Goal: Task Accomplishment & Management: Manage account settings

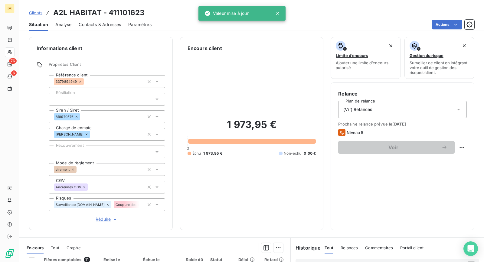
scroll to position [59, 0]
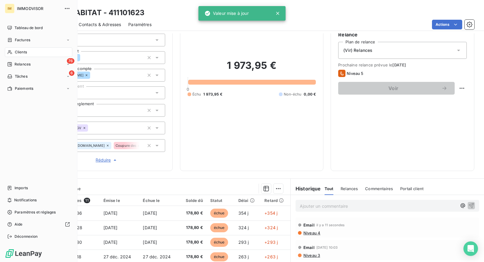
click at [15, 51] on span "Clients" at bounding box center [21, 51] width 12 height 5
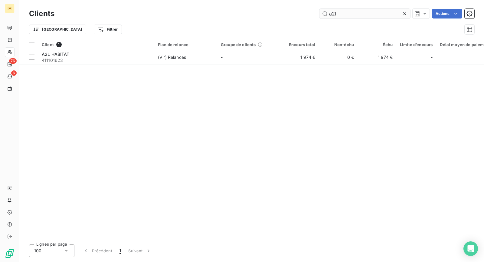
click at [341, 13] on input "a2l" at bounding box center [365, 14] width 91 height 10
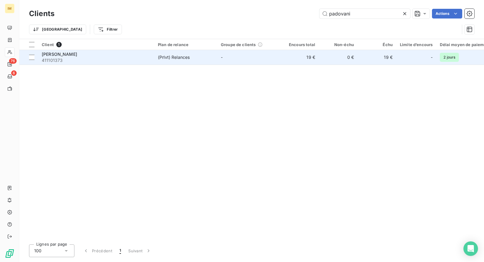
type input "padovani"
click at [122, 51] on div "[PERSON_NAME]" at bounding box center [96, 54] width 109 height 6
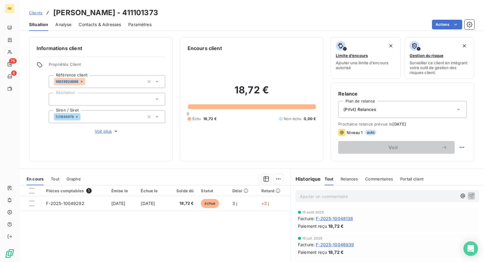
copy span "14939924886"
drag, startPoint x: 78, startPoint y: 82, endPoint x: 3, endPoint y: 109, distance: 79.5
click at [7, 109] on div "IM 76 6 Clients PADOVANI veronique - 411101373 Situation Analyse Contacts & Adr…" at bounding box center [242, 131] width 484 height 262
click at [112, 98] on div at bounding box center [107, 99] width 117 height 13
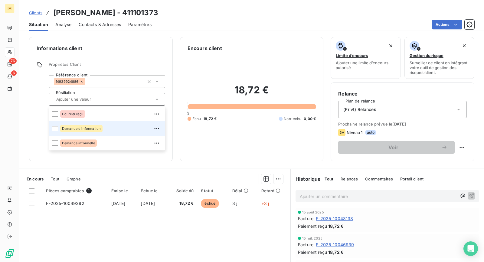
click at [100, 127] on div "Demande d'information" at bounding box center [81, 128] width 42 height 7
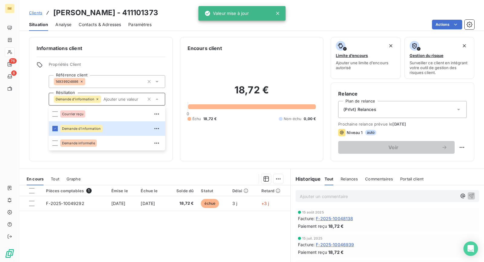
click at [24, 129] on div "Informations client Propriétés Client Référence client 14939924886 Résiliation …" at bounding box center [251, 99] width 465 height 124
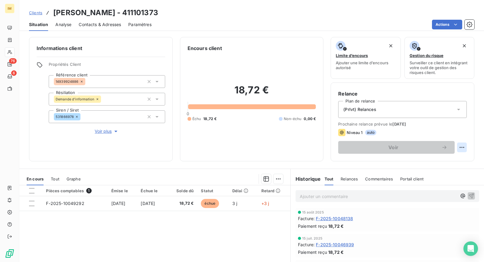
click at [461, 149] on div "Relance Plan de relance (Prlvt) Relances Prochaine relance prévue le 3 oct. 202…" at bounding box center [403, 121] width 144 height 79
click at [460, 146] on html "IM 76 6 Clients PADOVANI veronique - 411101373 Situation Analyse Contacts & Adr…" at bounding box center [242, 131] width 484 height 262
click at [452, 160] on div "Replanifier cette action" at bounding box center [432, 160] width 54 height 10
select select "8"
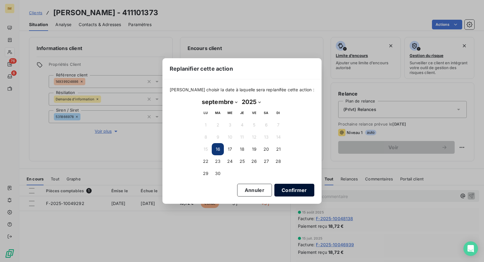
click at [276, 185] on button "Confirmer" at bounding box center [295, 189] width 40 height 13
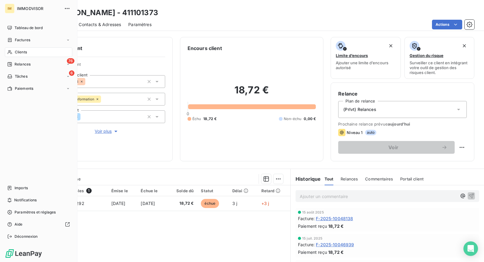
click at [15, 51] on span "Clients" at bounding box center [21, 51] width 12 height 5
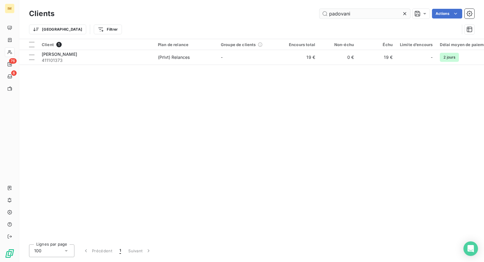
click at [341, 12] on input "padovani" at bounding box center [365, 14] width 91 height 10
type input "harbi"
click at [73, 64] on div "Client 1 Plan de relance Groupe de clients Encours total Non-échu Échu Limite d…" at bounding box center [251, 139] width 465 height 200
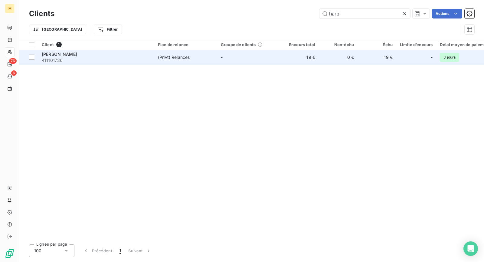
click at [73, 55] on div "Sandra HARBI" at bounding box center [96, 54] width 109 height 6
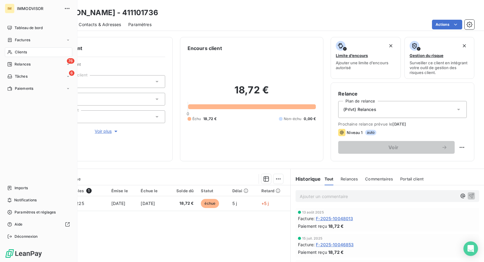
click at [15, 53] on span "Clients" at bounding box center [21, 51] width 12 height 5
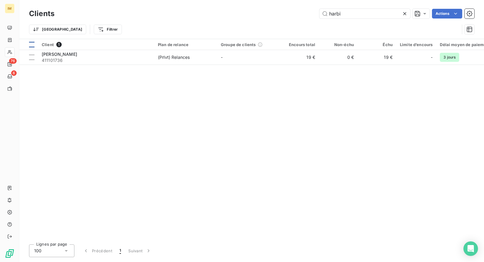
drag, startPoint x: 31, startPoint y: 56, endPoint x: 35, endPoint y: 57, distance: 3.7
click at [31, 56] on div at bounding box center [31, 56] width 5 height 5
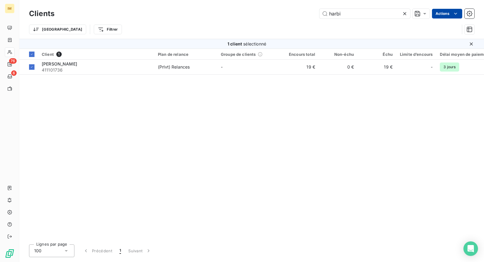
click at [450, 12] on html "IM 76 6 Clients harbi Actions Trier Filtrer 1 client sélectionné Client 1 Plan …" at bounding box center [242, 131] width 484 height 262
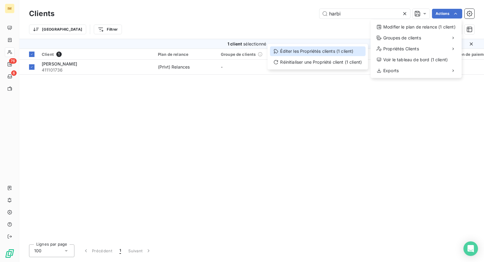
click at [358, 55] on div "Éditer les Propriétés clients (1 client)" at bounding box center [318, 51] width 96 height 10
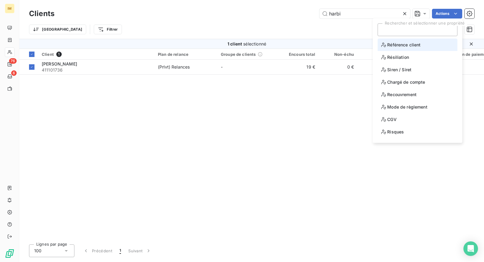
click at [406, 46] on span "Référence client" at bounding box center [400, 45] width 39 height 8
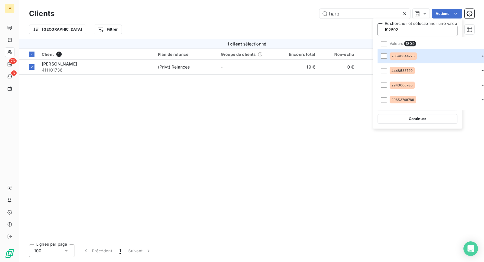
scroll to position [0, 1]
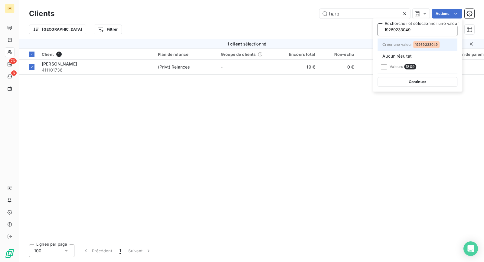
type input "19269233049"
click at [426, 45] on span "19269233049" at bounding box center [426, 45] width 23 height 4
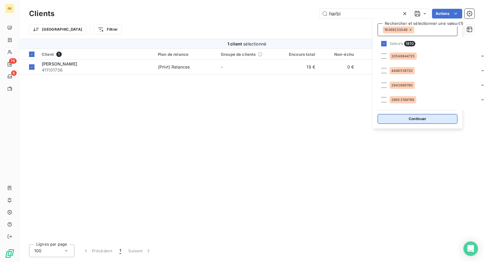
click at [422, 121] on button "Continuer" at bounding box center [418, 119] width 80 height 10
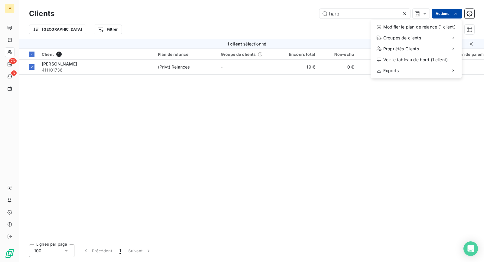
click at [451, 11] on html "IM 76 6 Clients harbi Actions Modifier le plan de relance (1 client) Groupes de…" at bounding box center [242, 131] width 484 height 262
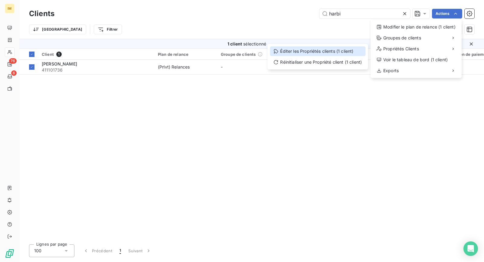
click at [329, 52] on div "Éditer les Propriétés clients (1 client)" at bounding box center [318, 51] width 96 height 10
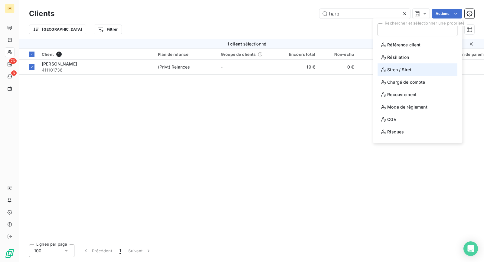
click at [402, 71] on span "Siren / Siret" at bounding box center [396, 70] width 30 height 8
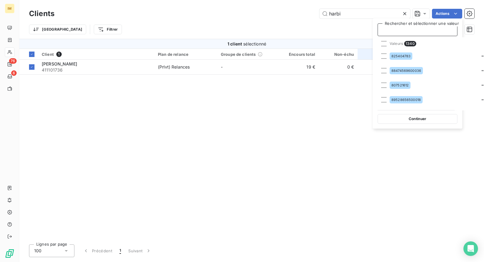
paste input "90305360100014"
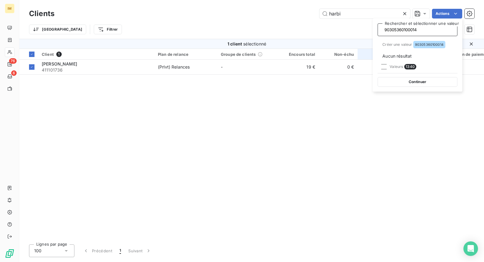
scroll to position [0, 1]
type input "90305360100014"
click at [433, 43] on span "90305360100014" at bounding box center [429, 45] width 28 height 4
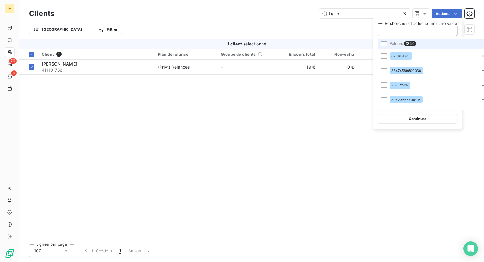
scroll to position [0, 0]
click at [396, 119] on button "Continuer" at bounding box center [418, 119] width 80 height 10
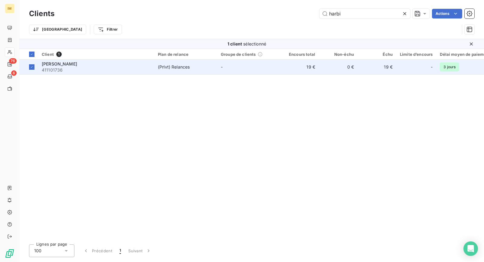
click at [167, 62] on td "(Prlvt) Relances" at bounding box center [185, 67] width 63 height 15
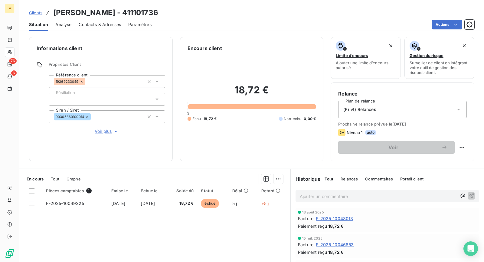
click at [110, 129] on span "Voir plus" at bounding box center [107, 131] width 24 height 6
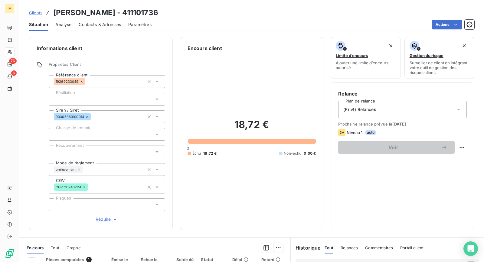
click at [98, 132] on div at bounding box center [107, 134] width 117 height 13
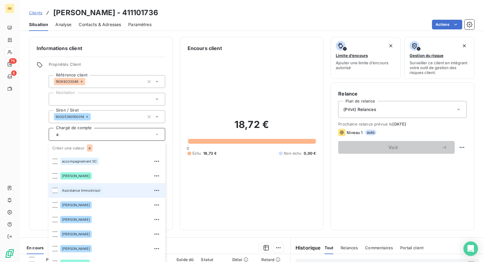
click at [106, 185] on div "Assistance Immodvisor" at bounding box center [110, 190] width 101 height 10
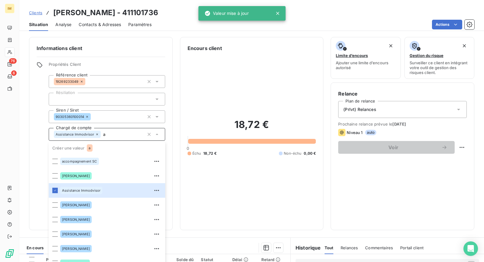
type input "a"
click at [31, 141] on div "Informations client Propriétés Client Référence client 19269233049 Résiliation …" at bounding box center [101, 133] width 144 height 193
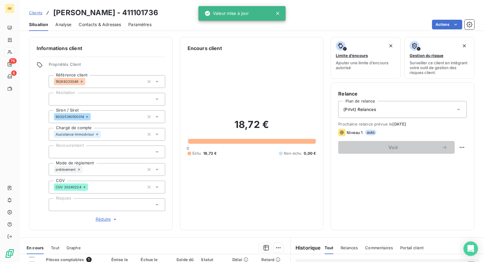
click at [112, 154] on div at bounding box center [107, 151] width 117 height 13
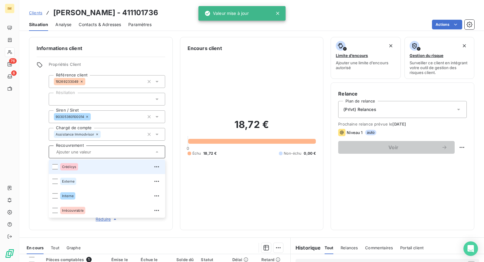
click at [31, 148] on div "Informations client Propriétés Client Référence client 19269233049 Résiliation …" at bounding box center [101, 133] width 144 height 193
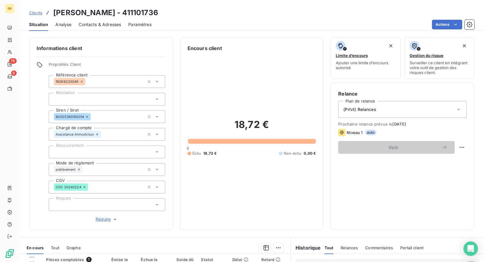
copy div
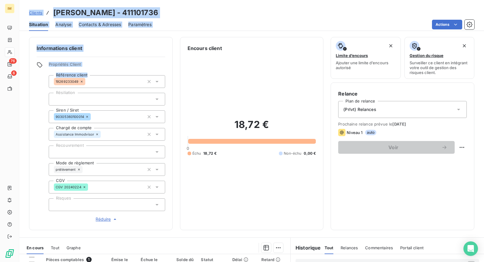
drag, startPoint x: 74, startPoint y: 81, endPoint x: 3, endPoint y: 116, distance: 79.8
click at [3, 116] on div "IM 76 6 Clients Sandra HARBI - 411101736 Situation Analyse Contacts & Adresses …" at bounding box center [242, 131] width 484 height 262
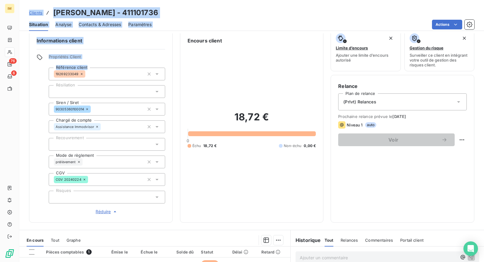
scroll to position [62, 0]
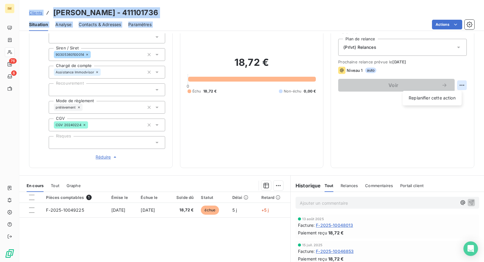
click at [455, 84] on html "IM 76 6 Clients Sandra HARBI - 411101736 Situation Analyse Contacts & Adresses …" at bounding box center [242, 131] width 484 height 262
click at [451, 96] on div "Replanifier cette action" at bounding box center [432, 98] width 54 height 10
select select "8"
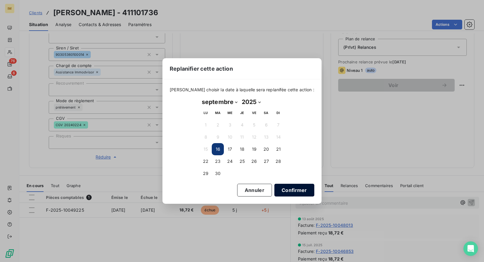
click at [284, 190] on button "Confirmer" at bounding box center [295, 189] width 40 height 13
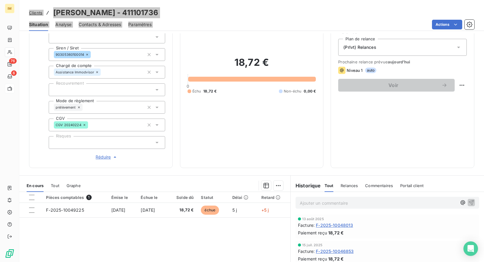
scroll to position [0, 0]
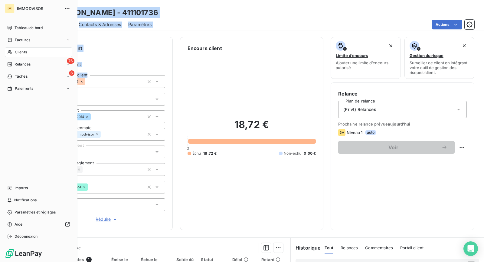
click at [14, 50] on div "Clients" at bounding box center [39, 52] width 68 height 10
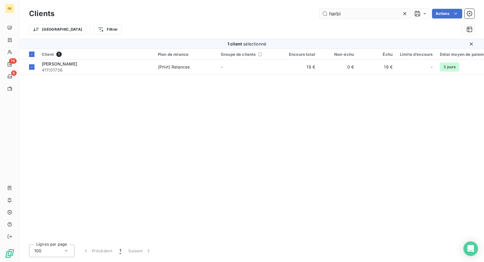
drag, startPoint x: 334, startPoint y: 22, endPoint x: 349, endPoint y: 18, distance: 15.9
click at [335, 22] on div "Trier Filtrer" at bounding box center [252, 29] width 446 height 19
click at [356, 16] on input "harbi" at bounding box center [365, 14] width 91 height 10
paste input "VILLANOVA REALTY"
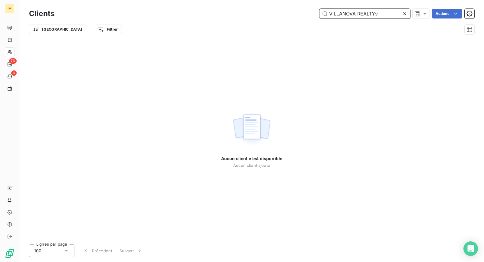
click at [398, 12] on input "VILLANOVA REALTYv" at bounding box center [365, 14] width 91 height 10
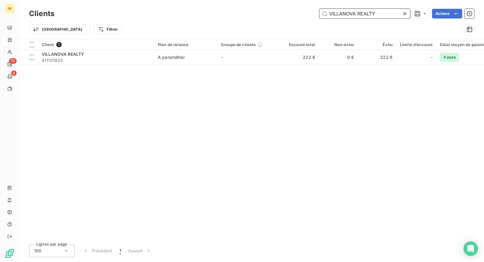
type input "VILLANOVA REALTY"
click at [133, 67] on div "Client 1 Plan de relance Groupe de clients Encours total Non-échu Échu Limite d…" at bounding box center [251, 139] width 465 height 200
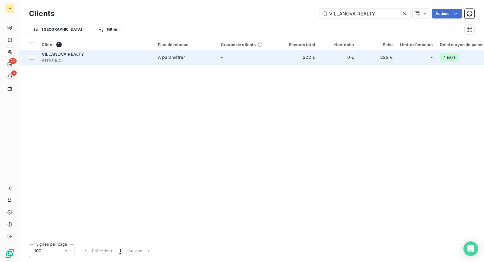
click at [132, 60] on span "411101825" at bounding box center [96, 60] width 109 height 6
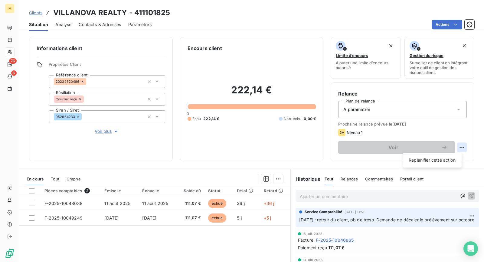
click at [458, 147] on html "IM 76 6 Clients VILLANOVA REALTY - 411101825 Situation Analyse Contacts & Adres…" at bounding box center [242, 131] width 484 height 262
drag, startPoint x: 447, startPoint y: 159, endPoint x: 448, endPoint y: 164, distance: 5.6
click at [447, 159] on div "Replanifier cette action" at bounding box center [432, 160] width 54 height 10
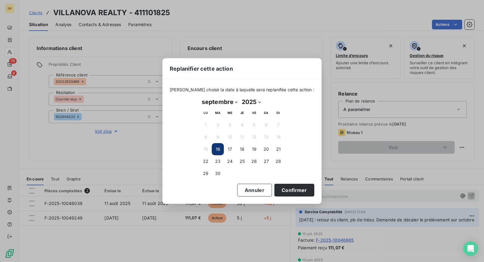
click at [237, 102] on select "janvier février mars avril mai juin juillet août septembre octobre novembre déc…" at bounding box center [220, 102] width 40 height 10
select select "9"
click at [200, 97] on select "janvier février mars avril mai juin juillet août septembre octobre novembre déc…" at bounding box center [220, 102] width 40 height 10
click at [209, 149] on button "13" at bounding box center [206, 149] width 12 height 12
click at [286, 191] on button "Confirmer" at bounding box center [295, 189] width 40 height 13
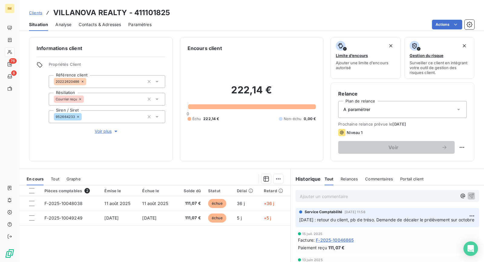
click at [384, 109] on div "A paramétrer" at bounding box center [403, 109] width 129 height 17
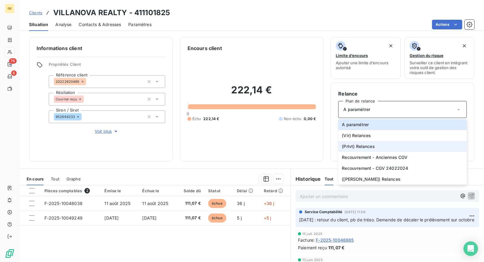
click at [373, 147] on li "(Prlvt) Relances" at bounding box center [403, 146] width 129 height 11
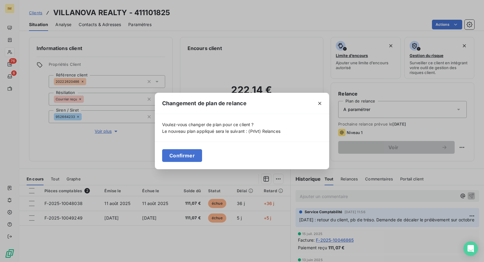
click at [180, 159] on button "Confirmer" at bounding box center [182, 155] width 40 height 13
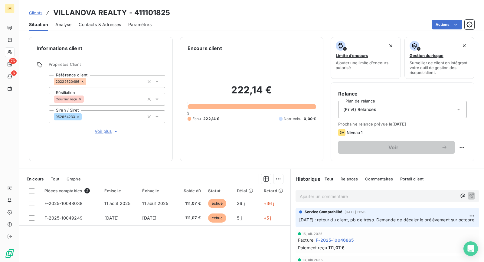
click at [101, 133] on span "Voir plus" at bounding box center [107, 131] width 24 height 6
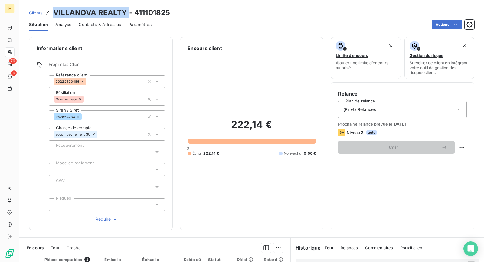
drag, startPoint x: 109, startPoint y: 15, endPoint x: 52, endPoint y: 15, distance: 57.5
click at [52, 15] on div "Clients VILLANOVA REALTY - 411101825" at bounding box center [99, 12] width 141 height 11
copy h3 "VILLANOVA REALTY"
click at [80, 186] on div at bounding box center [107, 186] width 117 height 13
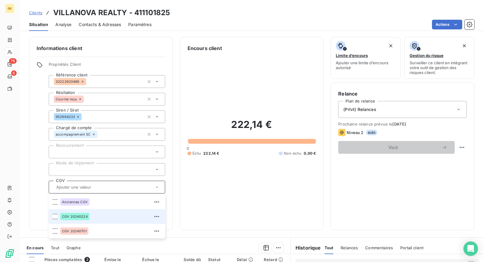
click at [112, 220] on div "CGV 20240224" at bounding box center [110, 216] width 101 height 10
click at [31, 145] on div "Informations client Propriétés Client Référence client 20222620486 Résiliation …" at bounding box center [101, 133] width 144 height 193
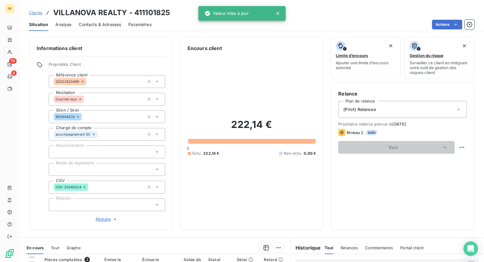
drag, startPoint x: 87, startPoint y: 170, endPoint x: 88, endPoint y: 173, distance: 3.8
click at [88, 170] on div at bounding box center [107, 169] width 117 height 13
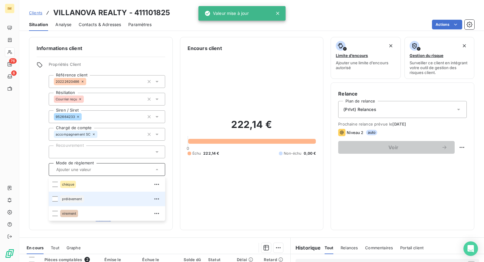
click at [86, 200] on div "prélèvement" at bounding box center [110, 199] width 101 height 10
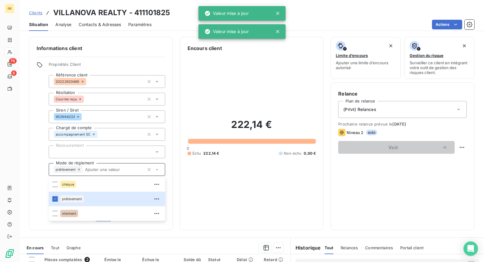
click at [28, 149] on div "Informations client Propriétés Client Référence client 20222620486 Résiliation …" at bounding box center [251, 133] width 465 height 193
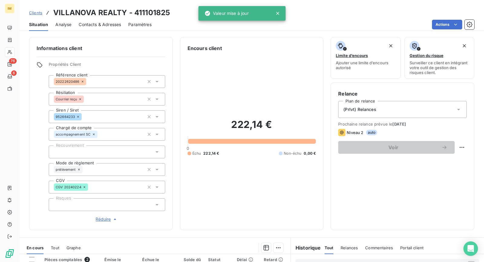
click at [99, 205] on div at bounding box center [107, 204] width 117 height 13
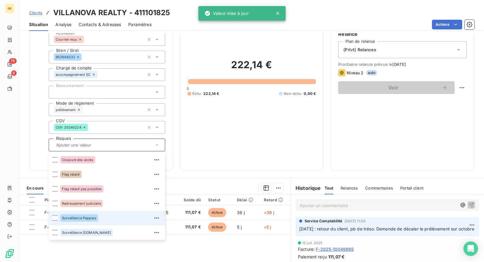
scroll to position [67, 0]
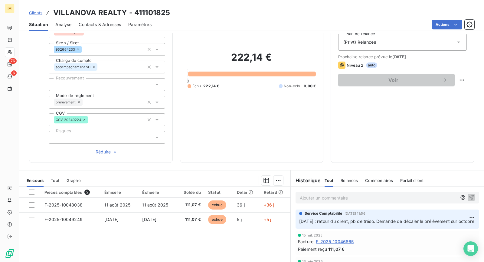
click at [39, 99] on div "Propriétés Client Référence client 20222620486 Résiliation Courrier reçu Siren …" at bounding box center [101, 75] width 129 height 160
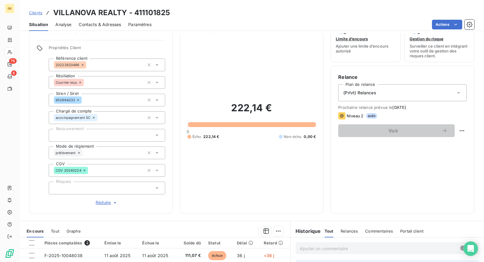
scroll to position [0, 0]
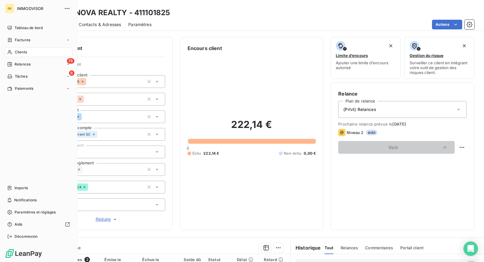
drag, startPoint x: 10, startPoint y: 53, endPoint x: 29, endPoint y: 52, distance: 18.8
click at [11, 53] on icon at bounding box center [9, 52] width 5 height 5
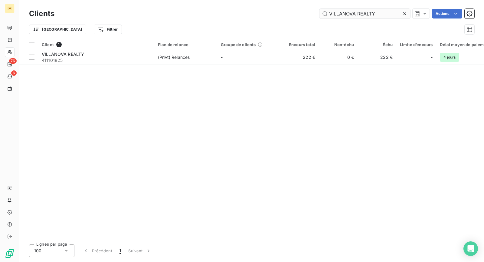
click at [355, 11] on input "VILLANOVA REALTY" at bounding box center [365, 14] width 91 height 10
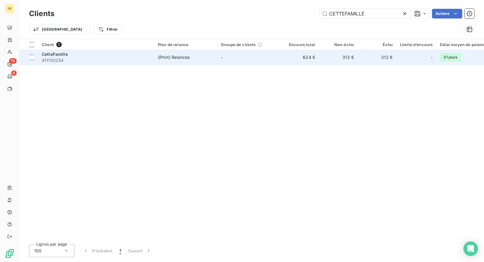
type input "CETTEFAMILLE"
click at [204, 51] on td "(Prlvt) Relances" at bounding box center [185, 57] width 63 height 15
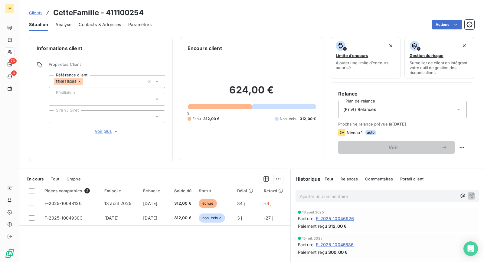
click at [408, 109] on div "(Prlvt) Relances" at bounding box center [403, 109] width 129 height 17
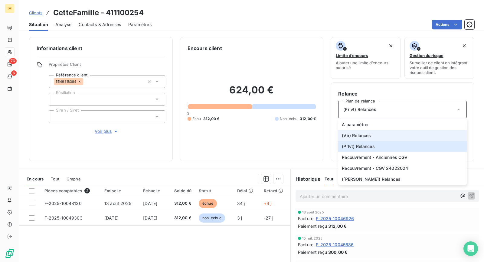
click at [391, 135] on li "(Vir) Relances" at bounding box center [403, 135] width 129 height 11
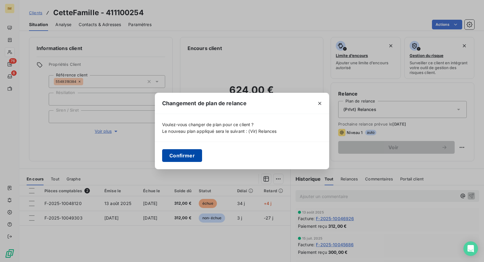
click at [185, 159] on button "Confirmer" at bounding box center [182, 155] width 40 height 13
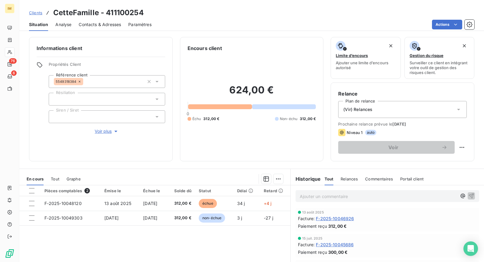
click at [340, 196] on p "Ajouter un commentaire ﻿" at bounding box center [378, 196] width 157 height 8
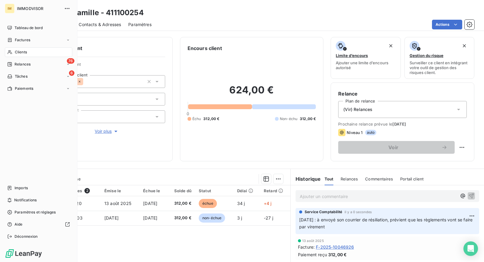
click at [11, 54] on icon at bounding box center [9, 52] width 5 height 5
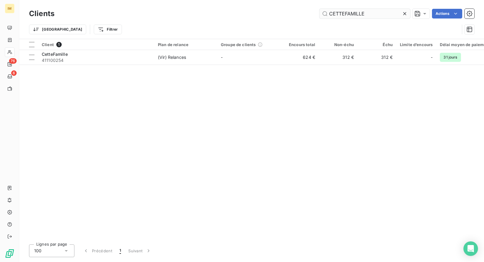
click at [365, 14] on input "CETTEFAMILLE" at bounding box center [365, 14] width 91 height 10
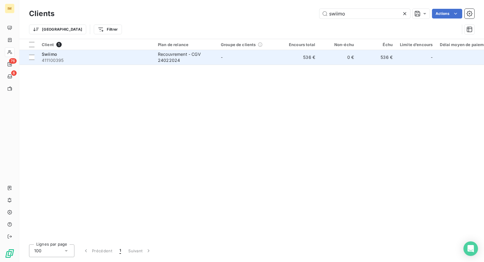
type input "swiimo"
click at [275, 55] on td "-" at bounding box center [248, 57] width 63 height 15
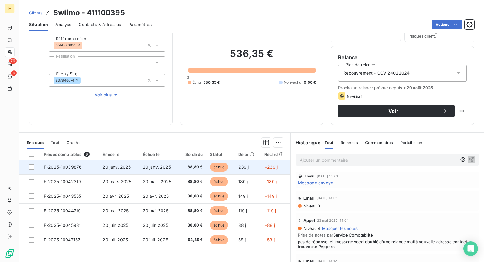
scroll to position [57, 0]
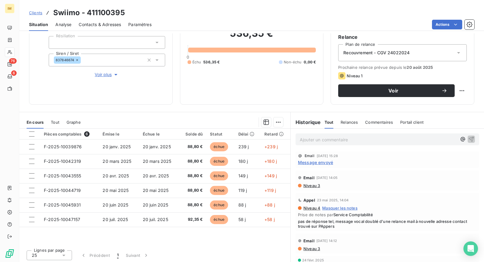
click at [459, 93] on html "IM 76 6 Clients Swiimo - 411100395 Situation Analyse Contacts & Adresses Paramè…" at bounding box center [242, 131] width 484 height 262
click at [452, 103] on div "Replanifier cette action" at bounding box center [432, 103] width 54 height 10
select select "8"
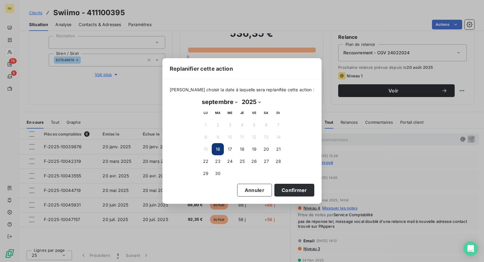
click at [229, 149] on button "17" at bounding box center [230, 149] width 12 height 12
click at [287, 193] on button "Confirmer" at bounding box center [295, 189] width 40 height 13
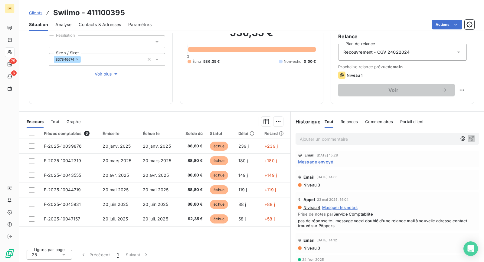
scroll to position [0, 0]
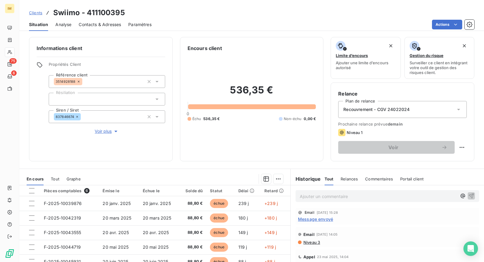
copy div
drag, startPoint x: 76, startPoint y: 81, endPoint x: 5, endPoint y: 104, distance: 74.5
click at [11, 103] on div "IM 75 6 Clients Swiimo - 411100395 Situation Analyse Contacts & Adresses Paramè…" at bounding box center [242, 131] width 484 height 262
copy span "837846674"
drag, startPoint x: 74, startPoint y: 118, endPoint x: 9, endPoint y: 135, distance: 66.8
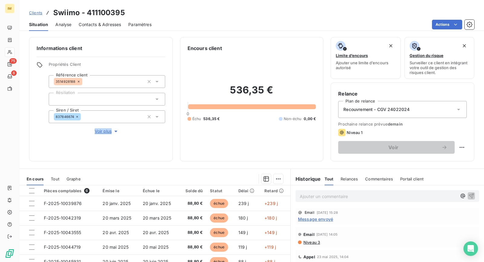
click at [9, 135] on div "IM 75 6 Clients Swiimo - 411100395 Situation Analyse Contacts & Adresses Paramè…" at bounding box center [242, 131] width 484 height 262
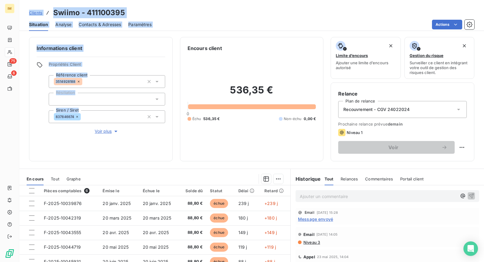
click at [95, 12] on h3 "Swiimo - 411100395" at bounding box center [89, 12] width 72 height 11
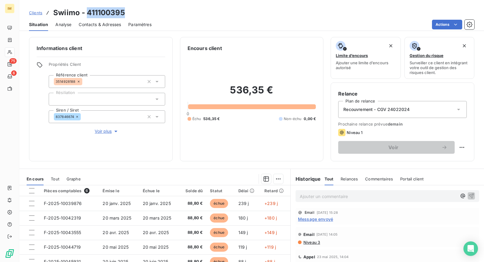
drag, startPoint x: 87, startPoint y: 13, endPoint x: 136, endPoint y: 13, distance: 49.7
click at [136, 13] on div "Clients Swiimo - 411100395" at bounding box center [251, 12] width 465 height 11
copy h3 "411100395"
click at [94, 13] on h3 "Swiimo - 411100395" at bounding box center [89, 12] width 72 height 11
drag, startPoint x: 79, startPoint y: 13, endPoint x: 55, endPoint y: 13, distance: 24.5
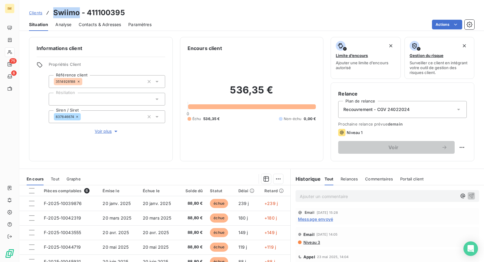
click at [55, 13] on h3 "Swiimo - 411100395" at bounding box center [89, 12] width 72 height 11
copy h3 "Swiimo"
click at [106, 131] on span "Voir plus" at bounding box center [107, 131] width 24 height 6
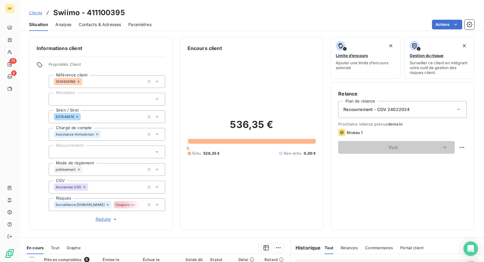
click at [138, 206] on div "Coupure des accès" at bounding box center [134, 204] width 40 height 7
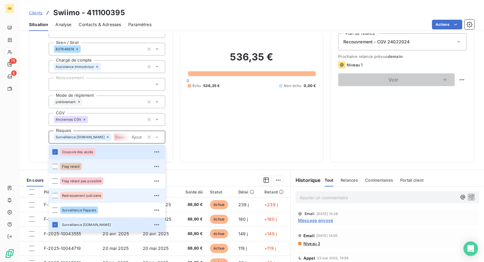
scroll to position [67, 0]
click at [77, 169] on div "Flag retard" at bounding box center [70, 166] width 21 height 7
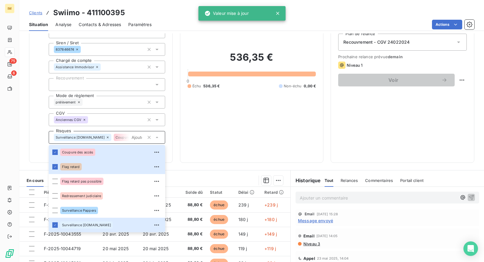
click at [24, 140] on div "Informations client Propriétés Client Référence client 3514928188 Résiliation S…" at bounding box center [251, 66] width 465 height 193
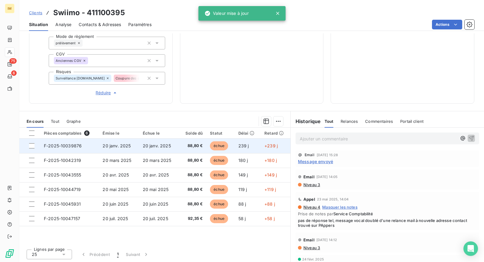
scroll to position [0, 0]
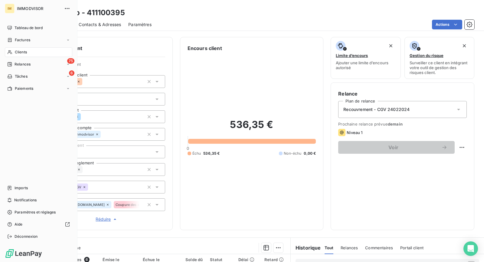
click at [17, 54] on span "Clients" at bounding box center [21, 51] width 12 height 5
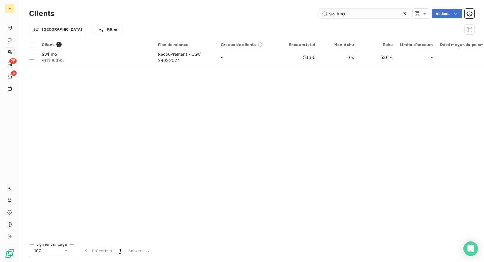
click at [350, 14] on input "swiimo" at bounding box center [365, 14] width 91 height 10
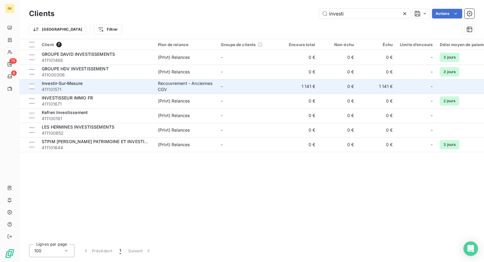
type input "investi"
click at [127, 87] on span "411101571" at bounding box center [96, 89] width 109 height 6
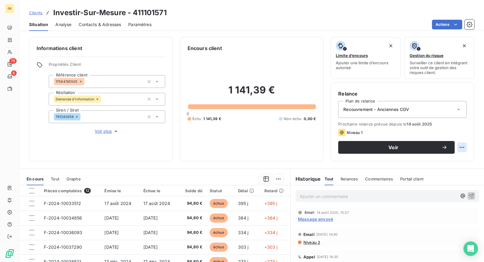
click at [456, 147] on html "IM 75 6 Clients Investir-Sur-Mesure - 411101571 Situation Analyse Contacts & Ad…" at bounding box center [242, 131] width 484 height 262
click at [444, 163] on div "Replanifier cette action" at bounding box center [432, 160] width 54 height 10
select select "8"
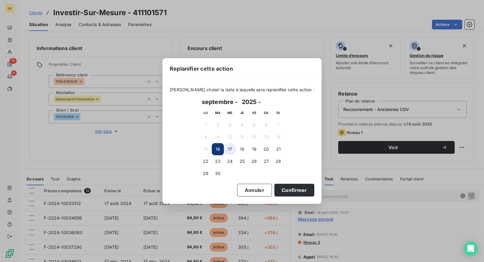
click at [227, 150] on button "17" at bounding box center [230, 149] width 12 height 12
click at [285, 189] on button "Confirmer" at bounding box center [295, 189] width 40 height 13
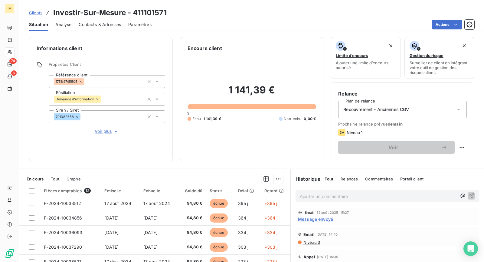
click at [109, 134] on div "Informations client Propriétés Client Référence client 17584745505 Résiliation …" at bounding box center [101, 99] width 144 height 124
click at [108, 130] on span "Voir plus" at bounding box center [107, 131] width 24 height 6
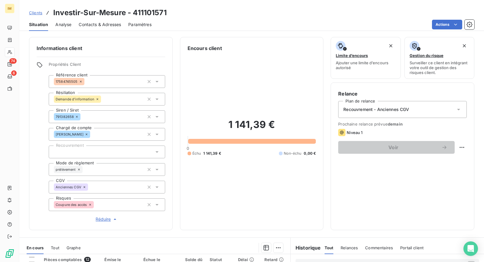
scroll to position [1, 0]
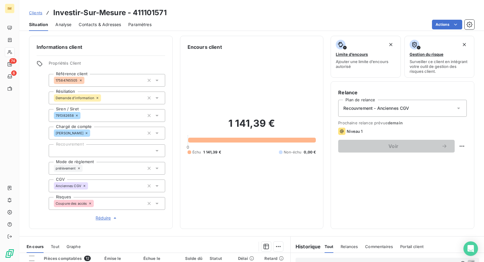
click at [116, 211] on div "Propriétés Client Référence client 17584745505 Résiliation Demande d'informatio…" at bounding box center [107, 141] width 117 height 160
click at [120, 206] on div "Coupure des accès" at bounding box center [107, 203] width 117 height 13
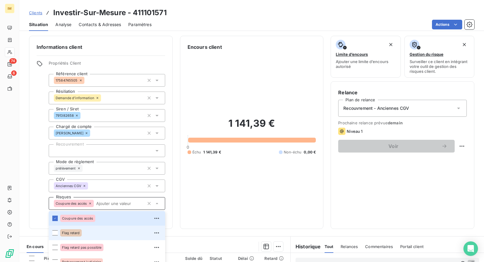
click at [106, 231] on div "Flag retard" at bounding box center [110, 233] width 101 height 10
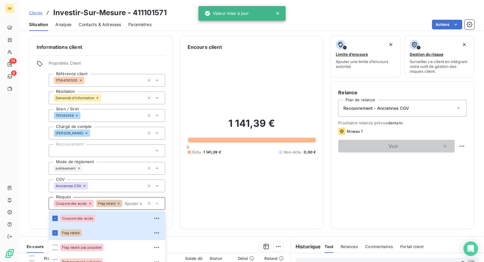
click at [25, 156] on div "Informations client Propriétés Client Référence client 17584745505 Résiliation …" at bounding box center [251, 132] width 465 height 193
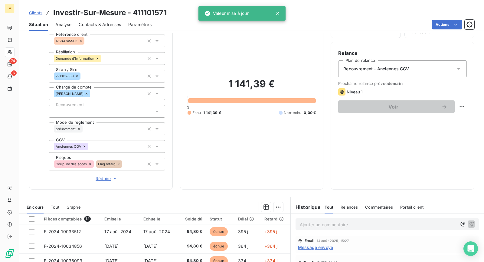
scroll to position [0, 0]
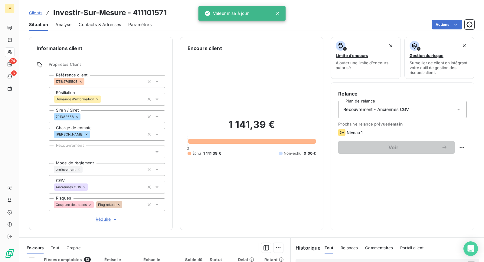
click at [120, 11] on h3 "Investir-Sur-Mesure - 411101571" at bounding box center [110, 12] width 114 height 11
drag, startPoint x: 133, startPoint y: 12, endPoint x: 174, endPoint y: 12, distance: 40.6
click at [174, 12] on div "Clients Investir-Sur-Mesure - 411101571" at bounding box center [251, 12] width 465 height 11
copy h3 "411101571"
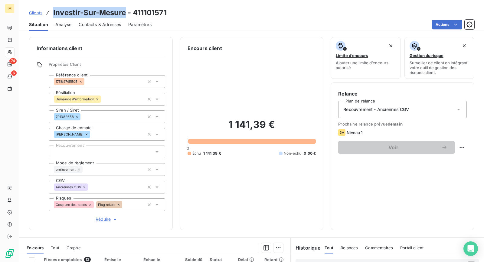
drag, startPoint x: 126, startPoint y: 12, endPoint x: 53, endPoint y: 15, distance: 72.4
click at [53, 15] on h3 "Investir-Sur-Mesure - 411101571" at bounding box center [110, 12] width 114 height 11
copy h3 "Investir-Sur-Mesure"
click at [102, 25] on span "Contacts & Adresses" at bounding box center [100, 24] width 42 height 6
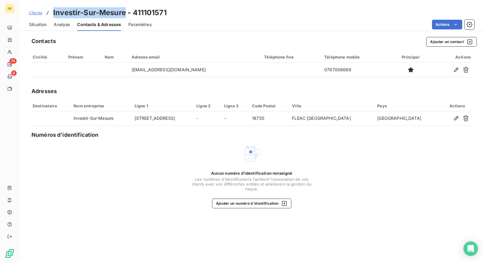
click at [42, 28] on div "Situation" at bounding box center [38, 24] width 18 height 13
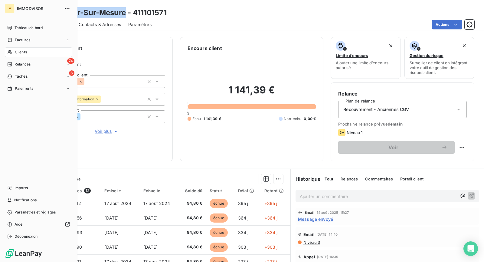
click at [23, 50] on span "Clients" at bounding box center [21, 51] width 12 height 5
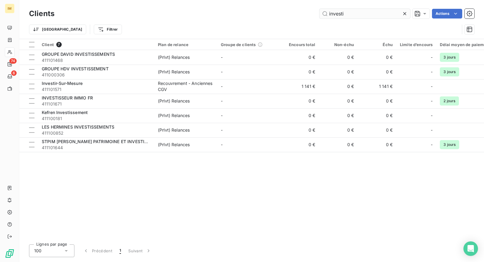
click at [352, 18] on input "investi" at bounding box center [365, 14] width 91 height 10
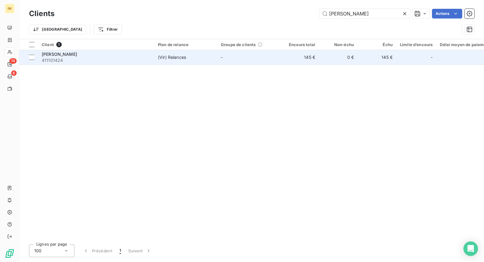
type input "STEPHANIE VIEUGE"
click at [124, 63] on td "STEPHANIE VIEUGE 411101424" at bounding box center [96, 57] width 116 height 15
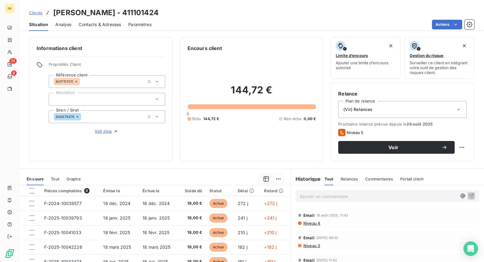
click at [382, 108] on div "(Vir) Relances" at bounding box center [403, 109] width 129 height 17
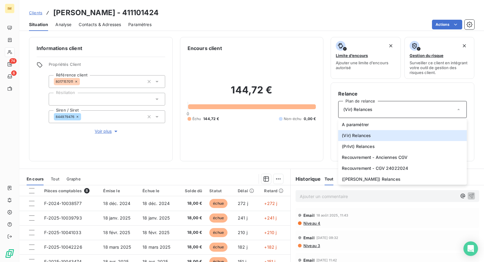
click at [109, 138] on div "Informations client Propriétés Client Référence client 8017157011 Résiliation S…" at bounding box center [101, 99] width 144 height 124
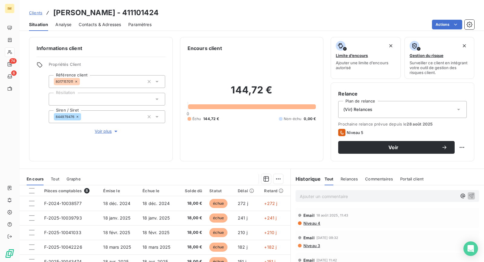
click at [108, 132] on span "Voir plus" at bounding box center [107, 131] width 24 height 6
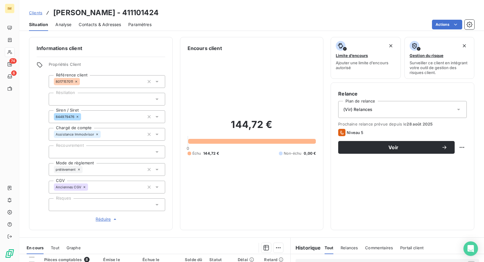
click at [404, 106] on div "(Vir) Relances" at bounding box center [403, 109] width 129 height 17
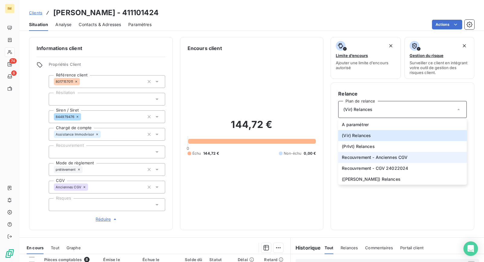
click at [372, 154] on span "Recouvrement - Anciennes CGV" at bounding box center [375, 157] width 66 height 6
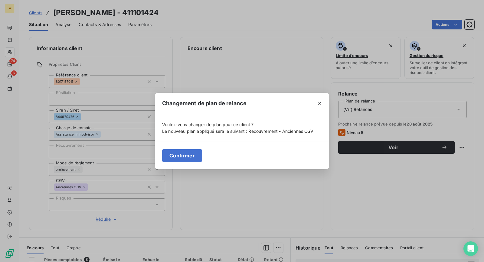
drag, startPoint x: 186, startPoint y: 160, endPoint x: 189, endPoint y: 160, distance: 3.3
click at [186, 160] on button "Confirmer" at bounding box center [182, 155] width 40 height 13
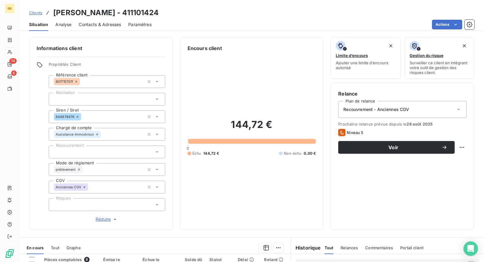
click at [453, 146] on html "IM 74 6 Clients STEPHANIE VIEUGE - 411101424 Situation Analyse Contacts & Adres…" at bounding box center [242, 131] width 484 height 262
click at [422, 147] on html "IM 74 6 Clients STEPHANIE VIEUGE - 411101424 Situation Analyse Contacts & Adres…" at bounding box center [242, 131] width 484 height 262
click at [386, 155] on div "Relance Plan de relance Recouvrement - Anciennes CGV Prochaine relance prévue d…" at bounding box center [403, 156] width 129 height 132
click at [382, 146] on span "Voir" at bounding box center [394, 147] width 96 height 5
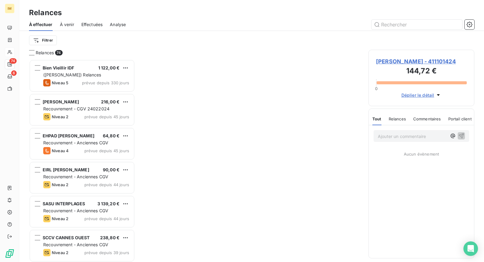
scroll to position [197, 101]
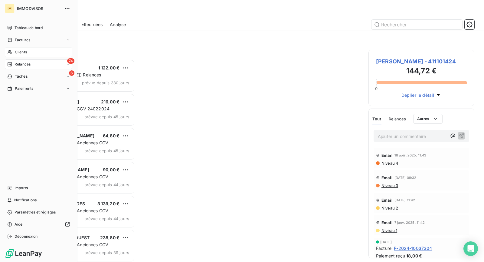
click at [16, 52] on span "Clients" at bounding box center [21, 51] width 12 height 5
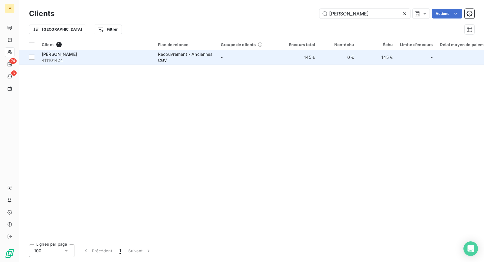
click at [161, 60] on div "Recouvrement - Anciennes CGV" at bounding box center [186, 57] width 56 height 12
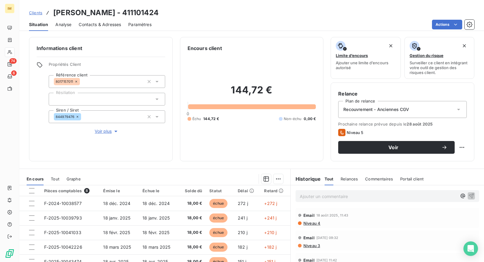
click at [458, 145] on html "IM 74 6 Clients STEPHANIE VIEUGE - 411101424 Situation Analyse Contacts & Adres…" at bounding box center [242, 131] width 484 height 262
click at [452, 159] on div "Replanifier cette action" at bounding box center [432, 160] width 54 height 10
select select "8"
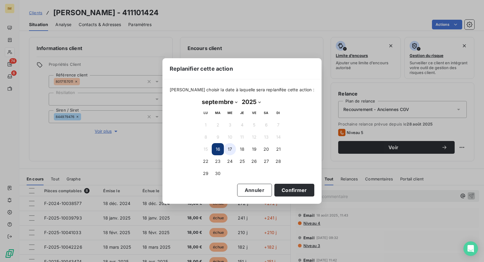
click at [231, 150] on button "17" at bounding box center [230, 149] width 12 height 12
click at [290, 192] on button "Confirmer" at bounding box center [295, 189] width 40 height 13
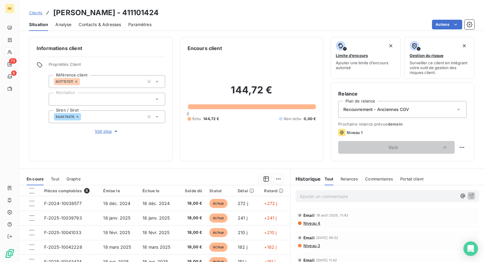
click at [101, 136] on div "Informations client Propriétés Client Référence client 8017157011 Résiliation S…" at bounding box center [101, 99] width 144 height 124
click at [107, 128] on button "Voir plus" at bounding box center [107, 131] width 117 height 7
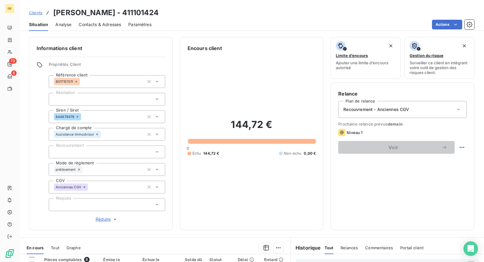
click at [110, 200] on div at bounding box center [107, 204] width 117 height 13
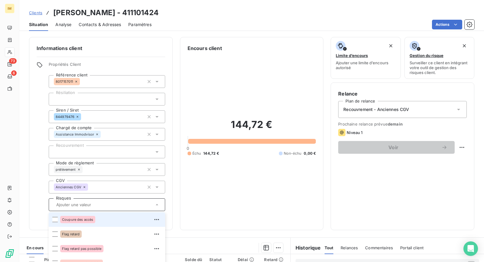
click at [108, 218] on div "Coupure des accès" at bounding box center [110, 219] width 101 height 10
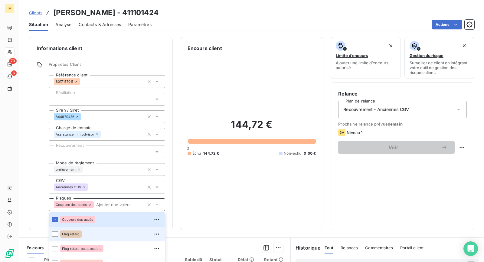
click at [104, 231] on div "Flag retard" at bounding box center [110, 234] width 101 height 10
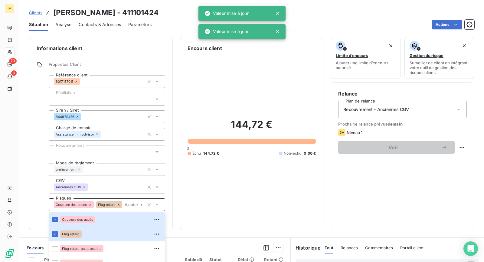
click at [28, 163] on div "Informations client Propriétés Client Référence client 8017157011 Résiliation S…" at bounding box center [251, 133] width 465 height 193
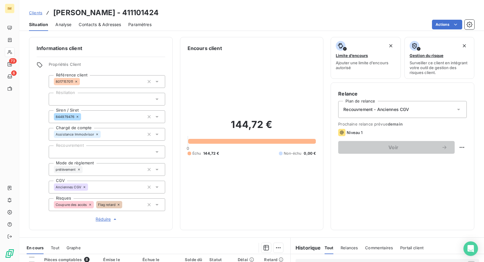
copy div
drag, startPoint x: 74, startPoint y: 82, endPoint x: 3, endPoint y: 117, distance: 78.9
click at [20, 108] on div "Informations client Propriétés Client Référence client 8017157011 Résiliation S…" at bounding box center [251, 133] width 465 height 193
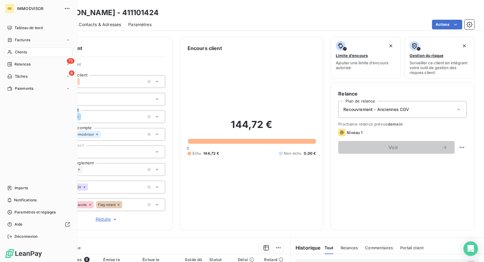
drag, startPoint x: 16, startPoint y: 127, endPoint x: 67, endPoint y: 114, distance: 52.6
click at [19, 126] on div "Tableau de bord Factures Clients 73 Relances 6 Tâches Paiements Imports Notific…" at bounding box center [39, 132] width 68 height 218
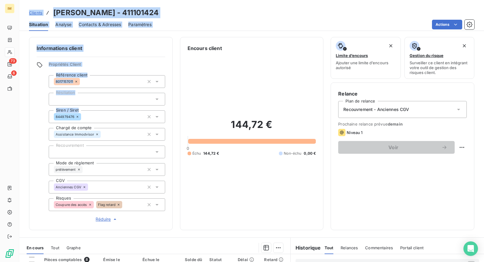
drag, startPoint x: 77, startPoint y: 116, endPoint x: 2, endPoint y: 144, distance: 79.9
click at [10, 144] on div "IM 73 6 Clients STEPHANIE VIEUGE - 411101424 Situation Analyse Contacts & Adres…" at bounding box center [242, 131] width 484 height 262
click at [132, 12] on h3 "STEPHANIE VIEUGE - 411101424" at bounding box center [105, 12] width 105 height 11
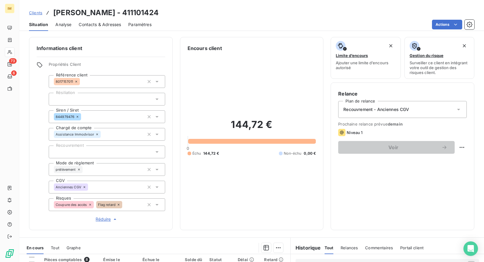
drag, startPoint x: 133, startPoint y: 12, endPoint x: 181, endPoint y: 13, distance: 48.4
click at [181, 13] on div "Clients STEPHANIE VIEUGE - 411101424" at bounding box center [251, 12] width 465 height 11
click at [154, 12] on h3 "STEPHANIE VIEUGE - 411101424" at bounding box center [105, 12] width 105 height 11
drag, startPoint x: 122, startPoint y: 12, endPoint x: 54, endPoint y: 12, distance: 68.1
click at [54, 12] on h3 "STEPHANIE VIEUGE - 411101424" at bounding box center [105, 12] width 105 height 11
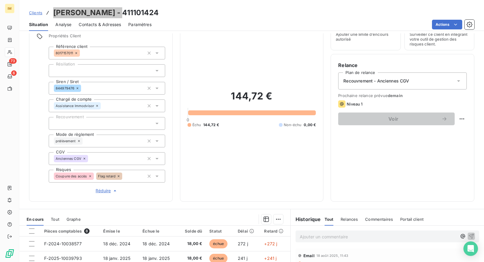
scroll to position [55, 0]
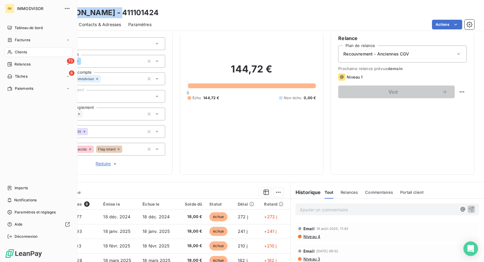
click at [28, 53] on div "Clients" at bounding box center [39, 52] width 68 height 10
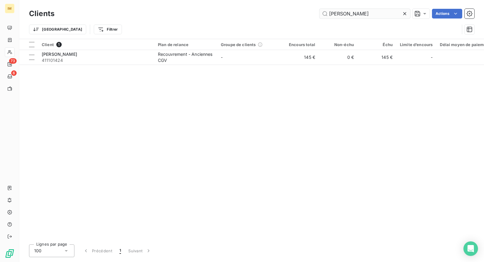
click at [348, 10] on input "STEPHANIE VIEUGE" at bounding box center [365, 14] width 91 height 10
type input "nk design"
click at [197, 67] on div "Client 1 Plan de relance Groupe de clients Encours total Non-échu Échu Limite d…" at bounding box center [251, 139] width 465 height 200
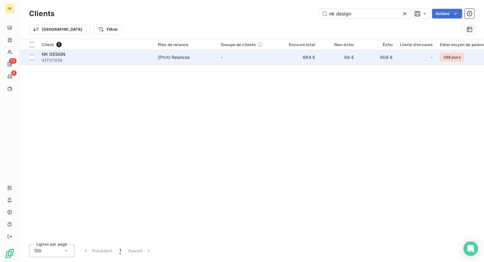
click at [197, 54] on span "(Prlvt) Relances" at bounding box center [186, 57] width 56 height 6
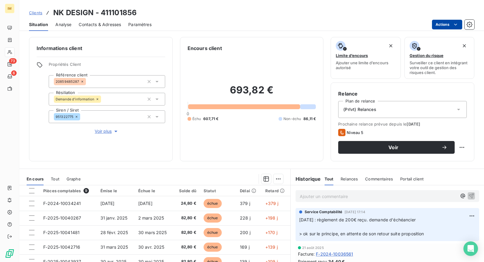
click at [448, 22] on html "IM 73 6 Clients NK DESIGN - 411101856 Situation Analyse Contacts & Adresses Par…" at bounding box center [242, 131] width 484 height 262
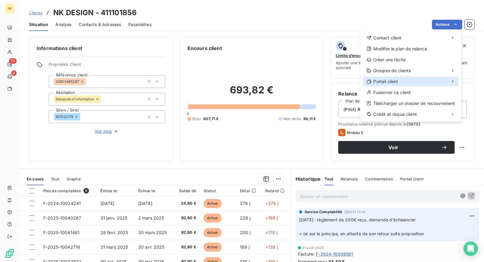
click at [407, 83] on div "Portail client" at bounding box center [411, 82] width 96 height 10
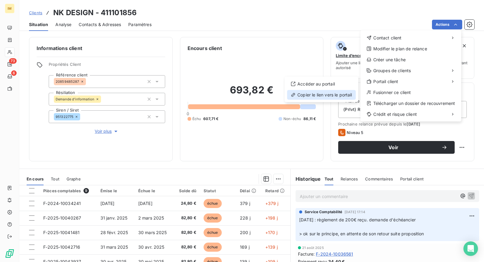
click at [323, 98] on div "Copier le lien vers le portail" at bounding box center [321, 95] width 69 height 10
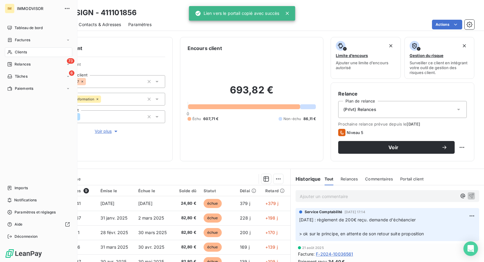
click at [13, 52] on div "Clients" at bounding box center [39, 52] width 68 height 10
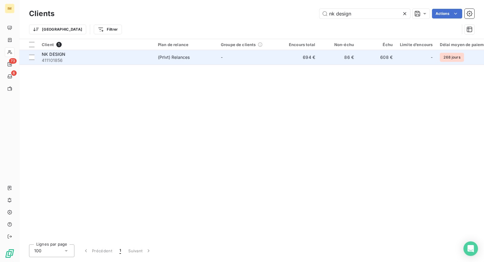
click at [127, 60] on span "411101856" at bounding box center [96, 60] width 109 height 6
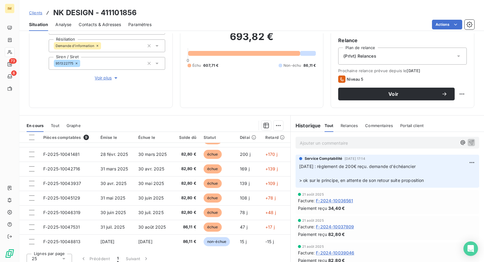
scroll to position [57, 0]
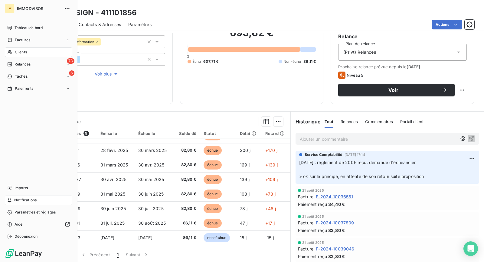
click at [10, 199] on icon at bounding box center [9, 199] width 5 height 5
click at [37, 79] on div "6 Tâches" at bounding box center [39, 76] width 68 height 10
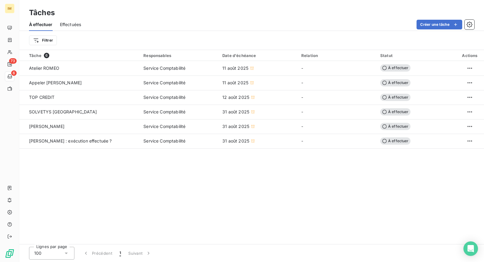
drag, startPoint x: 240, startPoint y: 189, endPoint x: 233, endPoint y: 180, distance: 11.6
click at [241, 189] on div "Tâche 6 Responsables Date d'échéance Relation Statut Actions Atelier ROMEO Serv…" at bounding box center [251, 147] width 465 height 194
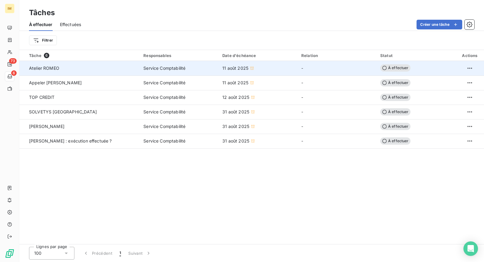
click at [103, 68] on div "Atelier ROMEO" at bounding box center [82, 68] width 107 height 6
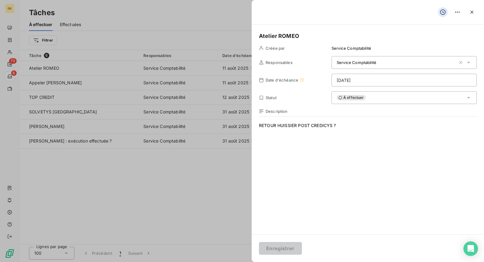
click at [103, 79] on div at bounding box center [242, 131] width 484 height 262
click at [91, 88] on div at bounding box center [242, 131] width 484 height 262
click at [96, 185] on div at bounding box center [242, 131] width 484 height 262
click at [471, 12] on icon "button" at bounding box center [472, 12] width 6 height 6
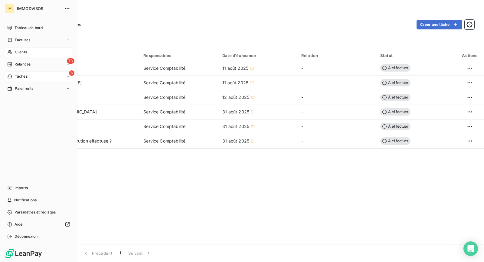
click at [31, 54] on div "Clients" at bounding box center [39, 52] width 68 height 10
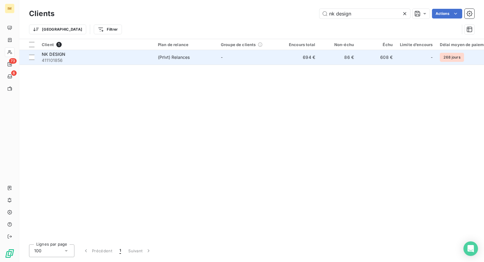
click at [133, 59] on span "411101856" at bounding box center [96, 60] width 109 height 6
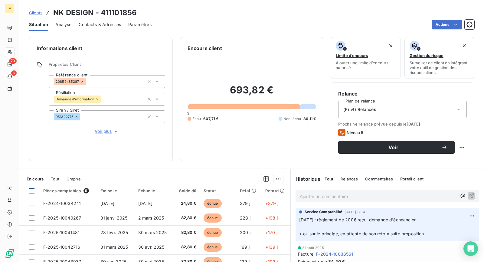
click at [32, 189] on div at bounding box center [31, 190] width 5 height 5
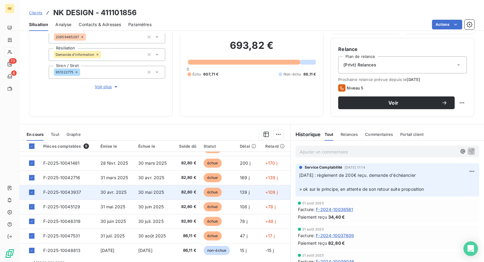
scroll to position [57, 0]
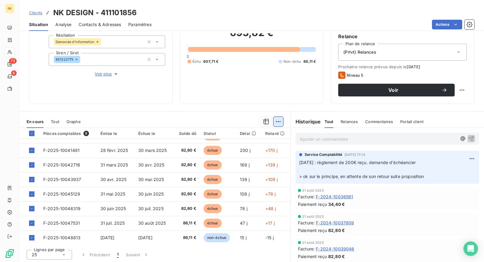
click at [275, 120] on html "IM 73 6 Clients NK DESIGN - 411101856 Situation Analyse Contacts & Adresses Par…" at bounding box center [242, 131] width 484 height 262
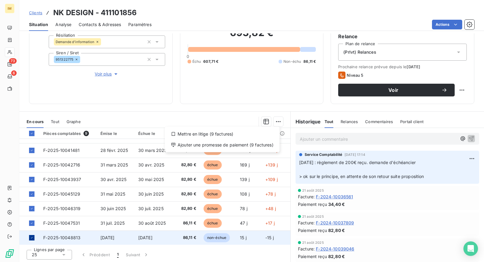
click at [31, 236] on html "IM 73 6 Clients NK DESIGN - 411101856 Situation Analyse Contacts & Adresses Par…" at bounding box center [242, 131] width 484 height 262
click at [31, 236] on icon at bounding box center [32, 238] width 4 height 4
click at [278, 119] on html "IM 73 6 Clients NK DESIGN - 411101856 Situation Analyse Contacts & Adresses Par…" at bounding box center [242, 131] width 484 height 262
click at [241, 145] on div "Ajouter une promesse de paiement (8 factures)" at bounding box center [222, 145] width 110 height 10
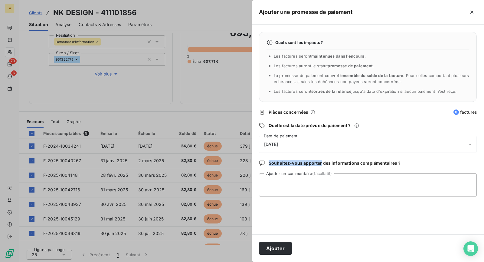
drag, startPoint x: 325, startPoint y: 159, endPoint x: 333, endPoint y: 158, distance: 8.5
click at [331, 158] on div "Quels sont les impacts ? Les factures seront maintenues dans l’encours . Les fa…" at bounding box center [368, 130] width 233 height 210
click at [317, 128] on div "Quels sont les impacts ? Les factures seront maintenues dans l’encours . Les fa…" at bounding box center [368, 130] width 233 height 210
click at [472, 145] on icon at bounding box center [470, 144] width 6 height 6
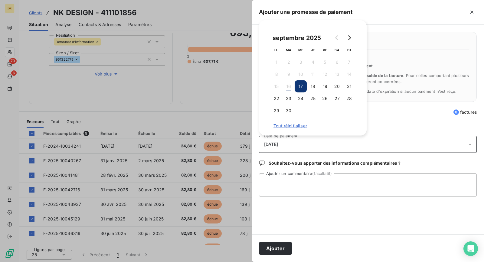
click at [467, 144] on div "17/09/2025" at bounding box center [368, 144] width 218 height 17
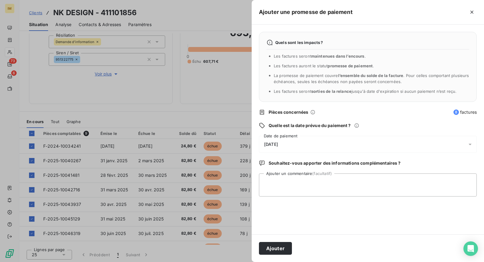
click at [334, 130] on div "Quels sont les impacts ? Les factures seront maintenues dans l’encours . Les fa…" at bounding box center [368, 130] width 233 height 210
click at [335, 128] on div "Quels sont les impacts ? Les factures seront maintenues dans l’encours . Les fa…" at bounding box center [368, 130] width 233 height 210
click at [338, 127] on span "Quelle est la date prévue du paiement ?" at bounding box center [310, 125] width 82 height 6
click at [342, 125] on span "Quelle est la date prévue du paiement ?" at bounding box center [310, 125] width 82 height 6
click at [356, 125] on icon at bounding box center [357, 125] width 5 height 5
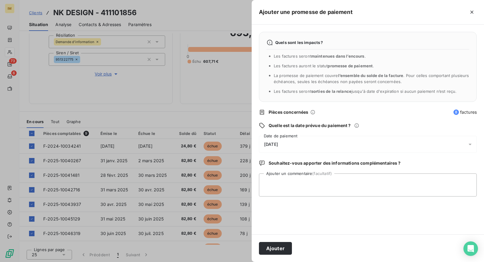
click at [356, 125] on icon at bounding box center [357, 125] width 5 height 5
click at [357, 124] on icon at bounding box center [357, 125] width 4 height 4
click at [320, 169] on div "Quels sont les impacts ? Les factures seront maintenues dans l’encours . Les fa…" at bounding box center [368, 130] width 233 height 210
click at [306, 142] on div "17/09/2025" at bounding box center [368, 144] width 218 height 17
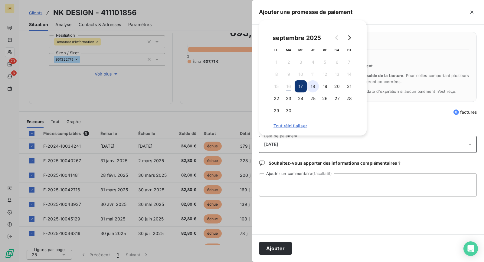
click at [312, 86] on button "18" at bounding box center [313, 86] width 12 height 12
click at [323, 181] on textarea "Ajouter un commentaire (facultatif)" at bounding box center [368, 184] width 218 height 23
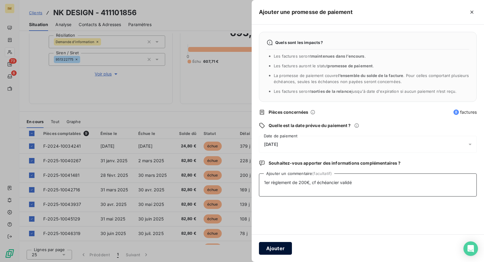
type textarea "1er règlement de 200€, cf échéancier validé"
click at [280, 244] on button "Ajouter" at bounding box center [275, 248] width 33 height 13
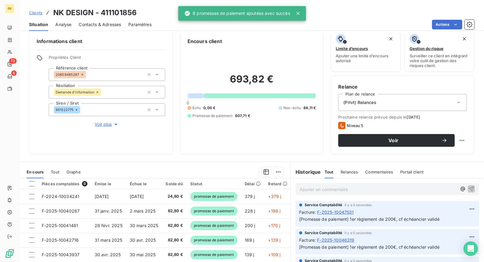
scroll to position [0, 0]
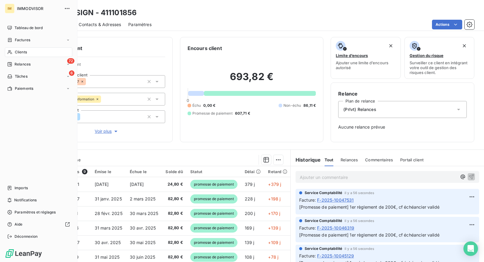
drag, startPoint x: 13, startPoint y: 49, endPoint x: 68, endPoint y: 50, distance: 54.2
click at [13, 49] on div "Clients" at bounding box center [39, 52] width 68 height 10
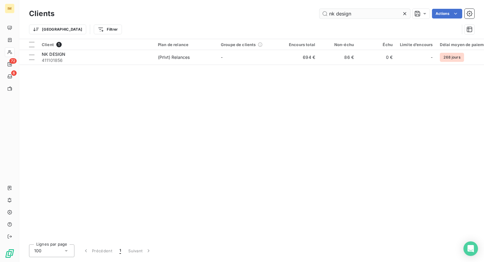
click at [370, 11] on input "nk design" at bounding box center [365, 14] width 91 height 10
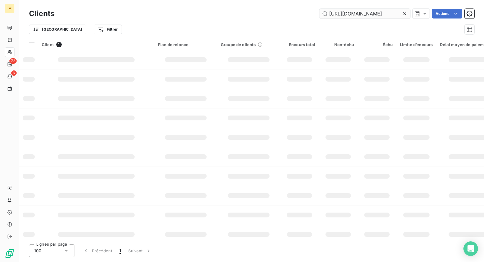
scroll to position [0, 391]
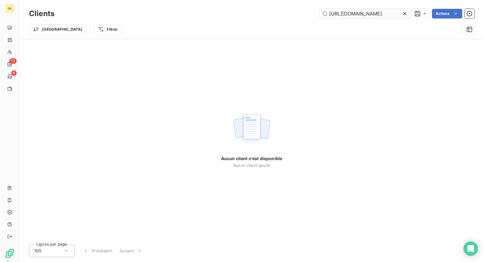
click at [366, 12] on input "https://app.leanpay.fr/portal/61b0ef1b-4ba4-4656-99b3-7360127261cb/auth?session…" at bounding box center [365, 14] width 91 height 10
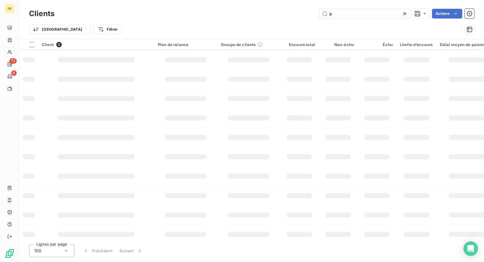
scroll to position [0, 0]
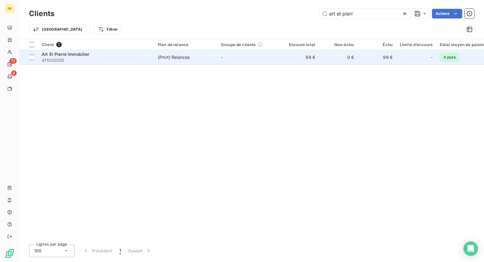
type input "art et pierr"
click at [176, 60] on div "(Prlvt) Relances" at bounding box center [174, 57] width 32 height 6
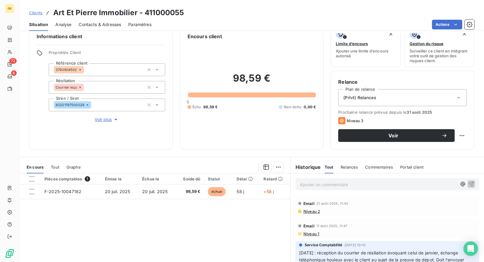
scroll to position [53, 0]
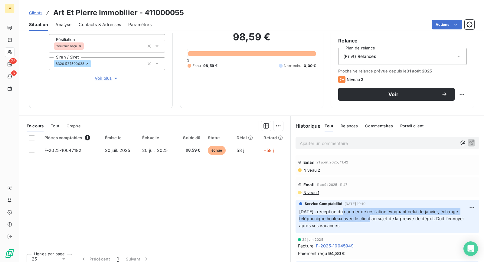
drag, startPoint x: 340, startPoint y: 209, endPoint x: 363, endPoint y: 220, distance: 26.1
click at [363, 220] on span "24/07/25 : réception du courrier de résiliation évoquant celui de janvier, écha…" at bounding box center [382, 218] width 166 height 19
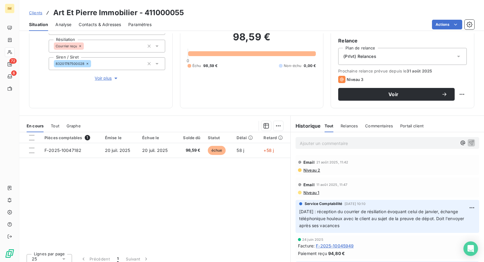
click at [314, 220] on span "24/07/25 : réception du courrier de résiliation évoquant celui de janvier, écha…" at bounding box center [382, 218] width 166 height 19
click at [383, 220] on span "24/07/25 : réception du courrier de résiliation évoquant celui de janvier, écha…" at bounding box center [382, 218] width 166 height 19
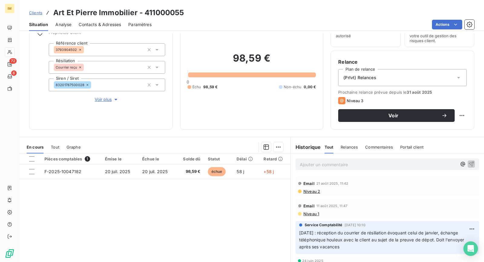
scroll to position [28, 0]
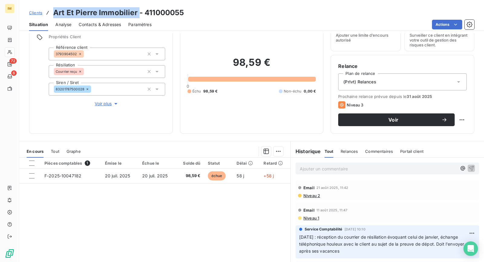
drag, startPoint x: 133, startPoint y: 12, endPoint x: 50, endPoint y: 13, distance: 83.0
click at [50, 13] on div "Clients Art Et Pierre Immobilier - 411000055" at bounding box center [106, 12] width 155 height 11
click at [117, 227] on div "Pièces comptables 1 Émise le Échue le Solde dû Statut Délai Retard F-2025-10047…" at bounding box center [154, 215] width 271 height 117
drag, startPoint x: 160, startPoint y: 217, endPoint x: 178, endPoint y: 198, distance: 26.4
click at [161, 218] on div "Pièces comptables 1 Émise le Échue le Solde dû Statut Délai Retard F-2025-10047…" at bounding box center [154, 215] width 271 height 117
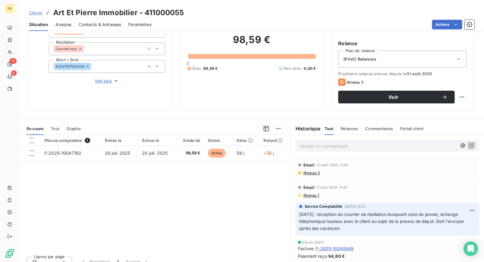
scroll to position [0, 0]
drag, startPoint x: 312, startPoint y: 142, endPoint x: 326, endPoint y: 106, distance: 39.2
click at [312, 142] on p "Ajouter un commentaire ﻿" at bounding box center [378, 146] width 157 height 8
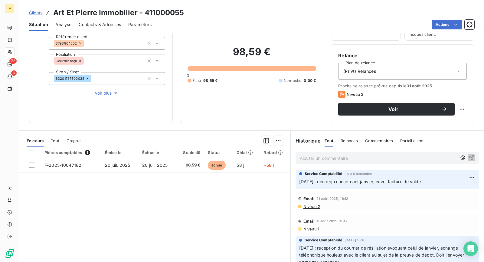
scroll to position [38, 0]
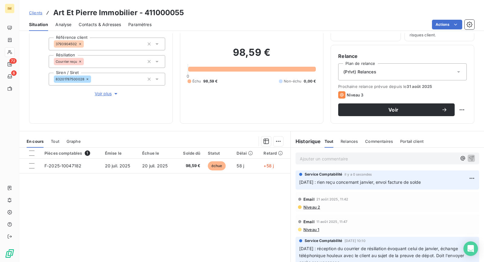
click at [401, 73] on div "(Prlvt) Relances" at bounding box center [403, 71] width 129 height 17
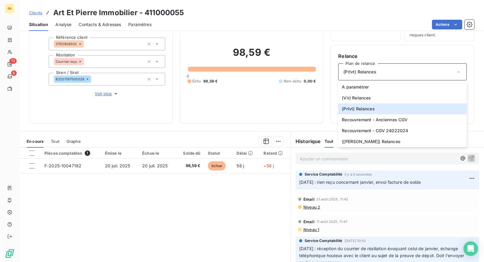
click at [107, 94] on span "Voir plus" at bounding box center [107, 94] width 24 height 6
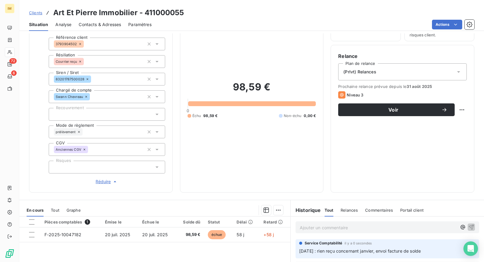
click at [419, 63] on div "(Prlvt) Relances" at bounding box center [403, 71] width 129 height 17
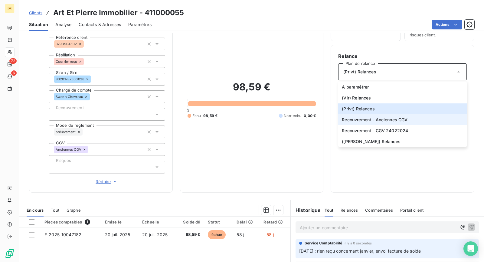
click at [385, 120] on span "Recouvrement - Anciennes CGV" at bounding box center [375, 120] width 66 height 6
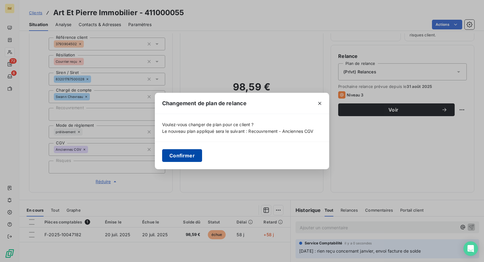
click at [188, 155] on button "Confirmer" at bounding box center [182, 155] width 40 height 13
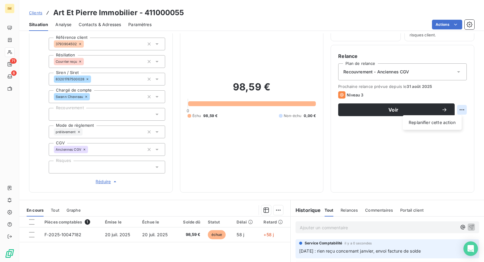
click at [461, 108] on html "IM 71 6 Clients Art Et Pierre Immobilier - 411000055 Situation Analyse Contacts…" at bounding box center [242, 131] width 484 height 262
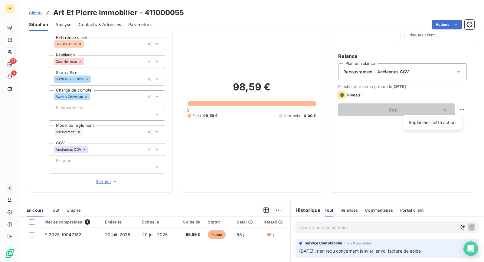
click at [385, 151] on html "IM 71 6 Clients Art Et Pierre Immobilier - 411000055 Situation Analyse Contacts…" at bounding box center [242, 131] width 484 height 262
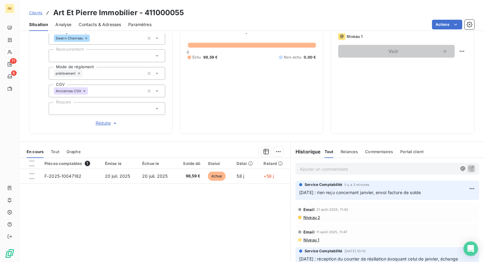
scroll to position [126, 0]
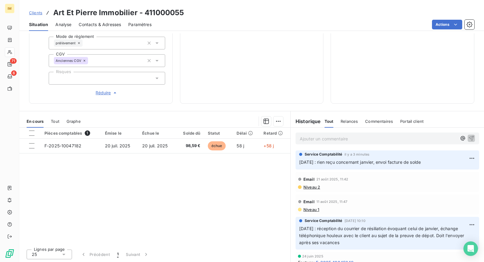
click at [327, 139] on p "Ajouter un commentaire ﻿" at bounding box center [378, 139] width 157 height 8
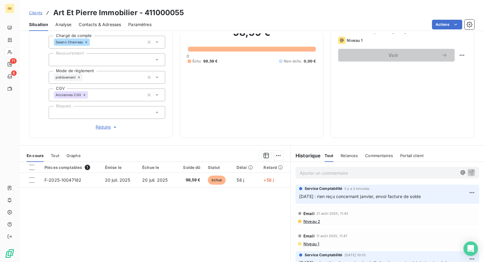
scroll to position [61, 0]
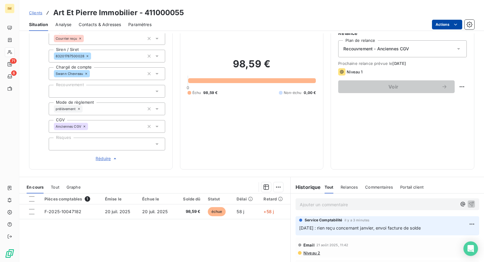
click at [451, 23] on html "IM 71 6 Clients Art Et Pierre Immobilier - 411000055 Situation Analyse Contacts…" at bounding box center [242, 131] width 484 height 262
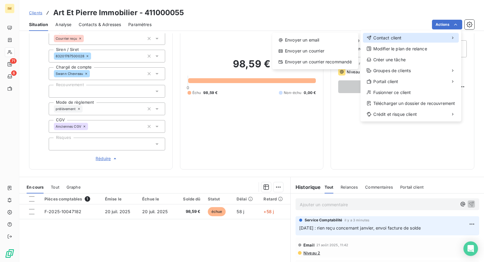
click at [408, 37] on div "Contact client" at bounding box center [411, 38] width 96 height 10
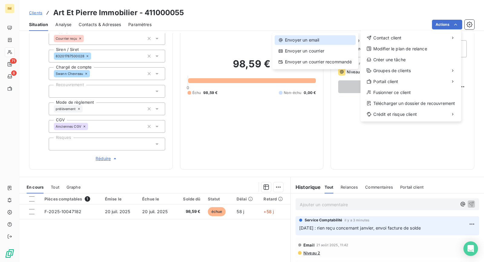
click at [319, 42] on div "Envoyer un email" at bounding box center [315, 40] width 81 height 10
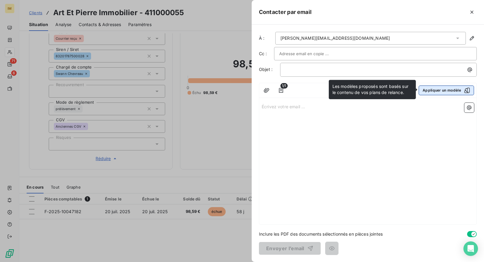
click at [457, 91] on button "Appliquer un modèle" at bounding box center [446, 90] width 55 height 10
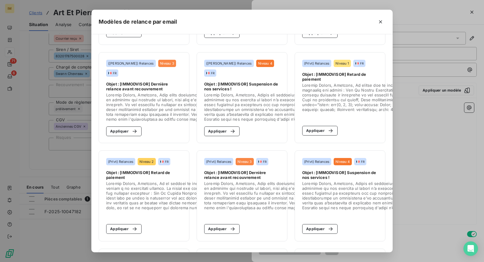
scroll to position [91, 0]
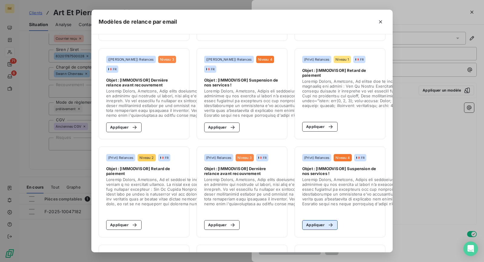
click at [328, 225] on icon "button" at bounding box center [331, 225] width 6 height 6
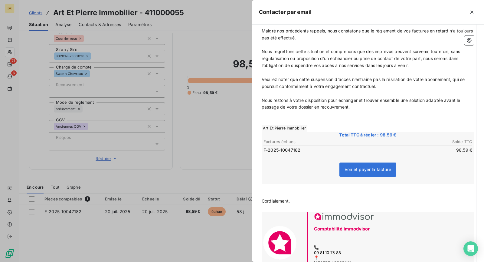
scroll to position [144, 0]
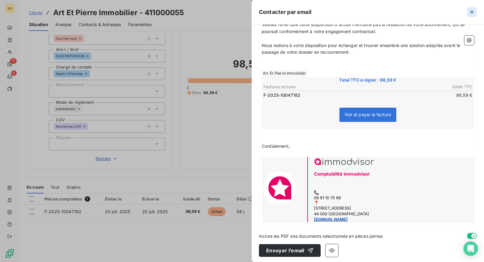
click at [472, 12] on icon "button" at bounding box center [472, 12] width 6 height 6
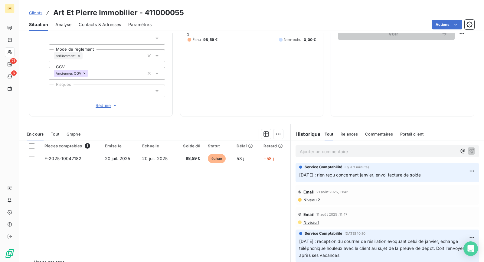
scroll to position [0, 0]
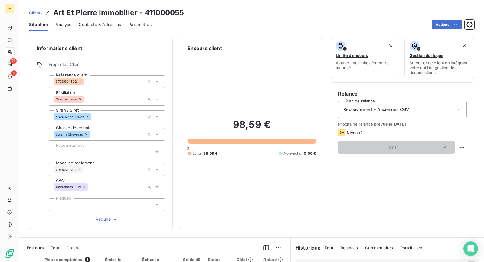
click at [99, 202] on div at bounding box center [107, 204] width 117 height 13
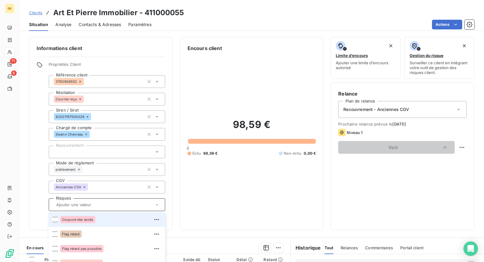
click at [109, 221] on div "Coupure des accès" at bounding box center [110, 219] width 101 height 10
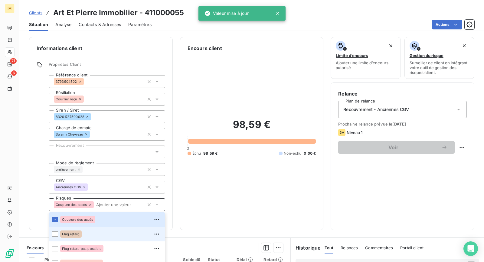
click at [98, 235] on div "Flag retard" at bounding box center [110, 234] width 101 height 10
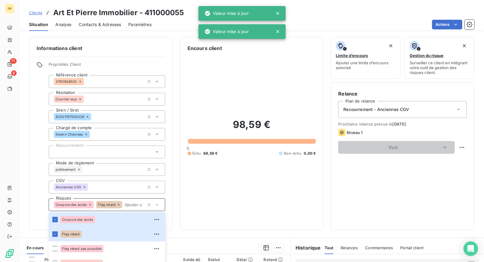
drag, startPoint x: 26, startPoint y: 145, endPoint x: 60, endPoint y: 112, distance: 47.1
click at [26, 145] on div "Informations client Propriétés Client Référence client 3793904502 Résiliation C…" at bounding box center [251, 133] width 465 height 193
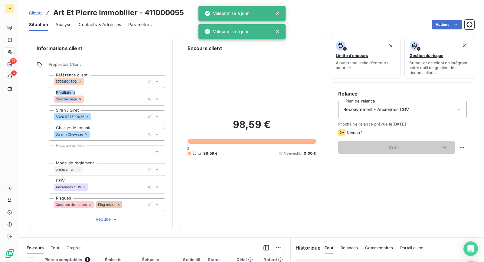
drag, startPoint x: 78, startPoint y: 84, endPoint x: 3, endPoint y: 115, distance: 80.9
click at [22, 109] on div "Informations client Propriétés Client Référence client 3793904502 Résiliation C…" at bounding box center [251, 133] width 465 height 193
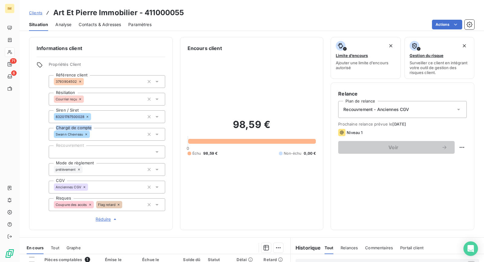
drag, startPoint x: 85, startPoint y: 117, endPoint x: 27, endPoint y: 126, distance: 58.9
click at [27, 126] on div "Informations client Propriétés Client Référence client 3793904502 Résiliation C…" at bounding box center [251, 133] width 465 height 193
click at [146, 1] on div "Clients Art Et Pierre Immobilier - 411000055 Situation Analyse Contacts & Adres…" at bounding box center [251, 15] width 465 height 31
drag, startPoint x: 145, startPoint y: 13, endPoint x: 205, endPoint y: 12, distance: 60.0
click at [205, 12] on div "Clients Art Et Pierre Immobilier - 411000055" at bounding box center [251, 12] width 465 height 11
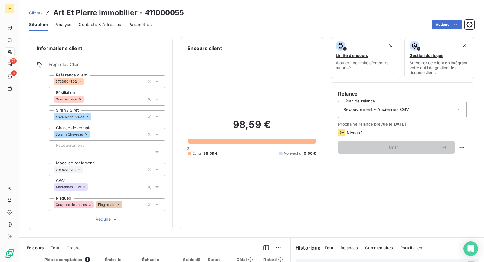
click at [139, 11] on h3 "Art Et Pierre Immobilier - 411000055" at bounding box center [118, 12] width 131 height 11
drag, startPoint x: 137, startPoint y: 12, endPoint x: 53, endPoint y: 13, distance: 83.3
click at [53, 13] on h3 "Art Et Pierre Immobilier - 411000055" at bounding box center [118, 12] width 131 height 11
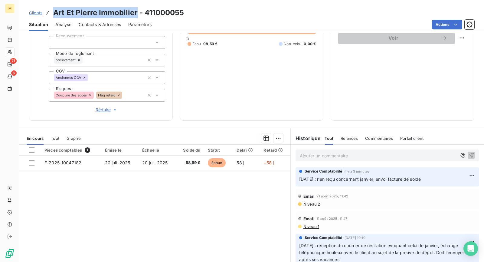
scroll to position [72, 0]
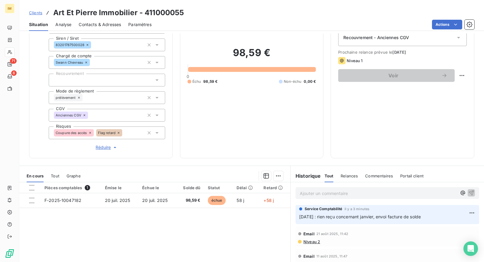
click at [440, 19] on div "Situation Analyse Contacts & Adresses Paramètres Actions" at bounding box center [251, 24] width 465 height 13
click at [440, 23] on html "IM 71 6 Clients Art Et Pierre Immobilier - 411000055 Situation Analyse Contacts…" at bounding box center [242, 131] width 484 height 262
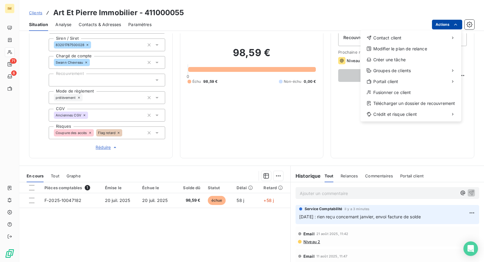
click at [451, 27] on html "IM 71 6 Clients Art Et Pierre Immobilier - 411000055 Situation Analyse Contacts…" at bounding box center [242, 131] width 484 height 262
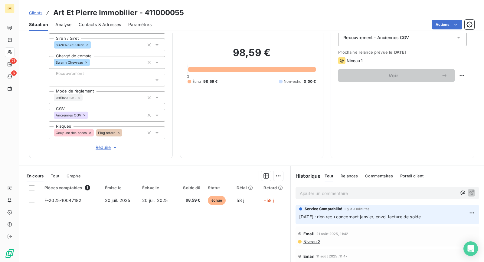
click at [450, 25] on html "IM 71 6 Clients Art Et Pierre Immobilier - 411000055 Situation Analyse Contacts…" at bounding box center [242, 131] width 484 height 262
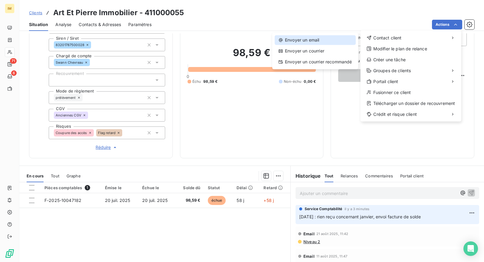
click at [330, 40] on div "Envoyer un email" at bounding box center [315, 40] width 81 height 10
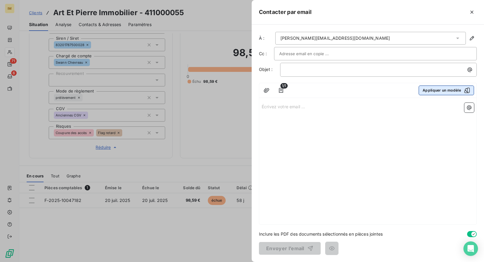
click at [447, 90] on button "Appliquer un modèle" at bounding box center [446, 90] width 55 height 10
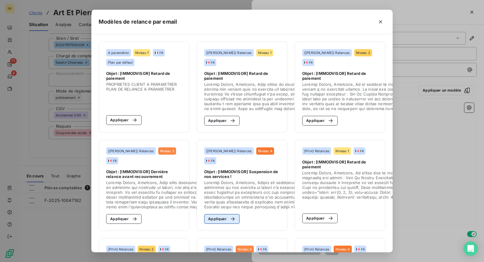
click at [218, 216] on button "Appliquer" at bounding box center [221, 219] width 35 height 10
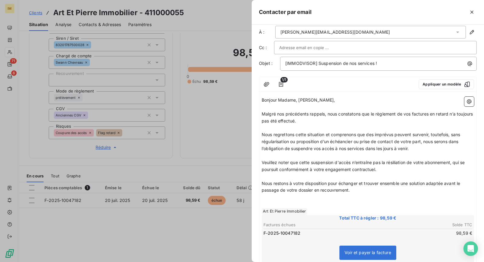
scroll to position [6, 0]
drag, startPoint x: 298, startPoint y: 100, endPoint x: 278, endPoint y: 101, distance: 19.4
click at [278, 101] on span "Bonjour Madame, [PERSON_NAME]," at bounding box center [299, 99] width 74 height 5
click at [383, 32] on div "arthur@artetpierreimmobilier.fr" at bounding box center [371, 32] width 191 height 13
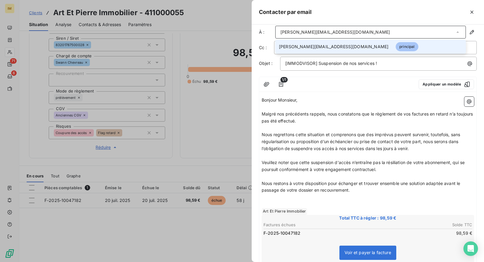
click at [384, 31] on div "arthur@artetpierreimmobilier.fr" at bounding box center [371, 32] width 191 height 13
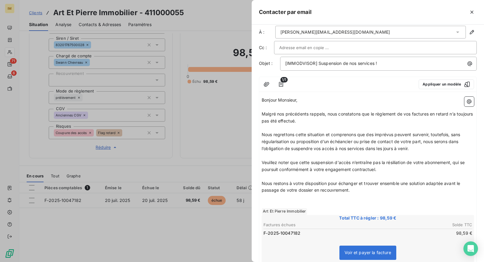
click at [360, 49] on div at bounding box center [375, 47] width 193 height 9
click at [359, 8] on div at bounding box center [394, 12] width 165 height 10
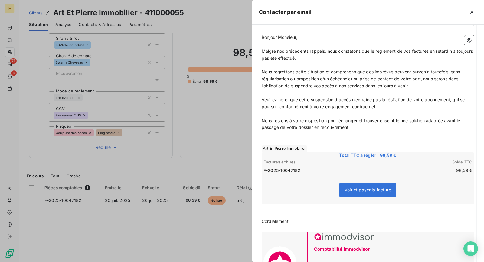
scroll to position [69, 0]
drag, startPoint x: 403, startPoint y: 107, endPoint x: 256, endPoint y: 99, distance: 147.1
click at [256, 99] on div "À : arthur@artetpierreimmobilier.fr Cc : Objet : [IMMODVISOR] Suspension de nos…" at bounding box center [368, 143] width 233 height 237
drag, startPoint x: 394, startPoint y: 107, endPoint x: 378, endPoint y: 104, distance: 15.7
click at [378, 104] on p "Veuillez noter que cette suspension d'accès n’entraîne pas la résiliation de vo…" at bounding box center [368, 103] width 213 height 14
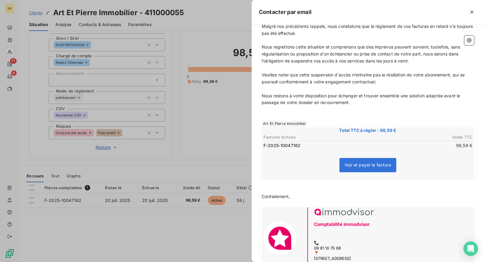
scroll to position [98, 0]
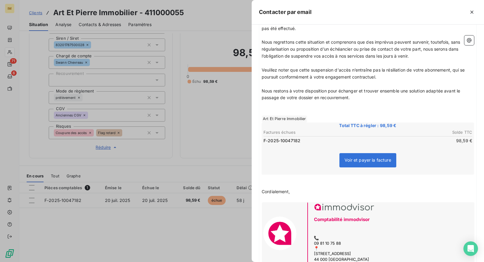
click at [458, 93] on p "Nous restons à votre disposition pour échanger et trouver ensemble une solution…" at bounding box center [368, 95] width 213 height 14
click at [372, 103] on p "﻿" at bounding box center [368, 104] width 213 height 7
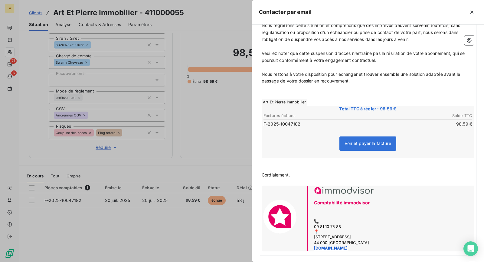
scroll to position [144, 0]
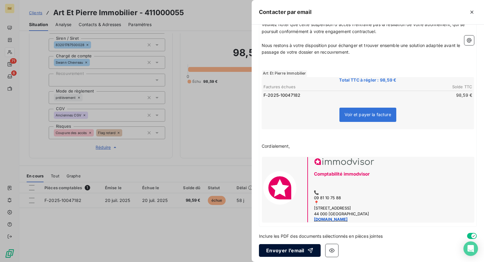
click at [299, 249] on button "Envoyer l’email" at bounding box center [290, 250] width 62 height 13
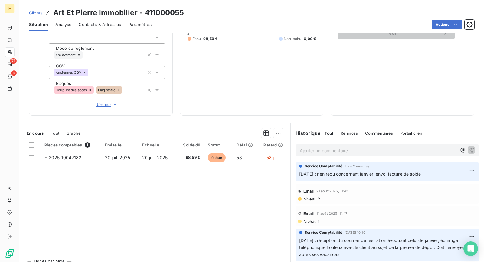
scroll to position [126, 0]
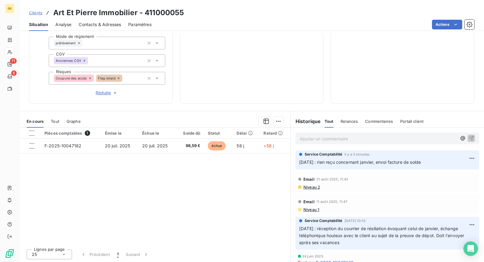
click at [335, 126] on div "Tout Relances Commentaires Portail client" at bounding box center [374, 121] width 99 height 13
click at [345, 120] on span "Relances" at bounding box center [349, 121] width 17 height 5
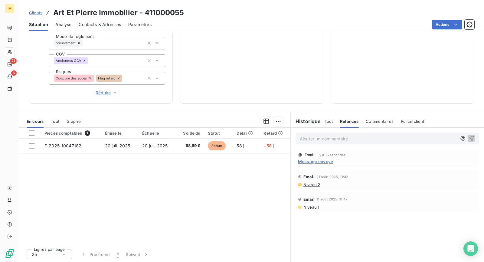
click at [325, 119] on span "Tout" at bounding box center [329, 121] width 8 height 5
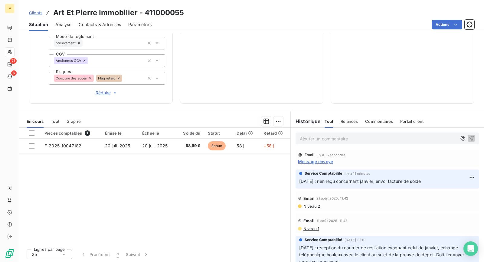
click at [313, 160] on span "Message envoyé" at bounding box center [315, 161] width 35 height 6
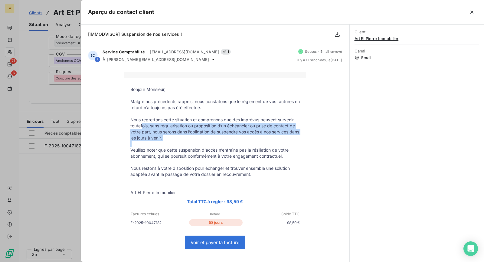
drag, startPoint x: 143, startPoint y: 126, endPoint x: 295, endPoint y: 142, distance: 153.4
click at [295, 142] on tbody "Bonjour Monsieur, Malgré nos précédents rappels, nous constatons que le règleme…" at bounding box center [215, 217] width 182 height 263
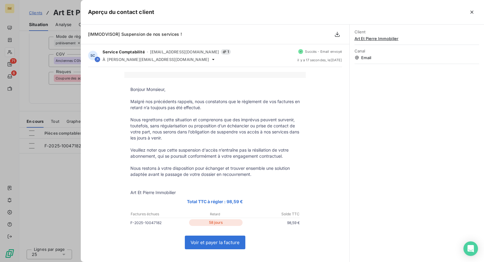
click at [303, 147] on td "Veuillez noter que cette suspension d'accès n’entraîne pas la résiliation de vo…" at bounding box center [215, 153] width 182 height 12
click at [470, 11] on icon "button" at bounding box center [472, 12] width 6 height 6
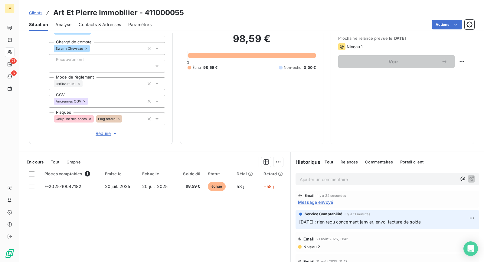
scroll to position [64, 0]
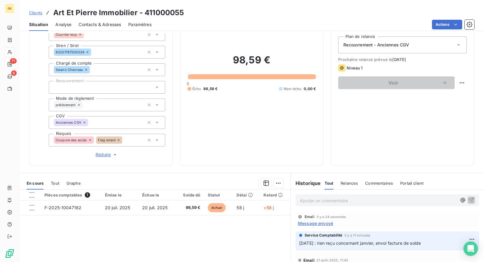
click at [329, 197] on p "Ajouter un commentaire ﻿" at bounding box center [378, 201] width 157 height 8
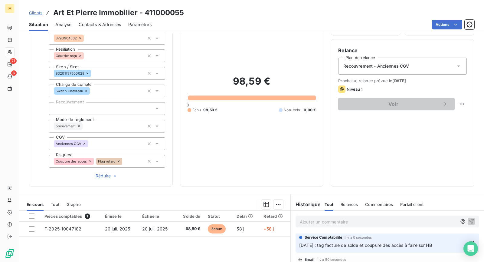
scroll to position [0, 0]
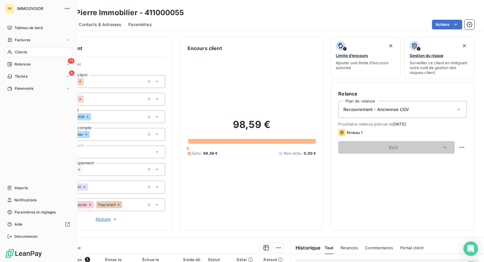
click at [12, 51] on div "Clients" at bounding box center [39, 52] width 68 height 10
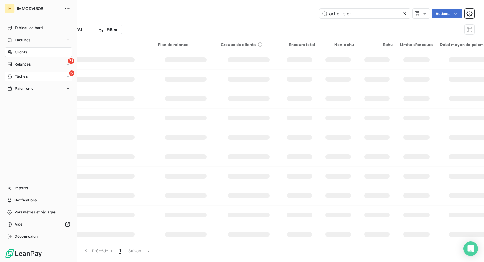
click at [21, 60] on div "71 Relances" at bounding box center [39, 64] width 68 height 10
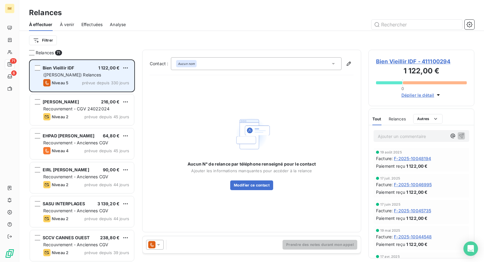
click at [92, 77] on div "([PERSON_NAME]) Relances" at bounding box center [86, 75] width 86 height 6
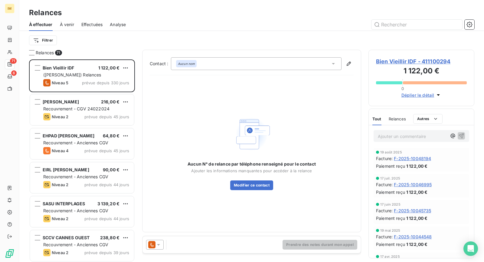
click at [423, 61] on span "Bien Vieillir IDF - 411100294" at bounding box center [421, 61] width 91 height 8
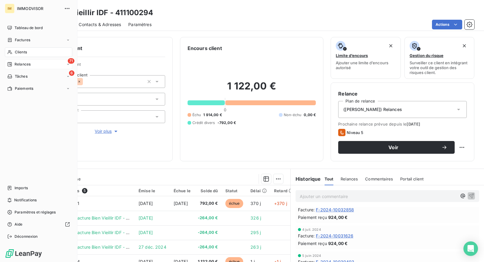
click at [16, 58] on nav "Tableau de bord Factures Clients 71 Relances 6 Tâches Paiements" at bounding box center [39, 58] width 68 height 70
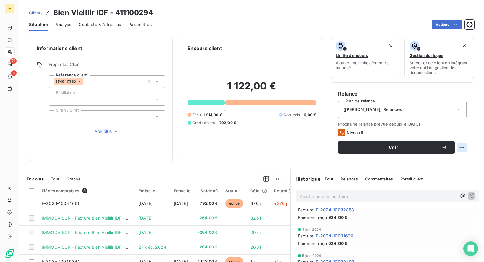
click at [459, 146] on html "IM 71 6 Clients Bien Vieillir IDF - 411100294 Situation Analyse Contacts & Adre…" at bounding box center [242, 131] width 484 height 262
click at [454, 160] on div "Replanifier cette action" at bounding box center [432, 160] width 54 height 10
select select "8"
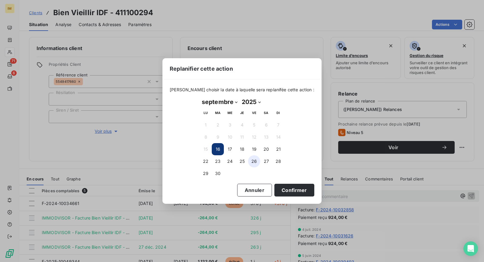
click at [246, 160] on button "25" at bounding box center [242, 161] width 12 height 12
click at [302, 191] on button "Confirmer" at bounding box center [295, 189] width 40 height 13
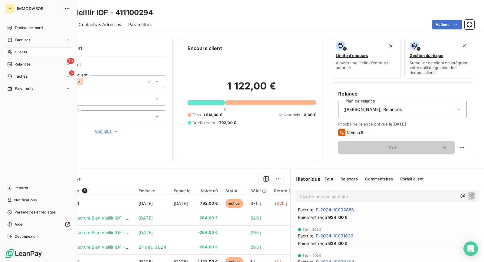
click at [14, 66] on div "Relances" at bounding box center [18, 63] width 23 height 5
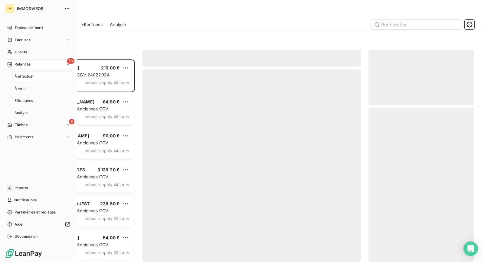
scroll to position [197, 101]
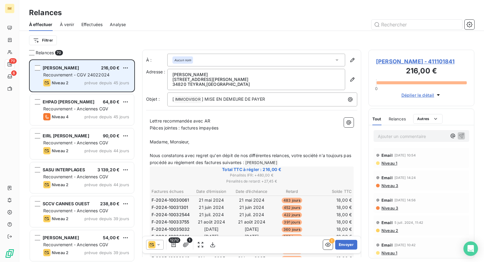
click at [88, 73] on span "Recouvrement - CGV 24022024" at bounding box center [76, 74] width 66 height 5
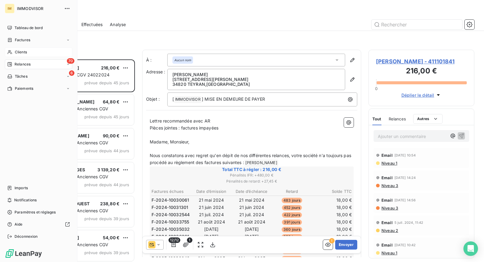
drag, startPoint x: 14, startPoint y: 54, endPoint x: 31, endPoint y: 54, distance: 16.3
click at [15, 54] on div "Clients" at bounding box center [39, 52] width 68 height 10
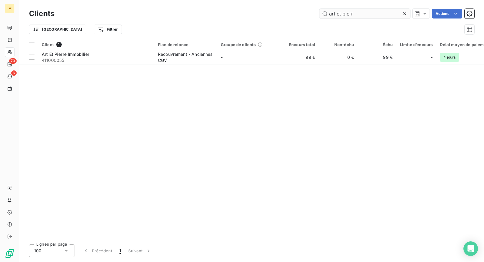
click at [364, 13] on input "art et pierr" at bounding box center [365, 14] width 91 height 10
click at [364, 12] on input "art et pierr" at bounding box center [365, 14] width 91 height 10
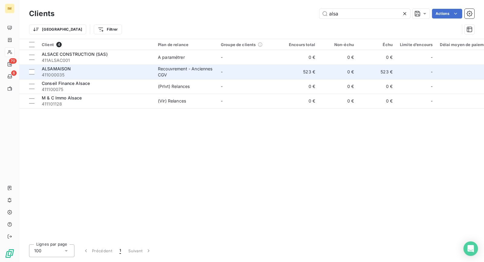
type input "alsa"
click at [85, 71] on div "ALSAMAISON" at bounding box center [96, 69] width 109 height 6
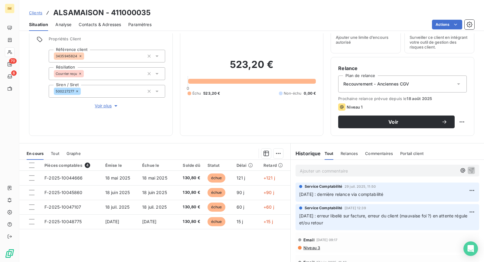
scroll to position [25, 0]
drag, startPoint x: 339, startPoint y: 213, endPoint x: 359, endPoint y: 224, distance: 23.3
click at [359, 224] on p "23/06/2025 : erreur libellé sur facture, erreur du client (mauvaise foi ?) en a…" at bounding box center [387, 220] width 177 height 14
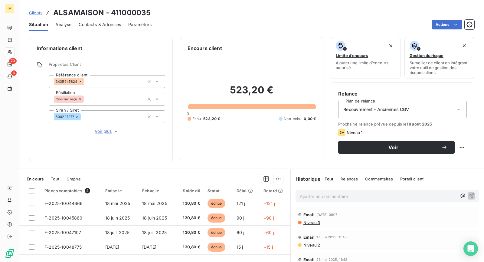
scroll to position [0, 0]
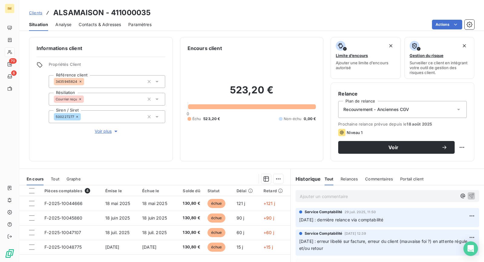
click at [410, 111] on div "Recouvrement - Anciennes CGV" at bounding box center [403, 109] width 129 height 17
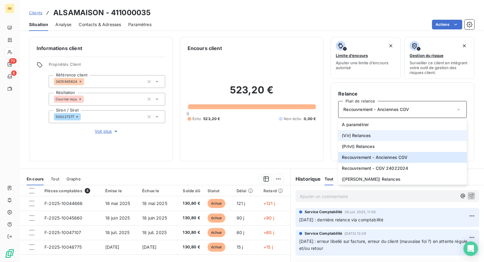
click at [375, 135] on li "(Vir) Relances" at bounding box center [403, 135] width 129 height 11
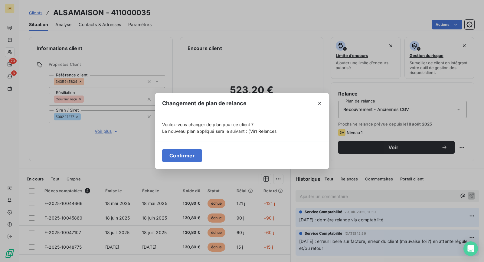
click at [189, 157] on button "Confirmer" at bounding box center [182, 155] width 40 height 13
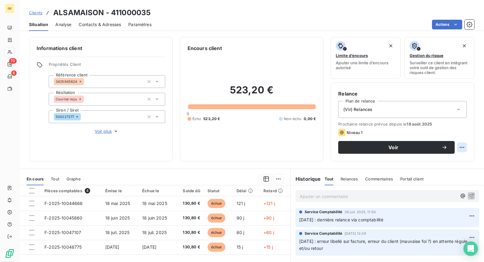
click at [455, 147] on html "IM 70 6 Clients ALSAMAISON - 411000035 Situation Analyse Contacts & Adresses Pa…" at bounding box center [242, 131] width 484 height 262
click at [426, 127] on html "IM 70 6 Clients ALSAMAISON - 411000035 Situation Analyse Contacts & Adresses Pa…" at bounding box center [242, 131] width 484 height 262
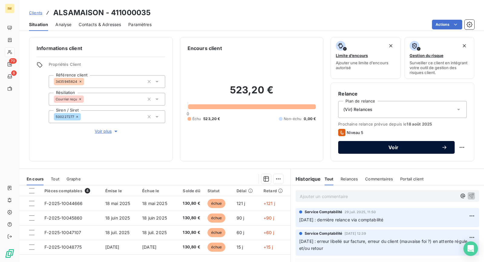
click at [423, 145] on span "Voir" at bounding box center [394, 147] width 96 height 5
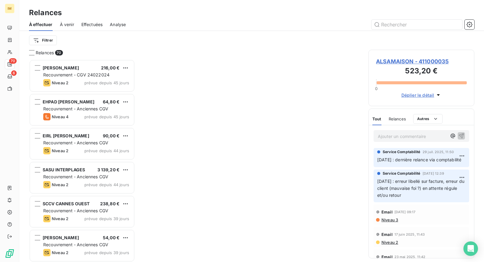
scroll to position [197, 101]
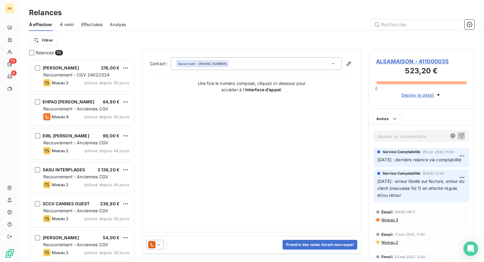
scroll to position [5, 5]
click at [154, 242] on icon at bounding box center [151, 244] width 7 height 7
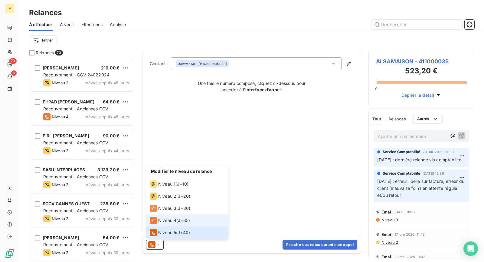
click at [177, 220] on div "Niveau 4 ( J+35 )" at bounding box center [170, 219] width 40 height 7
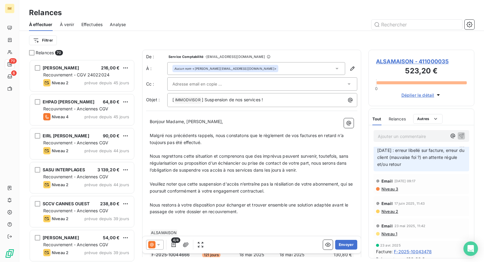
scroll to position [0, 0]
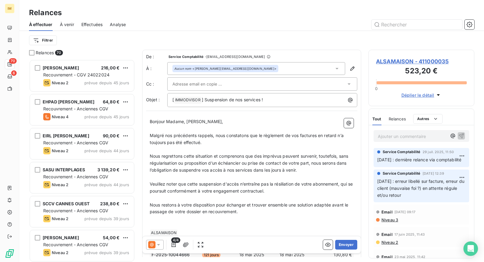
click at [206, 84] on input "text" at bounding box center [205, 83] width 65 height 9
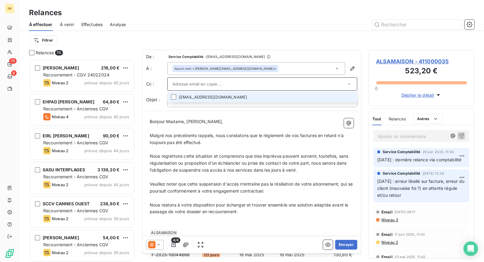
click at [284, 96] on li "pe.halic@alsamaison.com" at bounding box center [262, 97] width 190 height 11
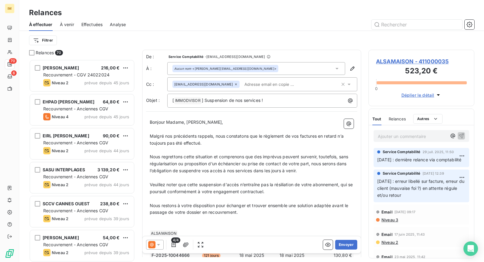
click at [254, 12] on div "Relances" at bounding box center [251, 12] width 465 height 11
click at [418, 60] on span "ALSAMAISON - 411000035" at bounding box center [421, 61] width 91 height 8
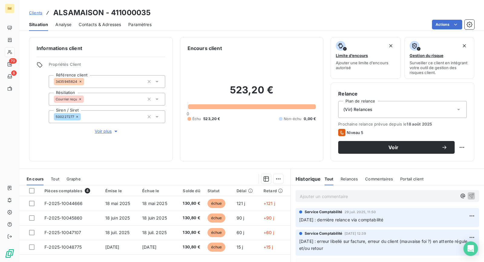
click at [421, 114] on div "(Vir) Relances" at bounding box center [403, 109] width 129 height 17
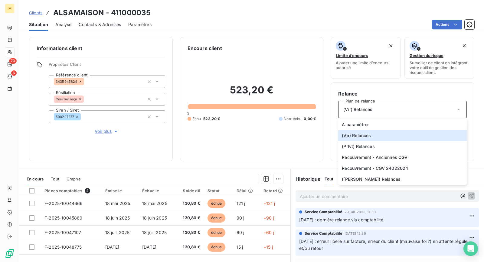
click at [114, 139] on div "Informations client Propriétés Client Référence client 3435945824 Résiliation C…" at bounding box center [101, 99] width 144 height 124
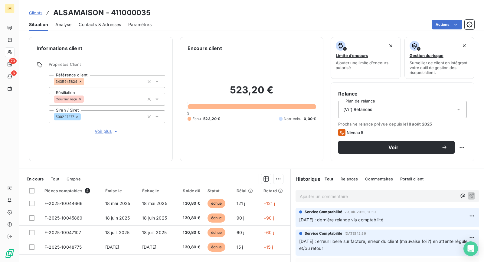
click at [111, 134] on button "Voir plus" at bounding box center [107, 131] width 117 height 7
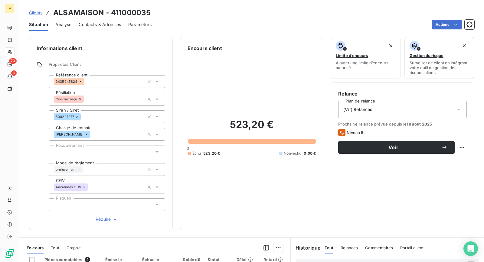
drag, startPoint x: 419, startPoint y: 111, endPoint x: 425, endPoint y: 116, distance: 6.9
click at [421, 112] on div "(Vir) Relances" at bounding box center [403, 109] width 129 height 17
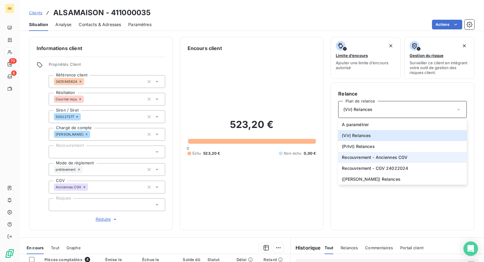
click at [391, 156] on span "Recouvrement - Anciennes CGV" at bounding box center [375, 157] width 66 height 6
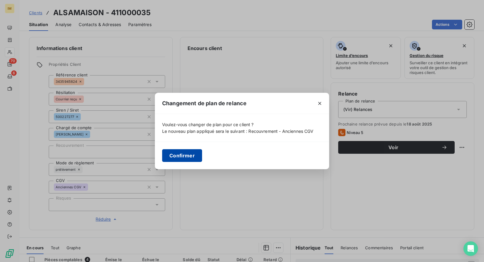
drag, startPoint x: 188, startPoint y: 148, endPoint x: 190, endPoint y: 152, distance: 3.9
click at [188, 148] on div "Confirmer" at bounding box center [242, 155] width 174 height 28
click at [190, 152] on button "Confirmer" at bounding box center [182, 155] width 40 height 13
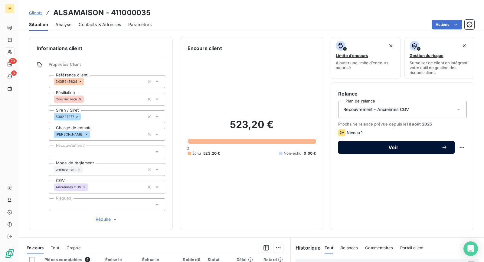
click at [409, 150] on button "Voir" at bounding box center [397, 147] width 117 height 13
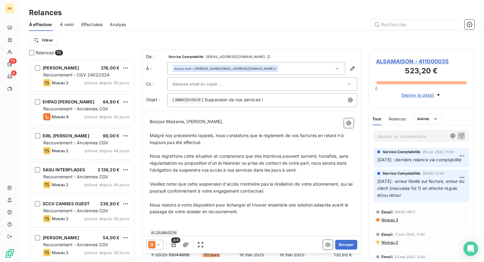
scroll to position [197, 101]
click at [219, 88] on div at bounding box center [262, 83] width 190 height 13
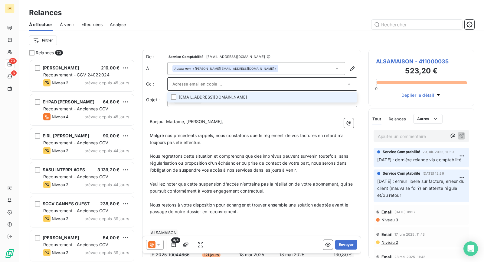
click at [302, 98] on li "pe.halic@alsamaison.com" at bounding box center [262, 97] width 190 height 11
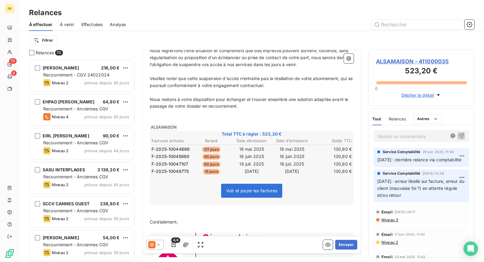
scroll to position [107, 0]
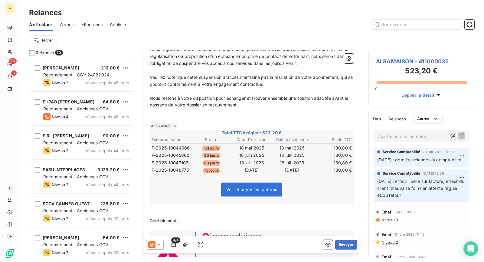
click at [157, 244] on icon at bounding box center [159, 244] width 6 height 6
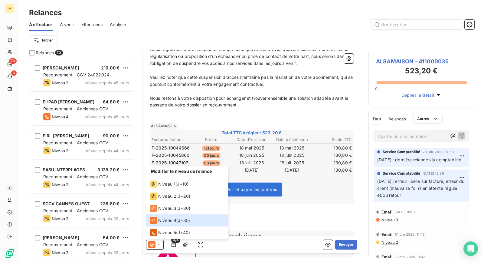
drag, startPoint x: 395, startPoint y: 60, endPoint x: 404, endPoint y: 61, distance: 9.7
click at [395, 60] on span "ALSAMAISON - 411000035" at bounding box center [421, 61] width 91 height 8
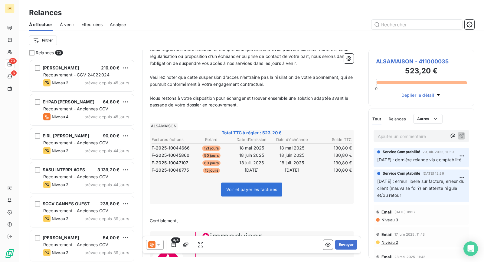
click at [404, 61] on span "ALSAMAISON - 411000035" at bounding box center [421, 61] width 91 height 8
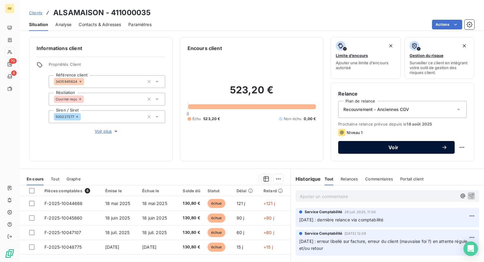
click at [411, 142] on button "Voir" at bounding box center [397, 147] width 117 height 13
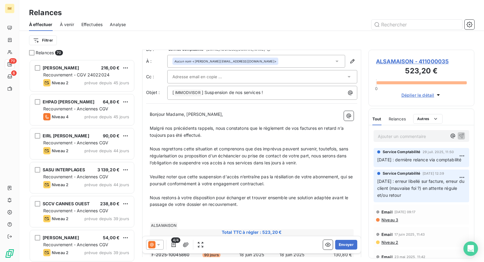
scroll to position [45, 0]
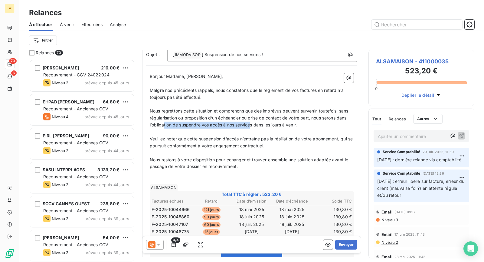
drag, startPoint x: 198, startPoint y: 120, endPoint x: 261, endPoint y: 124, distance: 63.7
click at [262, 124] on span "Nous regrettons cette situation et comprenons que des imprévus peuvent survenir…" at bounding box center [250, 117] width 200 height 19
click at [393, 62] on span "ALSAMAISON - 411000035" at bounding box center [421, 61] width 91 height 8
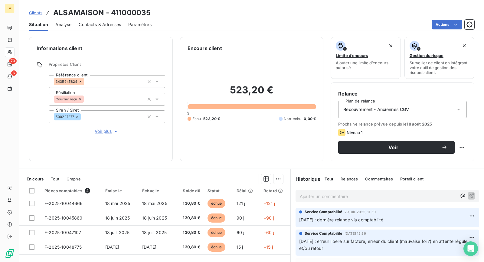
click at [385, 110] on span "Recouvrement - Anciennes CGV" at bounding box center [377, 109] width 66 height 6
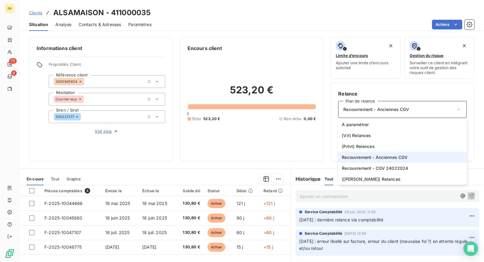
click at [376, 157] on span "Recouvrement - Anciennes CGV" at bounding box center [375, 157] width 66 height 6
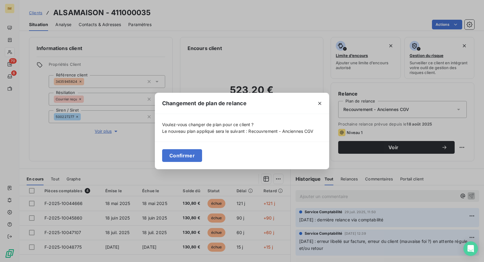
click at [178, 156] on button "Confirmer" at bounding box center [182, 155] width 40 height 13
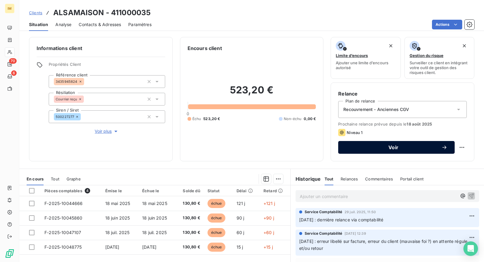
click at [408, 143] on button "Voir" at bounding box center [397, 147] width 117 height 13
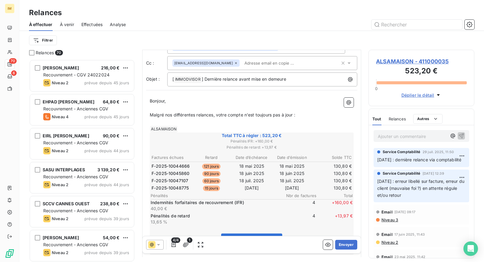
scroll to position [36, 0]
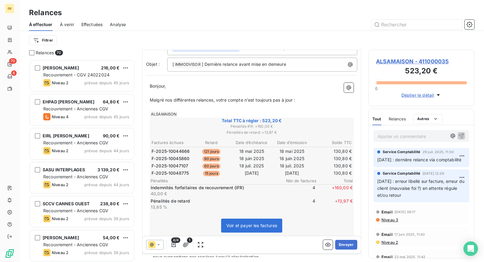
click at [279, 100] on span "Malgré nos différentes relances, votre compte n'est toujours pas à jour :" at bounding box center [223, 99] width 146 height 5
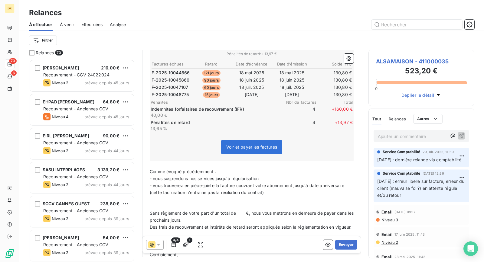
scroll to position [118, 0]
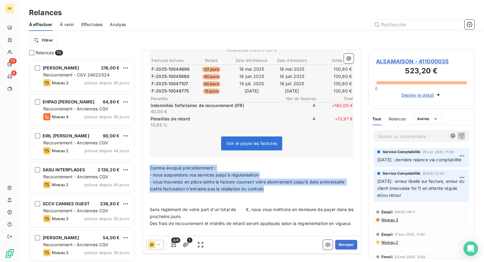
drag, startPoint x: 284, startPoint y: 188, endPoint x: 150, endPoint y: 167, distance: 135.7
click at [150, 167] on div "Bonjour, ﻿ Malgré nos différentes relances, votre compte n'est toujours pas à j…" at bounding box center [252, 165] width 204 height 328
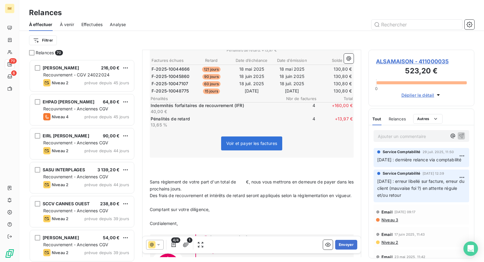
click at [169, 168] on p "﻿" at bounding box center [252, 167] width 204 height 7
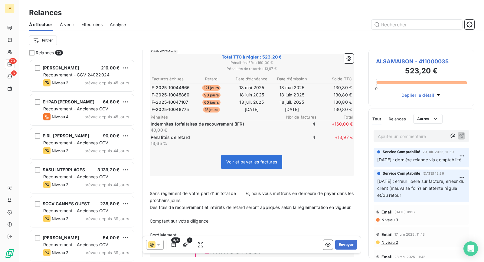
scroll to position [104, 0]
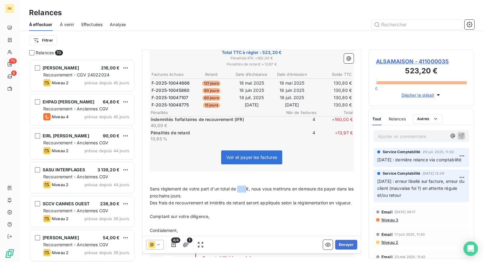
drag, startPoint x: 246, startPoint y: 187, endPoint x: 261, endPoint y: 188, distance: 14.8
click at [238, 186] on span "Sans règlement de votre part d'un total de €, nous vous mettrons en demeure de …" at bounding box center [252, 192] width 205 height 12
click at [238, 188] on span "Sans règlement de votre part d'un total de 523,20€, nous vous mettrons en demeu…" at bounding box center [247, 192] width 195 height 12
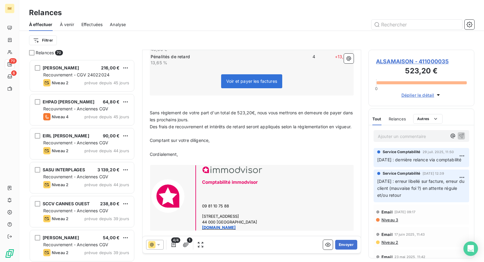
scroll to position [193, 0]
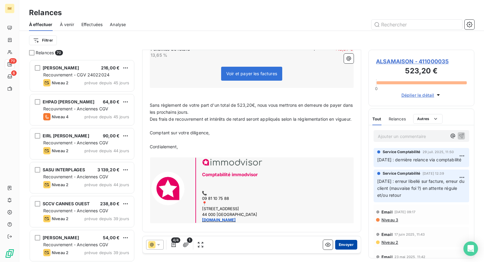
click at [341, 243] on button "Envoyer" at bounding box center [346, 244] width 22 height 10
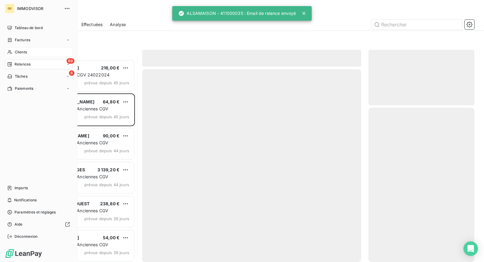
click at [17, 54] on span "Clients" at bounding box center [21, 51] width 12 height 5
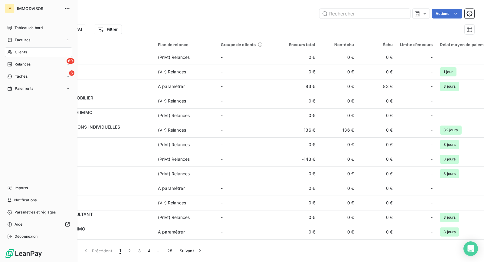
click at [9, 53] on icon at bounding box center [9, 52] width 5 height 5
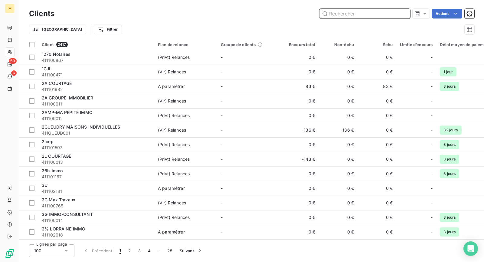
click at [380, 16] on input "text" at bounding box center [365, 14] width 91 height 10
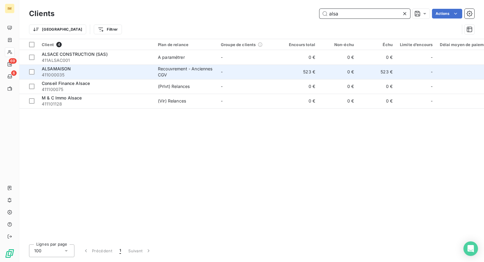
type input "alsa"
click at [111, 70] on div "ALSAMAISON" at bounding box center [96, 69] width 109 height 6
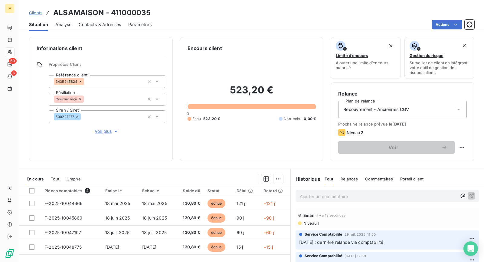
click at [108, 132] on span "Voir plus" at bounding box center [107, 131] width 24 height 6
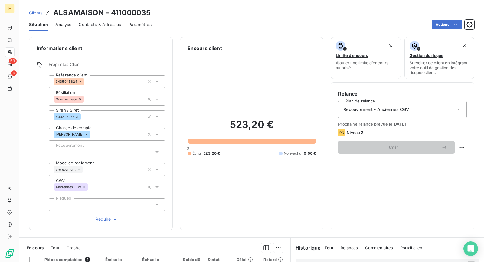
drag, startPoint x: 106, startPoint y: 204, endPoint x: 107, endPoint y: 209, distance: 4.7
click at [106, 204] on div at bounding box center [107, 204] width 117 height 13
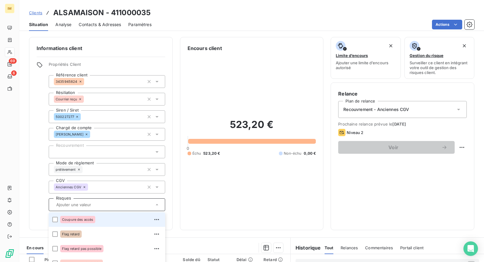
click at [33, 150] on div "Informations client Propriétés Client Référence client 3435945824 Résiliation C…" at bounding box center [101, 133] width 144 height 193
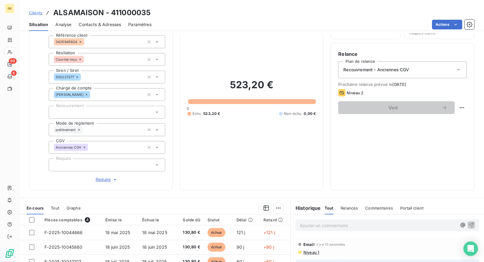
scroll to position [39, 0]
click at [93, 111] on div at bounding box center [107, 112] width 117 height 13
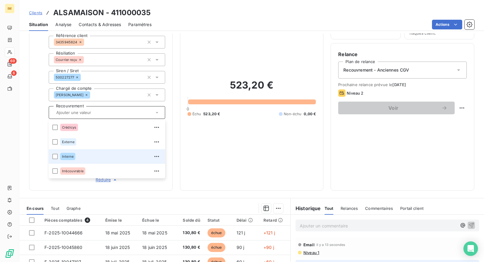
click at [79, 154] on div "Interne" at bounding box center [110, 156] width 101 height 10
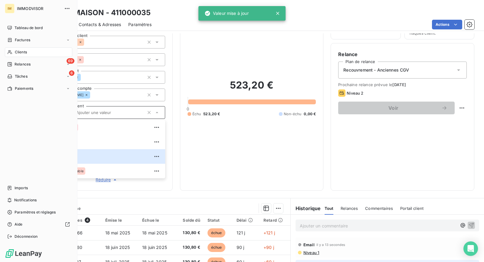
click at [17, 121] on div "IM IMMODVISOR Tableau de bord Factures Clients 69 Relances 6 Tâches Paiements I…" at bounding box center [39, 131] width 78 height 262
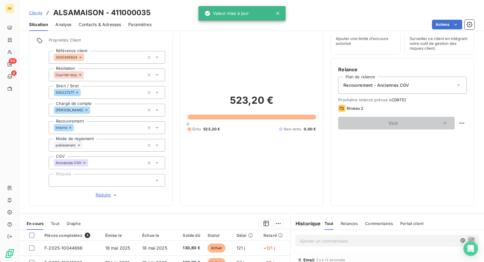
scroll to position [0, 0]
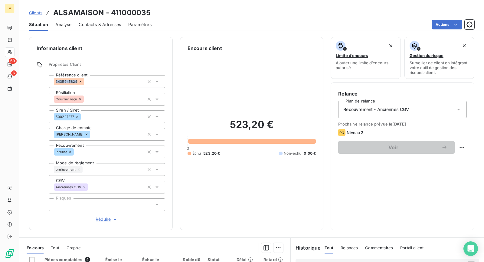
copy span "3435945824"
drag, startPoint x: 73, startPoint y: 81, endPoint x: 21, endPoint y: 100, distance: 54.6
click at [25, 99] on div "Informations client Propriétés Client Référence client 3435945824 Résiliation C…" at bounding box center [251, 133] width 465 height 193
copy div
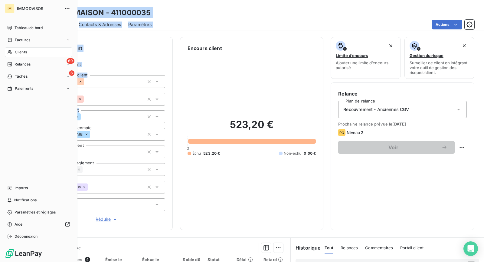
drag, startPoint x: 75, startPoint y: 116, endPoint x: 2, endPoint y: 140, distance: 77.8
click at [7, 140] on div "IM IMMODVISOR Tableau de bord Factures Clients 69 Relances 6 Tâches Paiements I…" at bounding box center [242, 131] width 484 height 262
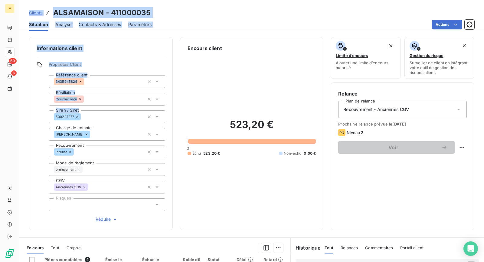
click at [116, 12] on h3 "ALSAMAISON - 411000035" at bounding box center [101, 12] width 97 height 11
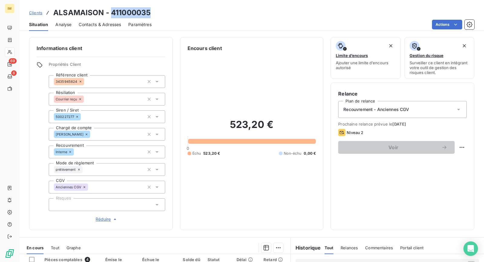
drag, startPoint x: 112, startPoint y: 12, endPoint x: 187, endPoint y: 12, distance: 74.8
click at [187, 12] on div "Clients ALSAMAISON - 411000035" at bounding box center [251, 12] width 465 height 11
copy h3 "411000035"
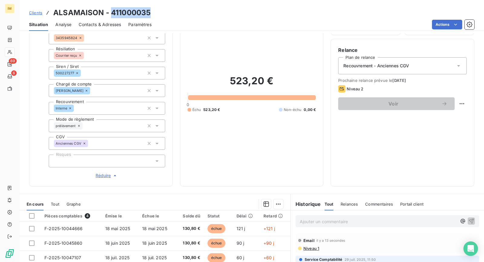
scroll to position [59, 0]
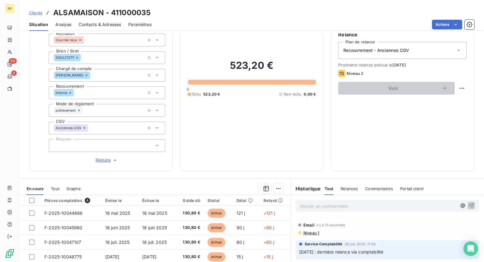
click at [93, 150] on div at bounding box center [107, 145] width 117 height 13
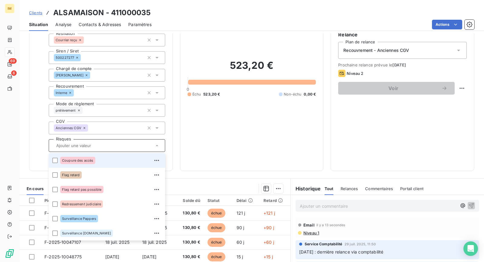
click at [99, 159] on div "Coupure des accès" at bounding box center [110, 160] width 101 height 10
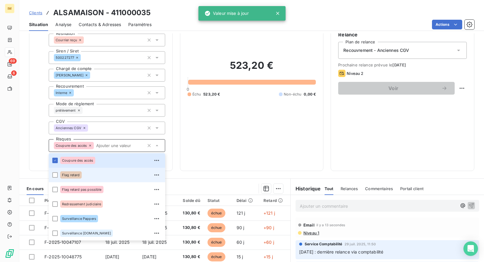
click at [106, 170] on div "Flag retard" at bounding box center [110, 175] width 101 height 10
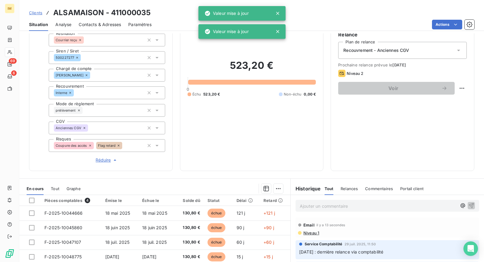
click at [33, 130] on div "Informations client Propriétés Client Référence client 3435945824 Résiliation C…" at bounding box center [101, 74] width 144 height 193
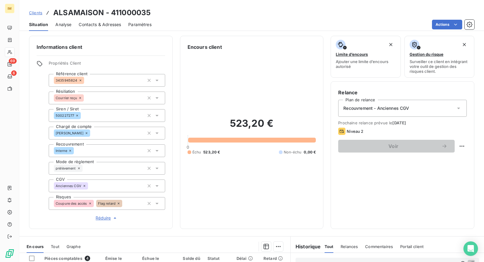
scroll to position [0, 0]
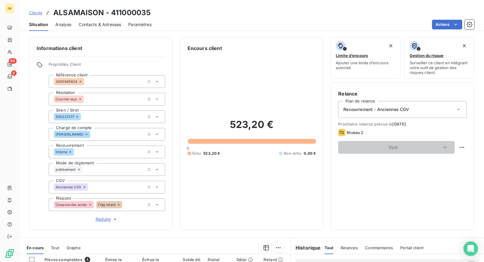
copy div
drag, startPoint x: 65, startPoint y: 81, endPoint x: 6, endPoint y: 93, distance: 60.5
click at [12, 94] on div "IM 69 6 Clients ALSAMAISON - 411000035 Situation Analyse Contacts & Adresses Pa…" at bounding box center [242, 131] width 484 height 262
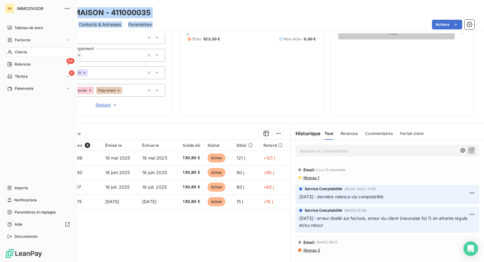
click at [16, 52] on span "Clients" at bounding box center [21, 51] width 12 height 5
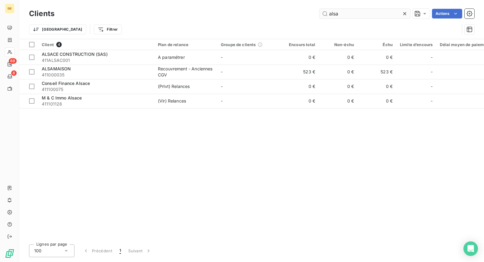
click at [369, 13] on input "alsa" at bounding box center [365, 14] width 91 height 10
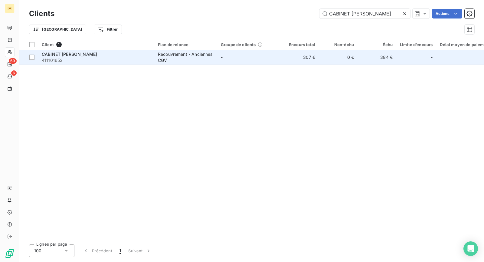
type input "CABINET CEDRIC MOREAU"
click at [167, 57] on div "Recouvrement - Anciennes CGV" at bounding box center [186, 57] width 56 height 12
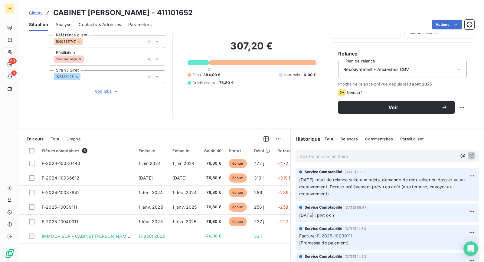
scroll to position [41, 0]
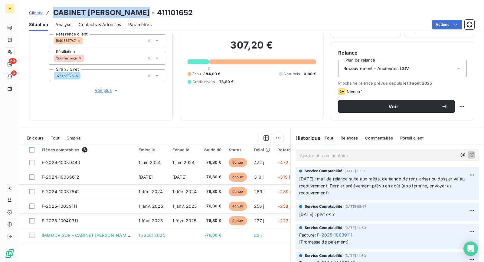
drag, startPoint x: 145, startPoint y: 12, endPoint x: 54, endPoint y: 12, distance: 91.1
click at [54, 12] on h3 "CABINET CEDRIC MOREAU - 411101652" at bounding box center [123, 12] width 140 height 11
copy h3 "CABINET CEDRIC MOREAU"
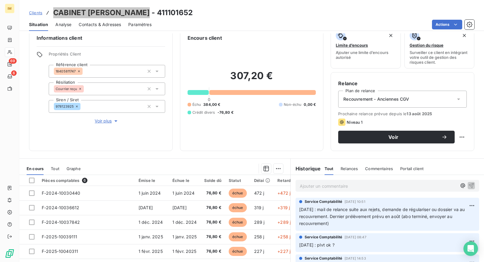
scroll to position [0, 0]
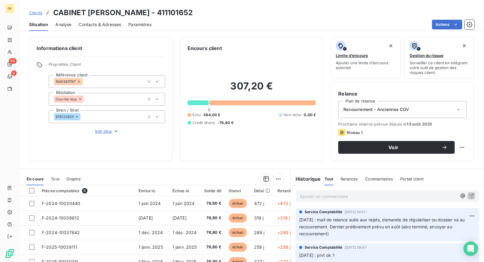
copy div
drag, startPoint x: 77, startPoint y: 82, endPoint x: 5, endPoint y: 93, distance: 73.1
click at [21, 91] on div "Informations client Propriétés Client Référence client 18405811747 Résiliation …" at bounding box center [251, 99] width 465 height 124
drag, startPoint x: 74, startPoint y: 117, endPoint x: 48, endPoint y: 116, distance: 25.2
click at [48, 116] on div "Propriétés Client Référence client 18405811747 Résiliation Courrier reçu Siren …" at bounding box center [101, 98] width 129 height 73
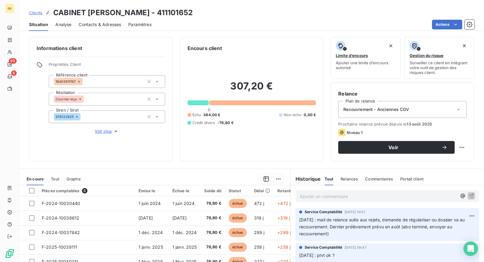
copy div
drag, startPoint x: 75, startPoint y: 115, endPoint x: -8, endPoint y: 134, distance: 85.6
click at [0, 134] on html "IM 69 6 Clients CABINET CEDRIC MOREAU - 411101652 Situation Analyse Contacts & …" at bounding box center [242, 131] width 484 height 262
click at [107, 129] on span "Voir plus" at bounding box center [107, 131] width 24 height 6
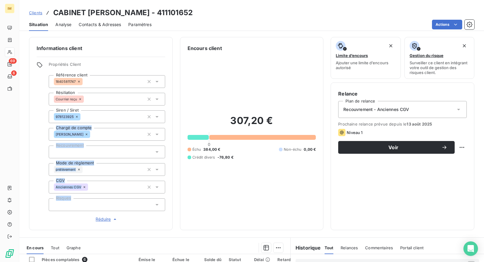
click at [58, 201] on div at bounding box center [107, 204] width 117 height 13
click at [22, 183] on div "Informations client Propriétés Client Référence client 18405811747 Résiliation …" at bounding box center [251, 133] width 465 height 193
click at [123, 213] on div "Propriétés Client Référence client 18405811747 Résiliation Courrier reçu Siren …" at bounding box center [107, 142] width 117 height 160
click at [127, 204] on div at bounding box center [107, 204] width 117 height 13
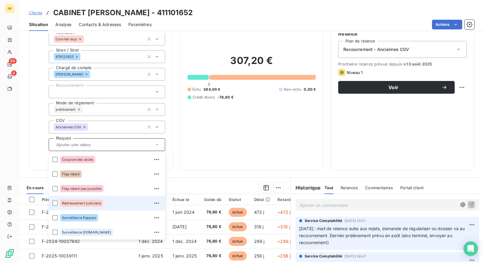
scroll to position [91, 0]
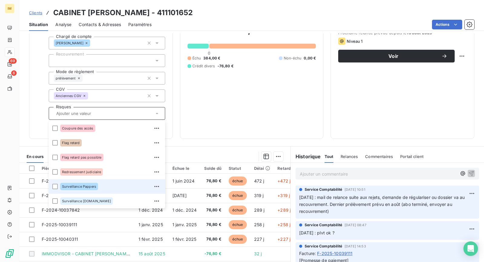
click at [121, 186] on div "Surveillance Pappers" at bounding box center [110, 186] width 101 height 10
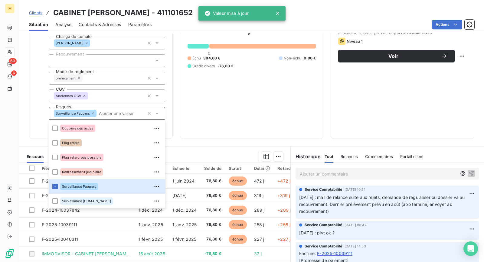
click at [37, 100] on div "Propriétés Client Référence client 18405811747 Résiliation Courrier reçu Siren …" at bounding box center [101, 51] width 129 height 160
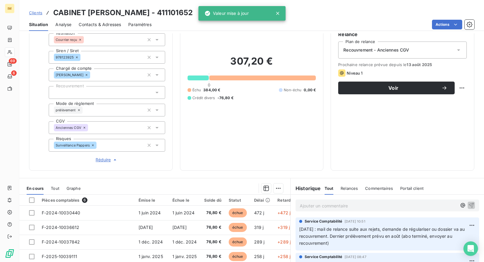
scroll to position [0, 0]
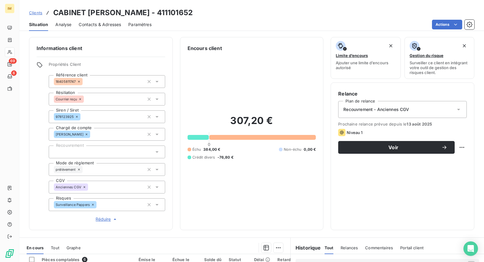
click at [117, 7] on div "Clients CABINET CEDRIC MOREAU - 411101652 Situation Analyse Contacts & Adresses…" at bounding box center [251, 15] width 465 height 31
drag, startPoint x: 157, startPoint y: 13, endPoint x: 201, endPoint y: 11, distance: 44.8
click at [201, 11] on div "Clients CABINET CEDRIC MOREAU - 411101652" at bounding box center [251, 12] width 465 height 11
copy h3 "411101652"
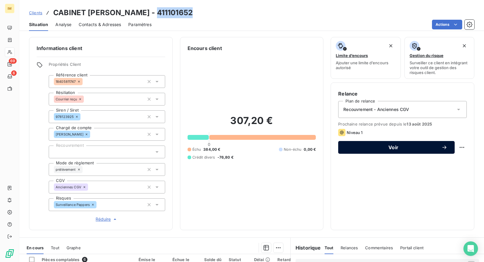
click at [405, 145] on span "Voir" at bounding box center [394, 147] width 96 height 5
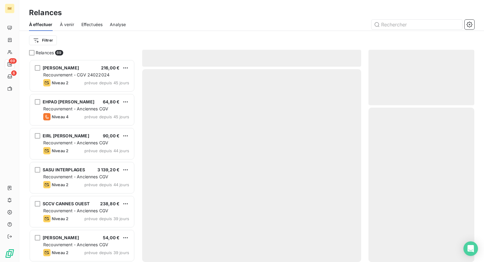
scroll to position [197, 101]
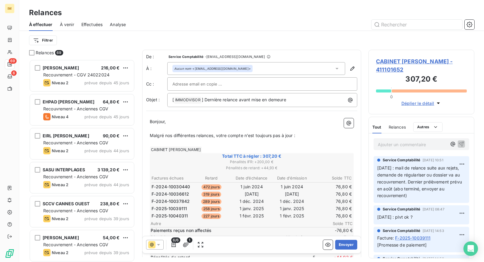
click at [213, 85] on body "IM 69 6 Relances À effectuer À venir Effectuées Analyse Filtrer Relances 69 LIN…" at bounding box center [242, 131] width 484 height 262
drag, startPoint x: 316, startPoint y: 116, endPoint x: 313, endPoint y: 118, distance: 3.6
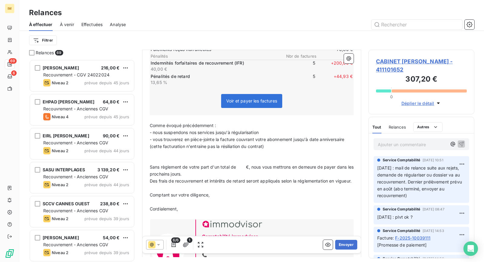
scroll to position [182, 0]
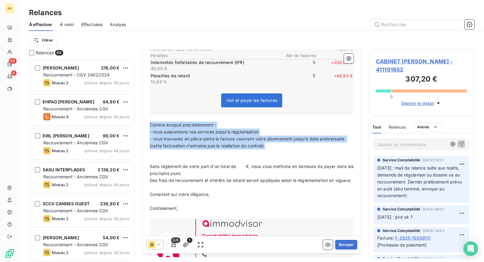
drag, startPoint x: 258, startPoint y: 154, endPoint x: 136, endPoint y: 121, distance: 126.8
click at [136, 121] on div "Relances 69 LINDA BAAZIZ 216,00 € Recouvrement - CGV 24022024 Niveau 2 prévue d…" at bounding box center [251, 156] width 465 height 212
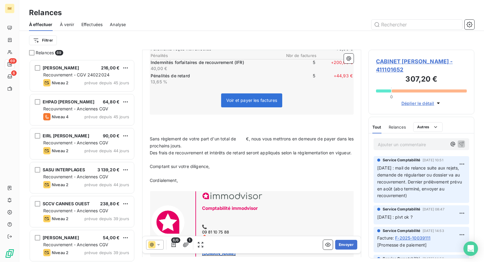
click at [223, 128] on p "﻿" at bounding box center [252, 131] width 204 height 7
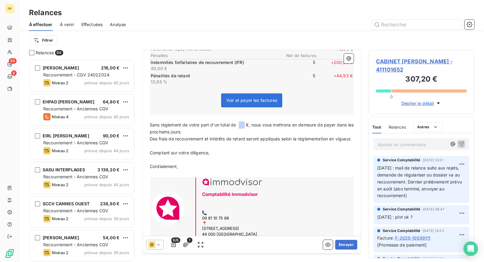
drag, startPoint x: 245, startPoint y: 124, endPoint x: 239, endPoint y: 123, distance: 6.5
click at [239, 123] on span "Sans règlement de votre part d'un total de €, nous vous mettrons en demeure de …" at bounding box center [252, 128] width 205 height 12
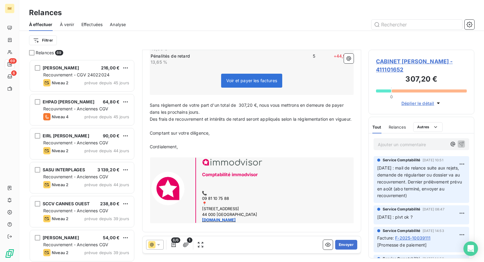
scroll to position [206, 0]
click at [346, 244] on button "Envoyer" at bounding box center [346, 244] width 22 height 10
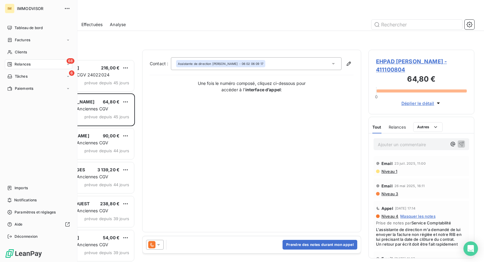
click at [21, 63] on span "Relances" at bounding box center [23, 63] width 16 height 5
drag, startPoint x: 24, startPoint y: 53, endPoint x: 44, endPoint y: 49, distance: 20.9
click at [24, 53] on span "Clients" at bounding box center [21, 51] width 12 height 5
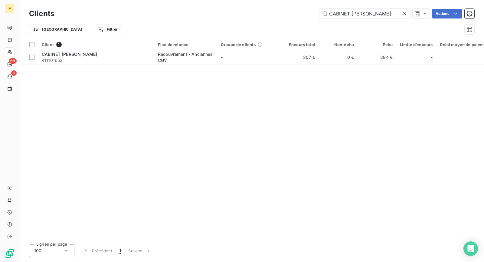
click at [346, 19] on div "Clients CABINET CEDRIC MOREAU Actions" at bounding box center [252, 13] width 446 height 13
click at [346, 18] on div "Clients CABINET CEDRIC MOREAU Actions" at bounding box center [252, 13] width 446 height 13
click at [348, 16] on input "CABINET CEDRIC MOREAU" at bounding box center [365, 14] width 91 height 10
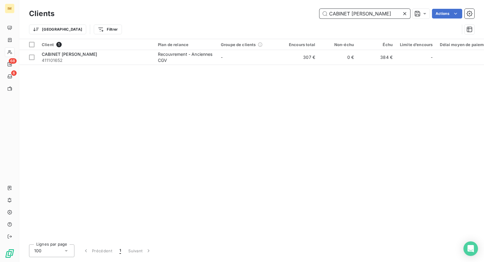
paste input "OMPAGNIE SUD LOIRE DE CONSTRUCTION"
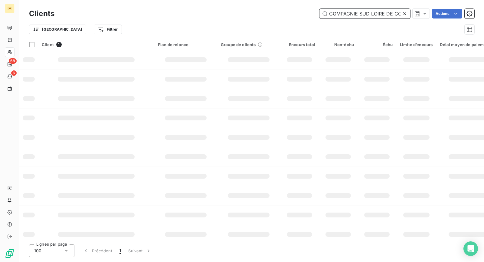
scroll to position [0, 32]
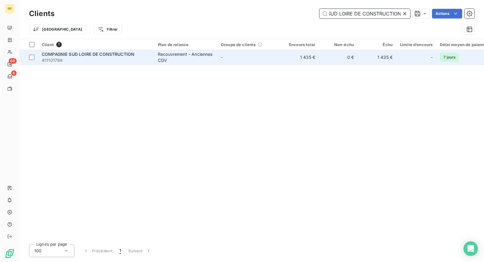
type input "COMPAGNIE SUD LOIRE DE CONSTRUCTION"
click at [126, 52] on span "COMPAGNIE SUD LOIRE DE CONSTRUCTION" at bounding box center [88, 53] width 93 height 5
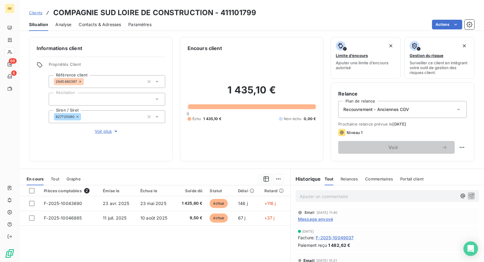
click at [109, 132] on span "Voir plus" at bounding box center [107, 131] width 24 height 6
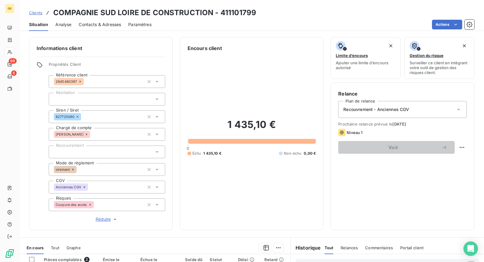
drag, startPoint x: 105, startPoint y: 204, endPoint x: 105, endPoint y: 208, distance: 3.3
click at [105, 204] on div "Coupure des accès" at bounding box center [107, 204] width 117 height 13
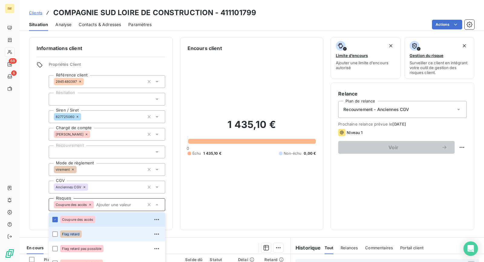
click at [81, 232] on div "Flag retard" at bounding box center [110, 234] width 101 height 10
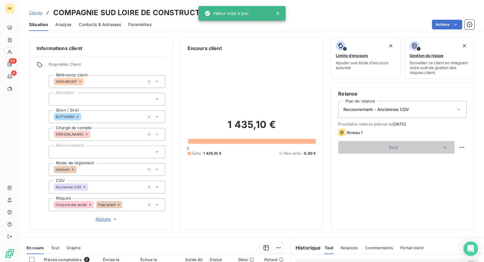
click at [34, 150] on div "Informations client Propriétés Client Référence client 2945480397 Résiliation S…" at bounding box center [101, 133] width 144 height 193
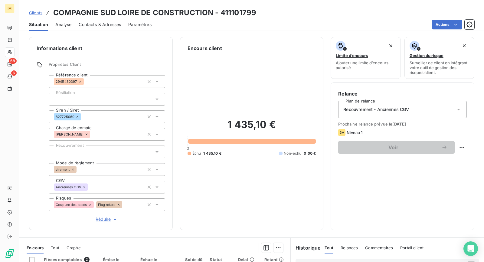
copy div
drag, startPoint x: 77, startPoint y: 81, endPoint x: 6, endPoint y: 91, distance: 71.5
click at [6, 91] on div "IM 68 6 Clients COMPAGNIE SUD LOIRE DE CONSTRUCTION - 411101799 Situation Analy…" at bounding box center [242, 131] width 484 height 262
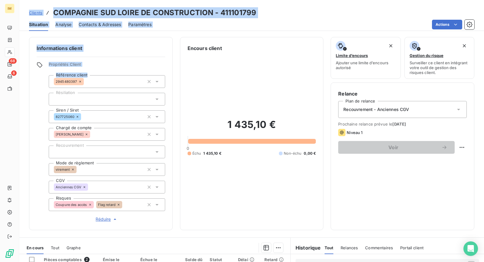
click at [324, 6] on div "Clients COMPAGNIE SUD LOIRE DE CONSTRUCTION - 411101799 Situation Analyse Conta…" at bounding box center [251, 15] width 465 height 31
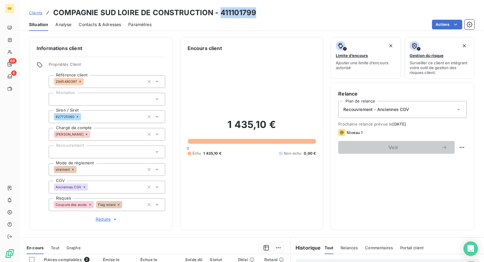
drag, startPoint x: 220, startPoint y: 14, endPoint x: 267, endPoint y: 13, distance: 47.2
click at [280, 14] on div "Clients COMPAGNIE SUD LOIRE DE CONSTRUCTION - 411101799" at bounding box center [251, 12] width 465 height 11
copy h3 "411101799"
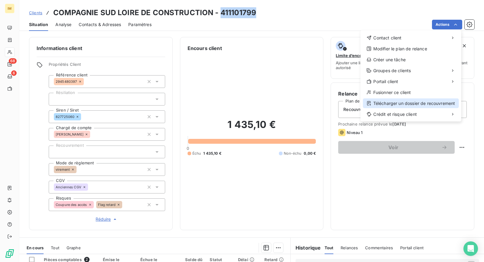
click at [431, 100] on div "Télécharger un dossier de recouvrement" at bounding box center [411, 103] width 96 height 10
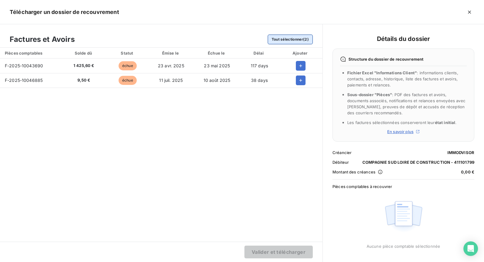
click at [295, 35] on button "Tout sélectionner (2)" at bounding box center [290, 40] width 45 height 10
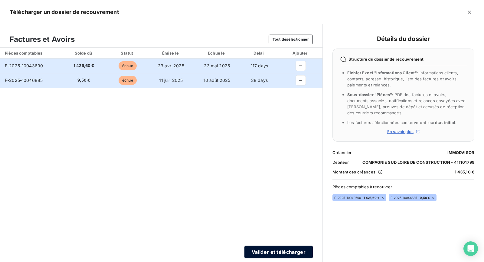
click at [293, 253] on button "Valider et télécharger" at bounding box center [279, 251] width 68 height 13
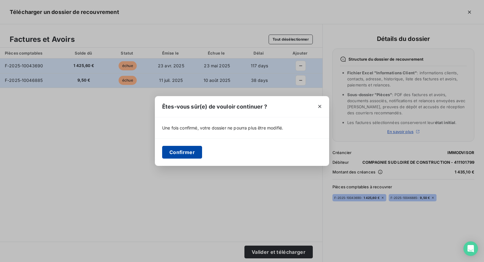
click at [181, 153] on button "Confirmer" at bounding box center [182, 152] width 40 height 13
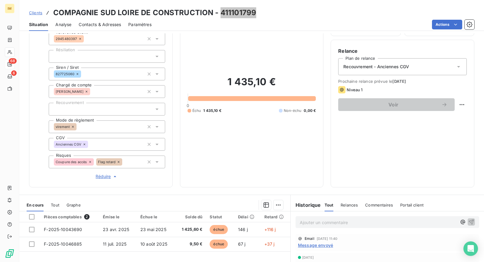
scroll to position [126, 0]
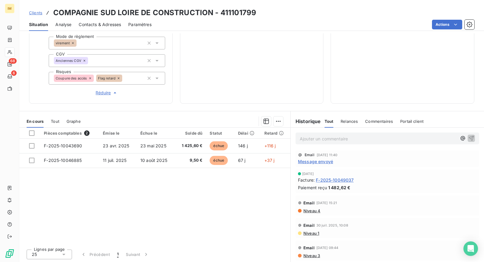
click at [319, 163] on span "Message envoyé" at bounding box center [315, 161] width 35 height 6
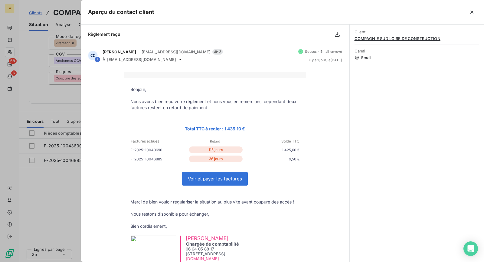
click at [73, 183] on div at bounding box center [242, 131] width 484 height 262
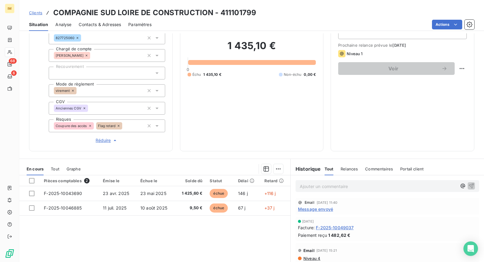
scroll to position [87, 0]
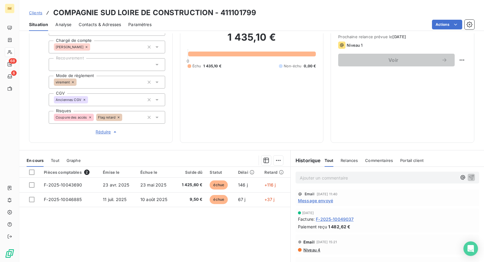
click at [7, 64] on icon at bounding box center [9, 64] width 5 height 5
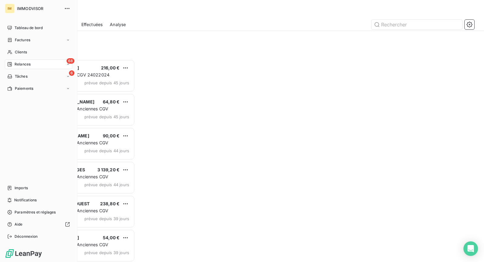
scroll to position [197, 101]
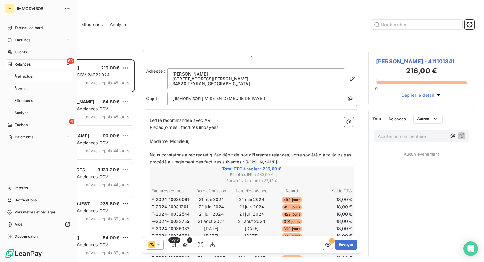
click at [43, 63] on div "68 Relances" at bounding box center [39, 64] width 68 height 10
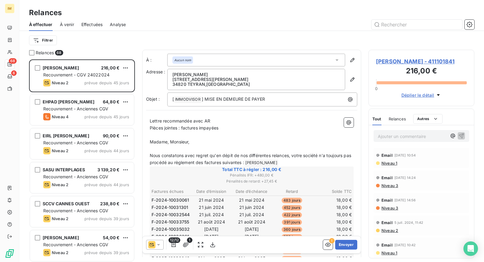
click at [92, 23] on span "Effectuées" at bounding box center [91, 24] width 21 height 6
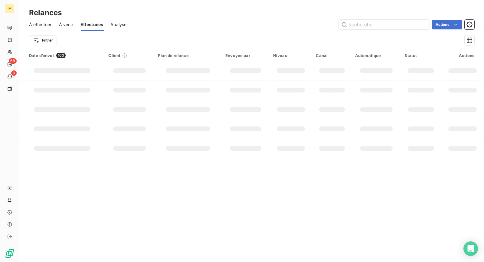
click at [48, 26] on span "À effectuer" at bounding box center [40, 24] width 23 height 6
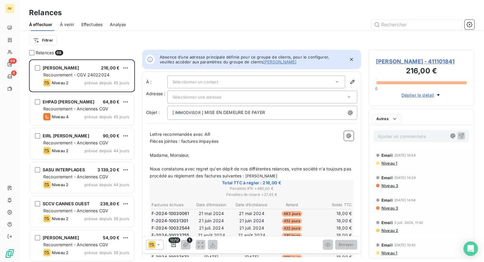
click at [42, 47] on div "Filtrer" at bounding box center [252, 40] width 446 height 19
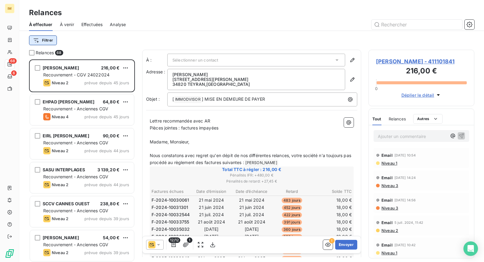
click at [43, 43] on html "IM 68 6 Relances À effectuer À venir Effectuées Analyse Filtrer Relances 68 LIN…" at bounding box center [242, 131] width 484 height 262
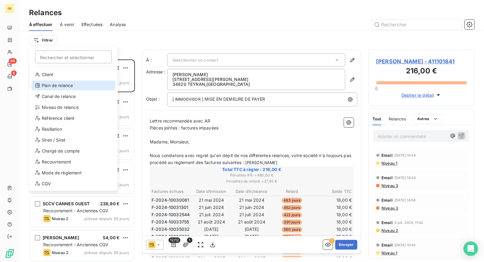
click at [73, 84] on div "Plan de relance" at bounding box center [73, 86] width 84 height 10
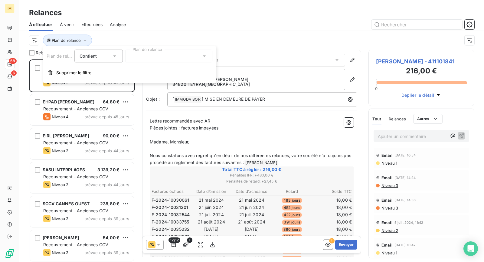
click at [104, 58] on div "Contient is" at bounding box center [96, 56] width 32 height 8
click at [152, 55] on div at bounding box center [168, 56] width 87 height 13
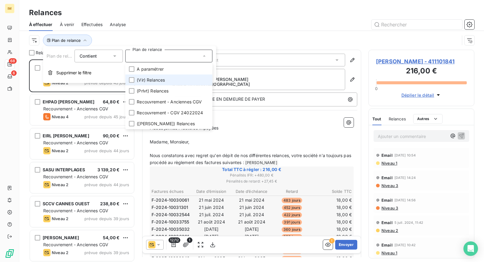
click at [158, 81] on span "(Vir) Relances" at bounding box center [151, 80] width 28 height 6
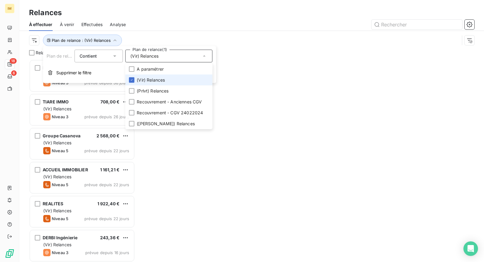
scroll to position [197, 101]
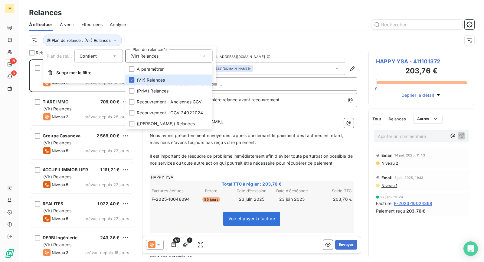
click at [164, 8] on div "Relances" at bounding box center [251, 12] width 465 height 11
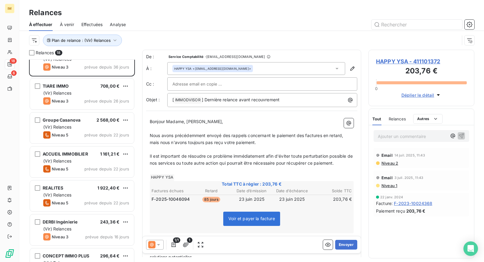
scroll to position [0, 0]
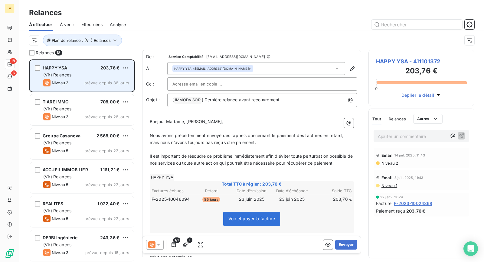
click at [97, 75] on div "(Vir) Relances" at bounding box center [86, 75] width 86 height 6
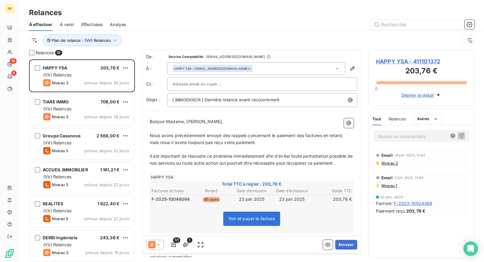
click at [195, 202] on div "Total TTC à régler : 203,76 € Factures échues Retard Date d’émission Date d’éch…" at bounding box center [252, 207] width 204 height 52
click at [425, 133] on p "Ajouter un commentaire ﻿" at bounding box center [412, 136] width 69 height 8
click at [400, 136] on p "Ajouter un commentaire ﻿" at bounding box center [412, 136] width 69 height 8
drag, startPoint x: 387, startPoint y: 157, endPoint x: 433, endPoint y: 166, distance: 47.0
click at [431, 177] on div "Email 14 juil. 2025, 11:43 Niveau 2 Email 3 juil. 2025, 11:43 Niveau 1 22 janv.…" at bounding box center [421, 182] width 105 height 71
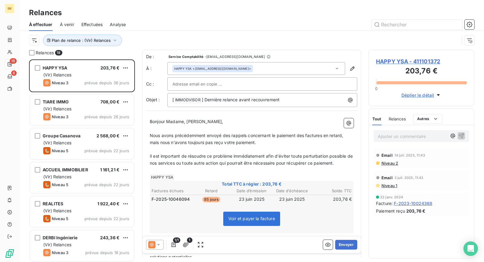
click at [405, 138] on p "Ajouter un commentaire ﻿" at bounding box center [412, 136] width 69 height 8
click at [159, 249] on div "1/1 1 Envoyer" at bounding box center [252, 244] width 219 height 17
click at [158, 244] on icon at bounding box center [158, 245] width 3 height 2
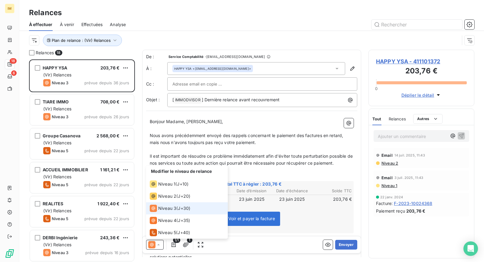
click at [189, 206] on span "J+30 )" at bounding box center [184, 208] width 12 height 6
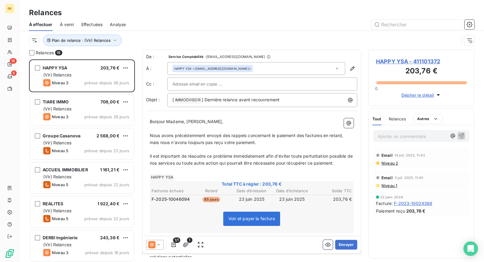
drag, startPoint x: 164, startPoint y: 154, endPoint x: 360, endPoint y: 163, distance: 196.4
click at [360, 163] on div "De : Service Comptabilité - rappels@leanpay.io À : HAPPY YSA <jp.emeriauhappysa…" at bounding box center [251, 153] width 219 height 207
click at [190, 135] on span "Nous avons précédemment envoyé des rappels concernant le paiement des factures …" at bounding box center [247, 139] width 195 height 12
drag, startPoint x: 151, startPoint y: 120, endPoint x: 162, endPoint y: 117, distance: 11.2
click at [154, 119] on span "Bonjour Madame, [PERSON_NAME]," at bounding box center [187, 121] width 74 height 5
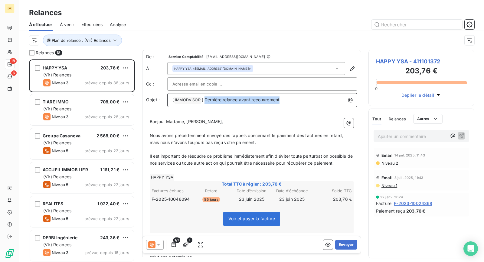
drag, startPoint x: 205, startPoint y: 97, endPoint x: 332, endPoint y: 99, distance: 126.3
click at [332, 99] on p "[ IMMODVISOR ﻿ ] Dernière relance avant recouvrement" at bounding box center [264, 99] width 183 height 7
click at [293, 150] on p "﻿" at bounding box center [252, 149] width 204 height 7
click at [274, 143] on p "Nous avons précédemment envoyé des rappels concernant le paiement des factures …" at bounding box center [252, 139] width 204 height 14
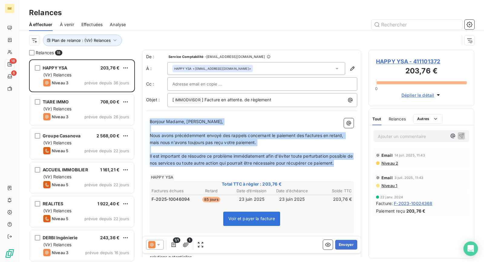
drag, startPoint x: 343, startPoint y: 163, endPoint x: 148, endPoint y: 120, distance: 200.2
click at [148, 120] on div "Bonjour Madame, Monsieur, ﻿ Nous avons précédemment envoyé des rappels concerna…" at bounding box center [251, 253] width 211 height 279
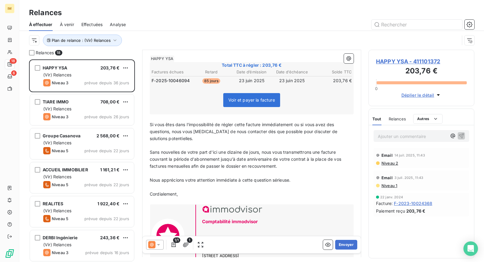
scroll to position [93, 0]
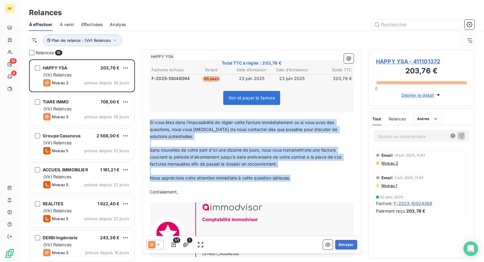
drag, startPoint x: 306, startPoint y: 179, endPoint x: 143, endPoint y: 122, distance: 171.9
click at [143, 123] on div "De : Service Comptabilité - rappels@leanpay.io À : HAPPY YSA <jp.emeriauhappysa…" at bounding box center [251, 117] width 219 height 320
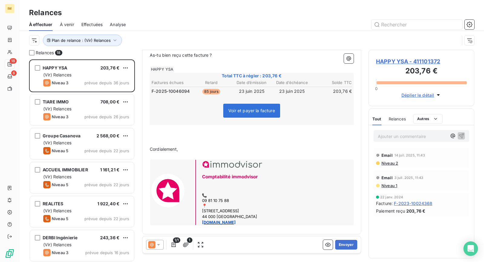
scroll to position [0, 0]
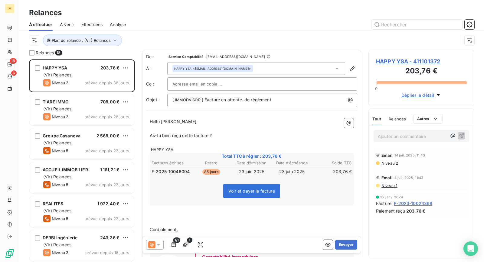
click at [223, 129] on p "﻿" at bounding box center [252, 128] width 204 height 7
click at [209, 133] on span "As-tu bien reçu cette facture ?" at bounding box center [181, 135] width 62 height 5
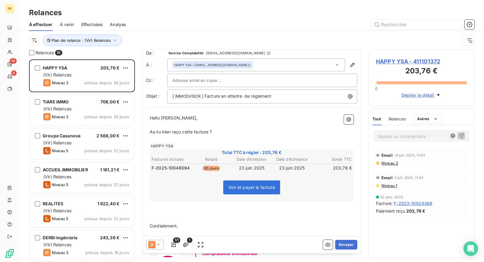
scroll to position [34, 0]
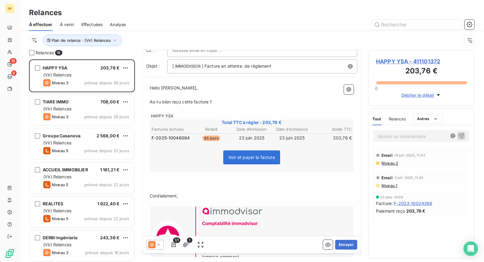
click at [206, 181] on p "﻿" at bounding box center [252, 181] width 204 height 7
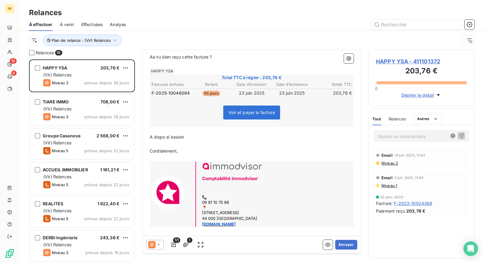
scroll to position [81, 0]
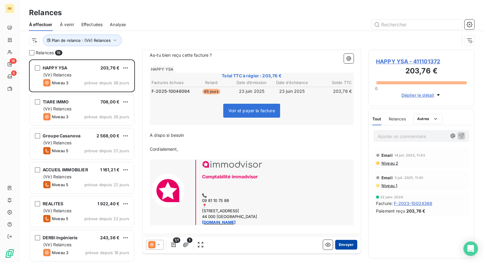
click at [347, 243] on button "Envoyer" at bounding box center [346, 244] width 22 height 10
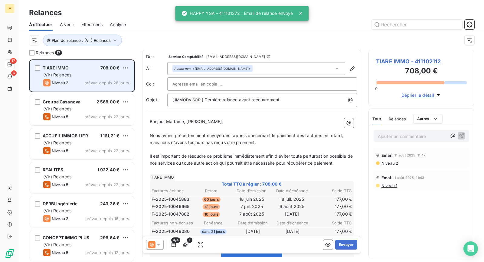
click at [88, 73] on div "(Vir) Relances" at bounding box center [86, 75] width 86 height 6
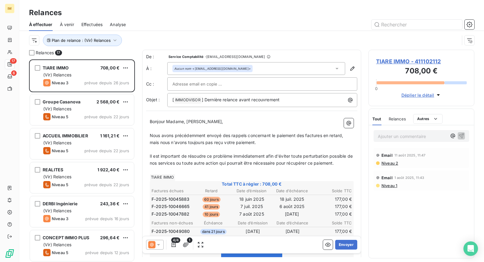
click at [391, 64] on span "TIARE IMMO - 411102112" at bounding box center [421, 61] width 91 height 8
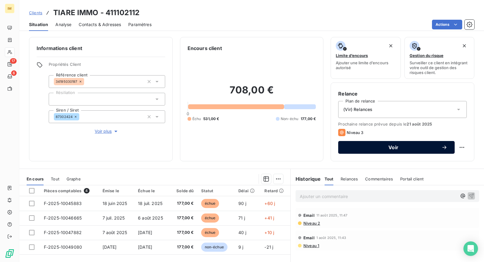
click at [358, 151] on button "Voir" at bounding box center [397, 147] width 117 height 13
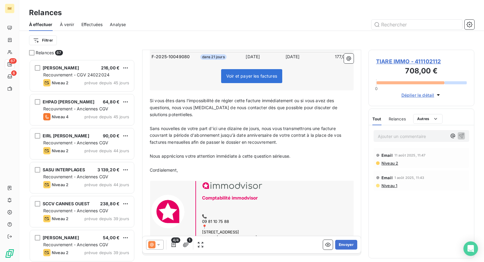
scroll to position [180, 0]
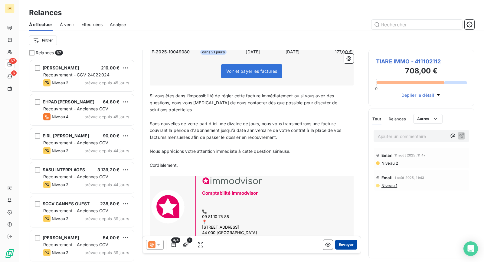
click at [349, 245] on button "Envoyer" at bounding box center [346, 244] width 22 height 10
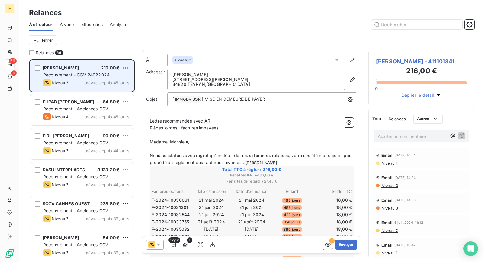
click at [74, 78] on div "LINDA BAAZIZ 216,00 € Recouvrement - CGV 24022024 Niveau 2 prévue depuis 45 jou…" at bounding box center [82, 75] width 104 height 31
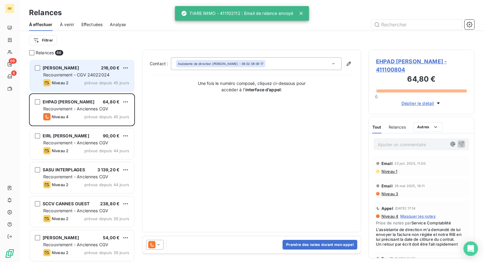
click at [87, 71] on div "LINDA BAAZIZ 216,00 € Recouvrement - CGV 24022024 Niveau 2 prévue depuis 45 jou…" at bounding box center [82, 75] width 104 height 31
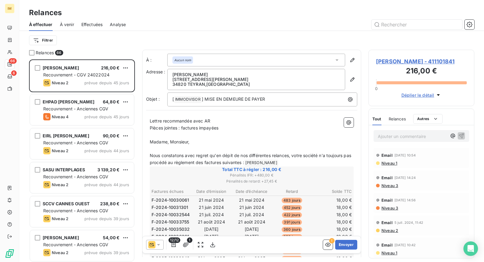
click at [403, 58] on span "LINDA BAAZIZ - 411101841" at bounding box center [421, 61] width 91 height 8
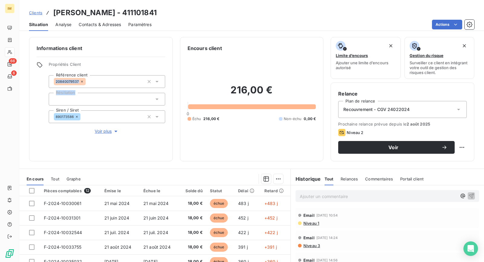
drag, startPoint x: 79, startPoint y: 81, endPoint x: 2, endPoint y: 94, distance: 78.2
click at [26, 94] on div "Informations client Propriétés Client Référence client 20840079537 Résiliation …" at bounding box center [251, 99] width 465 height 124
drag, startPoint x: 74, startPoint y: 132, endPoint x: 74, endPoint y: 121, distance: 11.2
click at [74, 132] on button "Voir plus" at bounding box center [107, 131] width 117 height 7
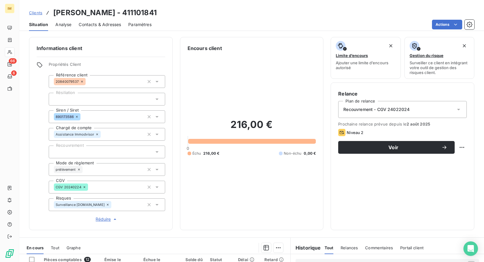
drag, startPoint x: 76, startPoint y: 116, endPoint x: 3, endPoint y: 131, distance: 74.4
click at [15, 130] on div "IM 66 6 Clients LINDA BAAZIZ - 411101841 Situation Analyse Contacts & Adresses …" at bounding box center [242, 131] width 484 height 262
drag, startPoint x: 114, startPoint y: 11, endPoint x: 146, endPoint y: 11, distance: 31.2
click at [146, 11] on h3 "LINDA BAAZIZ - 411101841" at bounding box center [105, 12] width 104 height 11
drag, startPoint x: 155, startPoint y: 13, endPoint x: 114, endPoint y: 13, distance: 40.9
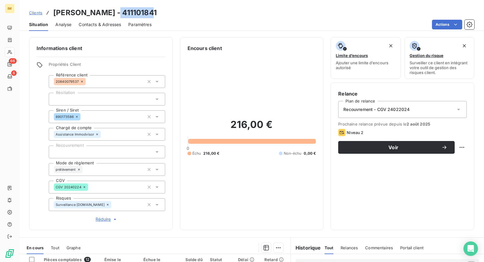
click at [114, 13] on div "Clients LINDA BAAZIZ - 411101841" at bounding box center [251, 12] width 465 height 11
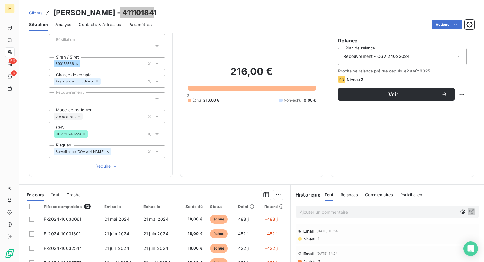
scroll to position [12, 0]
click at [353, 210] on p "Ajouter un commentaire ﻿" at bounding box center [378, 212] width 157 height 8
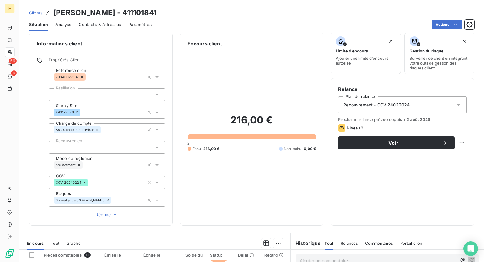
scroll to position [0, 0]
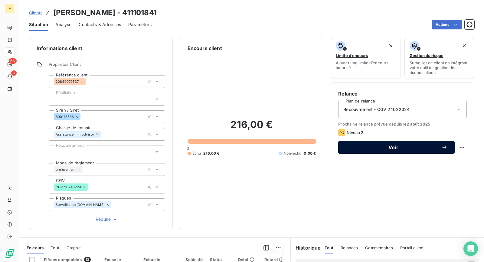
click at [397, 150] on button "Voir" at bounding box center [397, 147] width 117 height 13
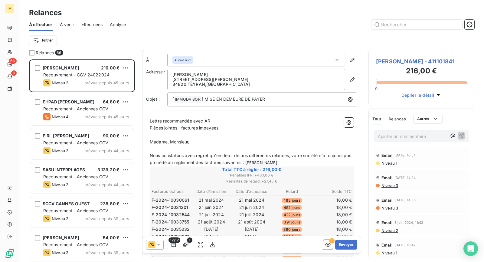
scroll to position [197, 101]
click at [394, 163] on span "Niveau 1" at bounding box center [389, 162] width 16 height 5
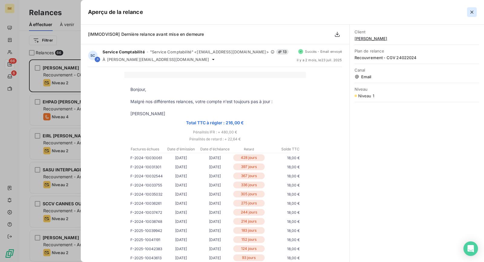
click at [473, 11] on icon "button" at bounding box center [472, 12] width 6 height 6
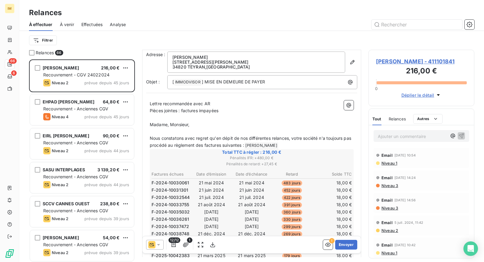
scroll to position [18, 0]
drag, startPoint x: 172, startPoint y: 123, endPoint x: 218, endPoint y: 124, distance: 46.6
click at [218, 124] on p "Madame, Monsieur," at bounding box center [252, 124] width 204 height 7
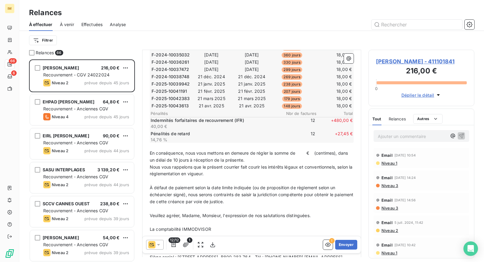
scroll to position [180, 0]
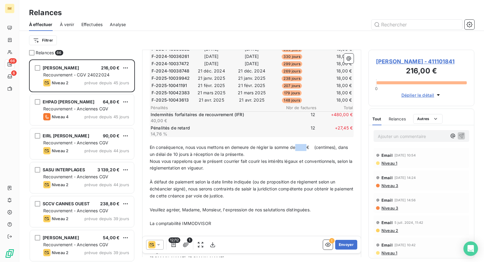
drag, startPoint x: 309, startPoint y: 144, endPoint x: 298, endPoint y: 144, distance: 10.6
click at [298, 144] on span "En conséquence, nous vous mettons en demeure de régler la somme de € (centimes)…" at bounding box center [250, 150] width 200 height 12
click at [316, 144] on span "En conséquence, nous vous mettons en demeure de régler la somme de € (centimes)…" at bounding box center [250, 150] width 200 height 12
click at [317, 145] on span "En conséquence, nous vous mettons en demeure de régler la somme de € (centimes)…" at bounding box center [250, 150] width 200 height 12
drag, startPoint x: 187, startPoint y: 151, endPoint x: 174, endPoint y: 151, distance: 13.0
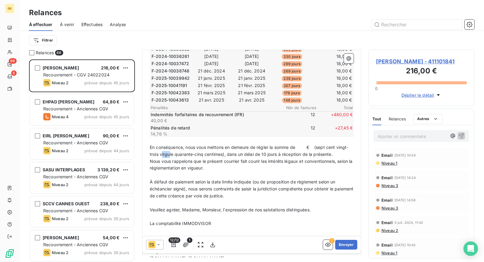
click at [174, 151] on span "En conséquence, nous vous mettons en demeure de régler la somme de € (sept cent…" at bounding box center [249, 150] width 199 height 12
drag, startPoint x: 171, startPoint y: 151, endPoint x: 187, endPoint y: 150, distance: 15.8
click at [187, 150] on span "En conséquence, nous vous mettons en demeure de régler la somme de € (sept cent…" at bounding box center [249, 150] width 199 height 12
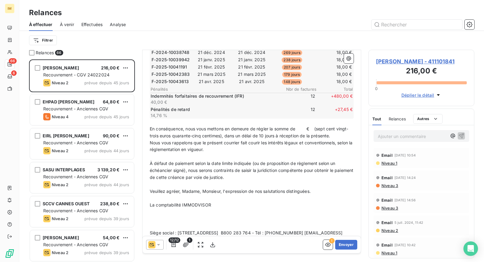
scroll to position [213, 0]
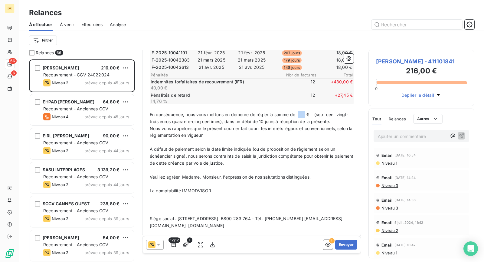
drag, startPoint x: 299, startPoint y: 111, endPoint x: 308, endPoint y: 111, distance: 8.5
click at [308, 112] on span "En conséquence, nous vous mettons en demeure de régler la somme de € (sept cent…" at bounding box center [249, 118] width 199 height 12
click at [171, 243] on span "12/12" at bounding box center [175, 239] width 12 height 5
click at [177, 243] on button "button" at bounding box center [174, 244] width 10 height 10
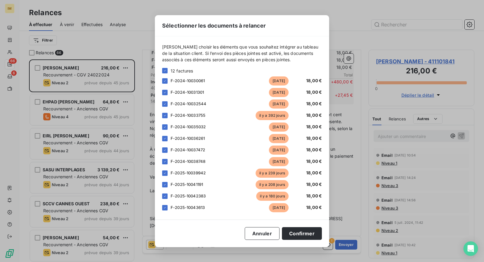
click at [209, 69] on div "12 factures" at bounding box center [242, 71] width 160 height 6
click at [183, 71] on span "12 factures" at bounding box center [182, 71] width 23 height 6
click at [164, 70] on icon at bounding box center [165, 71] width 4 height 4
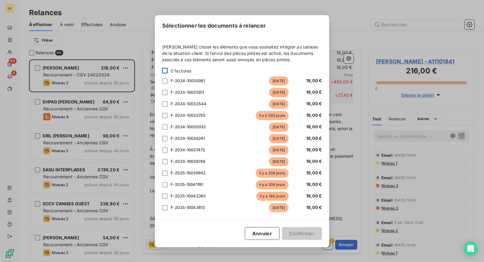
click at [166, 70] on div at bounding box center [164, 70] width 5 height 5
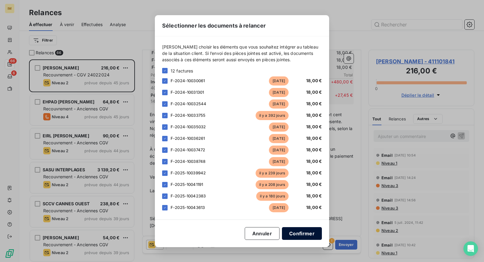
click at [308, 238] on button "Confirmer" at bounding box center [302, 233] width 40 height 13
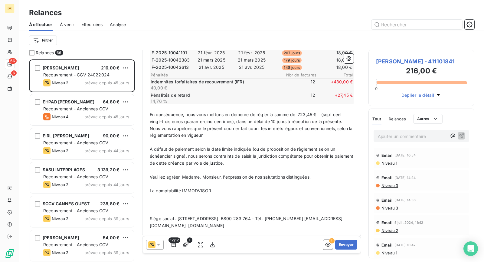
click at [306, 235] on div "À : Aucun nom Adresse : LINDA BAAZIZ 177 RUE LOU RECANTOUN 34820 TEYRAN , Franc…" at bounding box center [251, 38] width 219 height 402
click at [189, 244] on button "button" at bounding box center [186, 244] width 10 height 10
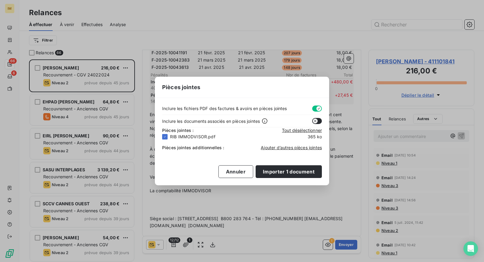
click at [277, 230] on div "Pièces jointes Inclure les fichiers PDF des factures & avoirs en pièces jointes…" at bounding box center [242, 131] width 484 height 262
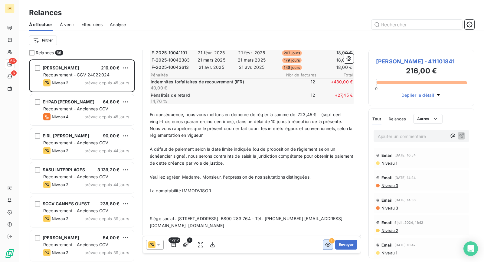
click at [327, 242] on button "button" at bounding box center [328, 244] width 10 height 10
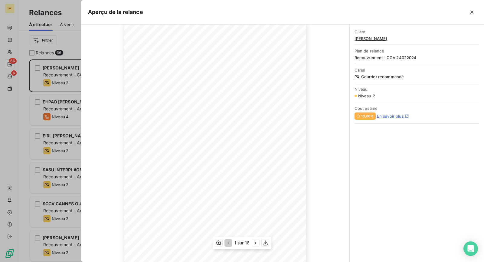
scroll to position [54, 0]
click at [255, 244] on icon "button" at bounding box center [256, 242] width 6 height 6
click at [255, 242] on icon "button" at bounding box center [256, 242] width 6 height 6
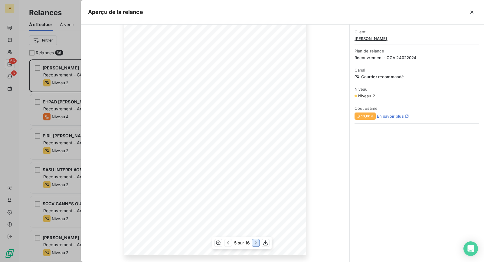
click at [255, 242] on icon "button" at bounding box center [256, 242] width 6 height 6
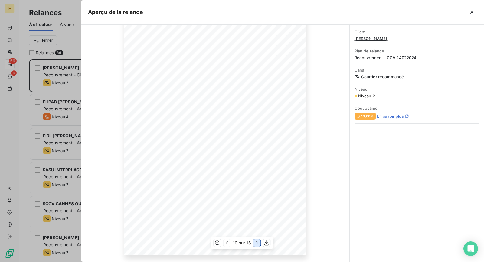
click at [255, 242] on icon "button" at bounding box center [257, 242] width 6 height 6
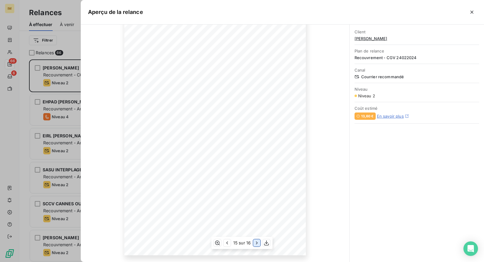
click at [255, 242] on icon "button" at bounding box center [257, 242] width 6 height 6
click at [473, 10] on icon "button" at bounding box center [472, 12] width 6 height 6
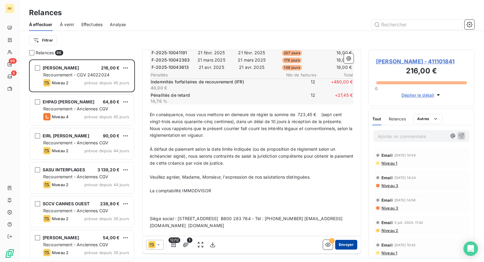
click at [341, 245] on button "Envoyer" at bounding box center [346, 244] width 22 height 10
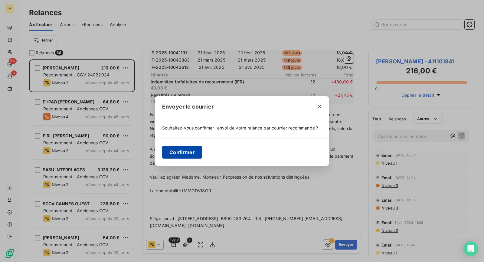
click at [186, 155] on button "Confirmer" at bounding box center [182, 152] width 40 height 13
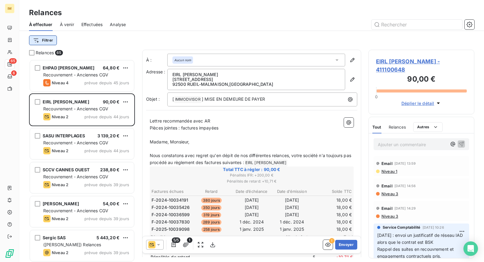
click at [42, 44] on html "IM 65 6 Relances À effectuer À venir Effectuées Analyse Filtrer Relances 65 EHP…" at bounding box center [242, 131] width 484 height 262
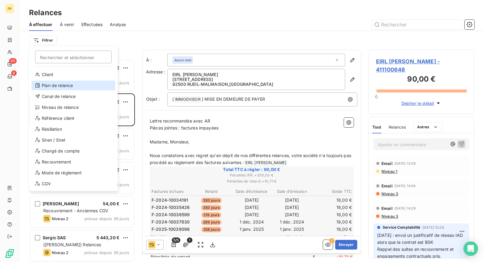
click at [61, 82] on div "Plan de relance" at bounding box center [73, 86] width 84 height 10
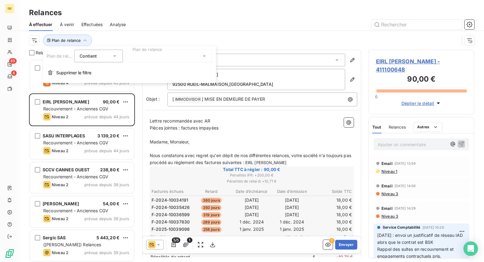
click at [160, 57] on div at bounding box center [168, 56] width 87 height 13
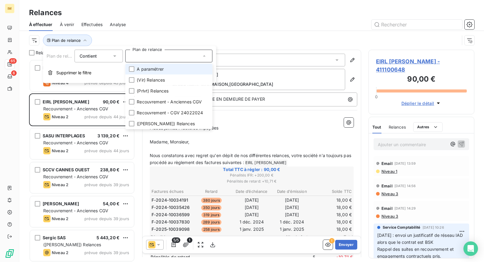
click at [154, 67] on span "A paramétrer" at bounding box center [150, 69] width 27 height 6
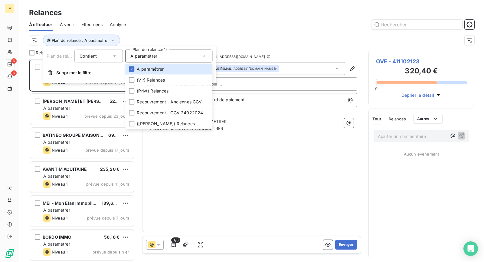
scroll to position [2, 0]
click at [178, 18] on div "Relances À effectuer À venir Effectuées Analyse Plan de relance : A paramétrer" at bounding box center [251, 25] width 465 height 50
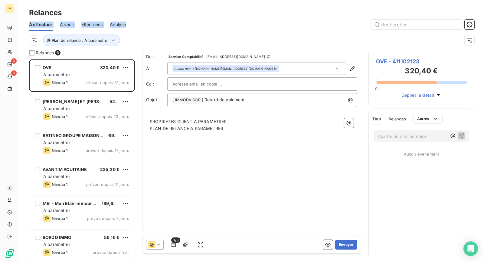
scroll to position [0, 0]
click at [194, 17] on div "Relances" at bounding box center [251, 12] width 465 height 11
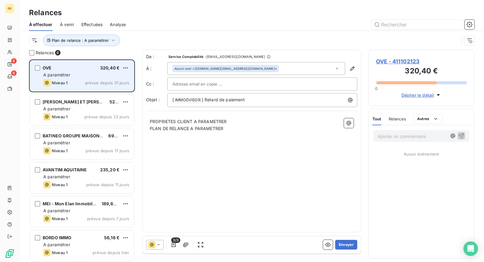
click at [73, 83] on div "Niveau 1 prévue depuis 31 jours" at bounding box center [86, 82] width 86 height 7
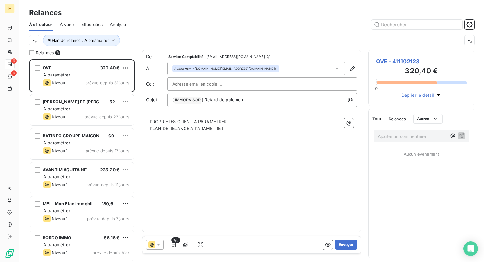
click at [413, 58] on span "OVE - 411102123" at bounding box center [421, 61] width 91 height 8
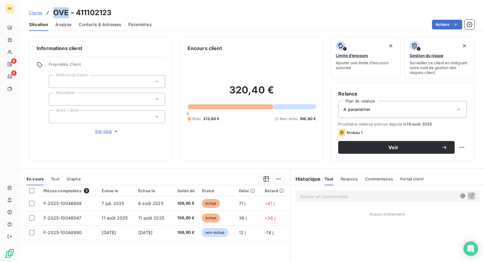
drag, startPoint x: 63, startPoint y: 12, endPoint x: 54, endPoint y: 12, distance: 8.5
click at [54, 12] on h3 "OVE - 411102123" at bounding box center [82, 12] width 58 height 11
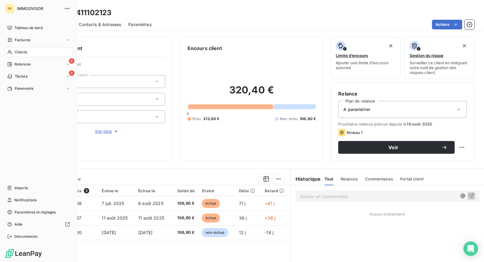
click at [9, 54] on icon at bounding box center [9, 52] width 5 height 5
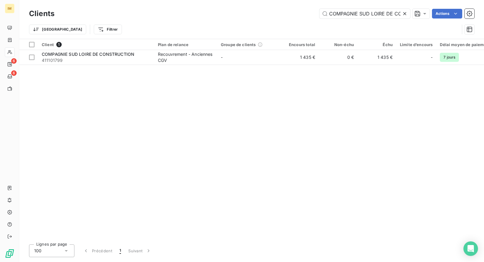
click at [350, 19] on div "Clients COMPAGNIE SUD LOIRE DE CONSTRUCTION Actions" at bounding box center [252, 13] width 446 height 13
click at [354, 15] on input "COMPAGNIE SUD LOIRE DE CONSTRUCTION" at bounding box center [365, 14] width 91 height 10
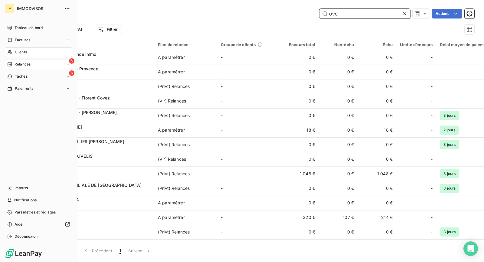
type input "ove"
click at [21, 65] on span "Relances" at bounding box center [23, 63] width 16 height 5
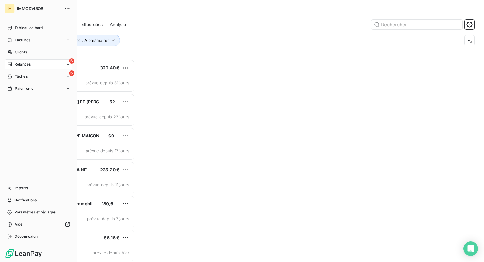
scroll to position [197, 101]
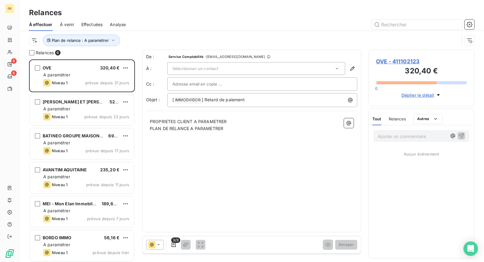
click at [385, 57] on span "OVE - 411102123" at bounding box center [421, 61] width 91 height 8
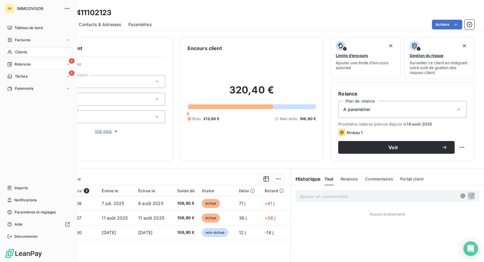
click at [5, 63] on div "6 Relances" at bounding box center [39, 64] width 68 height 10
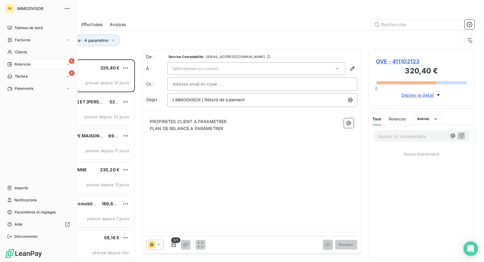
scroll to position [197, 101]
drag, startPoint x: 17, startPoint y: 50, endPoint x: 27, endPoint y: 49, distance: 10.0
click at [17, 50] on span "Clients" at bounding box center [21, 51] width 12 height 5
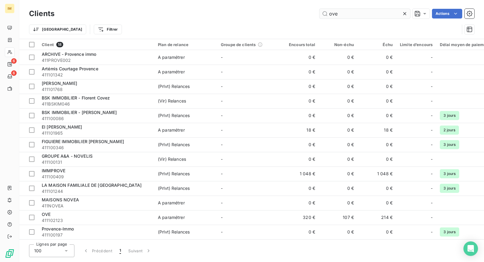
click at [370, 15] on input "ove" at bounding box center [365, 14] width 91 height 10
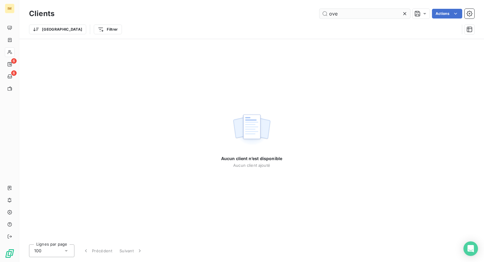
click at [362, 13] on input "ove" at bounding box center [365, 14] width 91 height 10
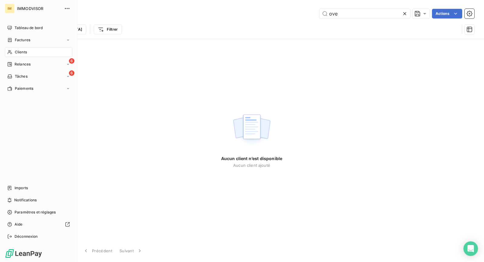
type input "ove"
click at [24, 64] on span "Relances" at bounding box center [23, 63] width 16 height 5
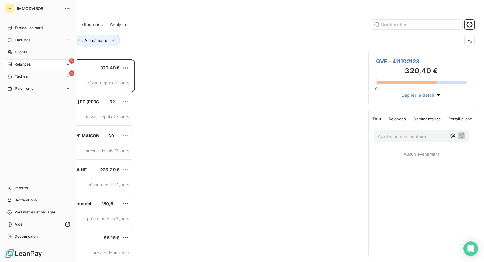
scroll to position [197, 101]
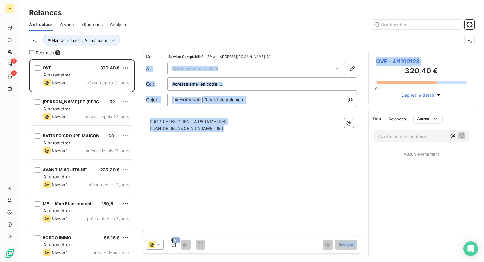
drag, startPoint x: 426, startPoint y: 61, endPoint x: 202, endPoint y: 54, distance: 224.2
click at [216, 56] on div "Relances 6 OVE 320,40 € A paramétrer Niveau 1 prévue depuis 31 jours JEANNE ET …" at bounding box center [251, 156] width 465 height 212
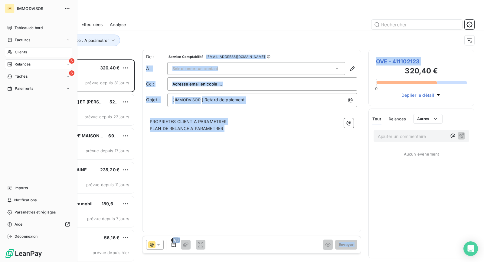
click at [8, 52] on icon at bounding box center [10, 52] width 4 height 4
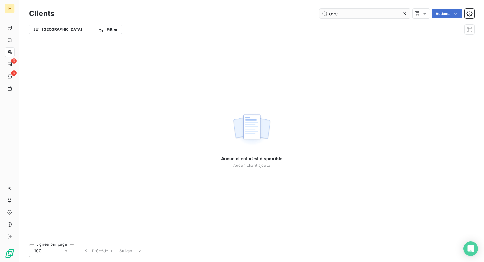
click at [358, 12] on input "ove" at bounding box center [365, 14] width 91 height 10
click at [348, 15] on input "OVE - 411102123" at bounding box center [365, 14] width 91 height 10
drag, startPoint x: 341, startPoint y: 13, endPoint x: 375, endPoint y: 12, distance: 33.9
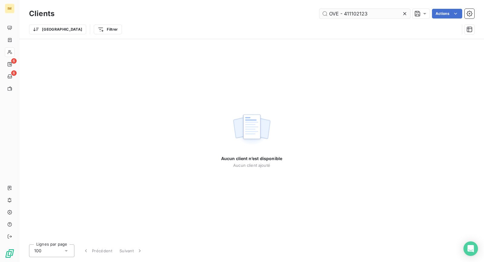
click at [374, 12] on input "OVE - 411102123" at bounding box center [365, 14] width 91 height 10
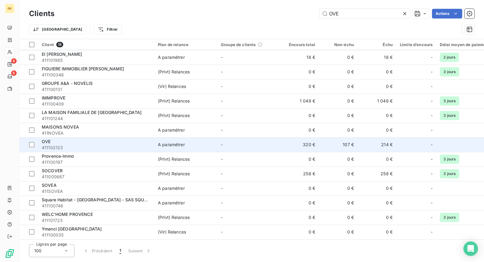
scroll to position [73, 0]
type input "OVE"
click at [117, 147] on span "411102123" at bounding box center [96, 147] width 109 height 6
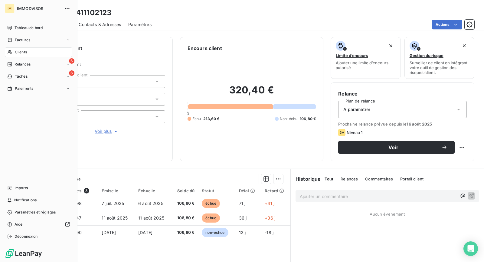
drag, startPoint x: 10, startPoint y: 51, endPoint x: 24, endPoint y: 54, distance: 14.0
click at [11, 51] on icon at bounding box center [9, 52] width 5 height 5
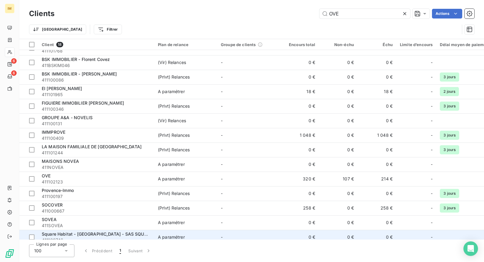
scroll to position [55, 0]
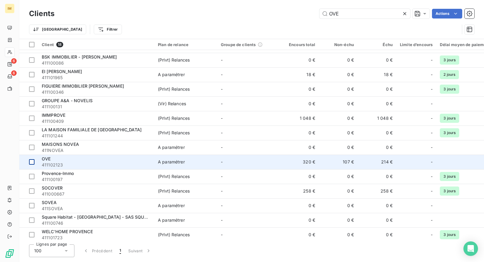
click at [31, 161] on div at bounding box center [31, 161] width 5 height 5
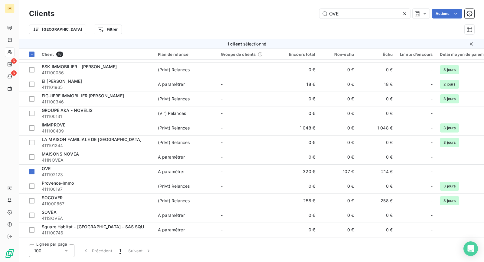
scroll to position [64, 0]
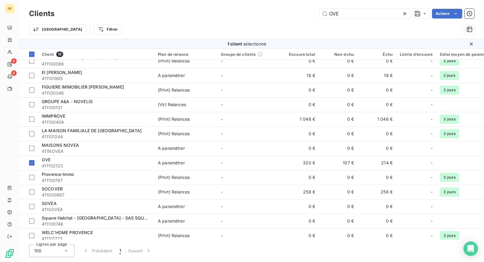
click at [446, 13] on html "IM 6 6 Clients OVE Actions Trier Filtrer 1 client sélectionné Client 18 Plan de…" at bounding box center [242, 131] width 484 height 262
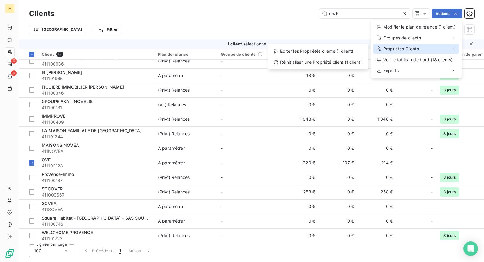
click at [419, 51] on span "Propriétés Clients" at bounding box center [402, 49] width 36 height 6
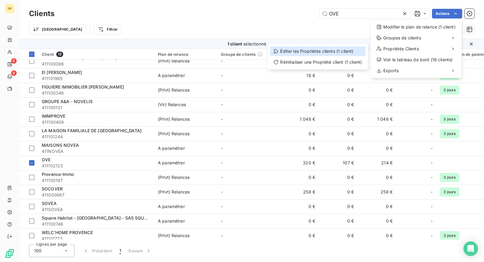
click at [336, 51] on div "Éditer les Propriétés clients (1 client)" at bounding box center [318, 51] width 96 height 10
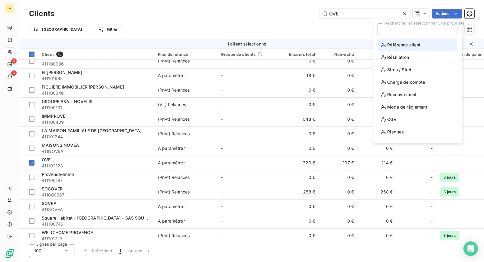
click at [402, 46] on span "Référence client" at bounding box center [400, 45] width 39 height 8
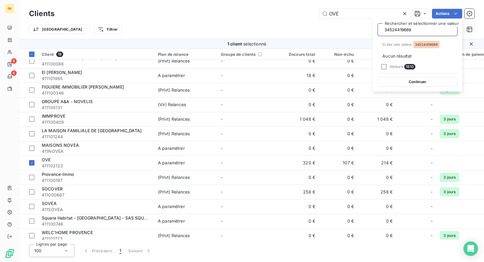
scroll to position [0, 1]
type input "34524419669"
click at [429, 44] on span "34524419669" at bounding box center [426, 45] width 23 height 4
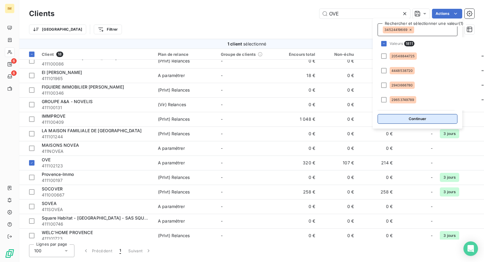
click at [429, 118] on button "Continuer" at bounding box center [418, 119] width 80 height 10
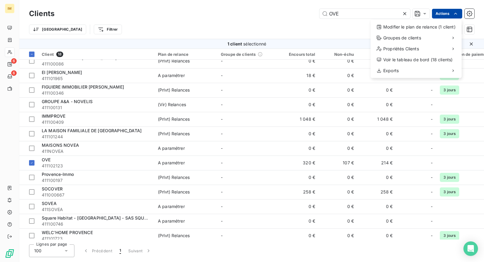
click at [450, 13] on html "IM 6 6 Clients OVE Actions Modifier le plan de relance (1 client) Groupes de cl…" at bounding box center [242, 131] width 484 height 262
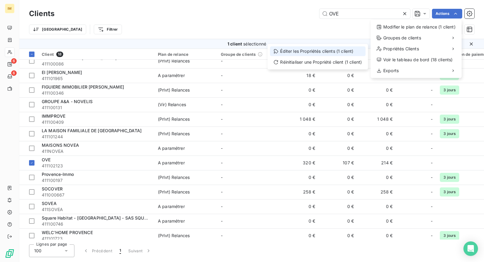
click at [337, 51] on div "Éditer les Propriétés clients (1 client)" at bounding box center [318, 51] width 96 height 10
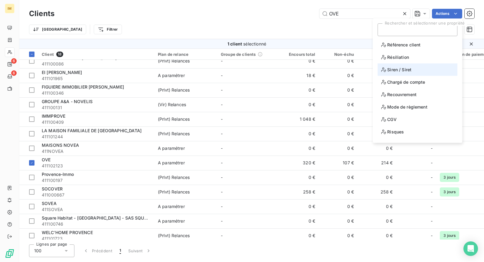
click at [395, 70] on span "Siren / Siret" at bounding box center [396, 70] width 30 height 8
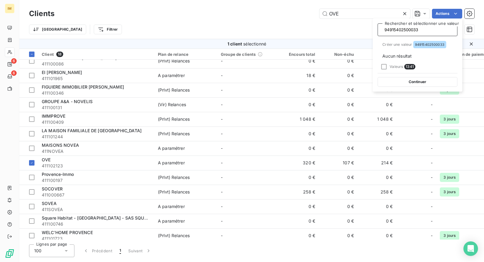
scroll to position [0, 2]
type input "94915402500033"
click at [432, 43] on span "94915402500033" at bounding box center [429, 45] width 29 height 4
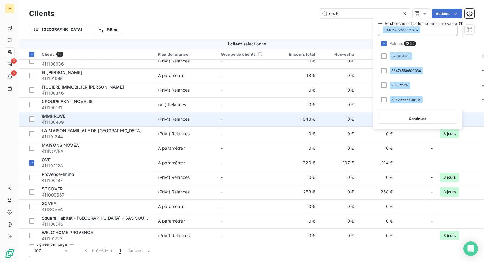
click at [410, 120] on button "Continuer" at bounding box center [418, 119] width 80 height 10
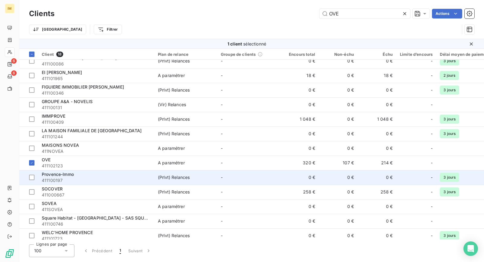
drag, startPoint x: 74, startPoint y: 161, endPoint x: 91, endPoint y: 170, distance: 19.1
click at [74, 161] on div "OVE" at bounding box center [96, 160] width 109 height 6
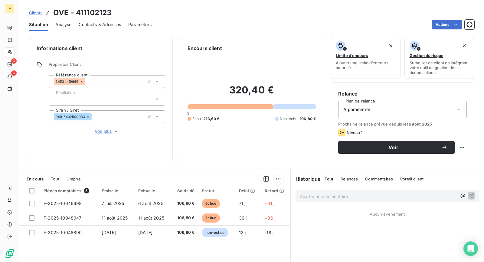
click at [108, 130] on span "Voir plus" at bounding box center [107, 131] width 24 height 6
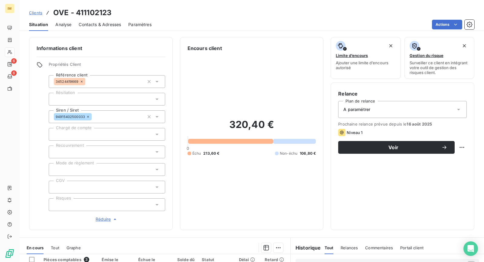
click at [92, 134] on div at bounding box center [107, 134] width 117 height 13
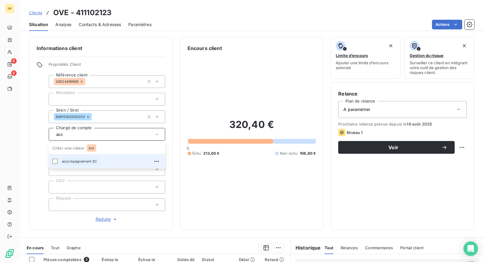
drag, startPoint x: 102, startPoint y: 161, endPoint x: 95, endPoint y: 163, distance: 7.1
click at [102, 161] on div "accompagnement SC" at bounding box center [110, 161] width 101 height 10
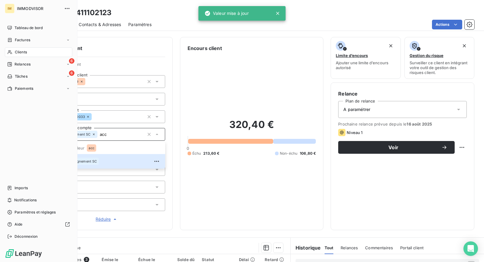
type input "acc"
drag, startPoint x: 18, startPoint y: 143, endPoint x: 29, endPoint y: 147, distance: 11.6
click at [19, 143] on div "Tableau de bord Factures Clients 6 Relances 6 Tâches Paiements Imports Notifica…" at bounding box center [39, 132] width 68 height 218
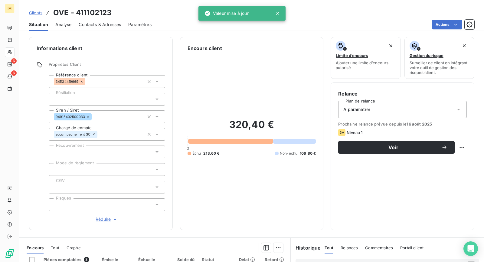
click at [85, 166] on div at bounding box center [107, 169] width 117 height 13
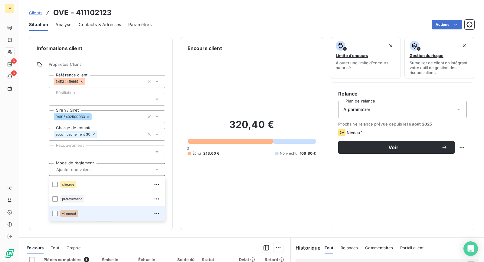
click at [80, 211] on div "virement" at bounding box center [110, 213] width 101 height 10
drag, startPoint x: 31, startPoint y: 147, endPoint x: 33, endPoint y: 160, distance: 13.5
click at [31, 147] on div "Informations client Propriétés Client Référence client 34524419669 Résiliation …" at bounding box center [101, 133] width 144 height 193
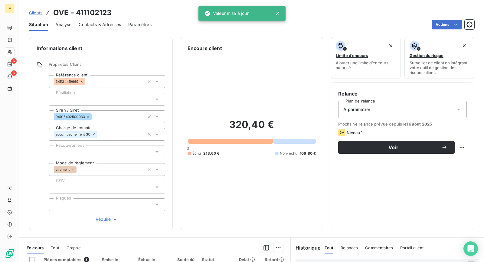
click at [83, 190] on div at bounding box center [107, 186] width 117 height 13
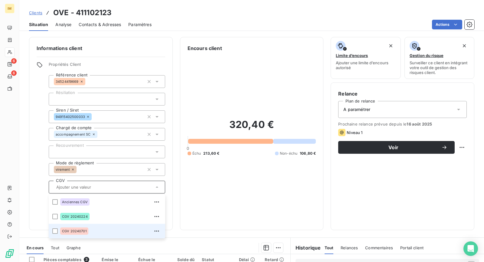
drag, startPoint x: 107, startPoint y: 230, endPoint x: 98, endPoint y: 226, distance: 10.3
click at [108, 230] on div "CGV 20240701" at bounding box center [110, 231] width 101 height 10
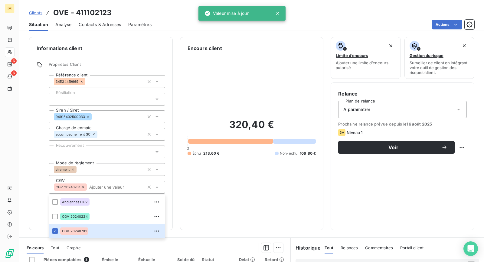
click at [29, 176] on div "Informations client Propriétés Client Référence client 34524419669 Résiliation …" at bounding box center [101, 133] width 144 height 193
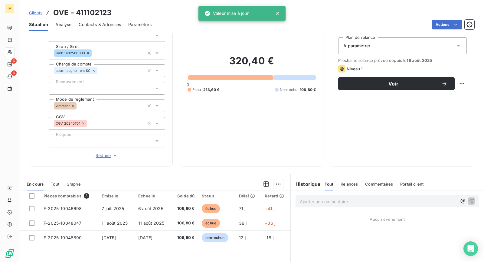
scroll to position [68, 0]
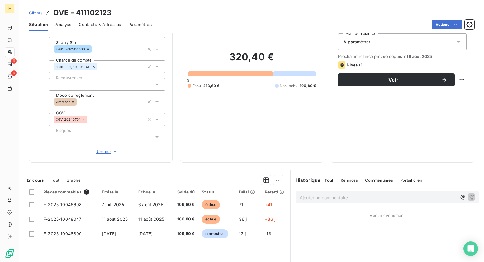
click at [362, 35] on div "A paramétrer" at bounding box center [403, 41] width 129 height 17
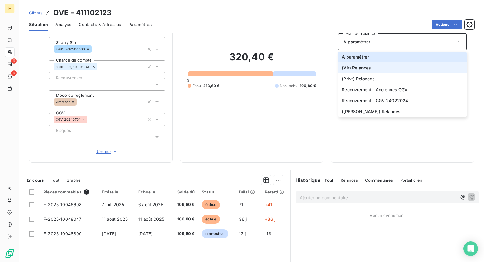
click at [360, 65] on span "(Vir) Relances" at bounding box center [356, 68] width 29 height 6
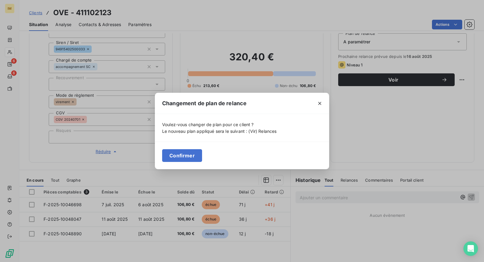
click at [184, 158] on button "Confirmer" at bounding box center [182, 155] width 40 height 13
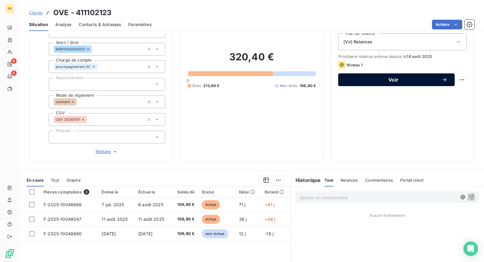
click at [390, 81] on span "Voir" at bounding box center [394, 79] width 96 height 5
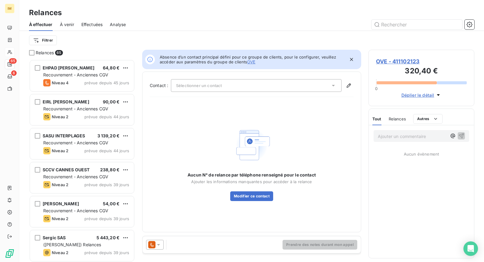
scroll to position [197, 101]
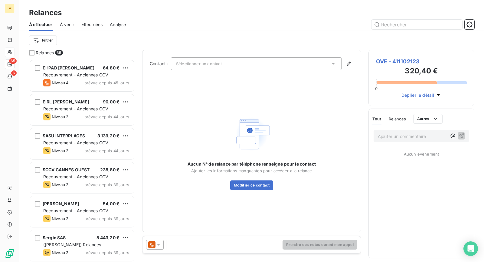
click at [154, 247] on icon at bounding box center [151, 244] width 7 height 7
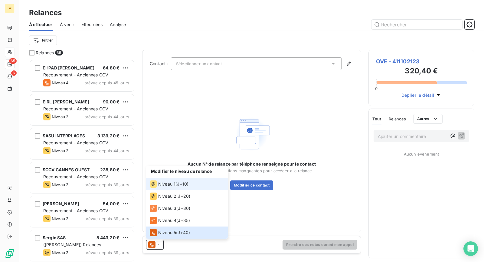
click at [177, 181] on div "Niveau 1 ( J+10 )" at bounding box center [169, 183] width 39 height 7
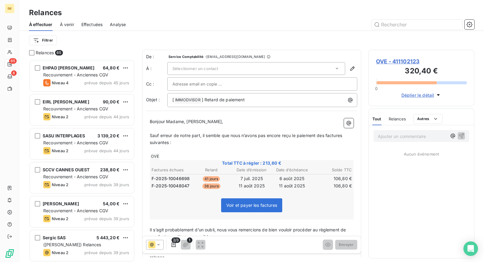
click at [206, 70] on span "Sélectionner un contact" at bounding box center [196, 68] width 46 height 5
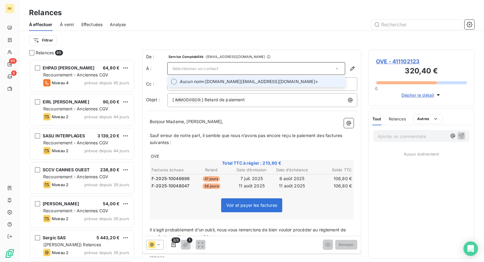
click at [256, 82] on span "Aucun nom <lavocat.florian.pro@gmail.com>" at bounding box center [261, 81] width 162 height 6
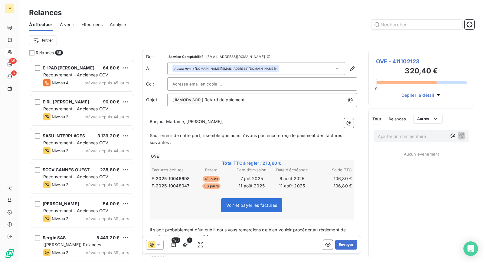
click at [230, 85] on div at bounding box center [263, 83] width 180 height 9
click at [282, 25] on div at bounding box center [304, 25] width 342 height 10
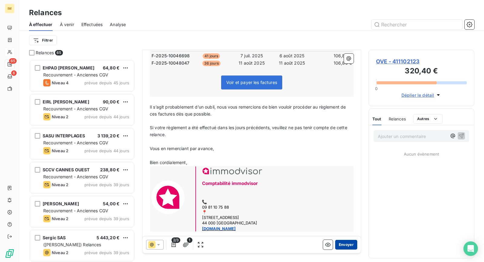
scroll to position [129, 0]
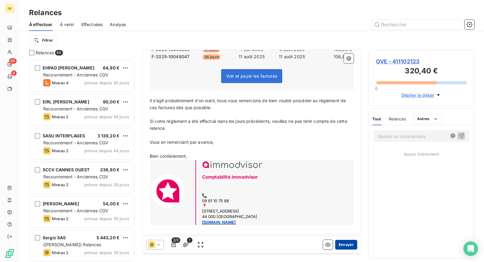
click at [343, 246] on button "Envoyer" at bounding box center [346, 244] width 22 height 10
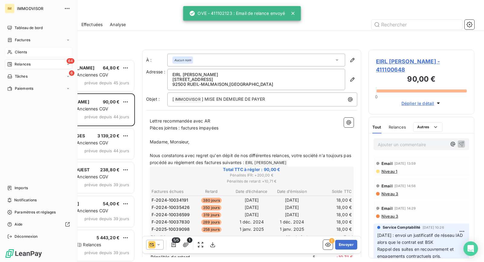
click at [15, 53] on span "Clients" at bounding box center [21, 51] width 12 height 5
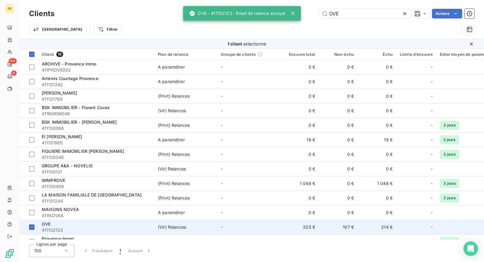
click at [103, 222] on div "OVE" at bounding box center [96, 224] width 109 height 6
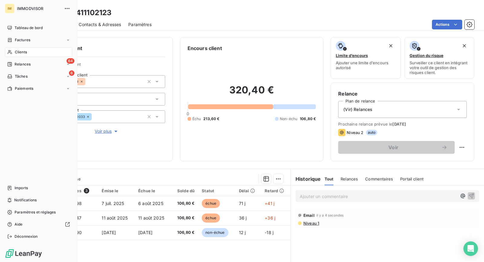
click at [18, 63] on span "Relances" at bounding box center [23, 63] width 16 height 5
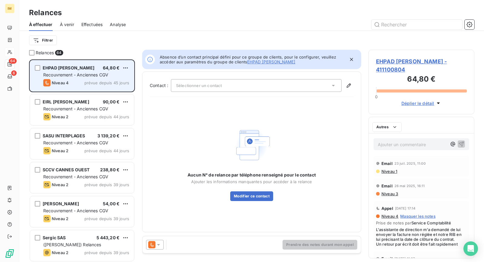
scroll to position [197, 101]
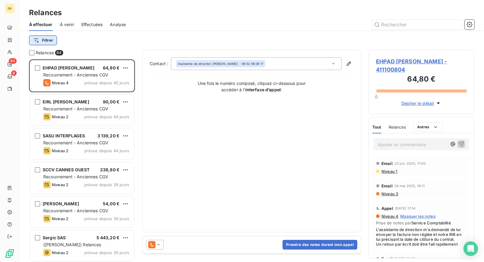
click at [47, 41] on html "IM 64 6 Relances À effectuer À venir Effectuées Analyse Filtrer Relances 64 EHP…" at bounding box center [242, 131] width 484 height 262
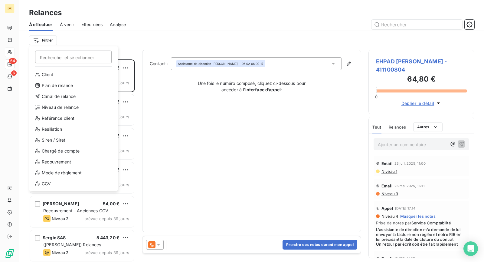
click at [64, 22] on html "IM 64 6 Relances À effectuer À venir Effectuées Analyse Filtrer Rechercher et s…" at bounding box center [242, 131] width 484 height 262
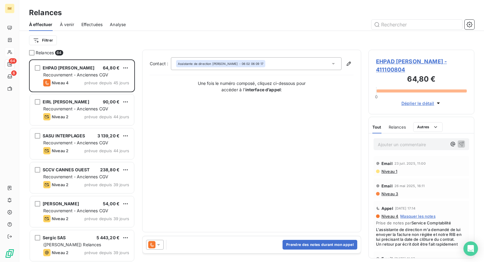
click at [43, 42] on html "IM 64 6 Relances À effectuer À venir Effectuées Analyse Filtrer Relances 64 EHP…" at bounding box center [242, 131] width 484 height 262
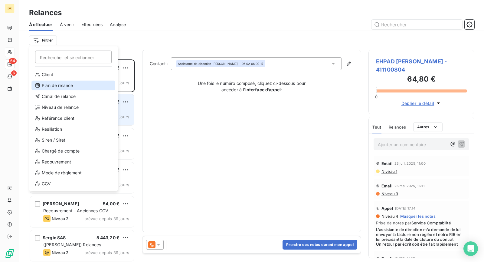
drag, startPoint x: 68, startPoint y: 84, endPoint x: 99, endPoint y: 94, distance: 32.7
click at [68, 84] on div "Plan de relance" at bounding box center [73, 86] width 84 height 10
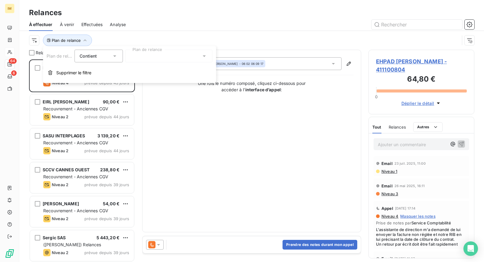
click at [158, 58] on div at bounding box center [168, 56] width 87 height 13
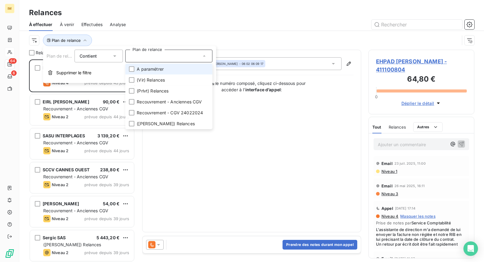
click at [157, 71] on span "A paramétrer" at bounding box center [150, 69] width 27 height 6
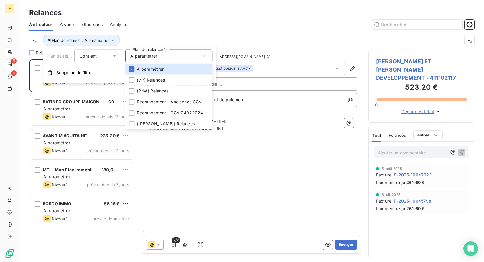
click at [93, 236] on div "JEANNE ET LEON DEVELOPPEMENT 523,20 € A paramétrer Niveau 1 prévue depuis 23 jo…" at bounding box center [82, 160] width 106 height 202
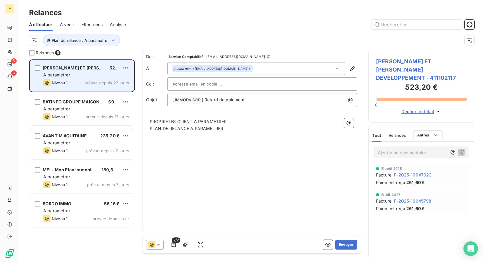
click at [69, 73] on span "A paramétrer" at bounding box center [56, 74] width 27 height 5
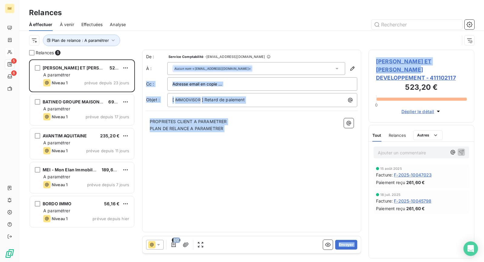
drag, startPoint x: 425, startPoint y: 69, endPoint x: 181, endPoint y: 58, distance: 244.0
click at [181, 58] on div "Relances 5 JEANNE ET LEON DEVELOPPEMENT 523,20 € A paramétrer Niveau 1 prévue d…" at bounding box center [251, 156] width 465 height 212
click at [411, 68] on span "JEANNE ET LEON DEVELOPPEMENT - 411102117" at bounding box center [421, 69] width 91 height 25
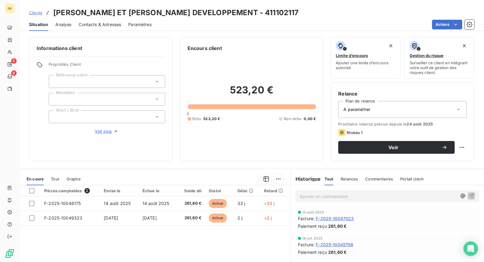
drag, startPoint x: 326, startPoint y: 204, endPoint x: 328, endPoint y: 200, distance: 3.9
click at [326, 203] on div "Ajouter un commentaire ﻿" at bounding box center [387, 195] width 193 height 21
click at [329, 197] on p "Ajouter un commentaire ﻿" at bounding box center [378, 196] width 157 height 8
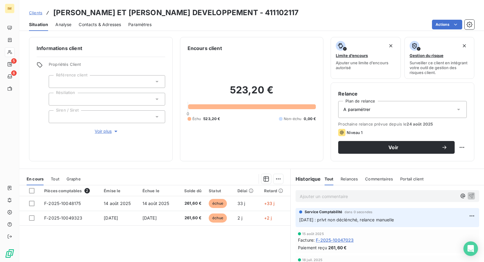
click at [456, 147] on html "IM 5 6 Clients JEANNE ET LEON DEVELOPPEMENT - 411102117 Situation Analyse Conta…" at bounding box center [242, 131] width 484 height 262
click at [447, 159] on div "Replanifier cette action" at bounding box center [432, 160] width 54 height 10
select select "8"
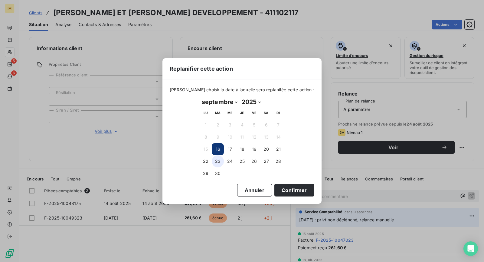
click at [217, 160] on button "23" at bounding box center [218, 161] width 12 height 12
click at [283, 190] on button "Confirmer" at bounding box center [295, 189] width 40 height 13
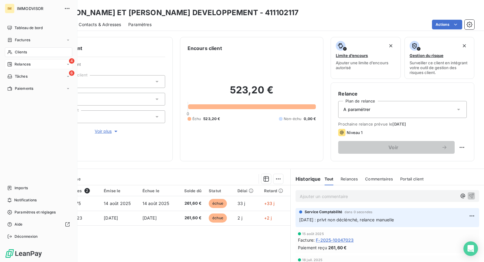
click at [33, 65] on div "4 Relances" at bounding box center [39, 64] width 68 height 10
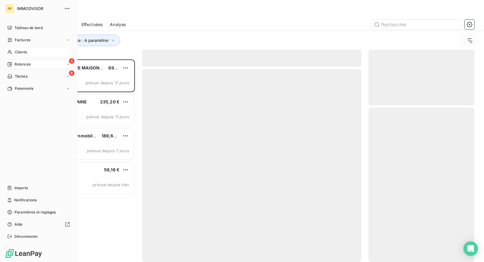
scroll to position [197, 101]
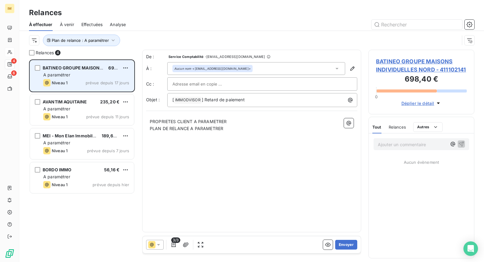
click at [83, 81] on div "Niveau 1 prévue depuis 17 jours" at bounding box center [86, 82] width 86 height 7
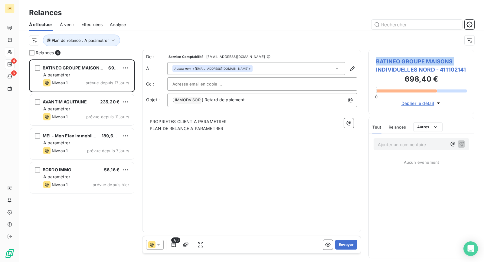
drag, startPoint x: 374, startPoint y: 60, endPoint x: 249, endPoint y: 70, distance: 125.4
click at [325, 70] on div "Relances 4 BATINEO GROUPE MAISONS INDIVIDUELLES NORD 698,40 € A paramétrer Nive…" at bounding box center [251, 156] width 465 height 212
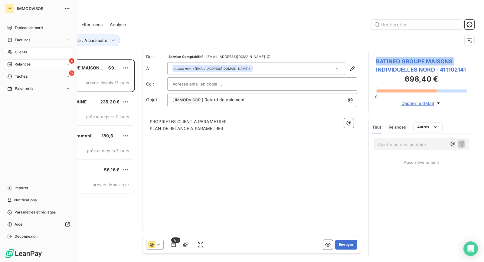
click at [14, 51] on div "Clients" at bounding box center [39, 52] width 68 height 10
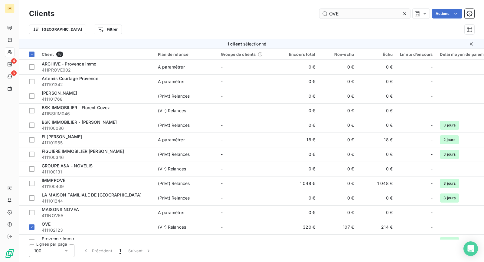
click at [355, 15] on input "OVE" at bounding box center [365, 14] width 91 height 10
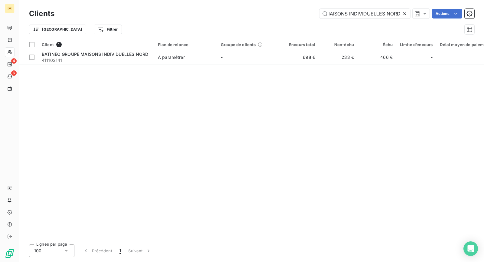
type input "BATINEO GROUPE MAISONS INDIVIDUELLES NORD"
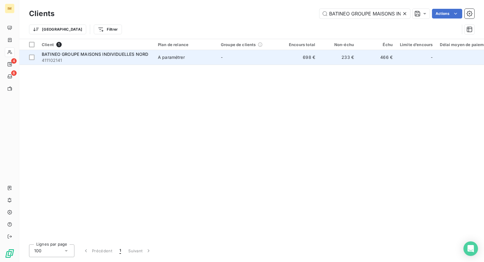
click at [123, 55] on span "BATINEO GROUPE MAISONS INDIVIDUELLES NORD" at bounding box center [95, 53] width 107 height 5
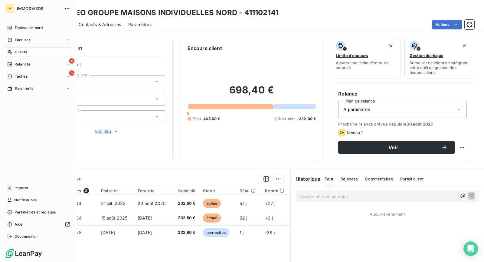
click at [13, 52] on div "Clients" at bounding box center [39, 52] width 68 height 10
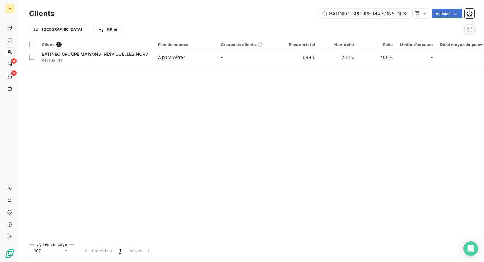
scroll to position [0, 47]
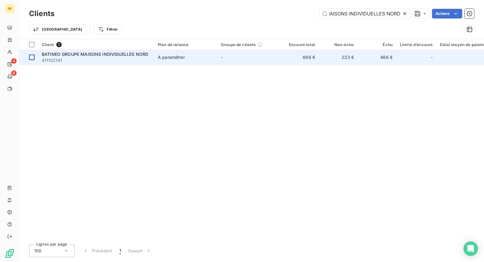
drag, startPoint x: 33, startPoint y: 56, endPoint x: 37, endPoint y: 56, distance: 3.9
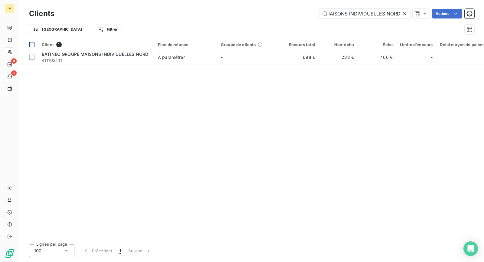
click at [33, 56] on div at bounding box center [31, 56] width 5 height 5
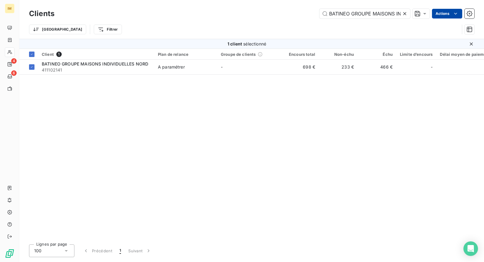
click at [447, 15] on html "IM 4 6 Clients BATINEO GROUPE MAISONS INDIVIDUELLES NORD Actions Trier Filtrer …" at bounding box center [242, 131] width 484 height 262
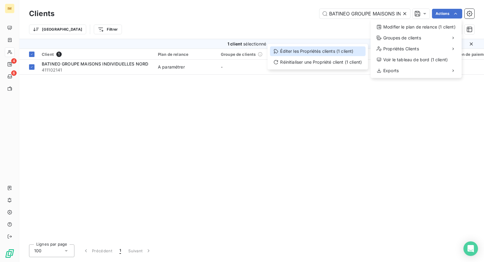
click at [341, 54] on div "Éditer les Propriétés clients (1 client)" at bounding box center [318, 51] width 96 height 10
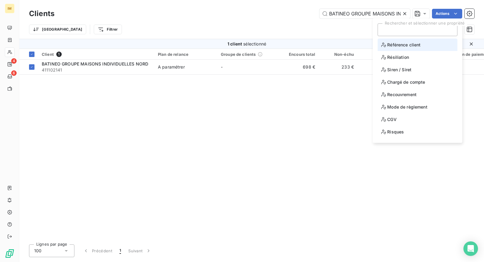
click at [396, 41] on span "Référence client" at bounding box center [400, 45] width 39 height 8
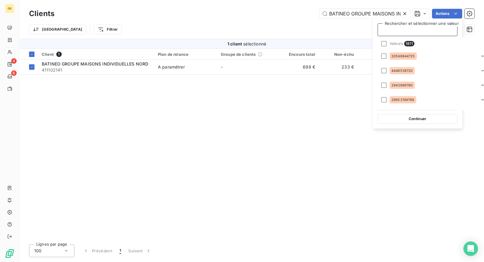
click at [408, 30] on div at bounding box center [418, 30] width 70 height 8
paste input "2918300901"
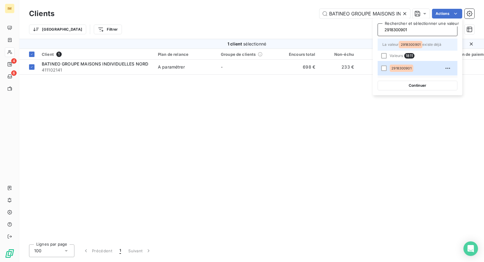
type input "2918300901"
click at [428, 42] on span "La valeur 2918300901 existe déjà" at bounding box center [412, 44] width 59 height 5
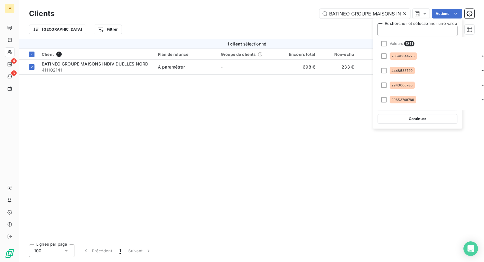
click at [409, 31] on div at bounding box center [418, 30] width 70 height 8
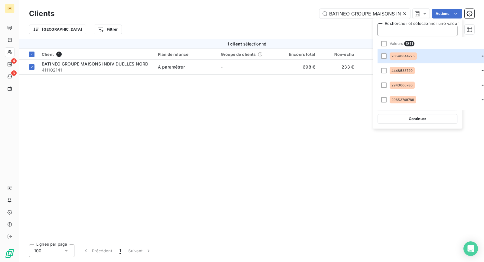
paste input "2918300901"
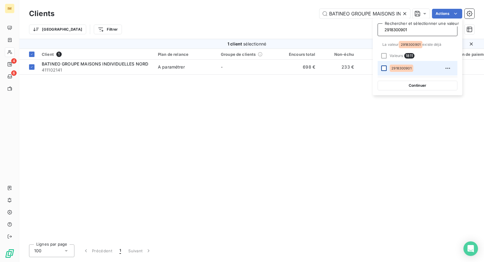
type input "2918300901"
click at [385, 69] on div at bounding box center [383, 67] width 5 height 5
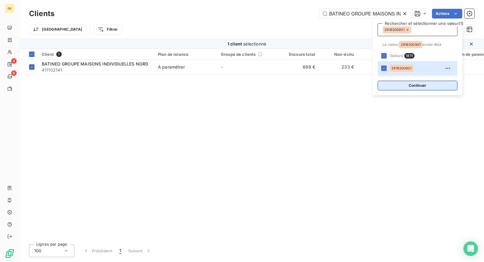
click at [414, 88] on button "Continuer" at bounding box center [418, 86] width 80 height 10
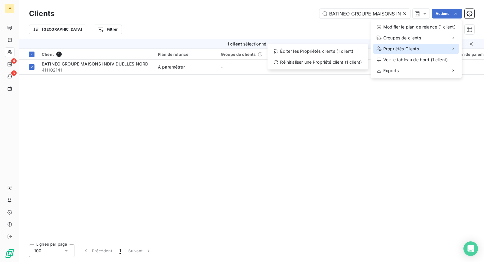
click at [406, 50] on span "Propriétés Clients" at bounding box center [402, 49] width 36 height 6
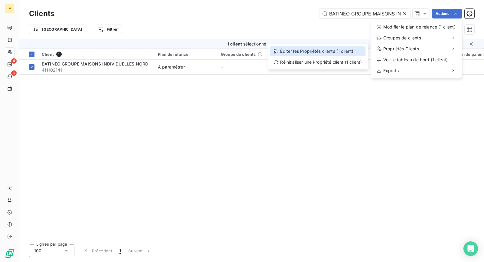
click at [330, 54] on div "Éditer les Propriétés clients (1 client)" at bounding box center [318, 51] width 96 height 10
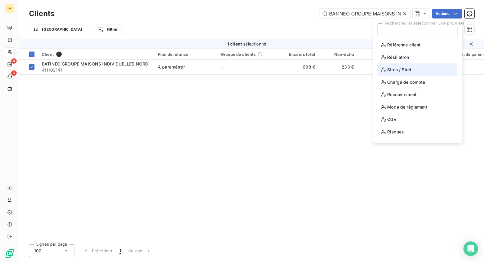
click at [394, 70] on span "Siren / Siret" at bounding box center [396, 70] width 30 height 8
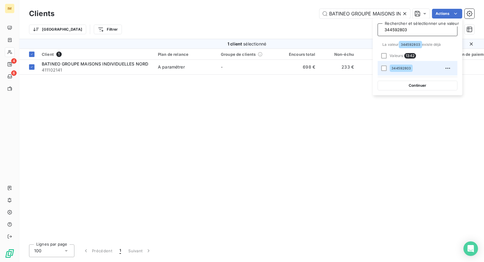
type input "344592803"
click at [434, 68] on div "344592803" at bounding box center [421, 68] width 63 height 10
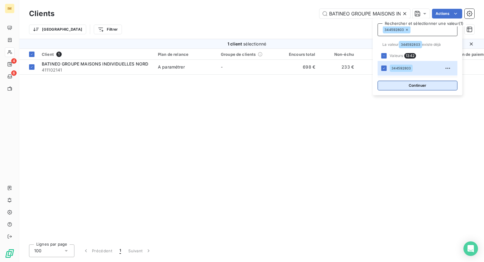
click at [431, 86] on button "Continuer" at bounding box center [418, 86] width 80 height 10
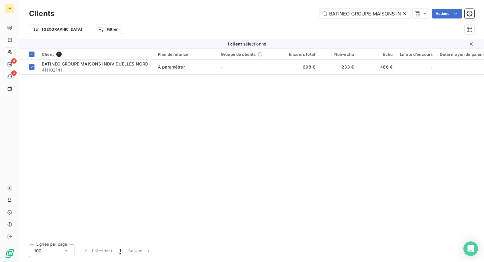
drag, startPoint x: 228, startPoint y: 130, endPoint x: 204, endPoint y: 105, distance: 34.9
click at [227, 127] on div "Client 1 Plan de relance Groupe de clients Encours total Non-échu Échu Limite d…" at bounding box center [251, 144] width 465 height 190
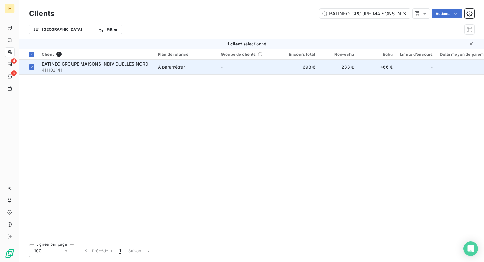
click at [167, 64] on div "A paramétrer" at bounding box center [171, 67] width 27 height 6
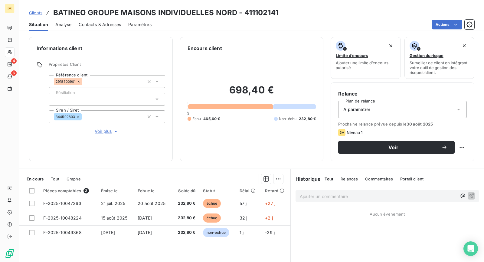
click at [90, 97] on div at bounding box center [107, 99] width 117 height 13
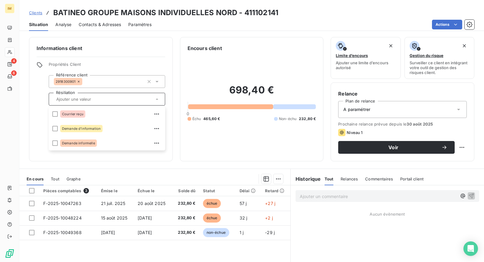
click at [293, 21] on div "Actions" at bounding box center [317, 25] width 316 height 10
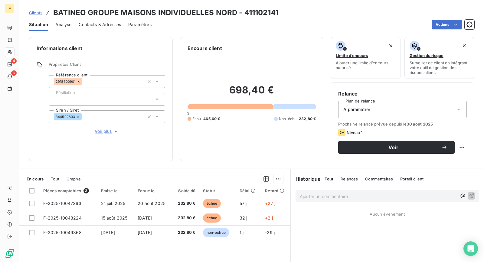
click at [99, 131] on span "Voir plus" at bounding box center [107, 131] width 24 height 6
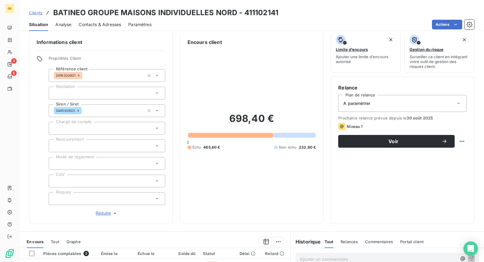
scroll to position [40, 0]
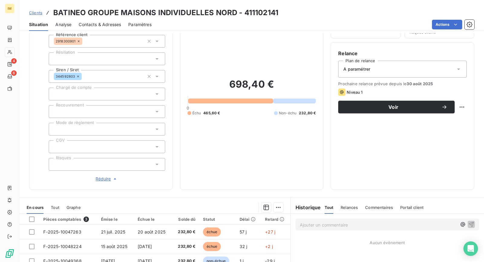
click at [68, 93] on div at bounding box center [107, 94] width 117 height 13
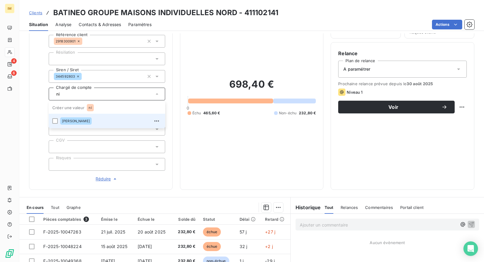
click at [93, 120] on div "[PERSON_NAME]" at bounding box center [110, 121] width 101 height 10
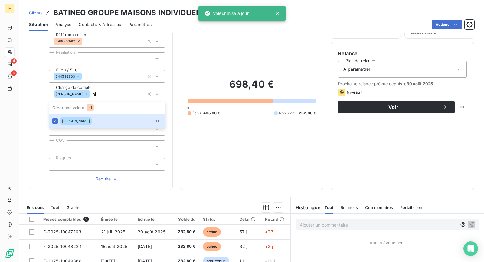
type input "ni"
click at [24, 127] on div "Informations client Propriétés Client Référence client 2918300901 Résiliation S…" at bounding box center [251, 93] width 465 height 193
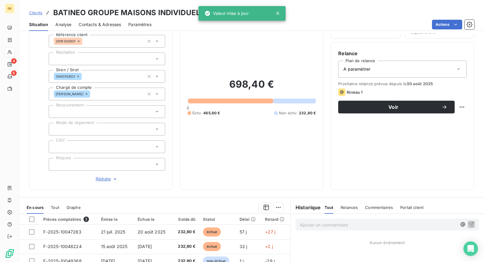
click at [91, 109] on div at bounding box center [107, 111] width 117 height 13
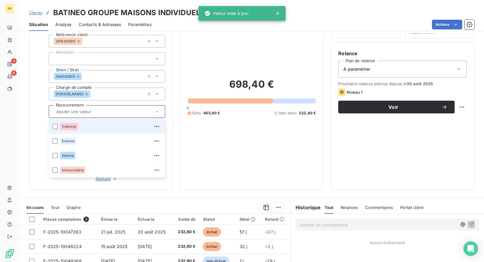
click at [34, 117] on div "Informations client Propriétés Client Référence client 2918300901 Résiliation S…" at bounding box center [101, 93] width 144 height 193
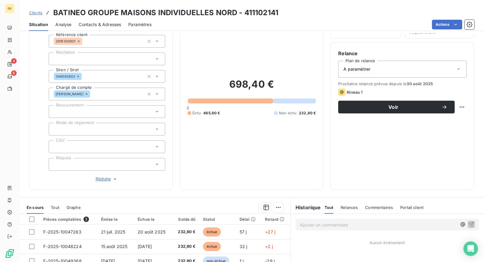
click at [71, 128] on div at bounding box center [107, 129] width 117 height 13
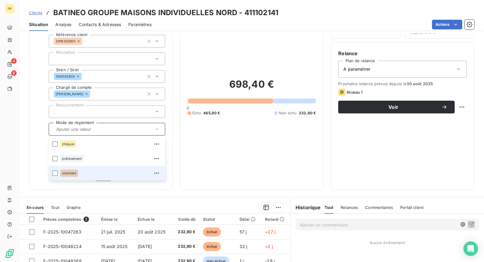
click at [85, 171] on div "virement" at bounding box center [110, 173] width 101 height 10
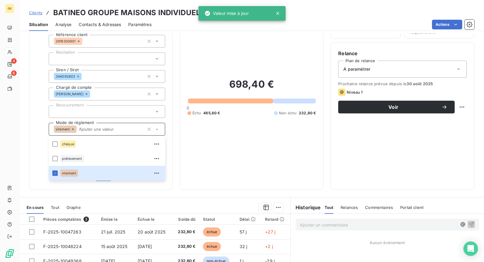
click at [25, 135] on div "Informations client Propriétés Client Référence client 2918300901 Résiliation S…" at bounding box center [251, 93] width 465 height 193
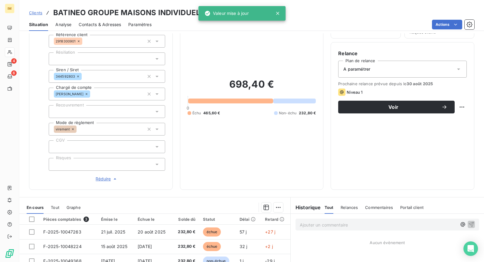
click at [81, 144] on div at bounding box center [107, 146] width 117 height 13
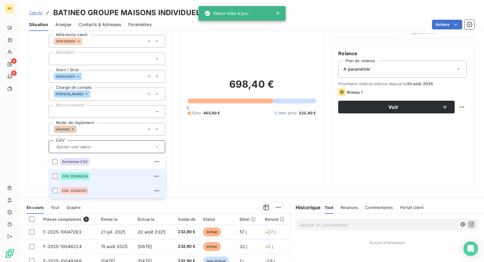
click at [95, 188] on div "CGV 20240701" at bounding box center [110, 191] width 101 height 10
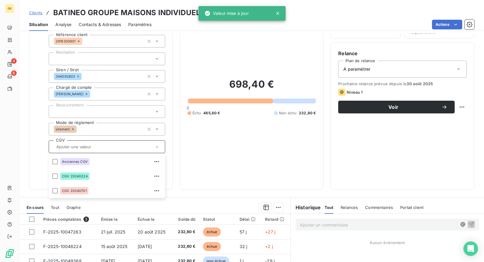
click at [37, 160] on div "Propriétés Client Référence client 2918300901 Résiliation Siren / Siret 3445928…" at bounding box center [101, 101] width 129 height 160
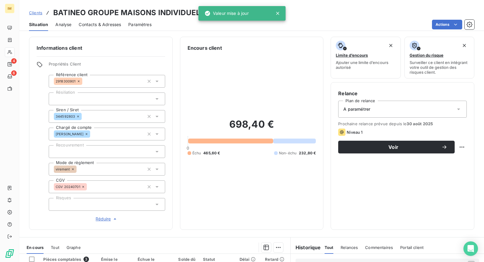
scroll to position [0, 0]
click at [435, 113] on div "A paramétrer" at bounding box center [403, 109] width 129 height 17
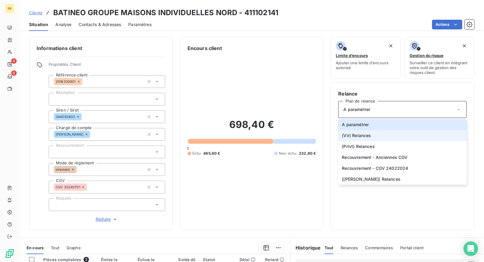
click at [383, 136] on li "(Vir) Relances" at bounding box center [403, 135] width 129 height 11
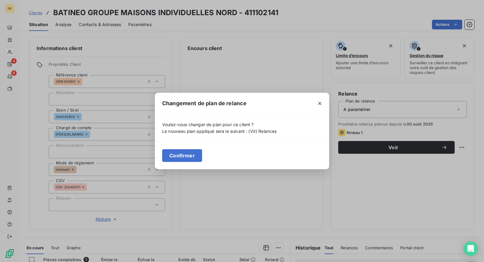
click at [186, 152] on button "Confirmer" at bounding box center [182, 155] width 40 height 13
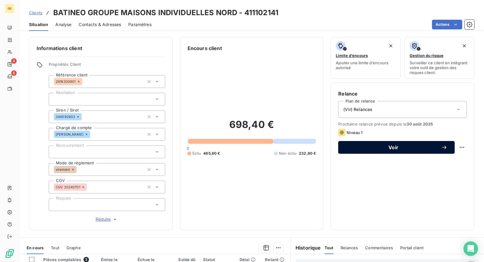
click at [403, 150] on button "Voir" at bounding box center [397, 147] width 117 height 13
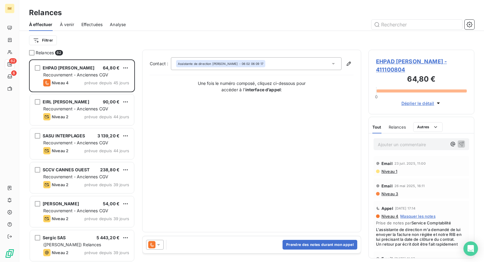
scroll to position [197, 101]
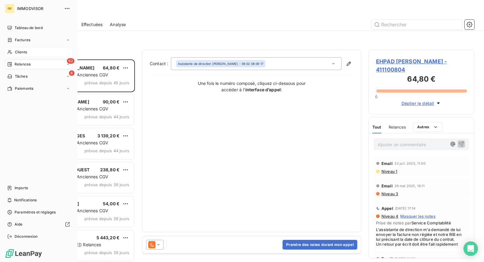
click at [18, 51] on span "Clients" at bounding box center [21, 51] width 12 height 5
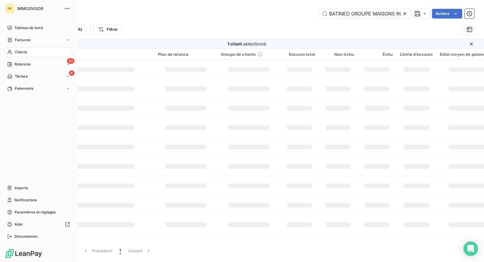
scroll to position [0, 47]
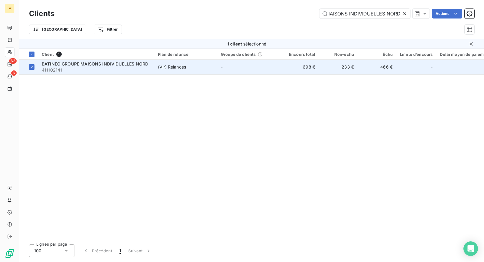
click at [119, 62] on span "BATINEO GROUPE MAISONS INDIVIDUELLES NORD" at bounding box center [95, 63] width 107 height 5
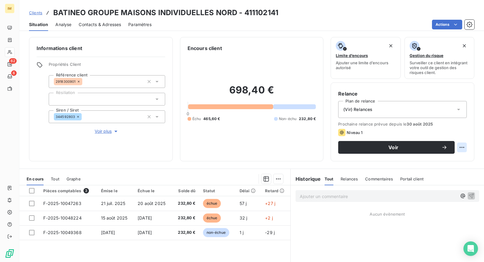
click at [459, 145] on html "IM 62 6 Clients BATINEO GROUPE MAISONS INDIVIDUELLES NORD - 411102141 Situation…" at bounding box center [242, 131] width 484 height 262
click at [445, 161] on div "Replanifier cette action" at bounding box center [432, 160] width 54 height 10
select select "8"
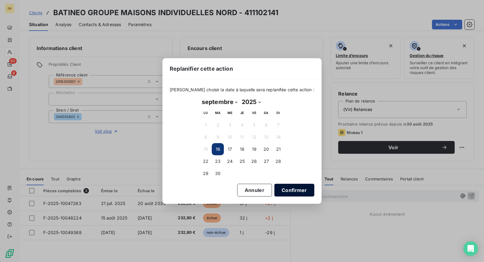
click at [282, 191] on button "Confirmer" at bounding box center [295, 189] width 40 height 13
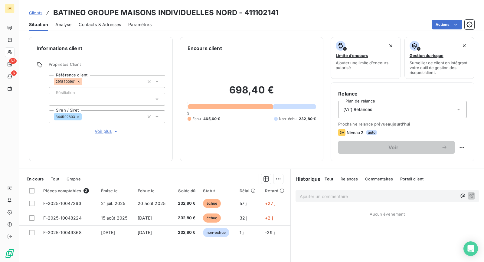
click at [388, 116] on div "(Vir) Relances" at bounding box center [403, 109] width 129 height 17
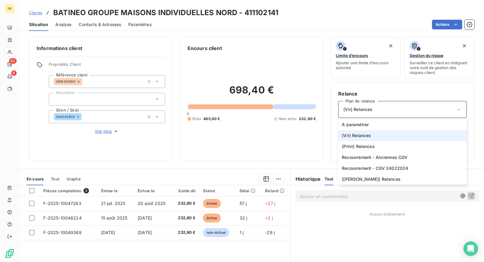
click at [387, 110] on div "(Vir) Relances" at bounding box center [403, 109] width 129 height 17
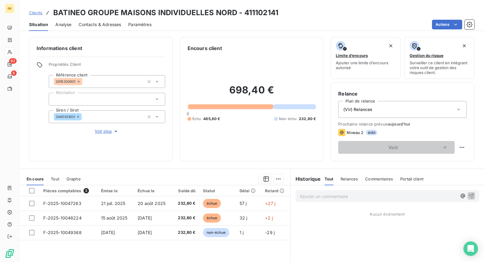
click at [380, 114] on div "(Vir) Relances" at bounding box center [403, 109] width 129 height 17
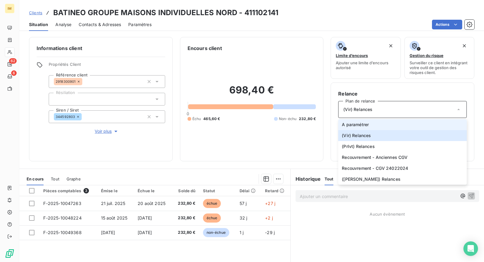
click at [364, 125] on span "A paramétrer" at bounding box center [355, 124] width 27 height 6
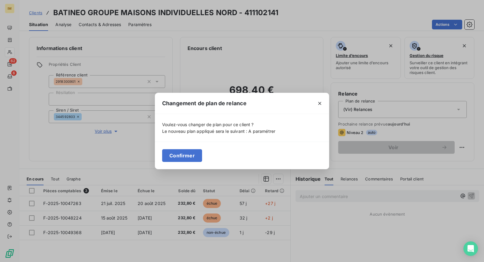
drag, startPoint x: 357, startPoint y: 117, endPoint x: 359, endPoint y: 115, distance: 3.2
click at [358, 117] on div "Changement de plan de relance Voulez-vous changer de plan pour ce client ? Le n…" at bounding box center [242, 131] width 484 height 262
click at [363, 108] on div "Changement de plan de relance Voulez-vous changer de plan pour ce client ? Le n…" at bounding box center [242, 131] width 484 height 262
click at [324, 105] on button "button" at bounding box center [320, 103] width 10 height 10
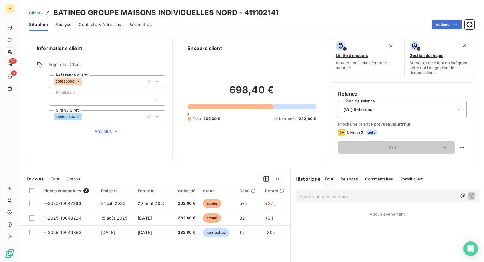
click at [354, 111] on span "(Vir) Relances" at bounding box center [358, 109] width 29 height 6
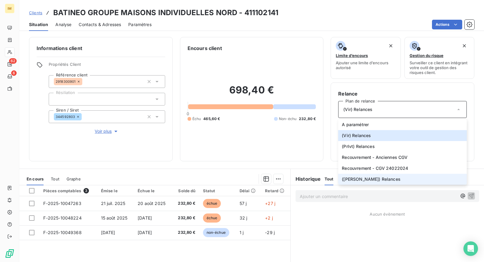
click at [366, 180] on span "([PERSON_NAME]) Relances" at bounding box center [371, 179] width 59 height 6
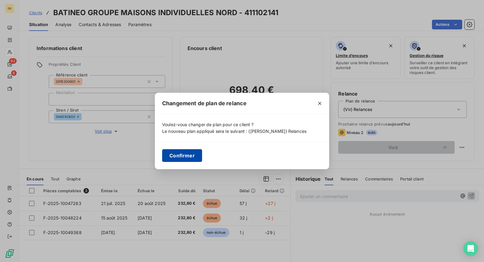
click at [173, 158] on button "Confirmer" at bounding box center [182, 155] width 40 height 13
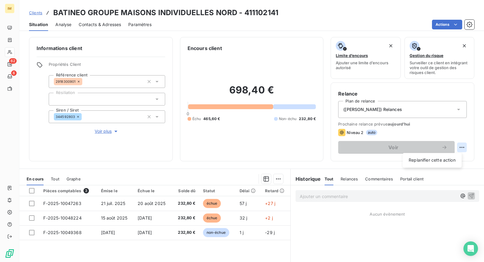
click at [457, 146] on html "IM 62 6 Clients BATINEO GROUPE MAISONS INDIVIDUELLES NORD - 411102141 Situation…" at bounding box center [242, 131] width 484 height 262
click at [442, 158] on div "Replanifier cette action" at bounding box center [432, 160] width 54 height 10
select select "8"
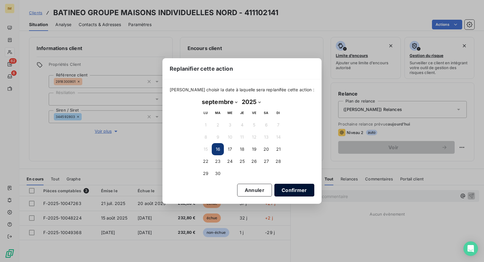
click at [281, 190] on button "Confirmer" at bounding box center [295, 189] width 40 height 13
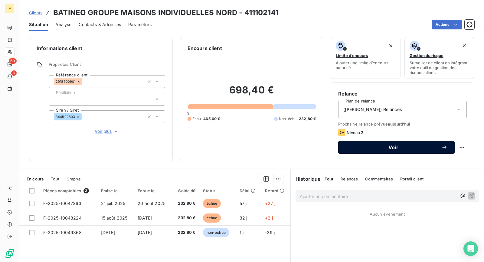
click at [413, 149] on span "Voir" at bounding box center [394, 147] width 96 height 5
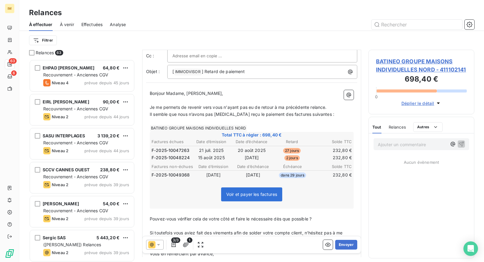
scroll to position [112, 0]
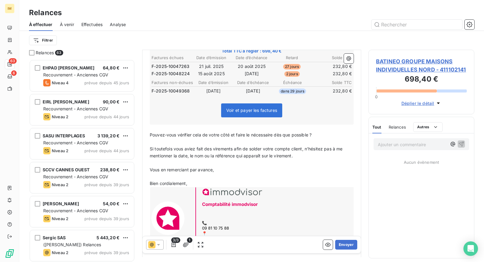
click at [155, 244] on icon at bounding box center [151, 244] width 7 height 7
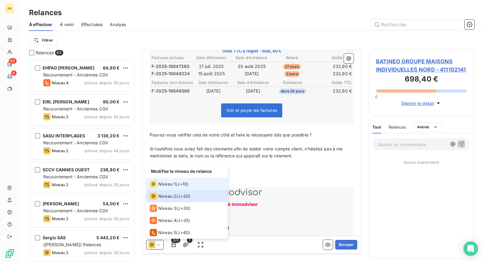
click at [177, 185] on div "Niveau 1 ( J+10 )" at bounding box center [169, 183] width 39 height 7
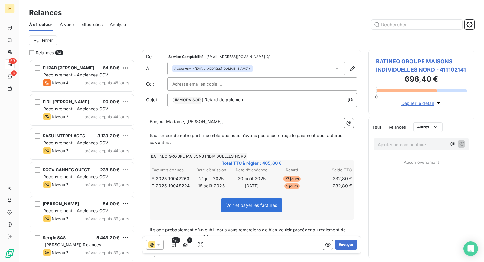
click at [221, 78] on div at bounding box center [262, 83] width 190 height 13
click at [238, 82] on input "text" at bounding box center [263, 83] width 180 height 9
click at [260, 33] on div "Filtrer" at bounding box center [252, 40] width 446 height 19
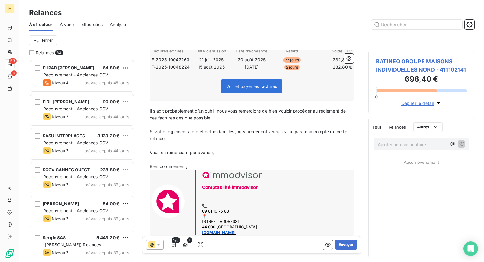
scroll to position [129, 0]
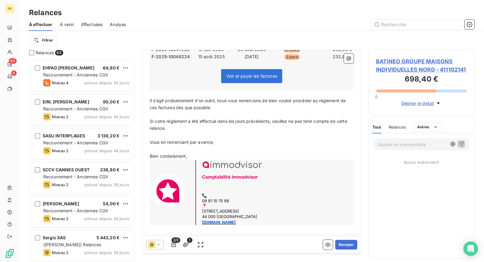
click at [352, 249] on div "2/3 1 Envoyer" at bounding box center [252, 244] width 219 height 17
click at [346, 246] on button "Envoyer" at bounding box center [346, 244] width 22 height 10
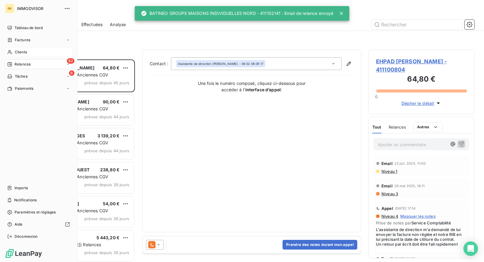
click at [15, 53] on span "Clients" at bounding box center [21, 51] width 12 height 5
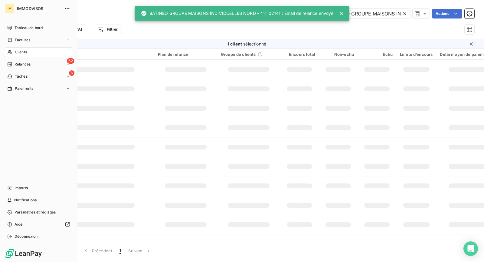
scroll to position [0, 47]
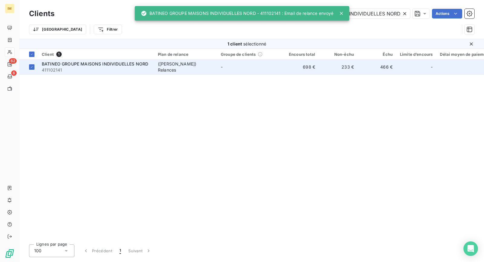
click at [134, 64] on span "BATINEO GROUPE MAISONS INDIVIDUELLES NORD" at bounding box center [95, 63] width 107 height 5
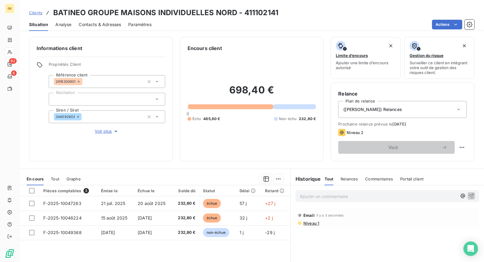
click at [402, 110] on div "([PERSON_NAME]) Relances" at bounding box center [403, 109] width 129 height 17
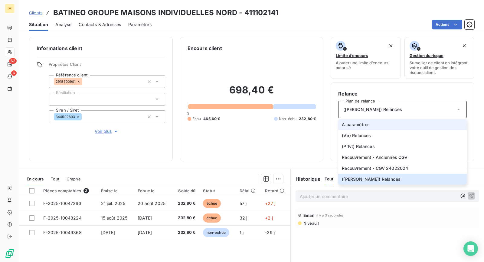
click at [372, 122] on li "A paramétrer" at bounding box center [403, 124] width 129 height 11
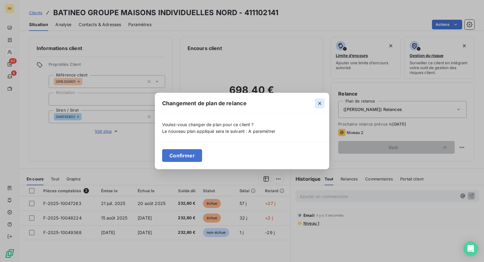
click at [318, 104] on icon "button" at bounding box center [320, 103] width 6 height 6
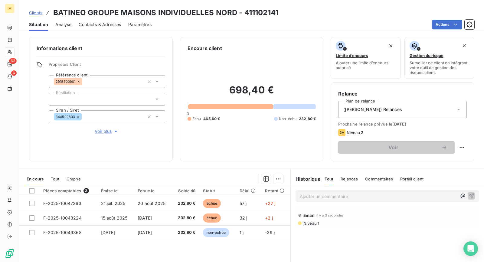
drag, startPoint x: 372, startPoint y: 104, endPoint x: 370, endPoint y: 114, distance: 9.6
click at [372, 104] on div "([PERSON_NAME]) Relances" at bounding box center [403, 109] width 129 height 17
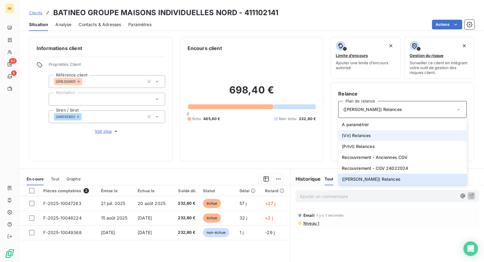
click at [357, 137] on span "(Vir) Relances" at bounding box center [356, 135] width 29 height 6
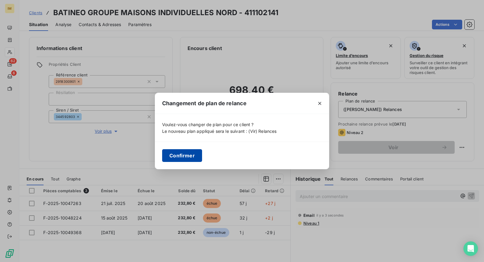
click at [193, 152] on button "Confirmer" at bounding box center [182, 155] width 40 height 13
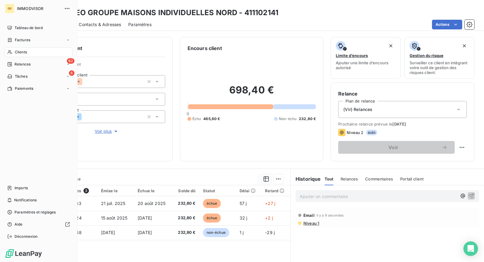
click at [14, 63] on div "Relances" at bounding box center [18, 63] width 23 height 5
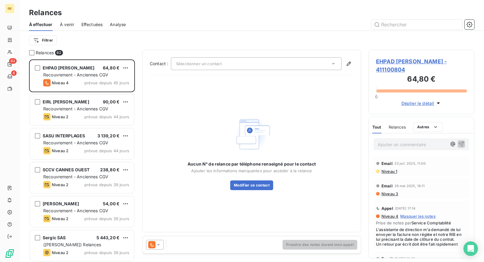
scroll to position [197, 101]
click at [49, 40] on html "IM 62 6 Relances À effectuer À venir Effectuées Analyse Filtrer Relances 62 EHP…" at bounding box center [242, 131] width 484 height 262
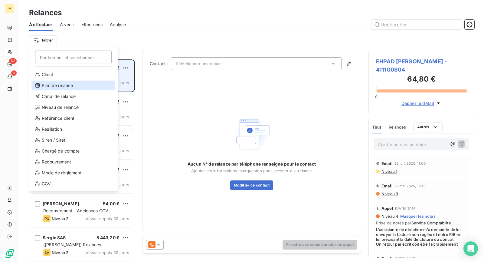
drag, startPoint x: 71, startPoint y: 89, endPoint x: 95, endPoint y: 84, distance: 24.5
click at [71, 89] on div "Plan de relance" at bounding box center [73, 86] width 84 height 10
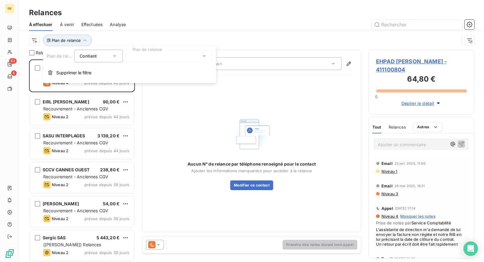
click at [150, 58] on div at bounding box center [168, 56] width 87 height 13
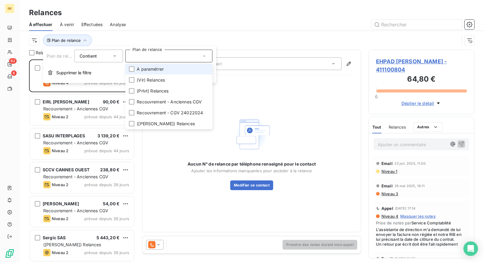
drag, startPoint x: 149, startPoint y: 66, endPoint x: 209, endPoint y: 84, distance: 62.5
click at [149, 66] on span "A paramétrer" at bounding box center [150, 69] width 27 height 6
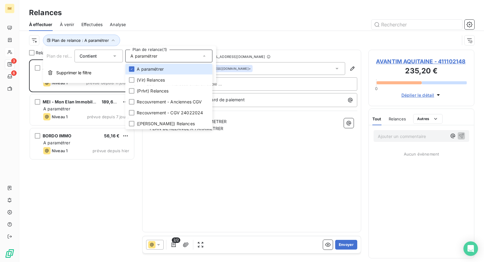
click at [76, 180] on div "AVANTIM AQUITAINE 235,20 € A paramétrer Niveau 1 prévue depuis 11 jours MEI - M…" at bounding box center [82, 160] width 106 height 202
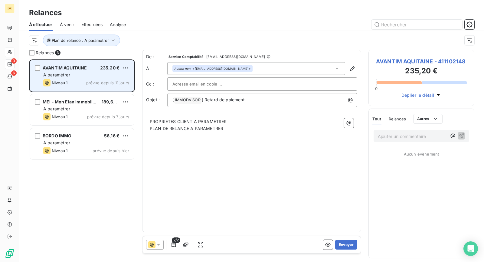
click at [86, 74] on div "A paramétrer" at bounding box center [86, 75] width 86 height 6
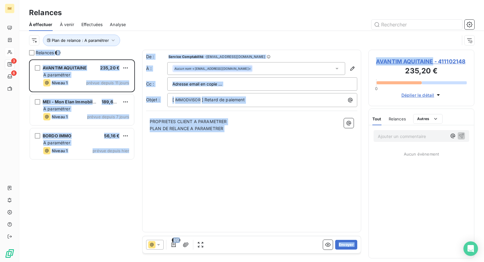
drag, startPoint x: 434, startPoint y: 61, endPoint x: 248, endPoint y: 45, distance: 186.6
click at [245, 35] on div "Relances À effectuer À venir Effectuées Analyse Plan de relance : A paramétrer …" at bounding box center [251, 131] width 465 height 262
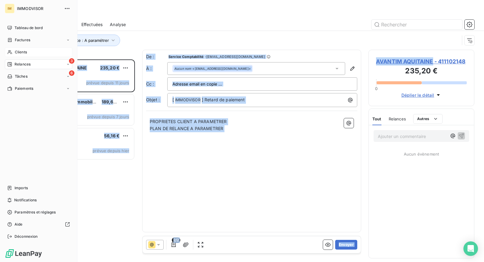
click at [9, 52] on icon at bounding box center [9, 52] width 5 height 5
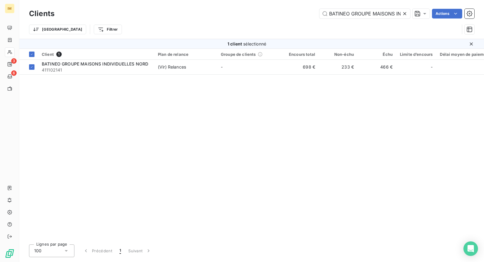
scroll to position [0, 47]
click at [346, 12] on input "BATINEO GROUPE MAISONS INDIVIDUELLES NORD" at bounding box center [365, 14] width 91 height 10
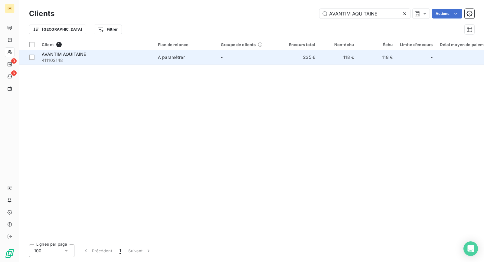
type input "AVANTIM AQUITAINE"
click at [176, 56] on div "A paramétrer" at bounding box center [171, 57] width 27 height 6
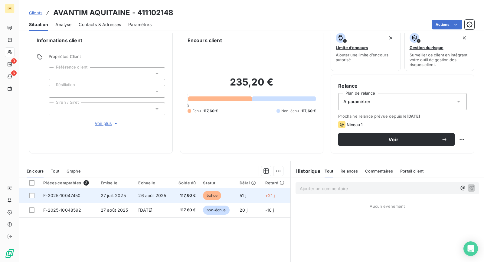
scroll to position [8, 0]
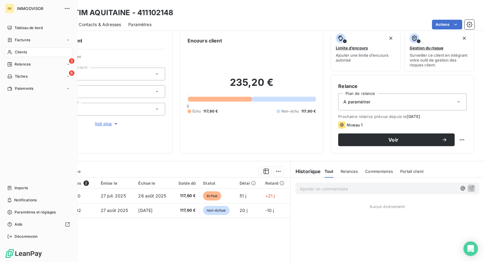
click at [13, 52] on div "Clients" at bounding box center [39, 52] width 68 height 10
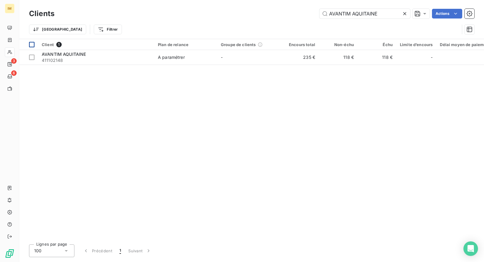
click at [32, 55] on div at bounding box center [31, 56] width 5 height 5
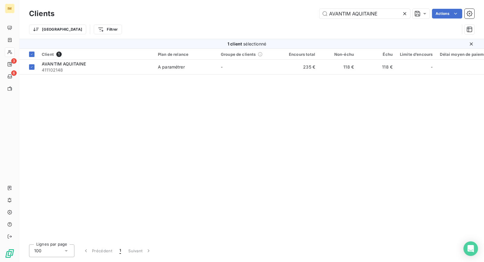
click at [452, 12] on html "IM 3 6 Clients AVANTIM AQUITAINE Actions Trier Filtrer 1 client sélectionné Cli…" at bounding box center [242, 131] width 484 height 262
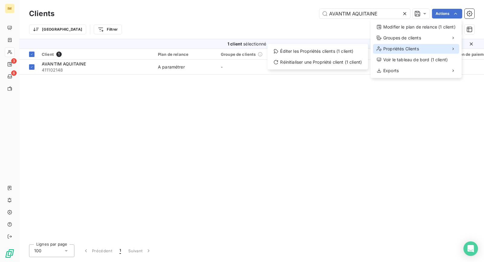
drag, startPoint x: 427, startPoint y: 52, endPoint x: 409, endPoint y: 52, distance: 18.5
click at [427, 52] on div "Propriétés Clients" at bounding box center [416, 49] width 86 height 10
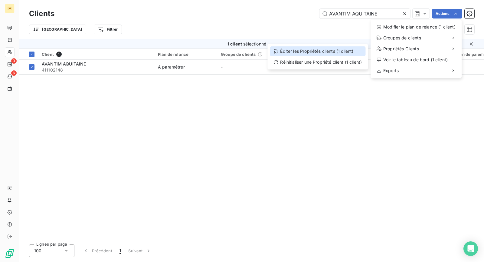
click at [303, 54] on div "Éditer les Propriétés clients (1 client)" at bounding box center [318, 51] width 96 height 10
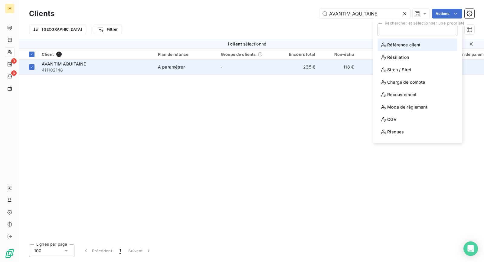
drag, startPoint x: 410, startPoint y: 47, endPoint x: 185, endPoint y: 64, distance: 225.0
click at [410, 47] on span "Référence client" at bounding box center [400, 45] width 39 height 8
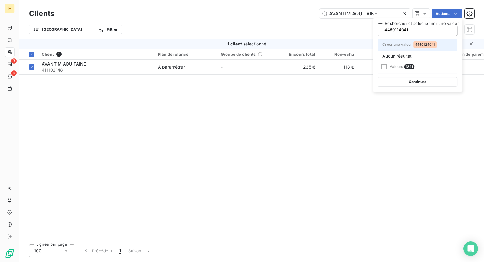
type input "4450124041"
click at [432, 44] on span "4450124041" at bounding box center [425, 45] width 20 height 4
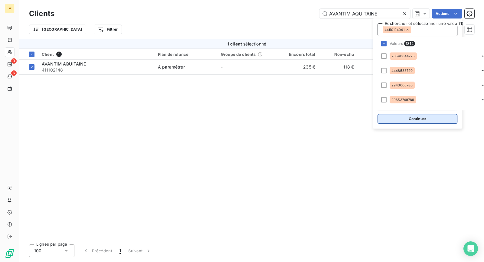
click at [408, 118] on button "Continuer" at bounding box center [418, 119] width 80 height 10
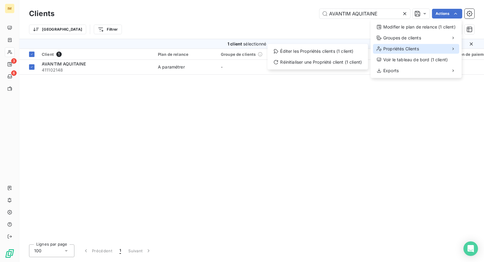
click at [402, 50] on span "Propriétés Clients" at bounding box center [402, 49] width 36 height 6
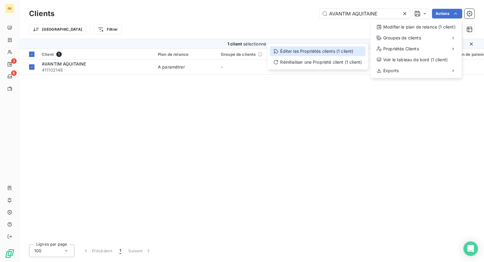
click at [312, 50] on div "Éditer les Propriétés clients (1 client)" at bounding box center [318, 51] width 96 height 10
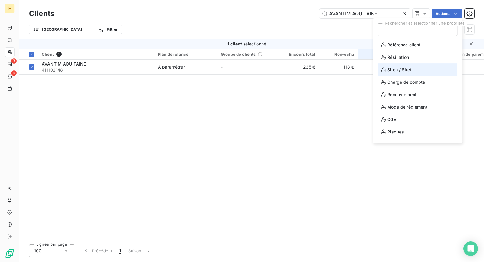
drag, startPoint x: 400, startPoint y: 67, endPoint x: 360, endPoint y: 58, distance: 41.1
click at [400, 67] on span "Siren / Siret" at bounding box center [396, 70] width 30 height 8
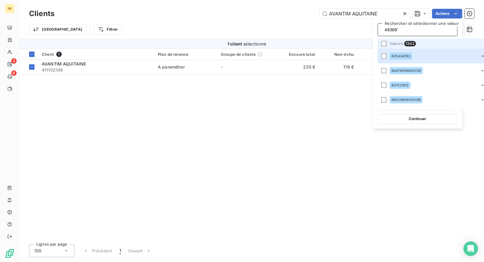
scroll to position [0, 1]
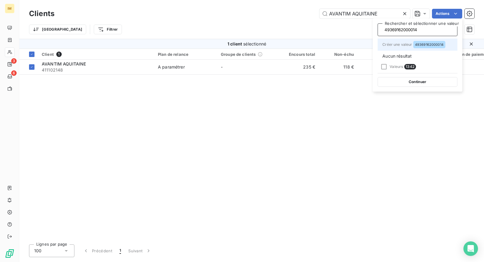
type input "49369162000014"
click at [433, 46] on span "49369162000014" at bounding box center [429, 45] width 28 height 4
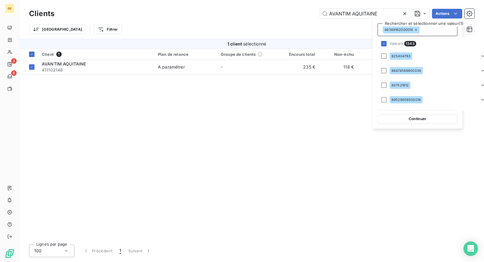
click at [408, 122] on button "Continuer" at bounding box center [418, 119] width 80 height 10
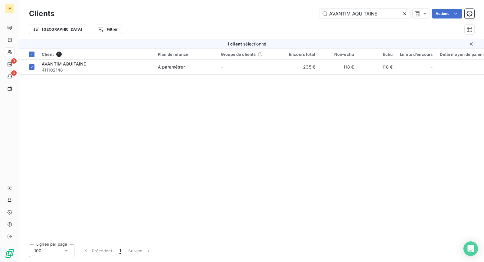
click at [239, 58] on th "Groupe de clients" at bounding box center [248, 54] width 63 height 11
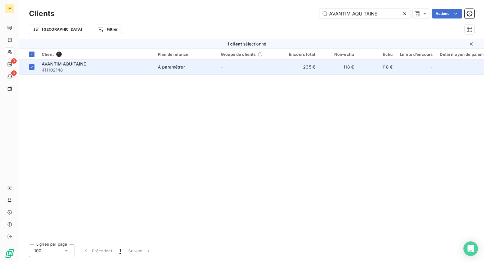
click at [239, 70] on td "-" at bounding box center [248, 67] width 63 height 15
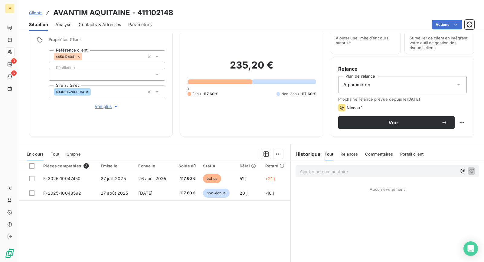
scroll to position [50, 0]
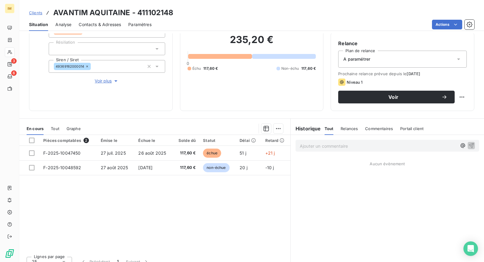
click at [108, 76] on div "Propriétés Client Référence client 4450124041 Résiliation Siren / Siret 4936916…" at bounding box center [107, 48] width 117 height 73
click at [109, 80] on span "Voir plus" at bounding box center [107, 81] width 24 height 6
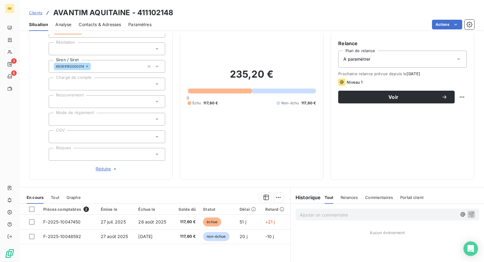
click at [91, 81] on div at bounding box center [107, 84] width 117 height 13
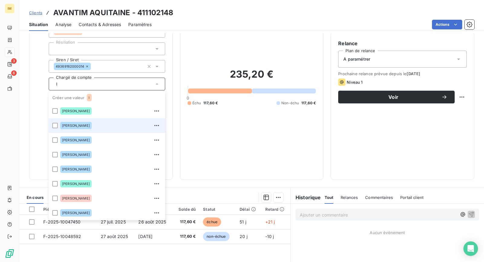
click at [87, 127] on div "[PERSON_NAME]" at bounding box center [110, 126] width 101 height 10
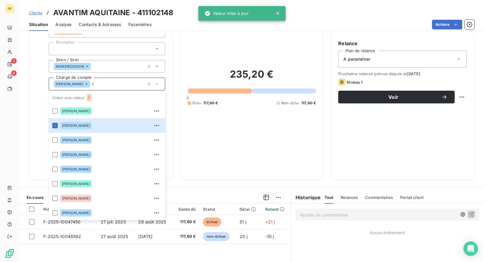
type input "l"
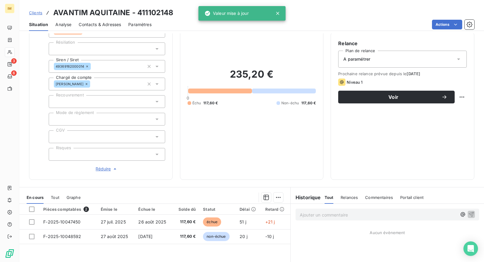
click at [29, 121] on div "Informations client Propriétés Client Référence client 4450124041 Résiliation S…" at bounding box center [101, 83] width 144 height 193
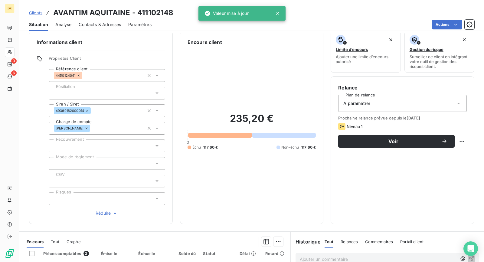
scroll to position [6, 0]
click at [101, 168] on div at bounding box center [107, 163] width 117 height 13
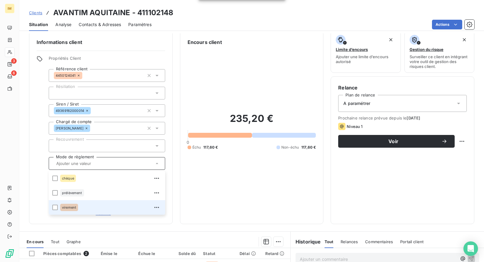
click at [99, 207] on div "virement" at bounding box center [110, 207] width 101 height 10
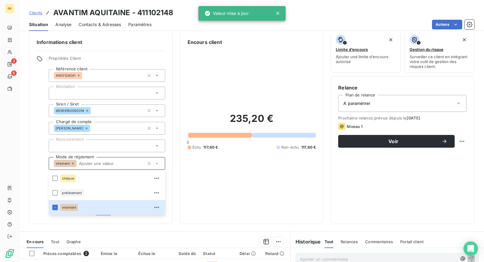
click at [27, 170] on div "Informations client Propriétés Client Référence client 4450124041 Résiliation S…" at bounding box center [251, 127] width 465 height 193
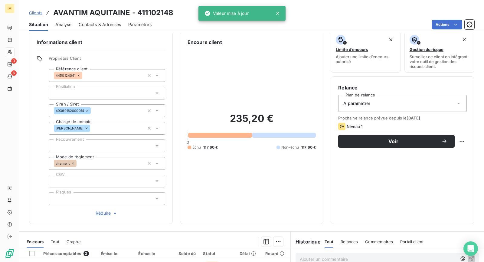
click at [94, 177] on div at bounding box center [107, 180] width 117 height 13
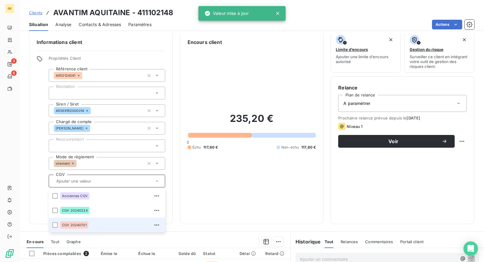
click at [91, 221] on div "CGV 20240701" at bounding box center [110, 225] width 101 height 10
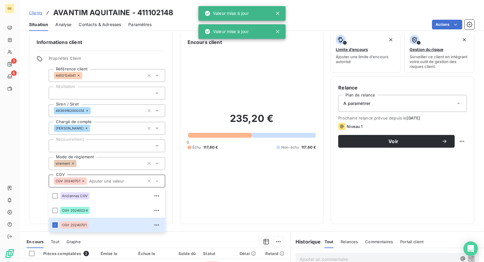
click at [28, 163] on div "Informations client Propriétés Client Référence client 4450124041 Résiliation S…" at bounding box center [251, 127] width 465 height 193
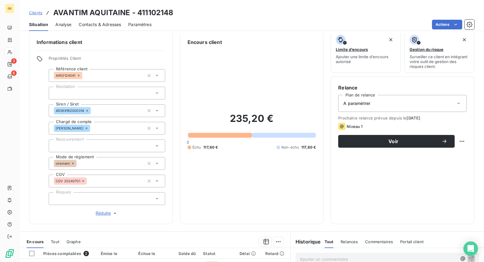
click at [439, 105] on div "A paramétrer" at bounding box center [403, 103] width 129 height 17
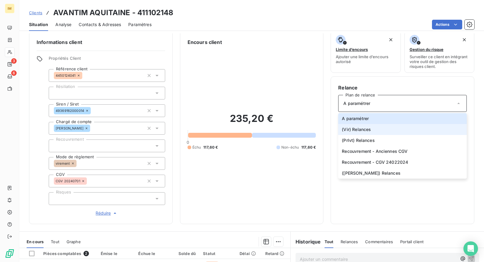
click at [373, 129] on li "(Vir) Relances" at bounding box center [403, 129] width 129 height 11
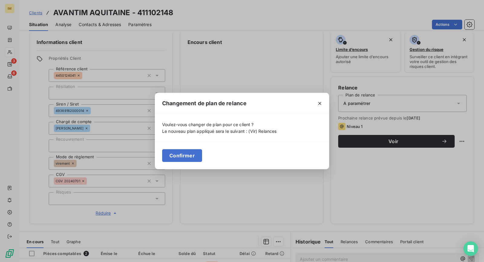
click at [171, 155] on button "Confirmer" at bounding box center [182, 155] width 40 height 13
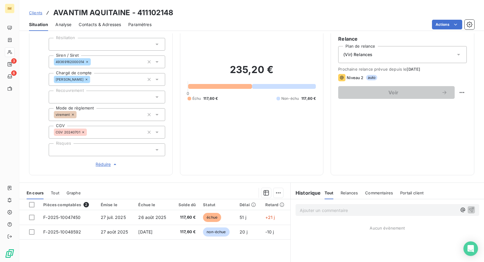
scroll to position [47, 0]
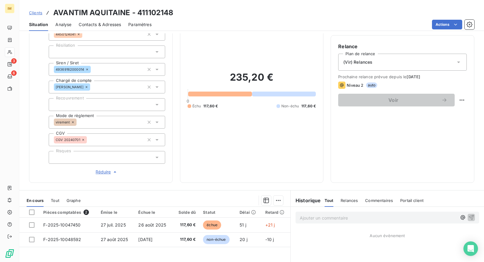
click at [440, 61] on div "(Vir) Relances" at bounding box center [403, 62] width 129 height 17
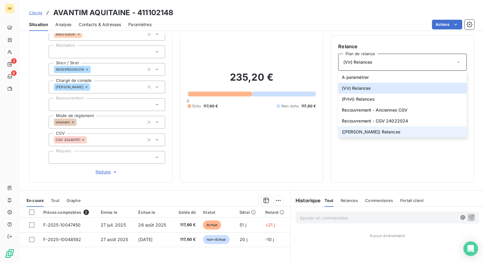
click at [395, 132] on li "([PERSON_NAME]) Relances" at bounding box center [403, 131] width 129 height 11
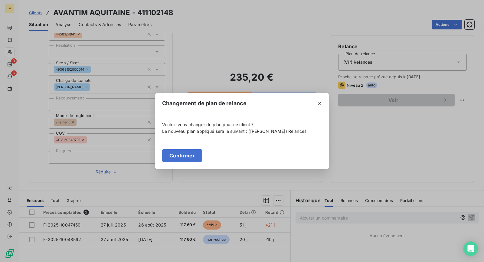
drag, startPoint x: 181, startPoint y: 157, endPoint x: 193, endPoint y: 155, distance: 12.5
click at [181, 156] on button "Confirmer" at bounding box center [182, 155] width 40 height 13
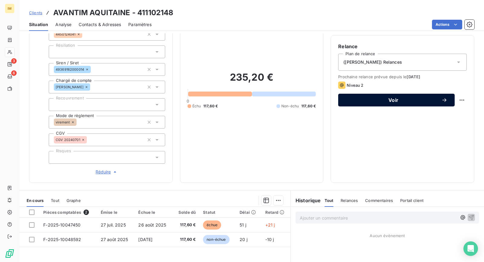
click at [430, 98] on span "Voir" at bounding box center [394, 99] width 96 height 5
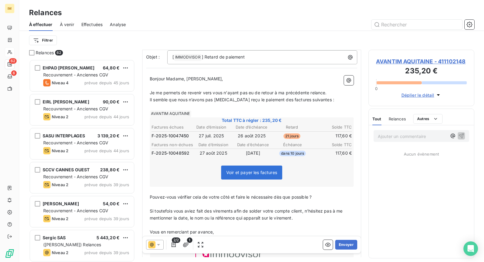
scroll to position [45, 0]
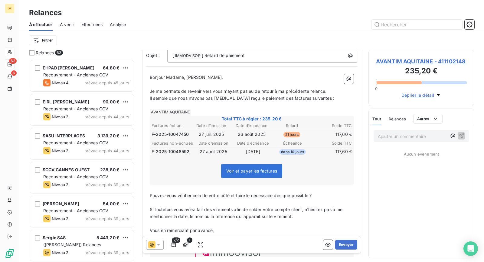
click at [162, 246] on div at bounding box center [155, 244] width 18 height 10
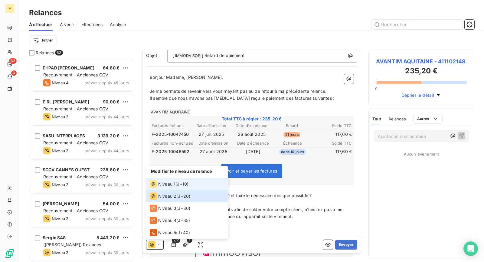
click at [170, 186] on span "Niveau 1" at bounding box center [166, 184] width 17 height 6
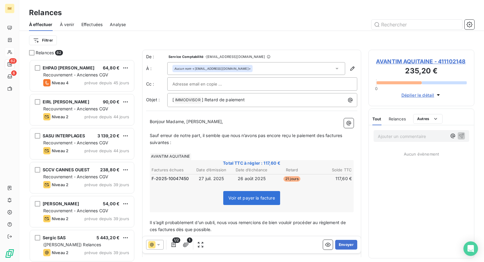
drag, startPoint x: 237, startPoint y: 82, endPoint x: 227, endPoint y: 86, distance: 10.7
click at [237, 82] on div at bounding box center [263, 83] width 180 height 9
click at [297, 18] on div "À effectuer À venir Effectuées Analyse" at bounding box center [251, 24] width 465 height 13
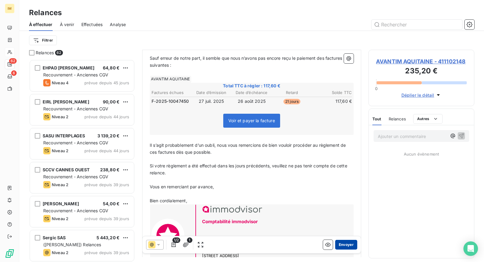
scroll to position [112, 0]
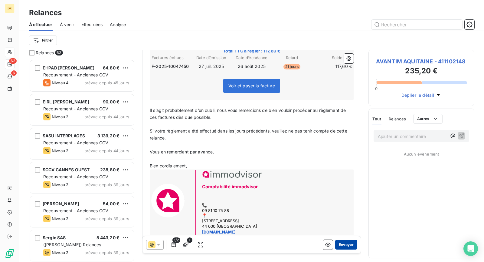
click at [347, 242] on button "Envoyer" at bounding box center [346, 244] width 22 height 10
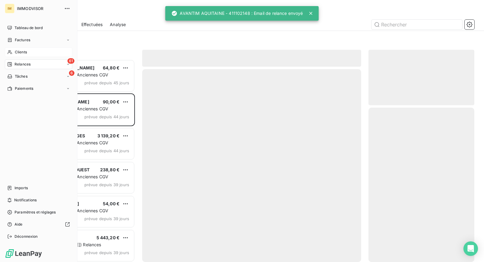
click at [26, 53] on span "Clients" at bounding box center [21, 51] width 12 height 5
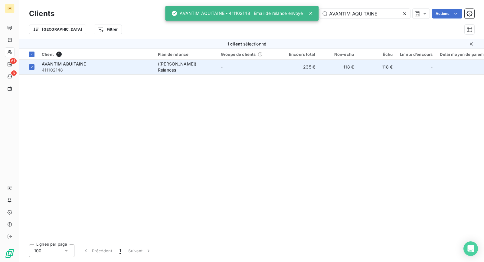
click at [149, 71] on span "411102148" at bounding box center [96, 70] width 109 height 6
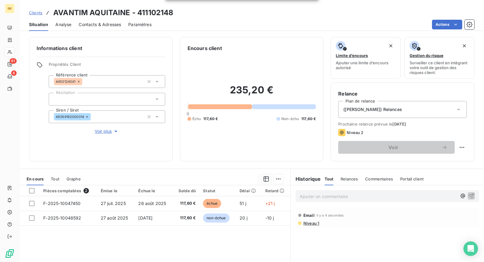
click at [419, 112] on div "([PERSON_NAME]) Relances" at bounding box center [403, 109] width 129 height 17
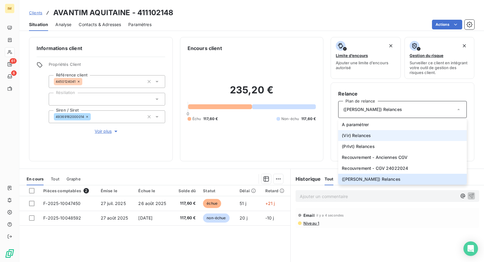
click at [372, 134] on li "(Vir) Relances" at bounding box center [403, 135] width 129 height 11
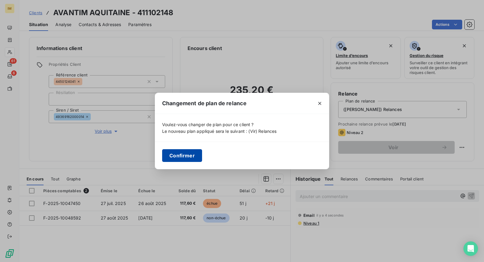
click at [195, 154] on button "Confirmer" at bounding box center [182, 155] width 40 height 13
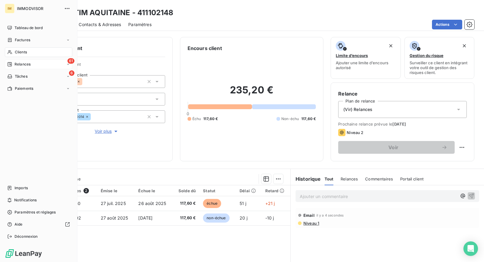
click at [12, 66] on div "Relances" at bounding box center [18, 63] width 23 height 5
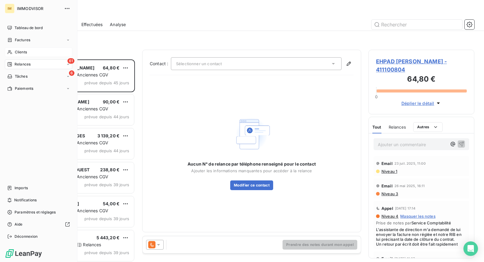
scroll to position [197, 101]
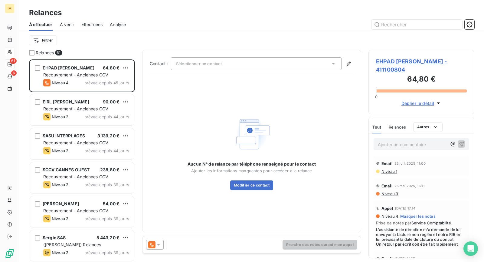
click at [48, 39] on html "IM 61 6 Relances À effectuer À venir Effectuées Analyse Filtrer Relances 61 EHP…" at bounding box center [242, 131] width 484 height 262
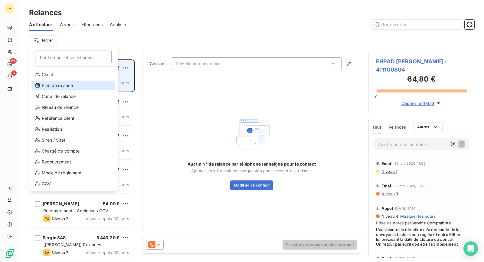
drag, startPoint x: 58, startPoint y: 87, endPoint x: 101, endPoint y: 83, distance: 43.4
click at [58, 87] on div "Plan de relance" at bounding box center [73, 86] width 84 height 10
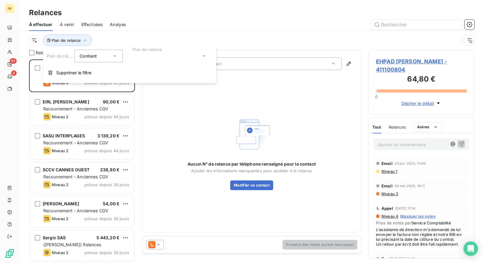
click at [143, 55] on div at bounding box center [168, 56] width 87 height 13
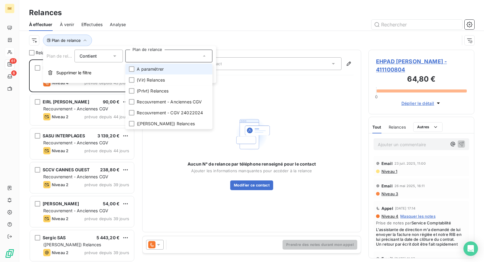
click at [145, 71] on span "A paramétrer" at bounding box center [150, 69] width 27 height 6
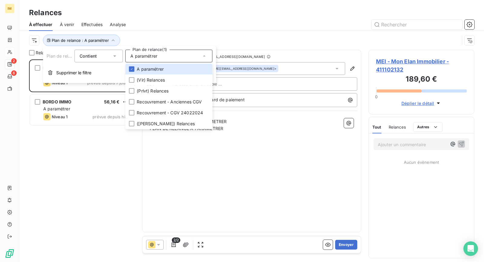
click at [81, 155] on div "MEI - Mon Elan Immobilier 189,60 € A paramétrer Niveau 1 prévue depuis 7 jours …" at bounding box center [82, 160] width 106 height 202
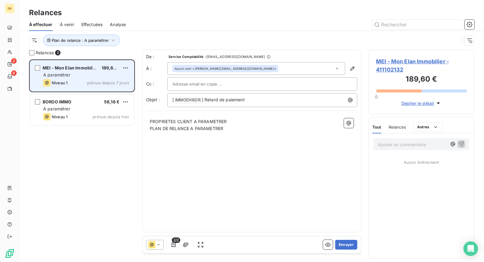
click at [83, 74] on div "A paramétrer" at bounding box center [86, 75] width 86 height 6
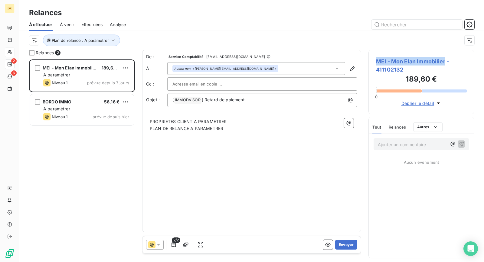
drag, startPoint x: 446, startPoint y: 62, endPoint x: 277, endPoint y: 82, distance: 169.6
click at [300, 80] on div "Relances 2 MEI - Mon Elan Immobilier 189,60 € A paramétrer Niveau 1 prévue depu…" at bounding box center [251, 156] width 465 height 212
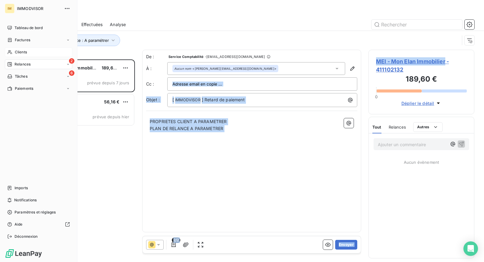
click at [16, 53] on span "Clients" at bounding box center [21, 51] width 12 height 5
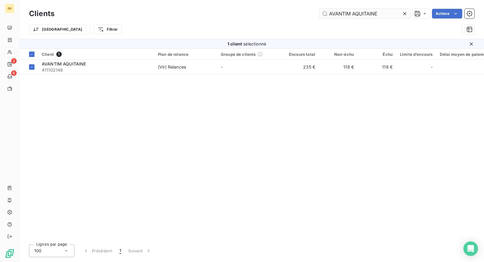
click at [362, 14] on input "AVANTIM AQUITAINE" at bounding box center [365, 14] width 91 height 10
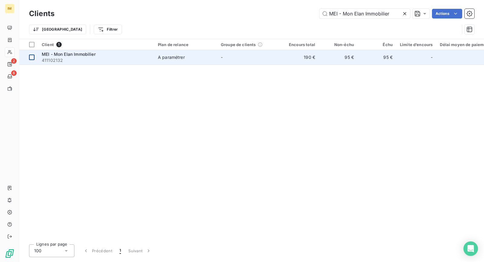
type input "MEI - Mon Elan Immobilier"
click at [34, 57] on div at bounding box center [31, 56] width 5 height 5
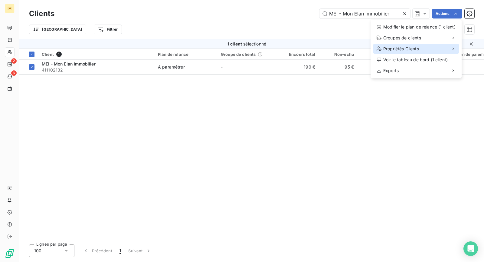
click at [422, 48] on div "Propriétés Clients" at bounding box center [416, 49] width 86 height 10
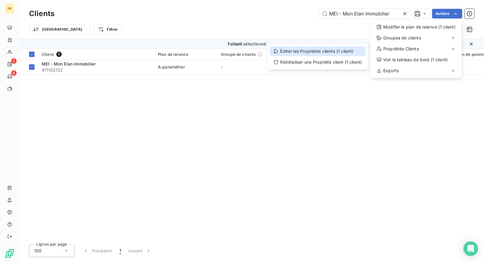
click at [326, 53] on div "Éditer les Propriétés clients (1 client)" at bounding box center [318, 51] width 96 height 10
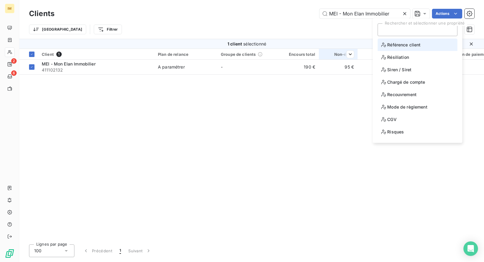
click at [407, 44] on span "Référence client" at bounding box center [400, 45] width 39 height 8
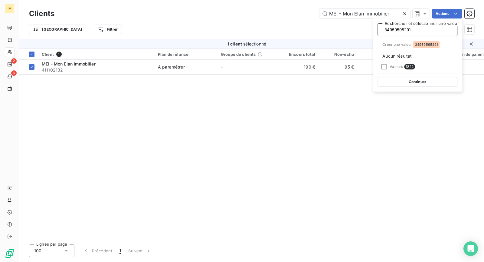
scroll to position [0, 0]
type input "34959595291"
click at [430, 41] on div "34959595291" at bounding box center [427, 44] width 27 height 7
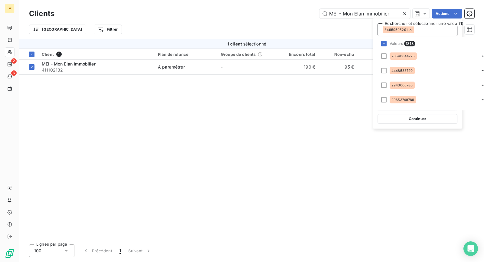
click at [416, 117] on button "Continuer" at bounding box center [418, 119] width 80 height 10
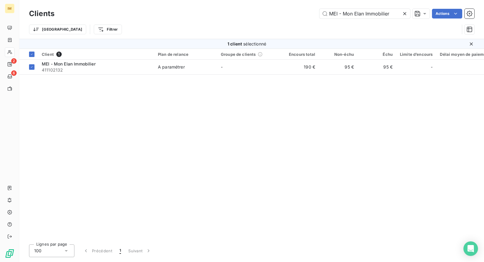
click at [443, 14] on html "IM 2 6 Clients MEI - Mon Elan Immobilier Actions Trier Filtrer 1 client sélecti…" at bounding box center [242, 131] width 484 height 262
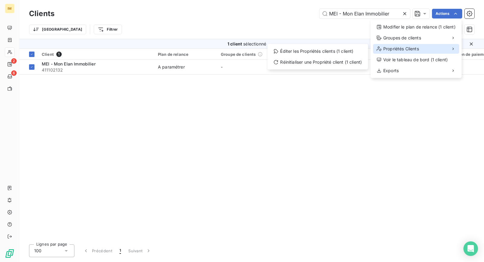
click at [428, 50] on div "Propriétés Clients" at bounding box center [416, 49] width 86 height 10
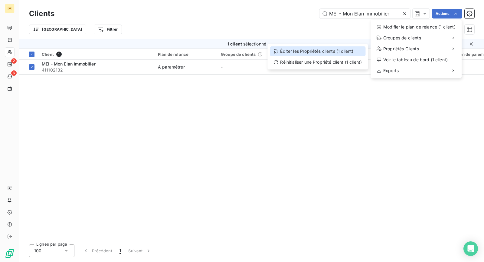
click at [332, 55] on div "Éditer les Propriétés clients (1 client)" at bounding box center [318, 51] width 96 height 10
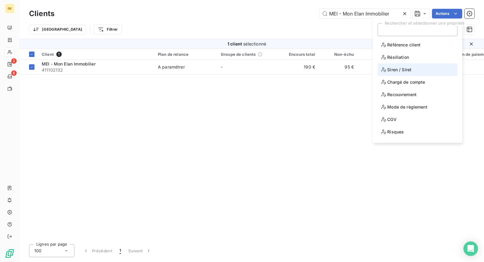
click at [411, 68] on span "Siren / Siret" at bounding box center [396, 70] width 30 height 8
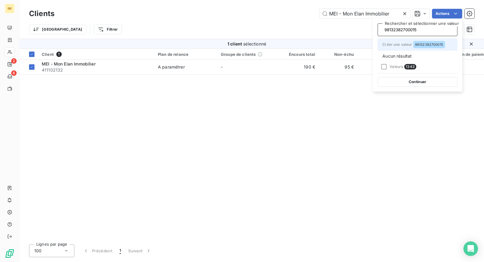
type input "98132382700015"
click at [426, 41] on div "98132382700015" at bounding box center [430, 44] width 32 height 7
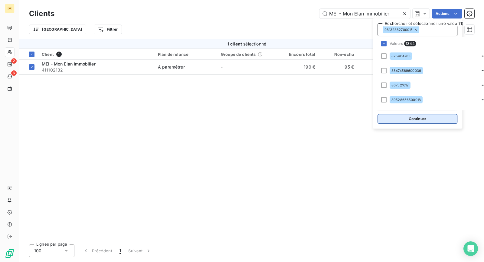
click at [409, 115] on button "Continuer" at bounding box center [418, 119] width 80 height 10
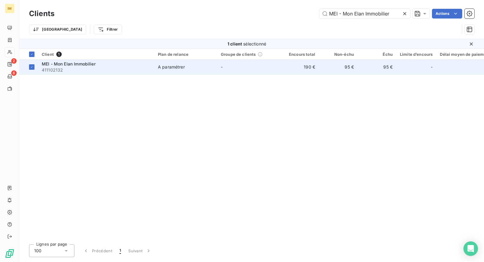
click at [206, 70] on td "A paramétrer" at bounding box center [185, 67] width 63 height 15
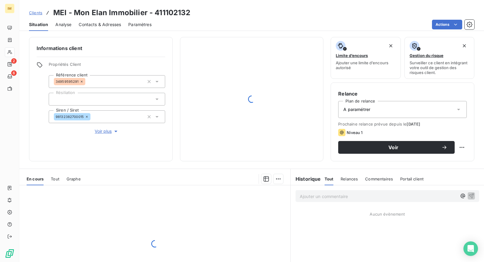
click at [103, 128] on span "Voir plus" at bounding box center [107, 131] width 24 height 6
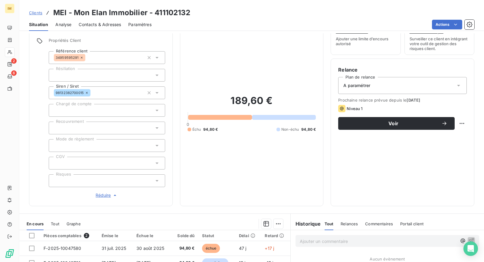
scroll to position [30, 0]
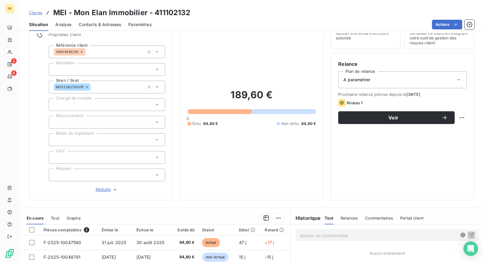
click at [89, 104] on div at bounding box center [107, 104] width 117 height 13
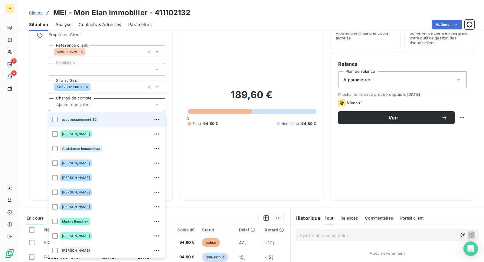
click at [91, 120] on span "accompagnement SC" at bounding box center [79, 119] width 35 height 4
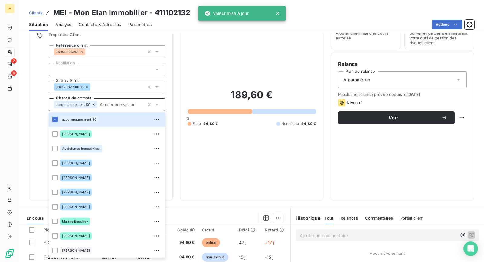
click at [22, 124] on div "Informations client Propriétés Client Référence client 34959595291 Résiliation …" at bounding box center [251, 103] width 465 height 193
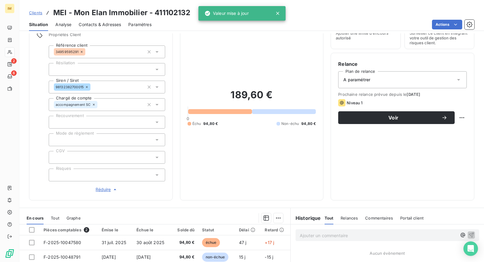
click at [96, 135] on div at bounding box center [107, 139] width 117 height 13
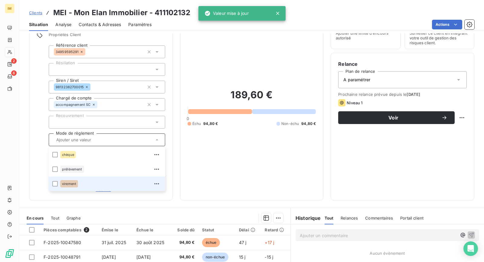
click at [86, 184] on div "virement" at bounding box center [110, 184] width 101 height 10
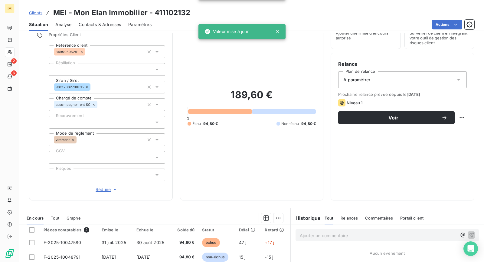
click at [28, 148] on div "Informations client Propriétés Client Référence client 34959595291 Résiliation …" at bounding box center [251, 103] width 465 height 193
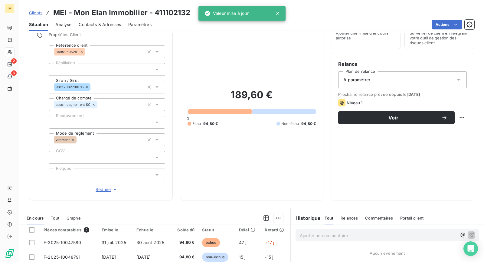
click at [96, 155] on div at bounding box center [107, 157] width 117 height 13
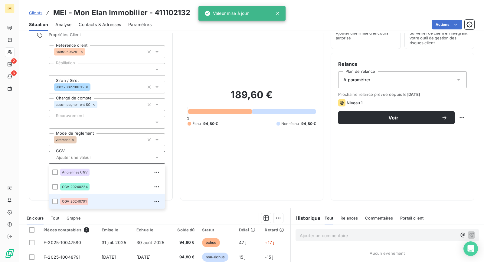
click at [103, 200] on div "CGV 20240701" at bounding box center [110, 201] width 101 height 10
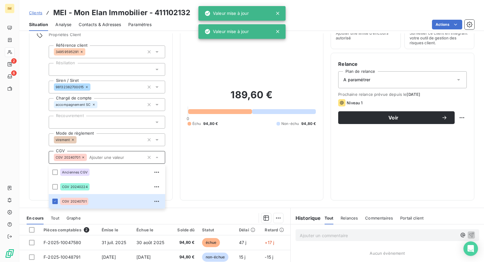
click at [23, 128] on div "Informations client Propriétés Client Référence client 34959595291 Résiliation …" at bounding box center [251, 103] width 465 height 193
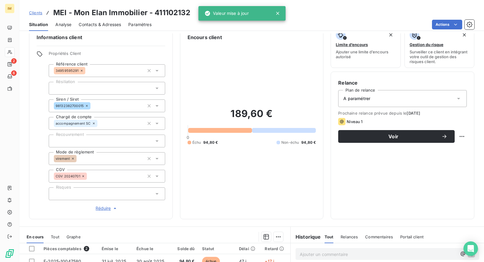
scroll to position [4, 0]
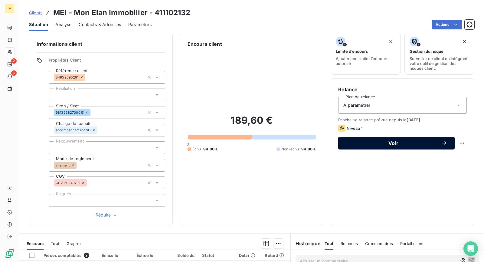
click at [393, 144] on span "Voir" at bounding box center [394, 142] width 96 height 5
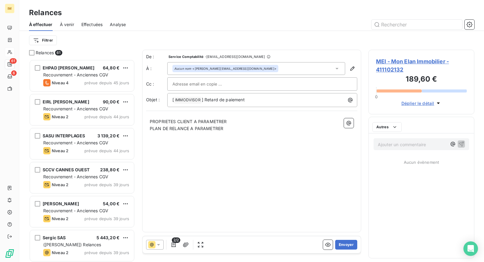
scroll to position [197, 101]
click at [155, 247] on icon at bounding box center [151, 244] width 7 height 7
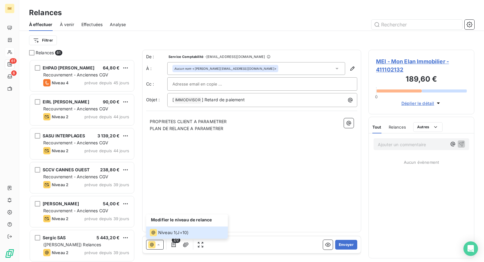
click at [393, 62] on span "MEI - Mon Elan Immobilier - 411102132" at bounding box center [421, 65] width 91 height 16
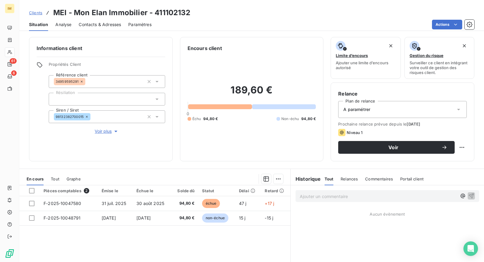
click at [358, 96] on h6 "Relance" at bounding box center [403, 93] width 129 height 7
drag, startPoint x: 356, startPoint y: 103, endPoint x: 372, endPoint y: 117, distance: 21.0
click at [356, 103] on div "A paramétrer" at bounding box center [403, 109] width 129 height 17
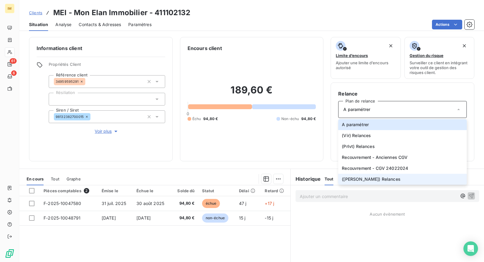
click at [363, 176] on span "([PERSON_NAME]) Relances" at bounding box center [371, 179] width 59 height 6
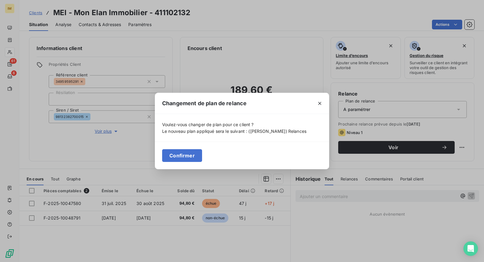
click at [176, 150] on button "Confirmer" at bounding box center [182, 155] width 40 height 13
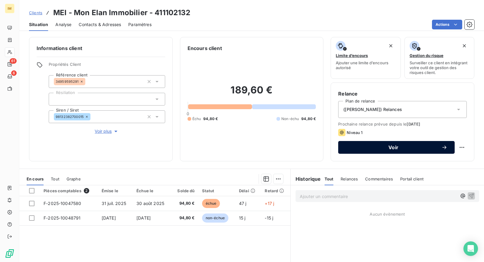
click at [411, 147] on span "Voir" at bounding box center [394, 147] width 96 height 5
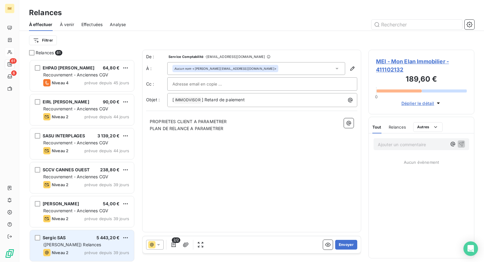
scroll to position [197, 101]
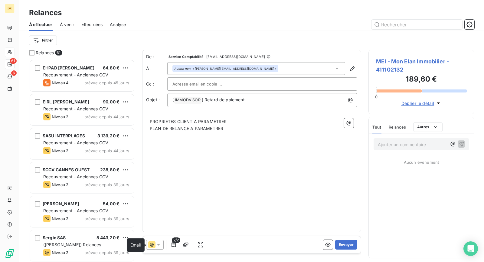
click at [154, 244] on icon at bounding box center [151, 244] width 7 height 7
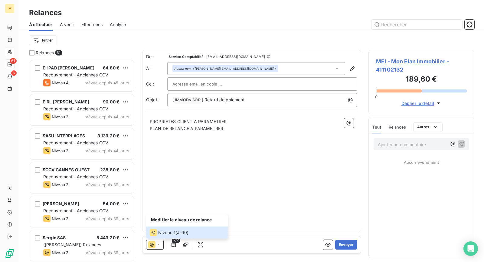
click at [396, 68] on span "MEI - Mon Elan Immobilier - 411102132" at bounding box center [421, 65] width 91 height 16
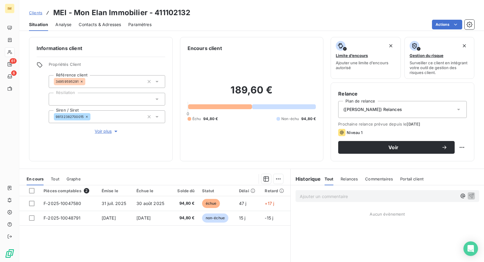
click at [418, 107] on div "([PERSON_NAME]) Relances" at bounding box center [403, 109] width 129 height 17
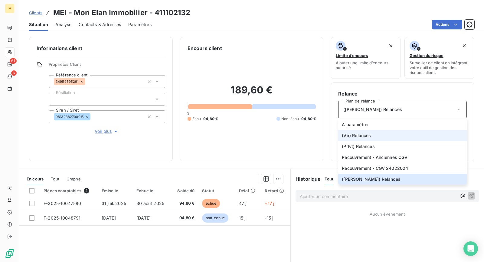
click at [366, 134] on span "(Vir) Relances" at bounding box center [356, 135] width 29 height 6
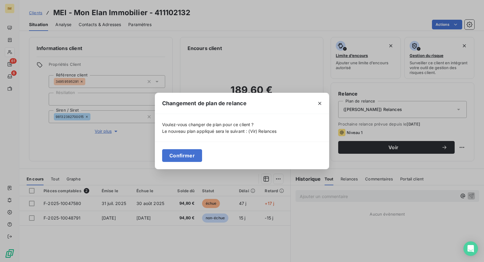
click at [182, 156] on button "Confirmer" at bounding box center [182, 155] width 40 height 13
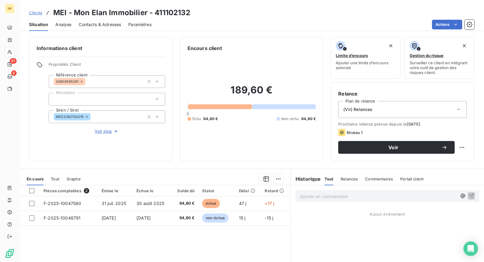
click at [394, 110] on div "(Vir) Relances" at bounding box center [403, 109] width 129 height 17
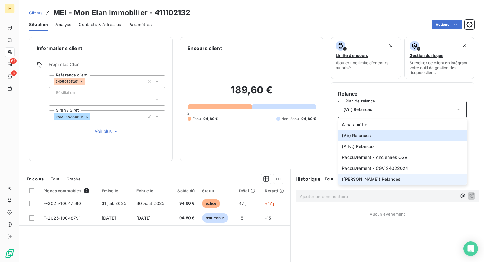
click at [368, 177] on span "([PERSON_NAME]) Relances" at bounding box center [371, 179] width 59 height 6
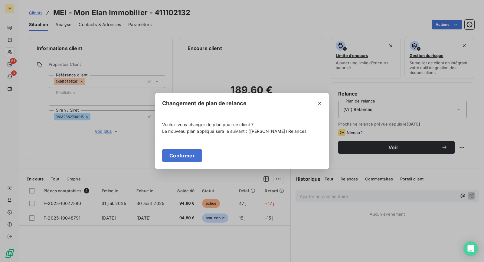
drag, startPoint x: 178, startPoint y: 154, endPoint x: 200, endPoint y: 157, distance: 22.5
click at [179, 153] on button "Confirmer" at bounding box center [182, 155] width 40 height 13
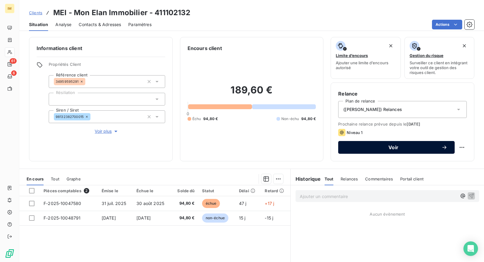
click at [410, 145] on span "Voir" at bounding box center [394, 147] width 96 height 5
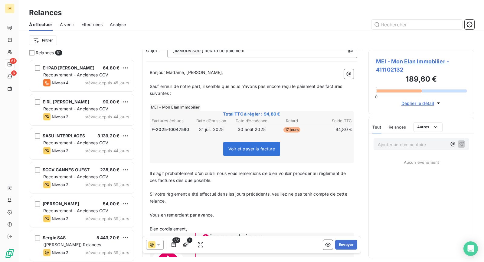
scroll to position [49, 0]
click at [158, 243] on icon at bounding box center [159, 244] width 6 height 6
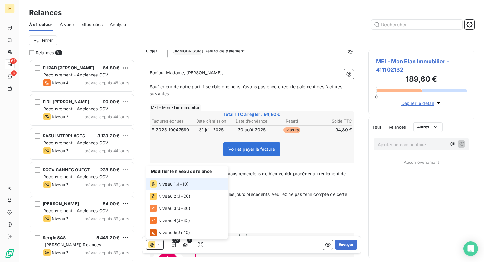
click at [180, 183] on span "J+10 )" at bounding box center [183, 184] width 12 height 6
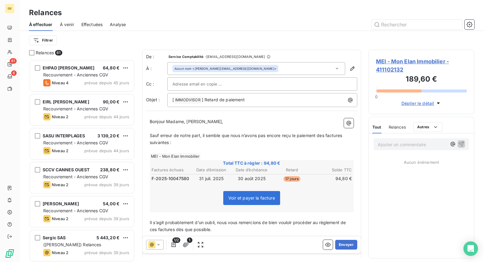
click at [229, 86] on div at bounding box center [263, 83] width 180 height 9
click at [320, 18] on div "Relances À effectuer À venir Effectuées Analyse Filtrer" at bounding box center [251, 25] width 465 height 50
click at [343, 244] on button "Envoyer" at bounding box center [346, 244] width 22 height 10
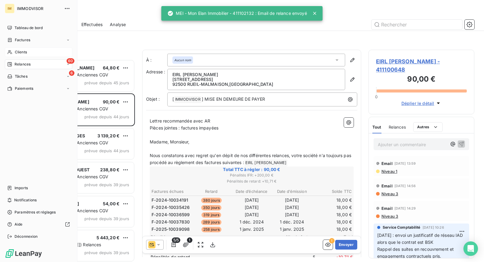
drag, startPoint x: 9, startPoint y: 52, endPoint x: 18, endPoint y: 56, distance: 10.1
click at [9, 52] on icon at bounding box center [9, 52] width 5 height 5
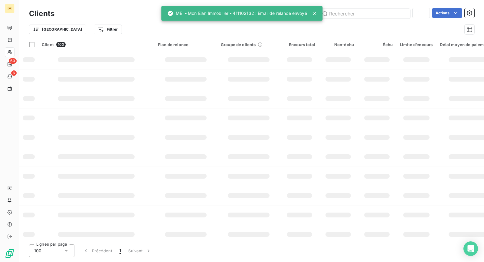
type input "MEI - Mon Elan Immobilier"
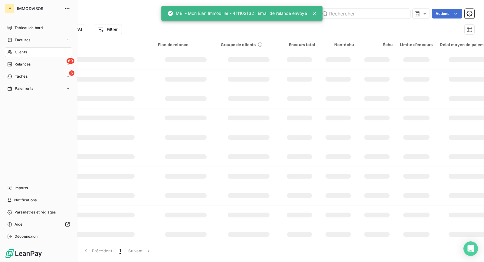
click at [10, 50] on icon at bounding box center [9, 52] width 5 height 5
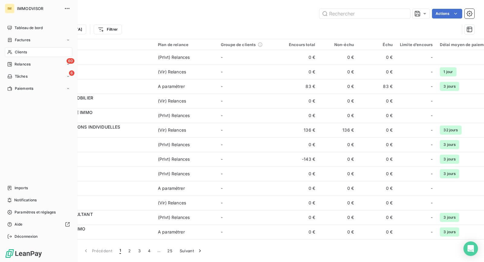
click at [15, 54] on span "Clients" at bounding box center [21, 51] width 12 height 5
click at [30, 53] on div "Clients" at bounding box center [39, 52] width 68 height 10
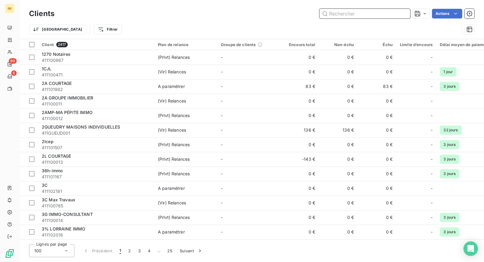
click at [348, 13] on input "text" at bounding box center [365, 14] width 91 height 10
paste input "98132382700015"
type input "98132382700015"
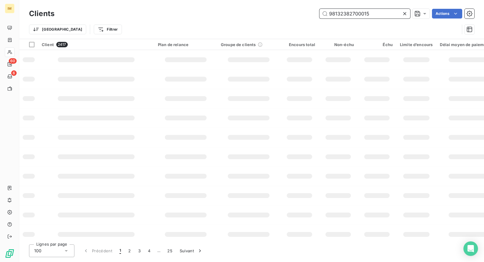
click at [348, 13] on input "98132382700015" at bounding box center [365, 14] width 91 height 10
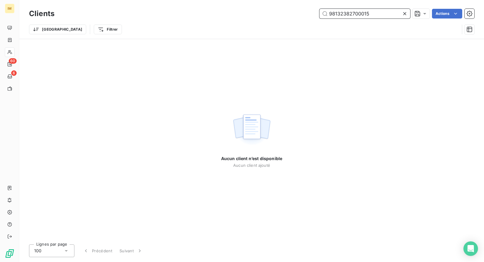
click at [348, 13] on input "98132382700015" at bounding box center [365, 14] width 91 height 10
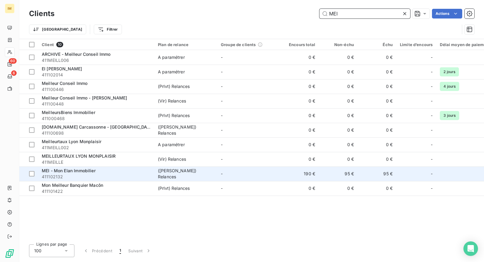
type input "MEI"
click at [102, 170] on div "MEI - Mon Elan Immobilier" at bounding box center [96, 170] width 109 height 6
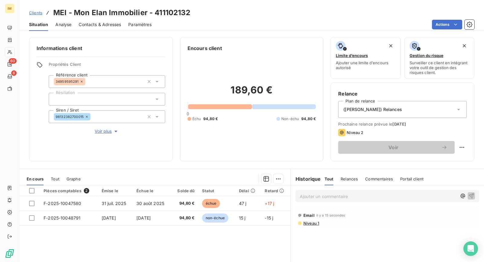
click at [408, 107] on div "([PERSON_NAME]) Relances" at bounding box center [403, 109] width 129 height 17
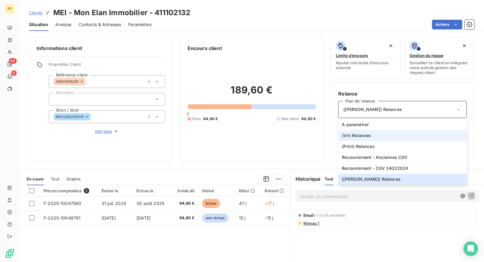
click at [373, 136] on li "(Vir) Relances" at bounding box center [403, 135] width 129 height 11
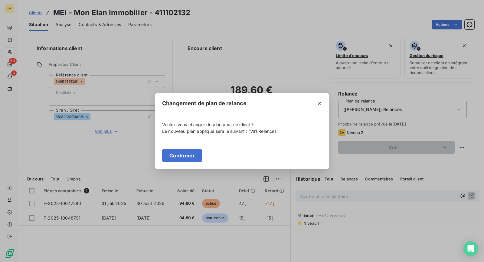
click at [182, 158] on button "Confirmer" at bounding box center [182, 155] width 40 height 13
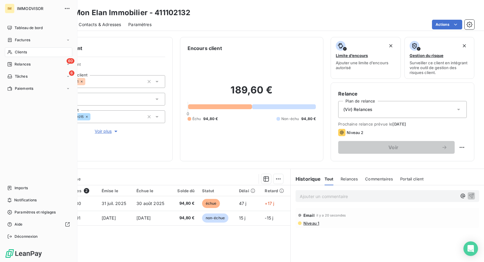
click at [25, 56] on div "Clients" at bounding box center [39, 52] width 68 height 10
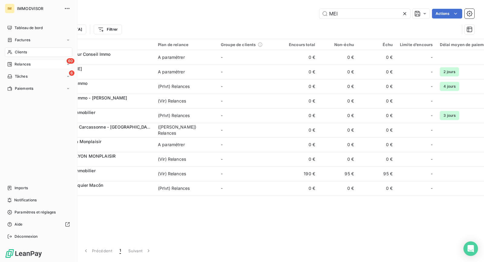
click at [21, 63] on span "Relances" at bounding box center [23, 63] width 16 height 5
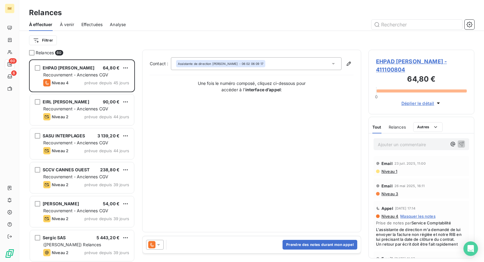
scroll to position [197, 101]
click at [48, 41] on html "IM 60 6 Relances À effectuer À venir Effectuées Analyse Filtrer Relances 60 EHP…" at bounding box center [242, 131] width 484 height 262
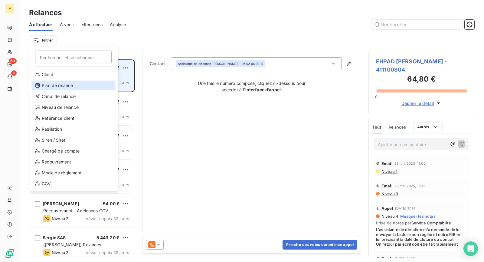
click at [79, 86] on div "Plan de relance" at bounding box center [73, 86] width 84 height 10
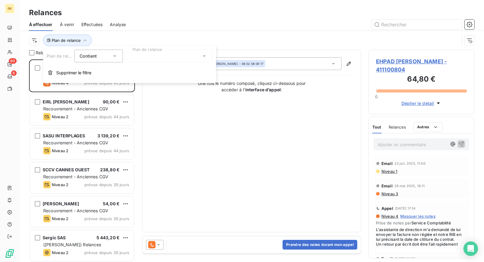
click at [155, 58] on div at bounding box center [168, 56] width 87 height 13
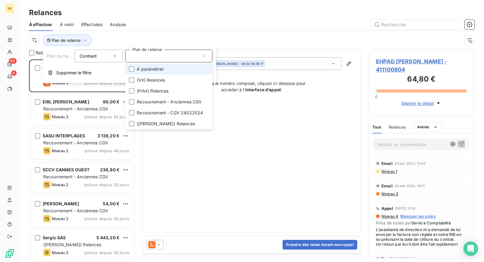
click at [161, 68] on span "A paramétrer" at bounding box center [150, 69] width 27 height 6
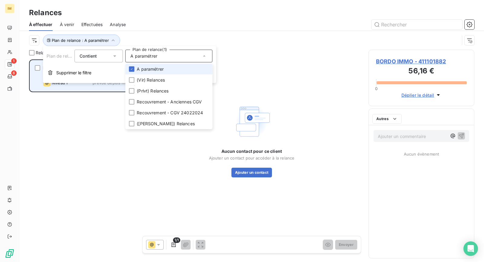
scroll to position [197, 101]
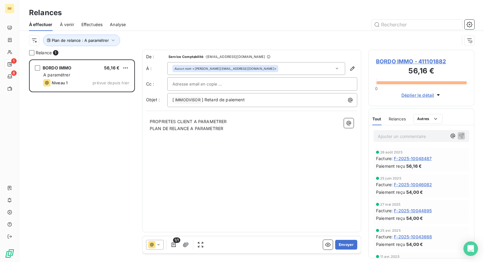
click at [68, 116] on div "BORDO IMMO 56,16 € A paramétrer Niveau 1 prévue depuis hier" at bounding box center [82, 160] width 106 height 202
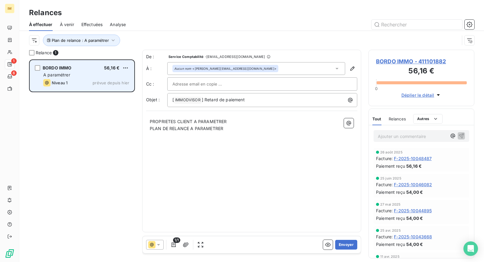
click at [80, 79] on div "Niveau 1 prévue depuis hier" at bounding box center [86, 82] width 86 height 7
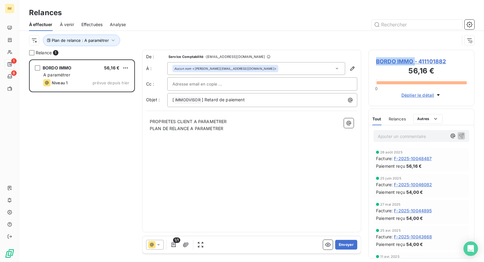
copy span "BORDO IMMO"
drag, startPoint x: 390, startPoint y: 60, endPoint x: 227, endPoint y: 44, distance: 163.4
click at [328, 56] on div "Relance 1 BORDO IMMO 56,16 € A paramétrer Niveau 1 prévue depuis hier De : Serv…" at bounding box center [251, 156] width 465 height 212
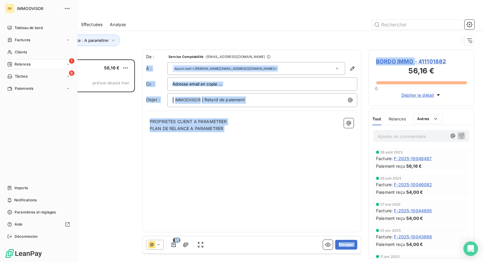
click at [22, 58] on nav "Tableau de bord Factures Clients 1 Relances 6 Tâches Paiements" at bounding box center [39, 58] width 68 height 70
click at [25, 53] on span "Clients" at bounding box center [21, 51] width 12 height 5
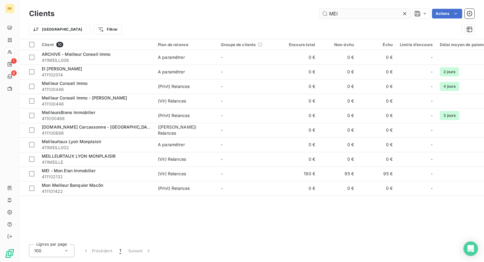
click at [337, 13] on input "MEI" at bounding box center [365, 14] width 91 height 10
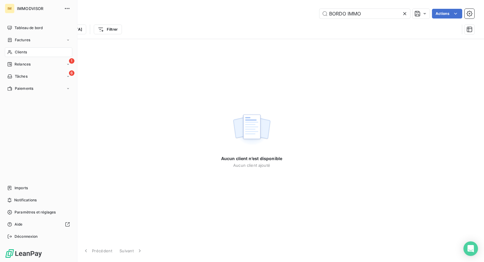
click at [16, 53] on span "Clients" at bounding box center [21, 51] width 12 height 5
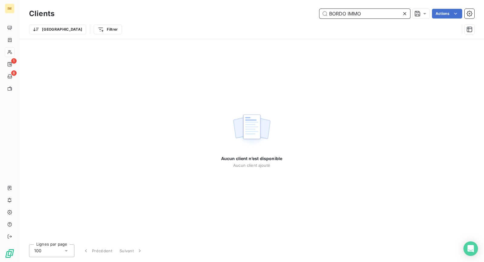
click at [374, 14] on input "BORDO IMMO" at bounding box center [365, 14] width 91 height 10
type input "BORDO IMMO"
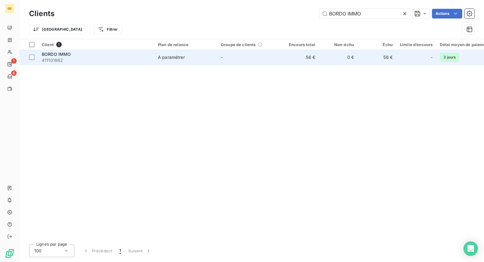
click at [112, 53] on div "BORDO IMMO" at bounding box center [96, 54] width 109 height 6
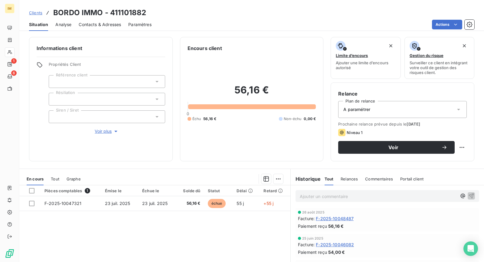
click at [327, 196] on p "Ajouter un commentaire ﻿" at bounding box center [378, 196] width 157 height 8
click at [342, 197] on p "Ajouter un commentaire ﻿" at bounding box center [378, 196] width 157 height 8
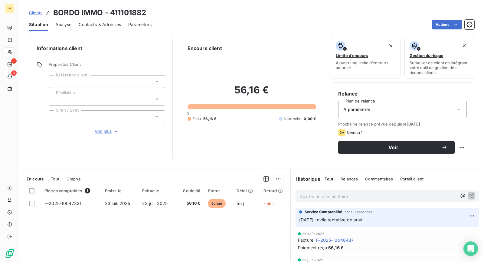
click at [457, 144] on html "IM 1 6 Clients BORDO IMMO - 411101882 Situation Analyse Contacts & Adresses Par…" at bounding box center [242, 131] width 484 height 262
click at [442, 156] on div "Replanifier cette action" at bounding box center [432, 160] width 54 height 10
select select "8"
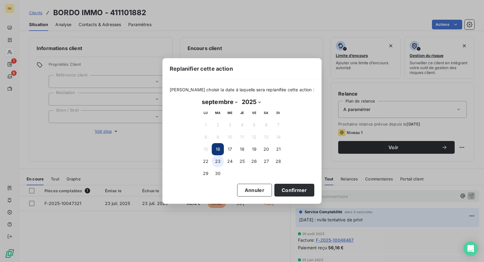
click at [219, 160] on button "23" at bounding box center [218, 161] width 12 height 12
click at [281, 186] on button "Confirmer" at bounding box center [295, 189] width 40 height 13
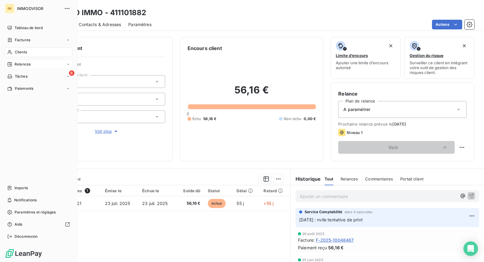
click at [14, 60] on div "Relances" at bounding box center [39, 64] width 68 height 10
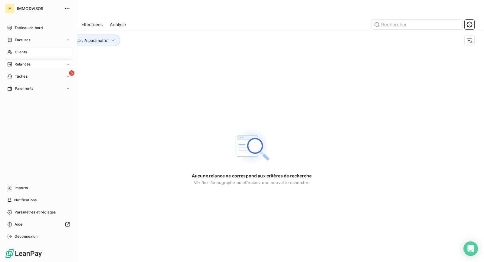
click at [23, 66] on span "Relances" at bounding box center [23, 63] width 16 height 5
click at [33, 73] on div "À effectuer" at bounding box center [42, 76] width 60 height 10
click at [34, 61] on div "Relances" at bounding box center [39, 64] width 68 height 10
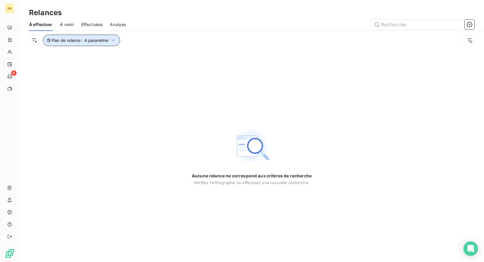
click at [111, 45] on button "Plan de relance : A paramétrer" at bounding box center [81, 41] width 77 height 12
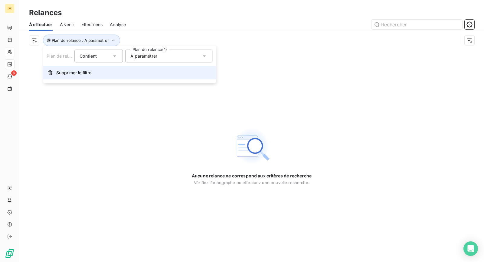
click at [99, 68] on button "Supprimer le filtre" at bounding box center [129, 72] width 173 height 13
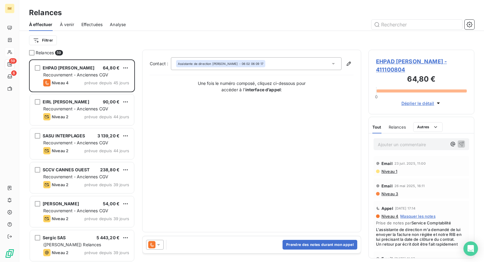
click at [396, 171] on span "Niveau 1" at bounding box center [389, 171] width 16 height 5
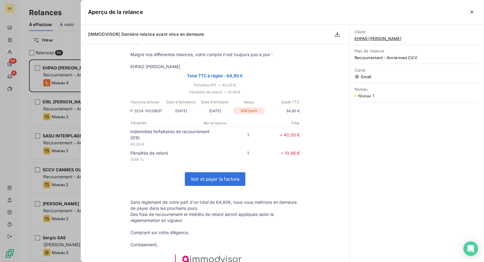
scroll to position [161, 0]
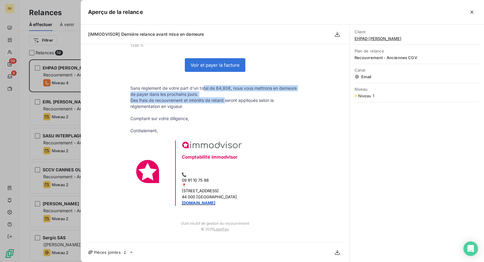
drag, startPoint x: 213, startPoint y: 94, endPoint x: 227, endPoint y: 103, distance: 17.0
click at [224, 101] on tbody "Bonjour, Malgré nos différentes relances, votre compte n'est toujours pas à jou…" at bounding box center [215, 67] width 182 height 283
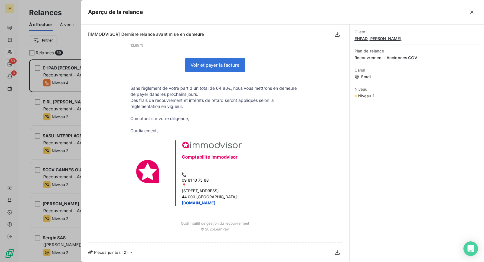
click at [178, 91] on p "Sans règlement de votre part d'un total de 64,80€, nous vous mettrons en demeur…" at bounding box center [215, 91] width 170 height 12
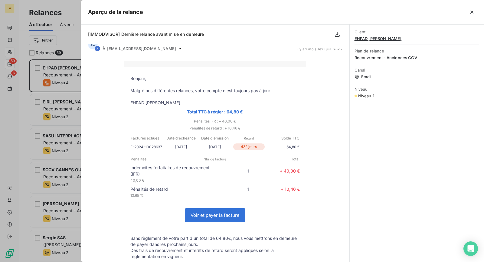
scroll to position [0, 0]
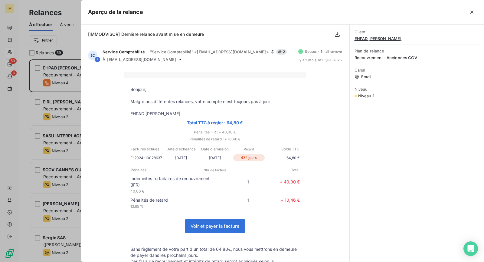
click at [63, 81] on div at bounding box center [242, 131] width 484 height 262
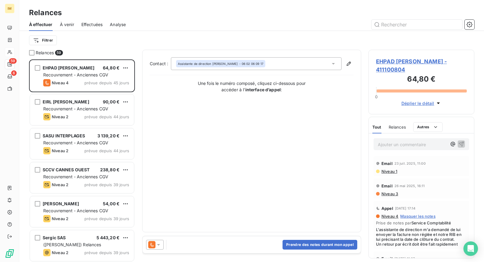
click at [414, 61] on span "EHPAD Gilbert Forestier - 411100804" at bounding box center [421, 65] width 91 height 16
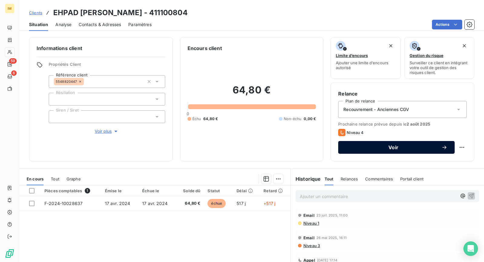
click at [418, 146] on span "Voir" at bounding box center [394, 147] width 96 height 5
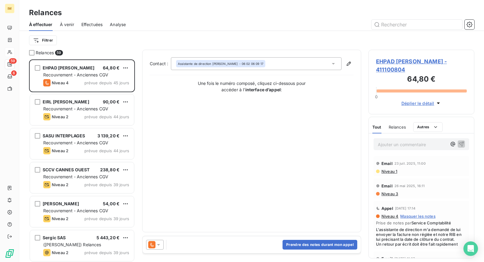
scroll to position [197, 101]
click at [150, 245] on icon at bounding box center [151, 244] width 7 height 7
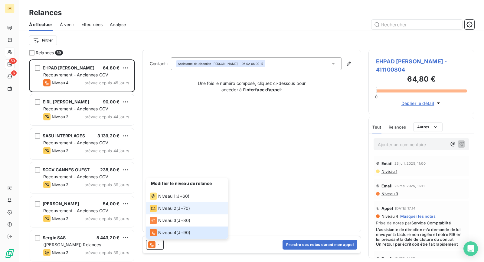
click at [177, 205] on div "Niveau 2 ( J+70 )" at bounding box center [170, 207] width 40 height 7
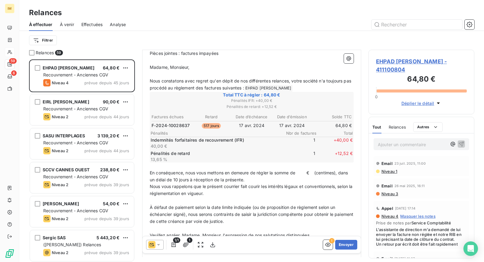
scroll to position [90, 0]
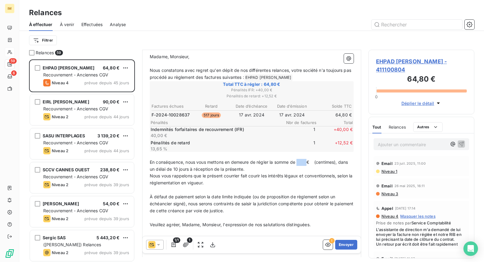
drag, startPoint x: 309, startPoint y: 161, endPoint x: 298, endPoint y: 160, distance: 10.3
click at [298, 160] on span "En conséquence, nous vous mettons en demeure de régler la somme de € (centimes)…" at bounding box center [250, 165] width 200 height 12
click at [318, 161] on span "En conséquence, nous vous mettons en demeure de régler la somme de 117,32€ (cen…" at bounding box center [251, 165] width 202 height 12
drag, startPoint x: 164, startPoint y: 166, endPoint x: 150, endPoint y: 165, distance: 14.0
click at [150, 165] on span "En conséquence, nous vous mettons en demeure de régler la somme de 117,32€ (cen…" at bounding box center [246, 165] width 193 height 12
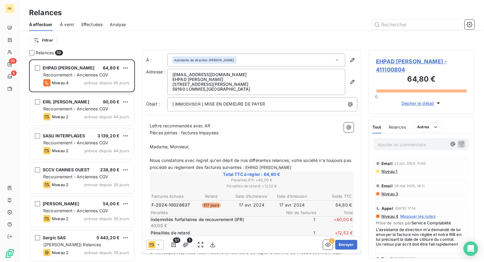
scroll to position [0, 0]
click at [350, 80] on icon "button" at bounding box center [353, 82] width 6 height 6
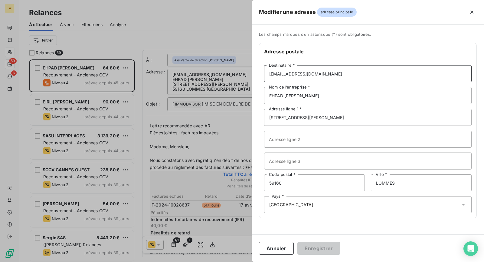
click at [298, 72] on input "aantonini@afeji.org" at bounding box center [368, 73] width 208 height 17
click at [313, 250] on button "Enregistrer" at bounding box center [319, 248] width 43 height 13
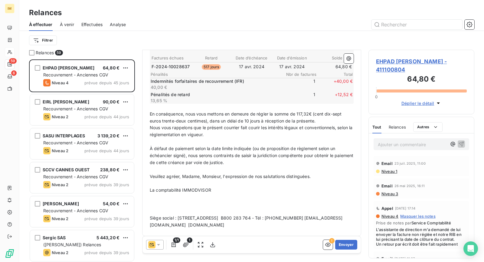
scroll to position [134, 0]
click at [325, 243] on icon "button" at bounding box center [328, 244] width 6 height 6
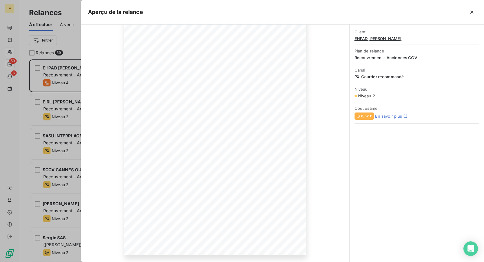
scroll to position [54, 0]
click at [472, 13] on icon "button" at bounding box center [472, 12] width 6 height 6
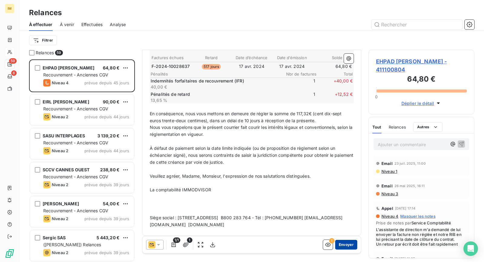
click at [348, 245] on button "Envoyer" at bounding box center [346, 244] width 22 height 10
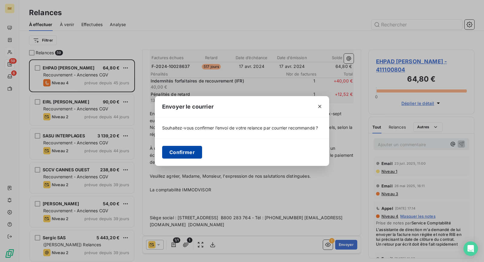
click at [186, 149] on button "Confirmer" at bounding box center [182, 152] width 40 height 13
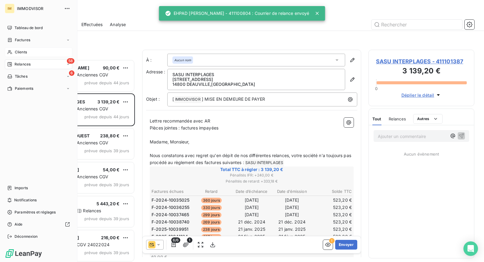
drag, startPoint x: 12, startPoint y: 52, endPoint x: 41, endPoint y: 60, distance: 30.1
click at [13, 52] on div "Clients" at bounding box center [39, 52] width 68 height 10
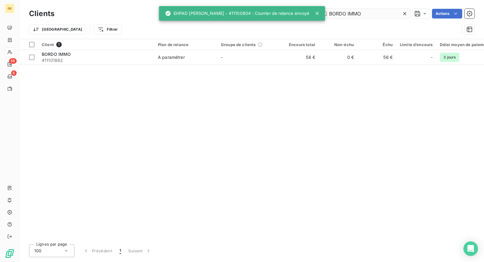
click at [360, 11] on input "BORDO IMMO" at bounding box center [365, 14] width 91 height 10
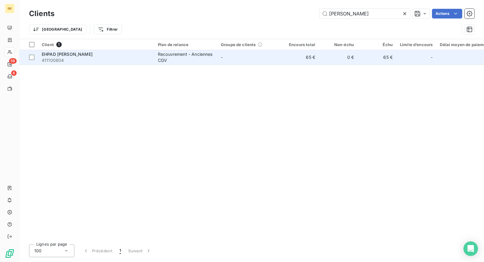
type input "gilbert"
click at [125, 56] on div "EHPAD Gilbert Forestier" at bounding box center [96, 54] width 109 height 6
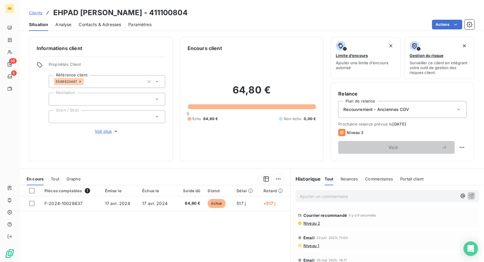
click at [99, 133] on span "Voir plus" at bounding box center [107, 131] width 24 height 6
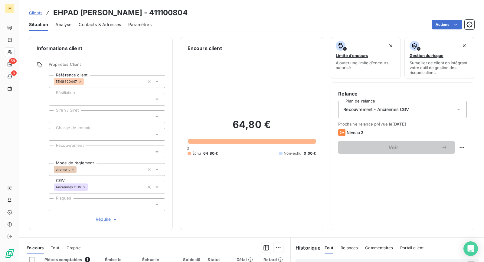
click at [117, 23] on span "Contacts & Adresses" at bounding box center [100, 24] width 42 height 6
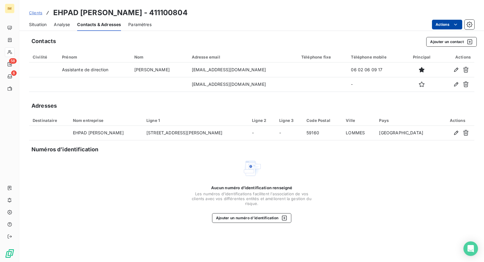
click at [448, 21] on html "IM 58 6 Clients EHPAD Gilbert Forestier - 411100804 Situation Analyse Contacts …" at bounding box center [242, 131] width 484 height 262
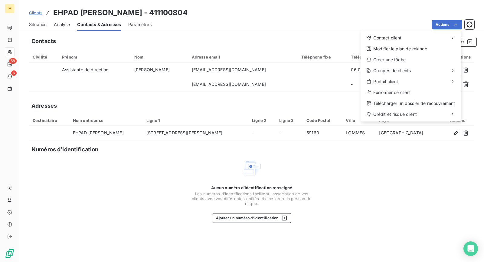
click at [357, 10] on html "IM 58 6 Clients EHPAD Gilbert Forestier - 411100804 Situation Analyse Contacts …" at bounding box center [242, 131] width 484 height 262
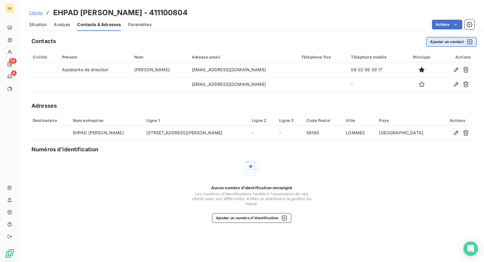
click at [444, 43] on button "Ajouter un contact" at bounding box center [452, 42] width 51 height 10
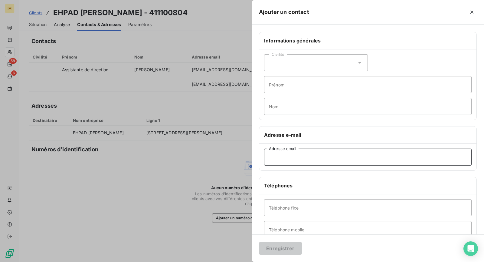
click at [314, 160] on input "Adresse email" at bounding box center [368, 156] width 208 height 17
paste input "residence.forestier@afeji.org"
type input "residence.forestier@afeji.org"
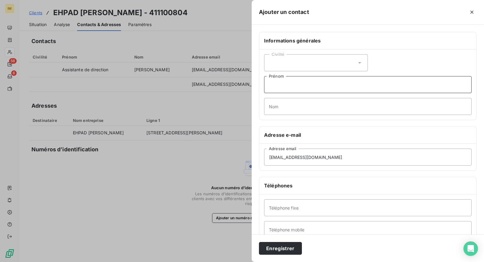
click at [310, 84] on input "Prénom" at bounding box center [368, 84] width 208 height 17
type input "A TESTER"
click at [297, 248] on button "Enregistrer" at bounding box center [280, 248] width 43 height 13
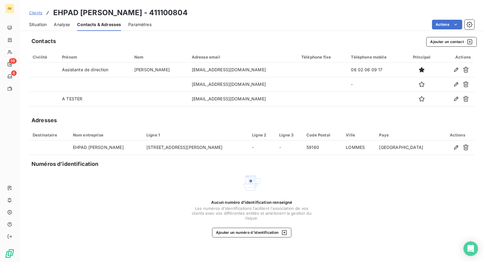
click at [54, 29] on div "Analyse" at bounding box center [62, 24] width 16 height 13
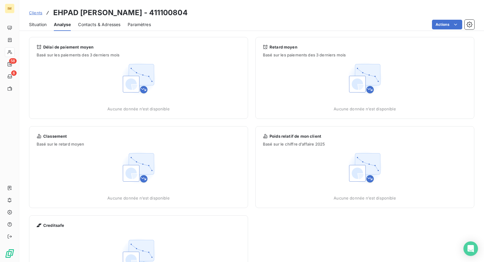
click at [47, 25] on div "Situation Analyse Contacts & Adresses Paramètres Actions" at bounding box center [251, 24] width 465 height 13
click at [38, 27] on span "Situation" at bounding box center [38, 24] width 18 height 6
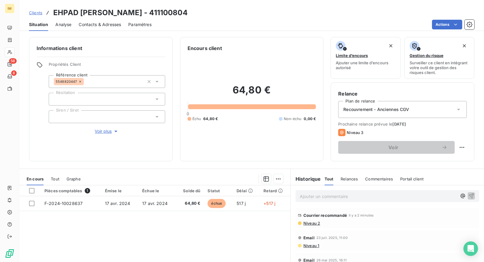
click at [95, 25] on span "Contacts & Adresses" at bounding box center [100, 24] width 42 height 6
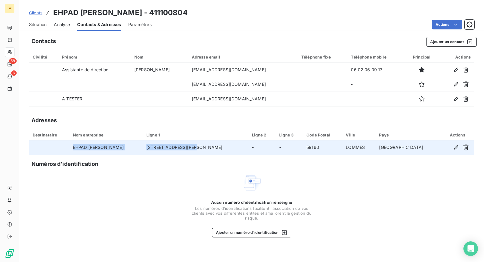
copy tr "EHPAD Gilbert Forestier 30 Rue Anne Delavaux"
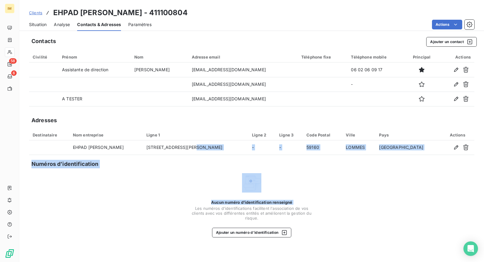
drag, startPoint x: 227, startPoint y: 147, endPoint x: 105, endPoint y: 198, distance: 132.6
click at [93, 198] on div "Contacts Ajouter un contact Civilité Prénom Nom Adresse email Téléphone fixe Té…" at bounding box center [251, 147] width 465 height 228
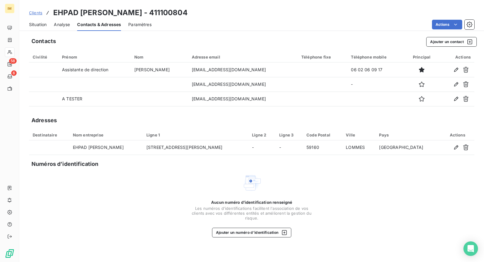
click at [392, 192] on div "Aucun numéro d’identification renseigné Les numéros d'identifications faciliten…" at bounding box center [252, 205] width 446 height 64
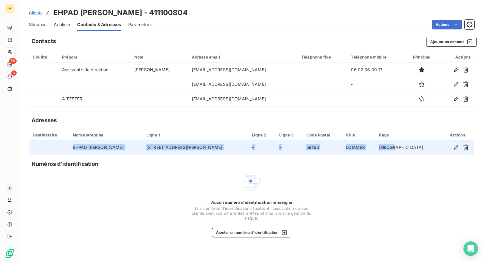
copy tr "EHPAD Gilbert Forestier 30 Rue Anne Delavaux - - 59160 LOMMES France"
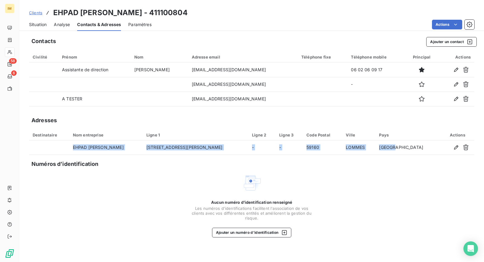
drag, startPoint x: 424, startPoint y: 146, endPoint x: 112, endPoint y: 134, distance: 312.4
click at [80, 148] on tr "EHPAD Gilbert Forestier 30 Rue Anne Delavaux - - 59160 LOMMES France" at bounding box center [252, 147] width 446 height 15
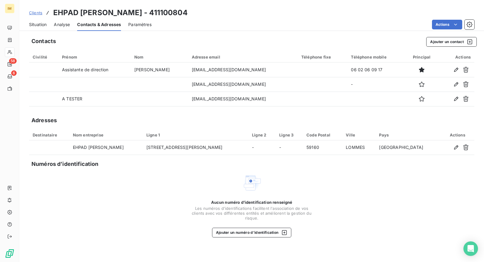
click at [115, 198] on div "Aucun numéro d’identification renseigné Les numéros d'identifications faciliten…" at bounding box center [252, 205] width 446 height 64
click at [43, 31] on div "Situation" at bounding box center [38, 24] width 18 height 13
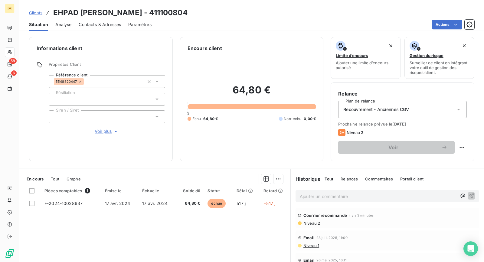
copy div
drag, startPoint x: 78, startPoint y: 82, endPoint x: 24, endPoint y: 99, distance: 55.8
click at [28, 98] on div "Informations client Propriétés Client Référence client 5548820447 Résiliation S…" at bounding box center [251, 99] width 465 height 124
click at [130, 11] on h3 "EHPAD Gilbert Forestier - 411100804" at bounding box center [120, 12] width 134 height 11
drag, startPoint x: 146, startPoint y: 12, endPoint x: 213, endPoint y: 12, distance: 67.8
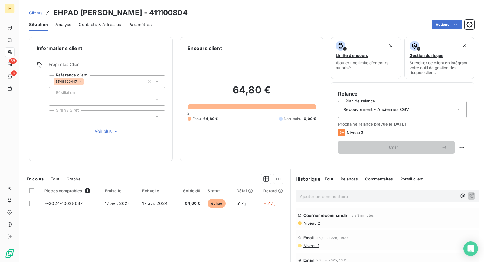
click at [213, 12] on div "Clients EHPAD Gilbert Forestier - 411100804" at bounding box center [251, 12] width 465 height 11
copy h3 "411100804"
click at [312, 222] on span "Niveau 2" at bounding box center [311, 222] width 17 height 5
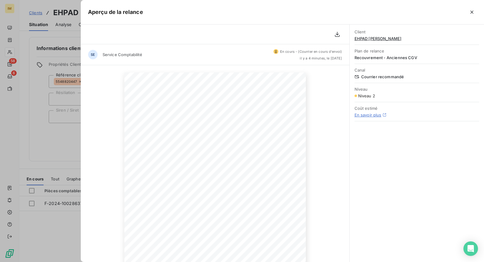
click at [470, 13] on icon "button" at bounding box center [472, 12] width 6 height 6
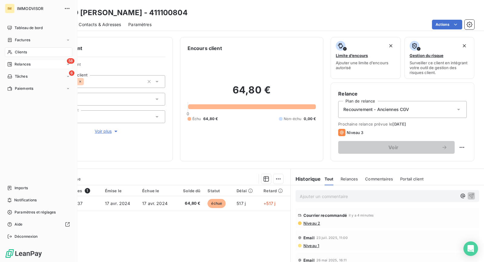
click at [14, 62] on div "Relances" at bounding box center [18, 63] width 23 height 5
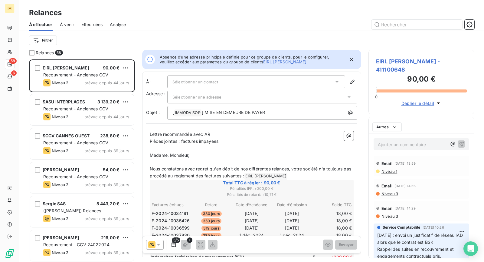
scroll to position [197, 101]
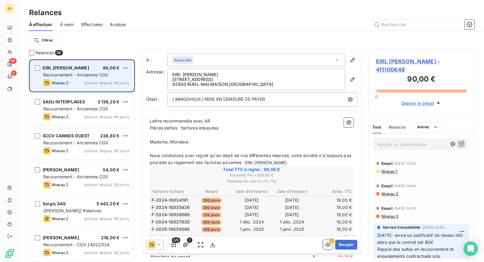
click at [78, 78] on div "EIRL STEPHANIE GROSSE 90,00 € Recouvrement - Anciennes CGV Niveau 2 prévue depu…" at bounding box center [82, 75] width 104 height 31
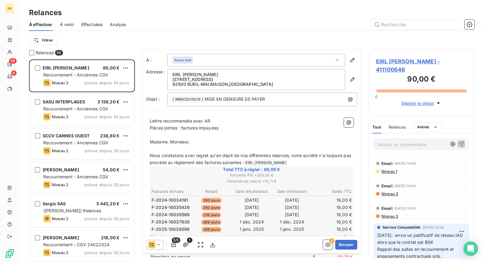
click at [399, 58] on span "EIRL STEPHANIE GROSSE - 411100648" at bounding box center [421, 65] width 91 height 16
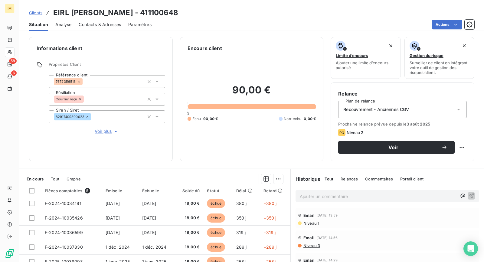
copy div
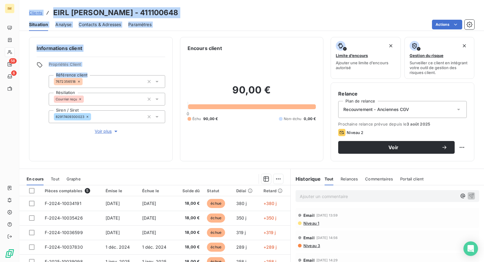
drag, startPoint x: 76, startPoint y: 81, endPoint x: 14, endPoint y: 93, distance: 63.6
click at [14, 93] on div "IM 58 6 Clients EIRL STEPHANIE GROSSE - 411100648 Situation Analyse Contacts & …" at bounding box center [242, 131] width 484 height 262
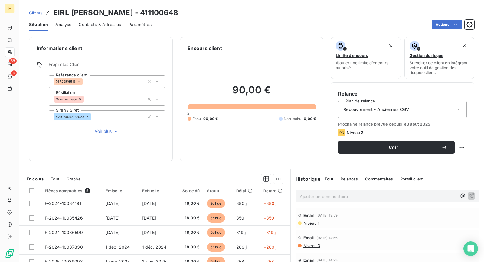
click at [82, 135] on div "Informations client Propriétés Client Référence client 7672356518 Résiliation C…" at bounding box center [101, 99] width 144 height 124
copy div
drag, startPoint x: 68, startPoint y: 115, endPoint x: 38, endPoint y: 127, distance: 31.9
click at [38, 127] on div "Propriétés Client Référence client 7672356518 Résiliation Courrier reçu Siren /…" at bounding box center [101, 98] width 129 height 73
drag, startPoint x: 152, startPoint y: 13, endPoint x: 200, endPoint y: 13, distance: 47.5
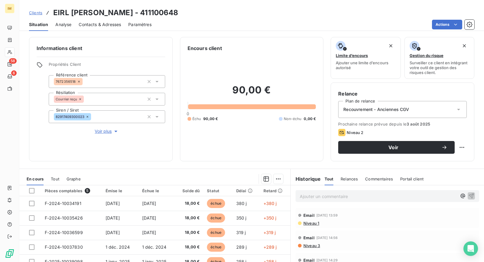
click at [200, 13] on div "Clients EIRL STEPHANIE GROSSE - 411100648" at bounding box center [251, 12] width 465 height 11
copy h3 "411100648"
click at [311, 221] on span "Niveau 1" at bounding box center [311, 222] width 16 height 5
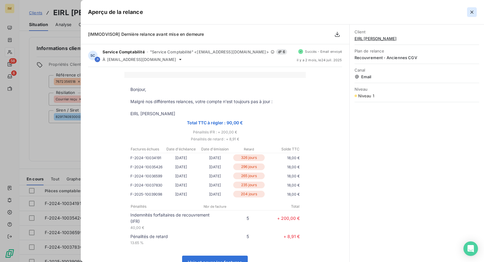
click at [471, 12] on icon "button" at bounding box center [472, 12] width 6 height 6
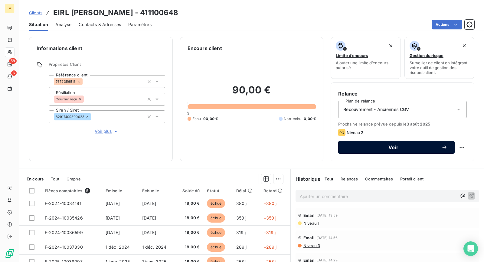
click at [419, 145] on span "Voir" at bounding box center [394, 147] width 96 height 5
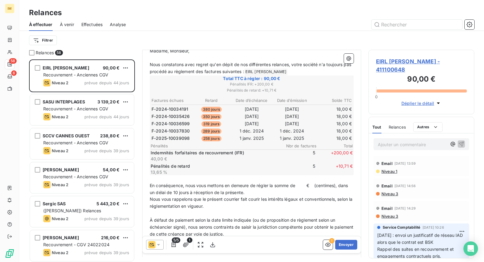
scroll to position [91, 0]
drag, startPoint x: 309, startPoint y: 183, endPoint x: 299, endPoint y: 181, distance: 9.3
click at [299, 182] on span "En conséquence, nous vous mettons en demeure de régler la somme de € (centimes)…" at bounding box center [250, 188] width 200 height 12
click at [303, 183] on span "En conséquence, nous vous mettons en demeure de régler la somme de 300,71€ (cen…" at bounding box center [252, 188] width 205 height 12
click at [300, 182] on span "En conséquence, nous vous mettons en demeure de régler la somme de 300,71€ (cen…" at bounding box center [252, 188] width 205 height 12
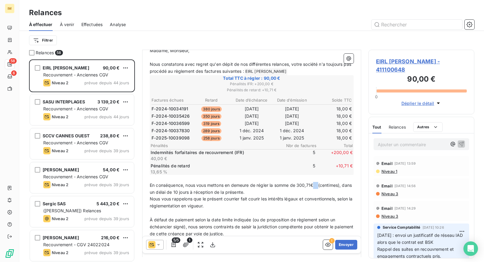
drag, startPoint x: 320, startPoint y: 183, endPoint x: 315, endPoint y: 182, distance: 5.2
click at [315, 182] on span "En conséquence, nous vous mettons en demeure de régler la somme de 300,71€ (cen…" at bounding box center [251, 188] width 203 height 12
drag, startPoint x: 165, startPoint y: 192, endPoint x: 150, endPoint y: 190, distance: 15.0
click at [150, 190] on p "En conséquence, nous vous mettons en demeure de régler la somme de 300,71€ (tro…" at bounding box center [252, 189] width 204 height 14
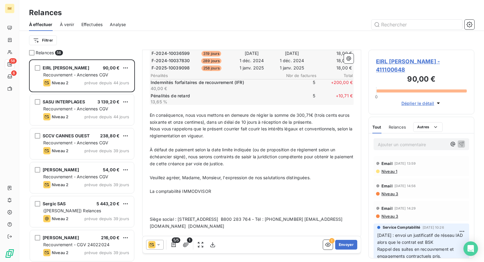
scroll to position [163, 0]
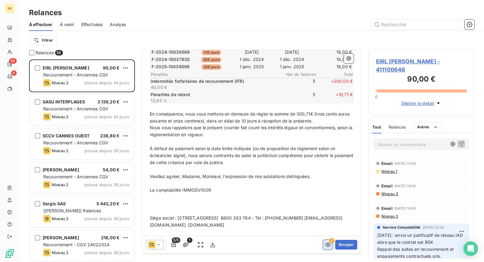
click at [325, 244] on icon "button" at bounding box center [327, 245] width 5 height 4
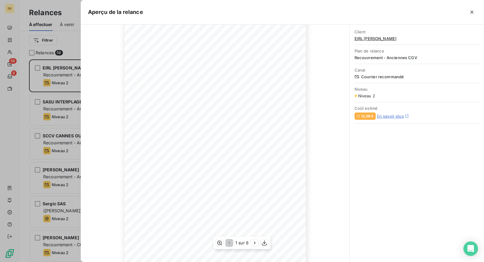
scroll to position [54, 0]
click at [257, 242] on icon "button" at bounding box center [255, 242] width 6 height 6
click at [257, 242] on icon "button" at bounding box center [256, 242] width 6 height 6
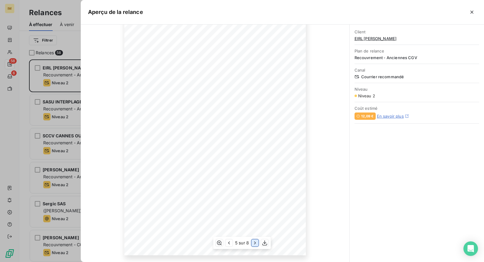
click at [257, 242] on icon "button" at bounding box center [255, 242] width 6 height 6
click at [257, 242] on icon "button" at bounding box center [256, 242] width 6 height 6
click at [257, 242] on icon "button" at bounding box center [255, 242] width 6 height 6
click at [469, 12] on button "button" at bounding box center [472, 12] width 10 height 10
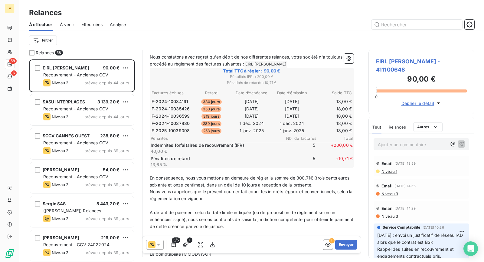
scroll to position [0, 0]
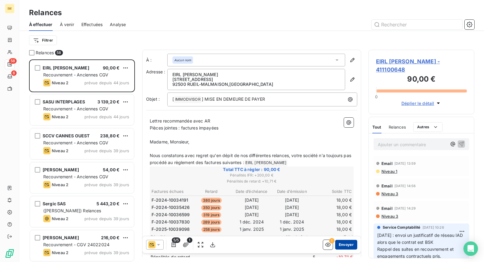
click at [338, 244] on button "Envoyer" at bounding box center [346, 244] width 22 height 10
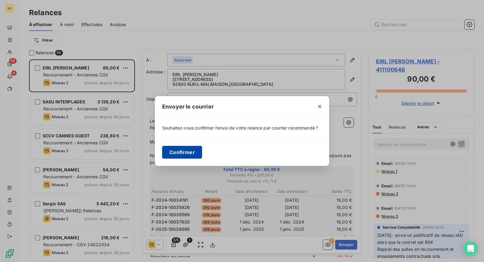
click at [190, 152] on button "Confirmer" at bounding box center [182, 152] width 40 height 13
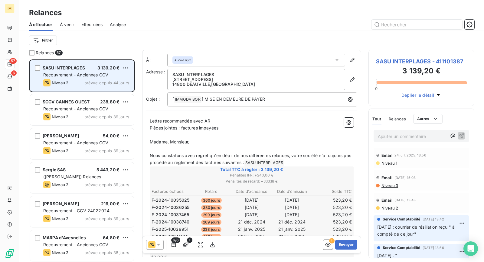
click at [79, 74] on span "Recouvrement - Anciennes CGV" at bounding box center [75, 74] width 65 height 5
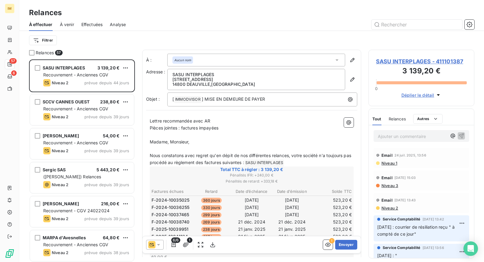
click at [388, 61] on span "SASU INTERPLAGES - 411101387" at bounding box center [421, 61] width 91 height 8
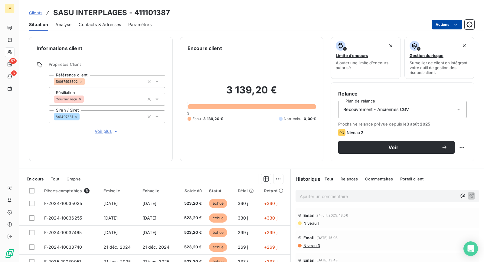
click at [460, 22] on html "IM 57 6 Clients SASU INTERPLAGES - 411101387 Situation Analyse Contacts & Adres…" at bounding box center [242, 131] width 484 height 262
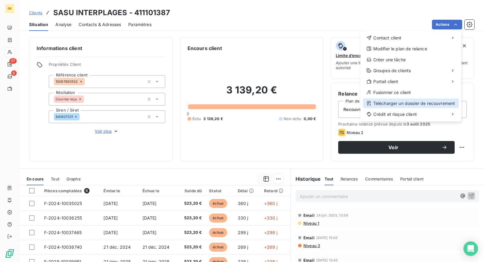
click at [408, 101] on div "Télécharger un dossier de recouvrement" at bounding box center [411, 103] width 96 height 10
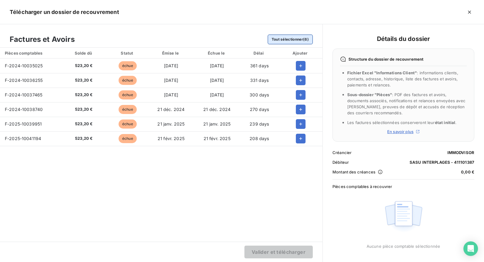
click at [282, 40] on button "Tout sélectionner (6)" at bounding box center [290, 40] width 45 height 10
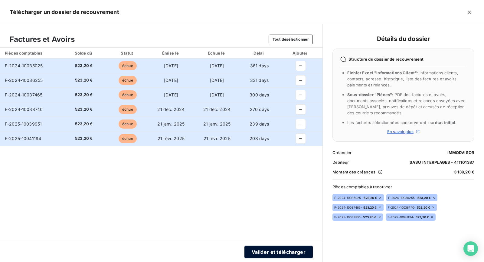
click at [292, 251] on button "Valider et télécharger" at bounding box center [279, 251] width 68 height 13
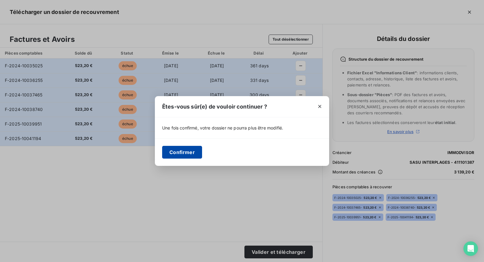
click at [183, 148] on button "Confirmer" at bounding box center [182, 152] width 40 height 13
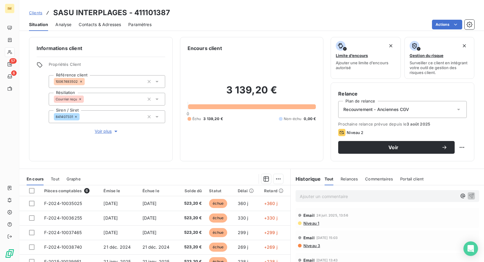
copy div
drag, startPoint x: 74, startPoint y: 115, endPoint x: 52, endPoint y: 131, distance: 26.6
click at [52, 131] on div "Propriétés Client Référence client 10067493502 Résiliation Courrier reçu Siren …" at bounding box center [107, 98] width 117 height 73
click at [86, 25] on span "Contacts & Adresses" at bounding box center [100, 24] width 42 height 6
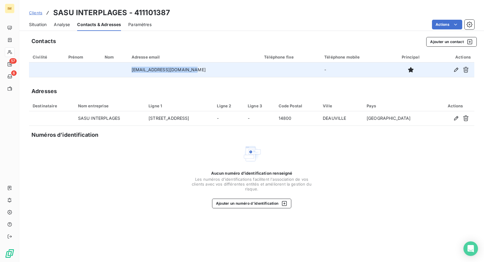
copy tr "cyrielle.gubian@gmail.com"
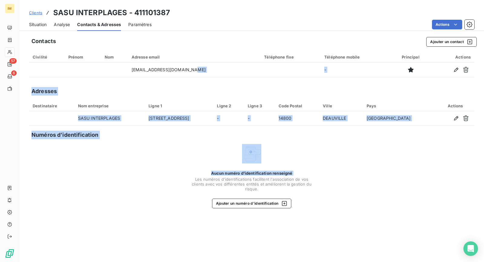
drag, startPoint x: 180, startPoint y: 71, endPoint x: 127, endPoint y: 162, distance: 105.1
click at [127, 158] on div "Contacts Ajouter un contact Civilité Prénom Nom Adresse email Téléphone fixe Té…" at bounding box center [251, 147] width 465 height 228
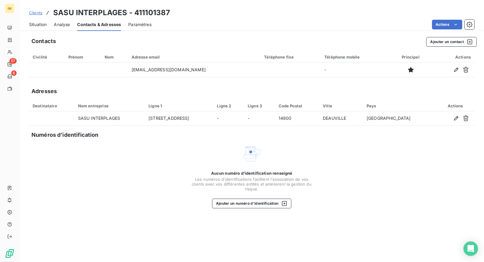
click at [77, 50] on div "Contacts Ajouter un contact Civilité Prénom Nom Adresse email Téléphone fixe Té…" at bounding box center [251, 147] width 465 height 228
click at [44, 20] on div "Situation" at bounding box center [38, 24] width 18 height 13
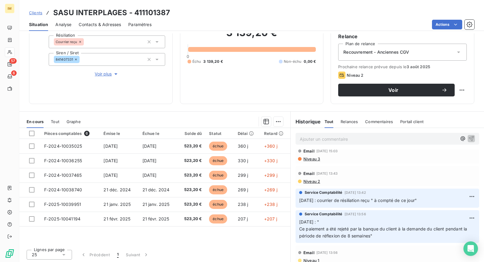
scroll to position [35, 0]
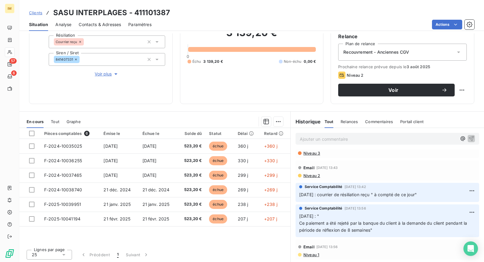
drag, startPoint x: 414, startPoint y: 194, endPoint x: 296, endPoint y: 195, distance: 117.5
click at [299, 195] on p "26/09/24 : courrier de résiliation reçu " à compté de ce jour"" at bounding box center [387, 194] width 177 height 7
click at [101, 76] on span "Voir plus" at bounding box center [107, 74] width 24 height 6
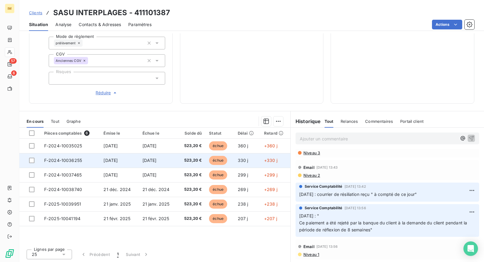
scroll to position [126, 0]
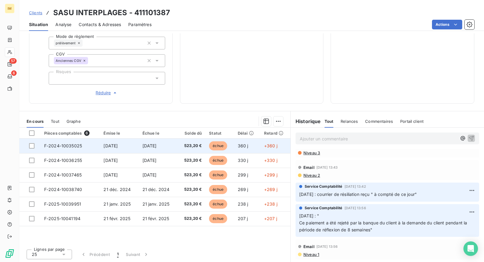
click at [163, 150] on td "21 sept. 2024" at bounding box center [158, 145] width 39 height 15
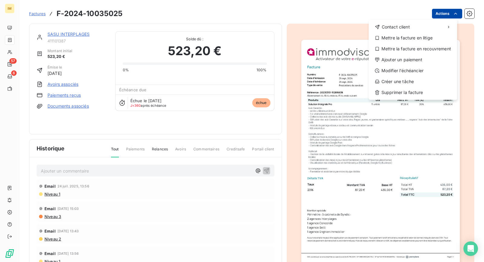
click at [438, 14] on html "IM 57 6 Factures F-2024-10035025 Actions Contact client Mettre la facture en li…" at bounding box center [242, 131] width 484 height 262
click at [421, 49] on div "Mettre la facture en recouvrement" at bounding box center [414, 49] width 84 height 10
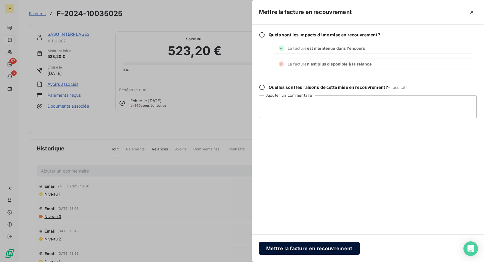
click at [307, 253] on button "Mettre la facture en recouvrement" at bounding box center [309, 248] width 101 height 13
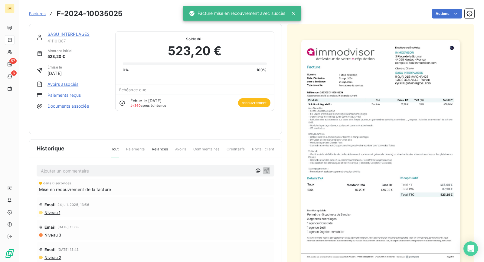
click at [62, 35] on link "SASU INTERPLAGES" at bounding box center [69, 33] width 42 height 5
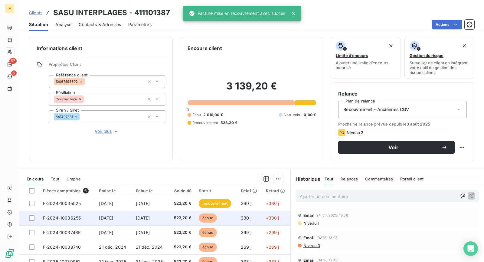
click at [145, 215] on span "[DATE]" at bounding box center [143, 217] width 14 height 5
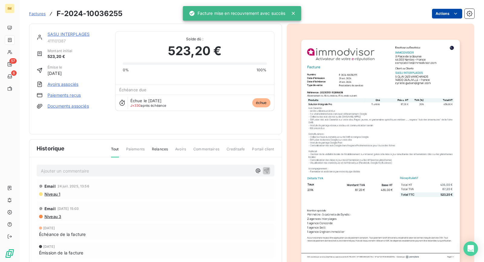
click at [437, 13] on html "IM 57 6 Factures F-2024-10036255 Actions SASU INTERPLAGES 411101387 Montant ini…" at bounding box center [242, 131] width 484 height 262
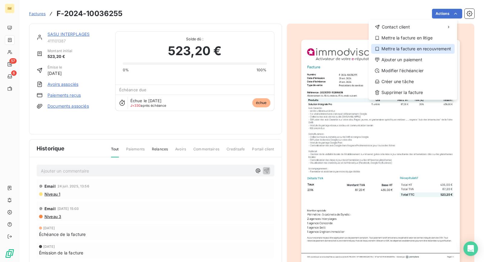
click at [431, 52] on div "Mettre la facture en recouvrement" at bounding box center [414, 49] width 84 height 10
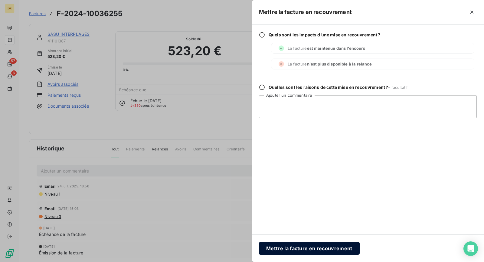
click at [301, 248] on button "Mettre la facture en recouvrement" at bounding box center [309, 248] width 101 height 13
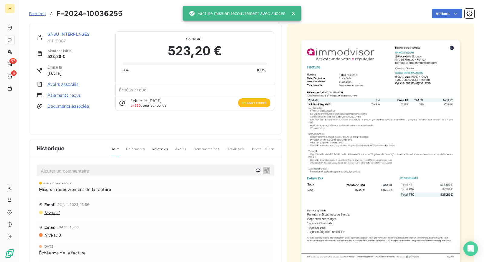
click at [77, 36] on link "SASU INTERPLAGES" at bounding box center [69, 33] width 42 height 5
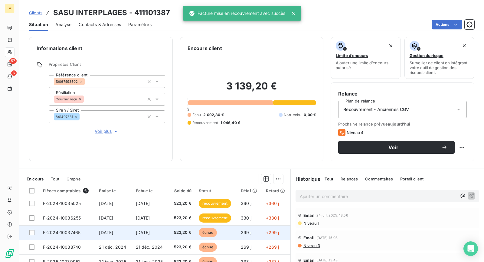
click at [150, 233] on span "[DATE]" at bounding box center [143, 232] width 14 height 5
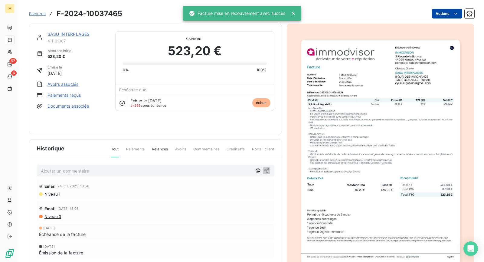
click at [434, 15] on html "IM 57 6 Factures F-2024-10037465 Actions SASU INTERPLAGES 411101387 Montant ini…" at bounding box center [242, 131] width 484 height 262
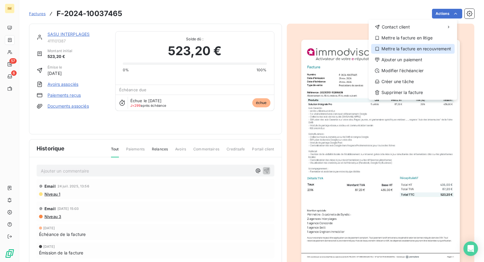
click at [406, 48] on div "Mettre la facture en recouvrement" at bounding box center [414, 49] width 84 height 10
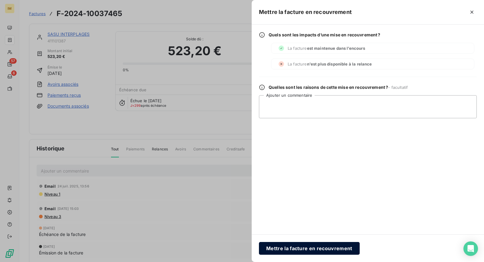
click at [303, 251] on button "Mettre la facture en recouvrement" at bounding box center [309, 248] width 101 height 13
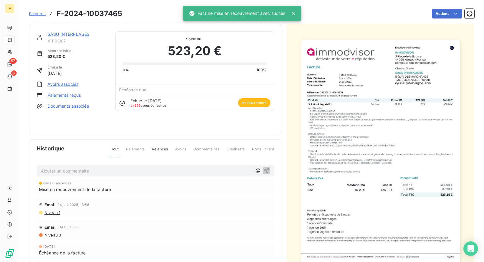
click at [69, 36] on link "SASU INTERPLAGES" at bounding box center [69, 33] width 42 height 5
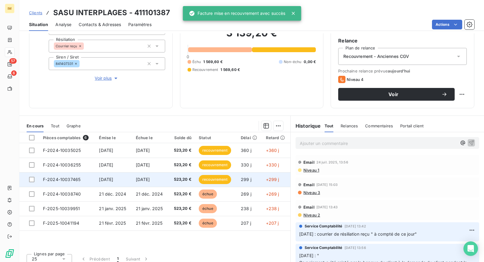
scroll to position [57, 0]
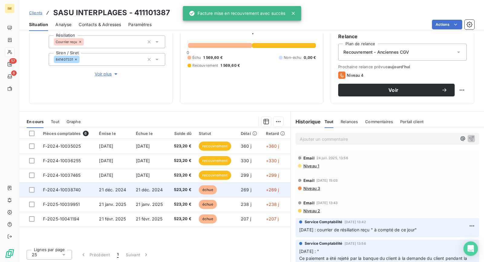
click at [164, 190] on td "21 déc. 2024" at bounding box center [150, 189] width 37 height 15
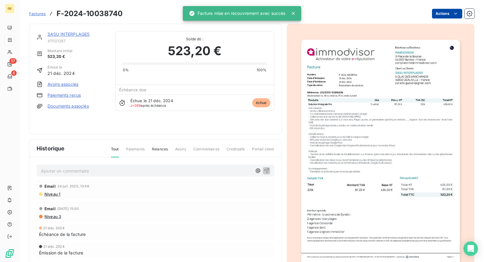
click at [438, 16] on html "IM 57 6 Factures F-2024-10038740 Actions SASU INTERPLAGES 411101387 Montant ini…" at bounding box center [242, 131] width 484 height 262
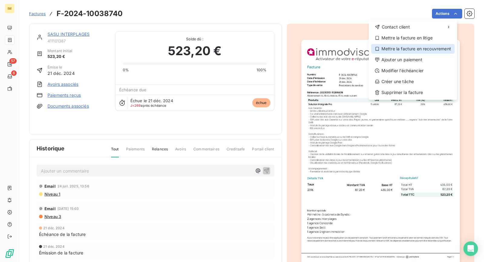
click at [425, 51] on div "Mettre la facture en recouvrement" at bounding box center [414, 49] width 84 height 10
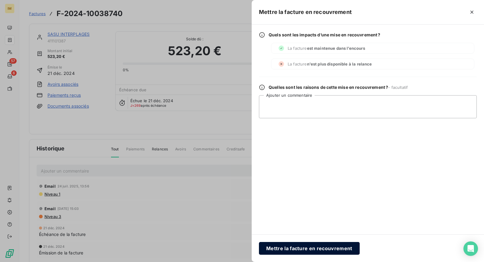
click at [322, 246] on button "Mettre la facture en recouvrement" at bounding box center [309, 248] width 101 height 13
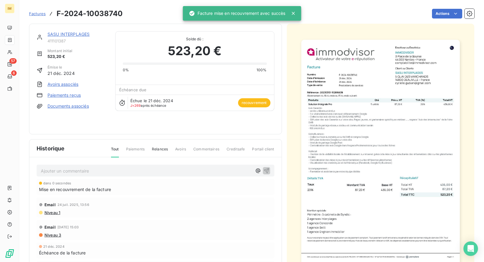
click at [74, 36] on link "SASU INTERPLAGES" at bounding box center [69, 33] width 42 height 5
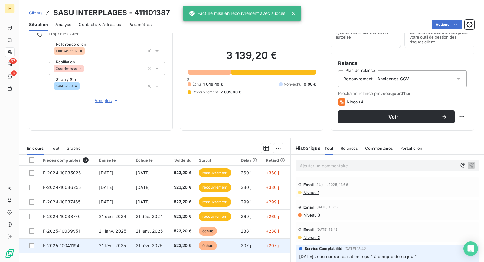
scroll to position [57, 0]
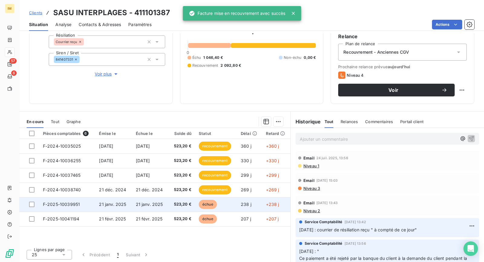
click at [150, 207] on td "21 janv. 2025" at bounding box center [150, 204] width 37 height 15
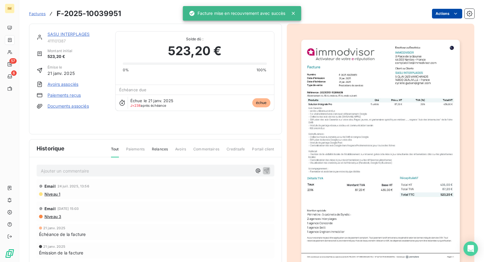
click at [432, 16] on html "IM 57 6 Factures F-2025-10039951 Actions SASU INTERPLAGES 411101387 Montant ini…" at bounding box center [242, 131] width 484 height 262
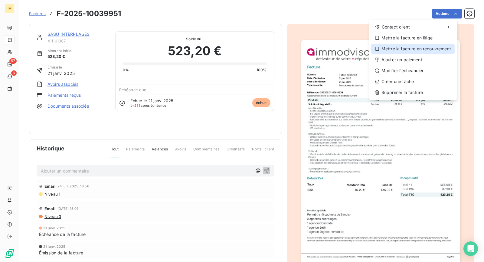
click at [428, 49] on div "Mettre la facture en recouvrement" at bounding box center [414, 49] width 84 height 10
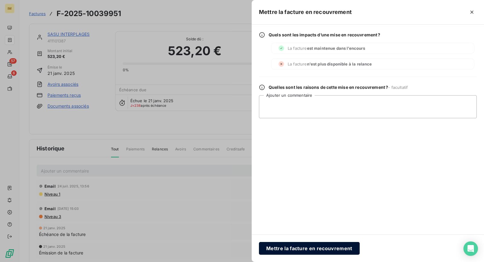
click at [309, 248] on button "Mettre la facture en recouvrement" at bounding box center [309, 248] width 101 height 13
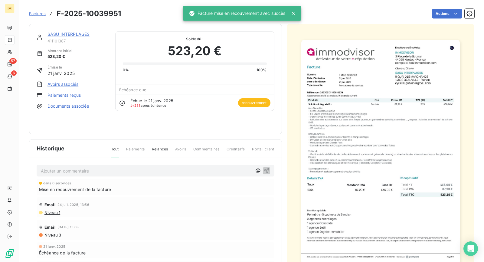
click at [69, 35] on link "SASU INTERPLAGES" at bounding box center [69, 33] width 42 height 5
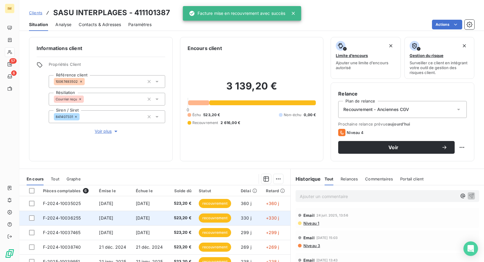
scroll to position [57, 0]
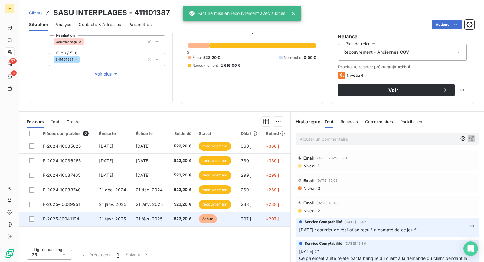
click at [156, 219] on span "21 févr. 2025" at bounding box center [149, 218] width 27 height 5
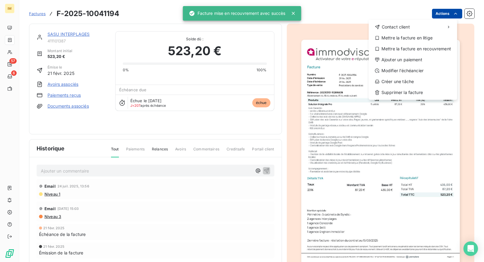
click at [454, 11] on html "IM 57 6 Factures F-2025-10041194 Actions Contact client Mettre la facture en li…" at bounding box center [242, 131] width 484 height 262
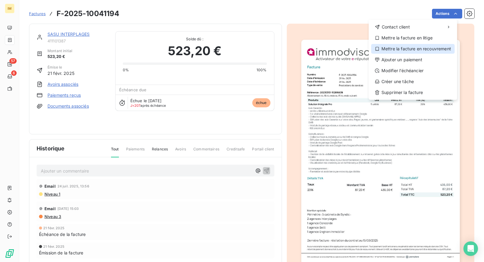
click at [417, 46] on div "Mettre la facture en recouvrement" at bounding box center [414, 49] width 84 height 10
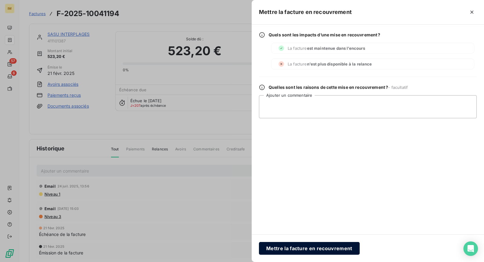
click at [287, 246] on button "Mettre la facture en recouvrement" at bounding box center [309, 248] width 101 height 13
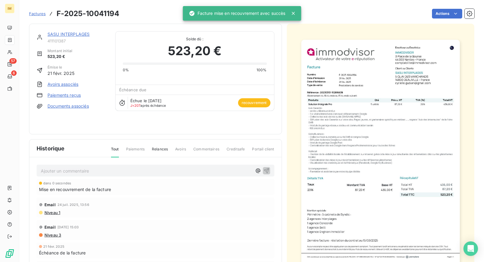
click at [79, 33] on link "SASU INTERPLAGES" at bounding box center [69, 33] width 42 height 5
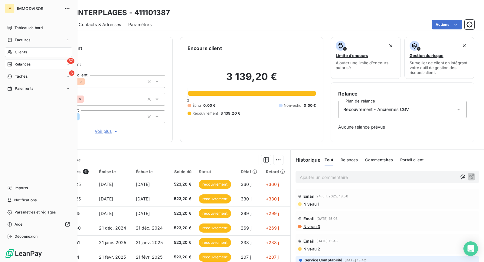
drag, startPoint x: 13, startPoint y: 65, endPoint x: 16, endPoint y: 67, distance: 3.7
click at [13, 65] on div "Relances" at bounding box center [18, 63] width 23 height 5
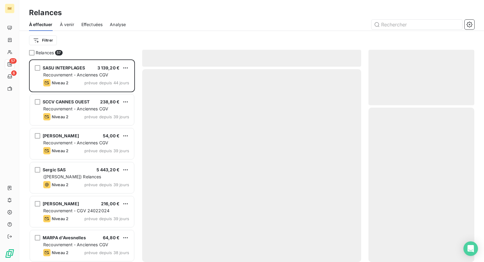
scroll to position [197, 101]
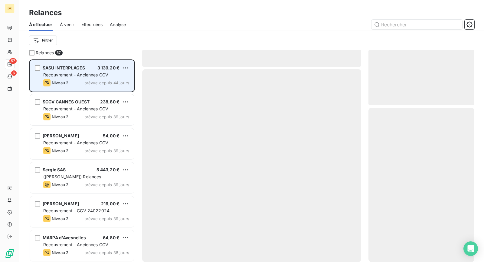
click at [74, 76] on span "Recouvrement - Anciennes CGV" at bounding box center [75, 74] width 65 height 5
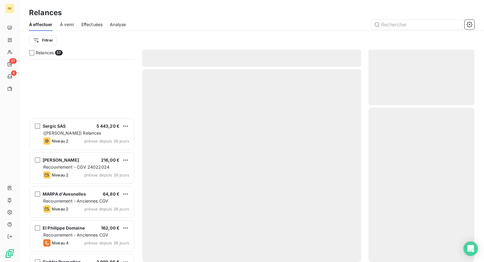
scroll to position [0, 0]
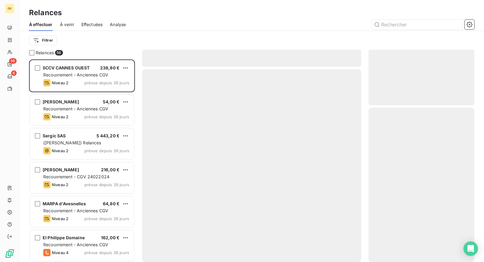
scroll to position [197, 101]
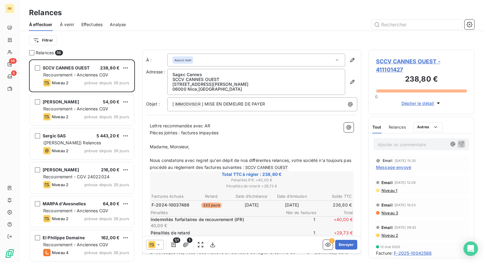
click at [287, 15] on div "Relances" at bounding box center [251, 12] width 465 height 11
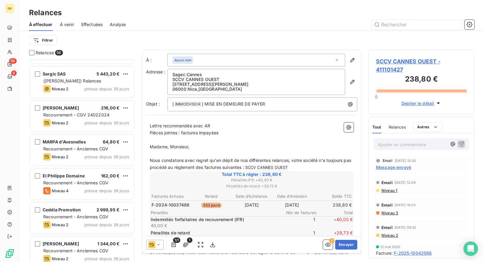
scroll to position [0, 0]
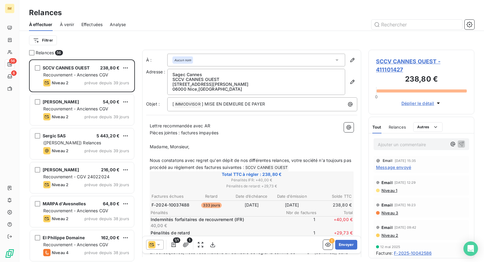
drag, startPoint x: 50, startPoint y: 35, endPoint x: 62, endPoint y: 54, distance: 23.4
click at [50, 35] on div "Filtrer" at bounding box center [252, 41] width 446 height 12
click at [52, 42] on html "IM 56 6 Relances À effectuer À venir Effectuées Analyse Filtrer Relances 56 SCC…" at bounding box center [242, 131] width 484 height 262
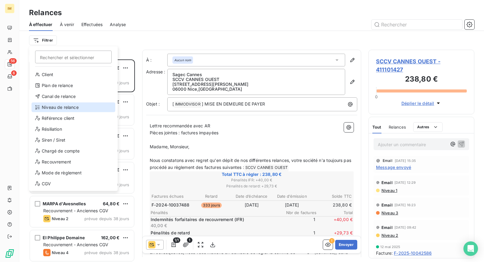
click at [75, 108] on div "Niveau de relance" at bounding box center [73, 107] width 84 height 10
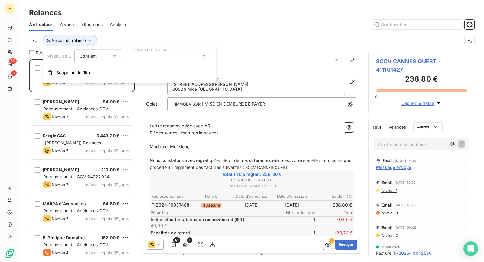
drag, startPoint x: 145, startPoint y: 57, endPoint x: 147, endPoint y: 63, distance: 5.7
click at [145, 57] on div at bounding box center [168, 56] width 87 height 13
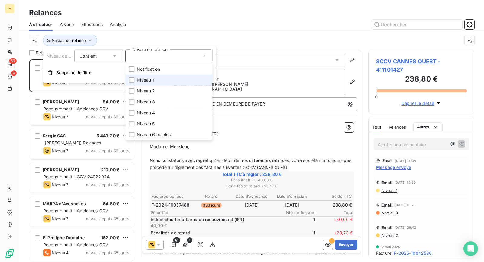
click at [154, 83] on li "Niveau 1" at bounding box center [168, 79] width 87 height 11
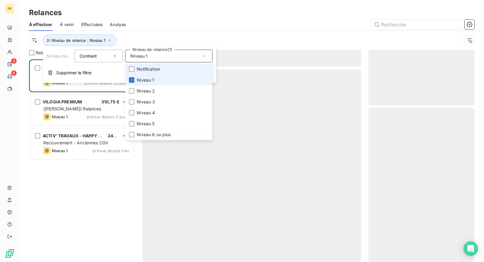
scroll to position [197, 101]
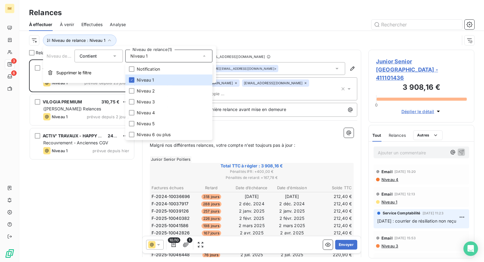
click at [108, 183] on div "Junior Senior Poitiers 3 908,16 € Recouvrement - Anciennes CGV Niveau 1 prévue …" at bounding box center [82, 160] width 106 height 202
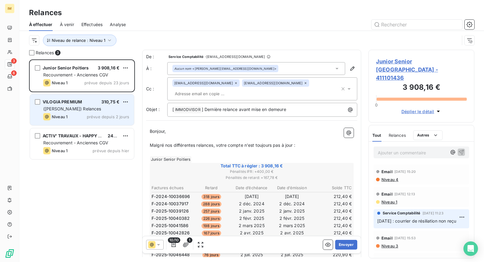
click at [92, 112] on div "VILOGIA PREMIUM 310,75 € ([PERSON_NAME]) Relances Niveau 1 prévue depuis 2 jours" at bounding box center [82, 109] width 104 height 31
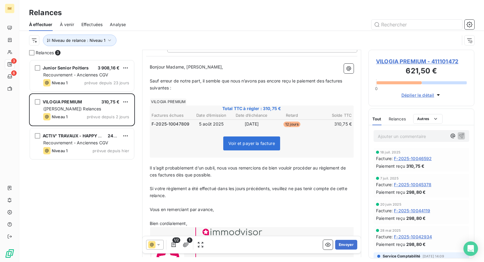
scroll to position [49, 0]
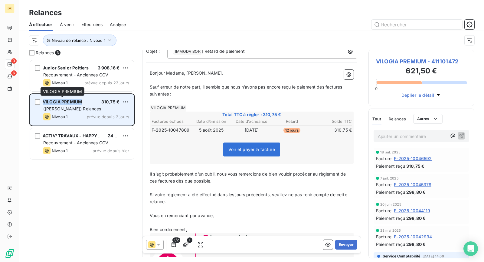
copy span "VILOGIA PREMIUM"
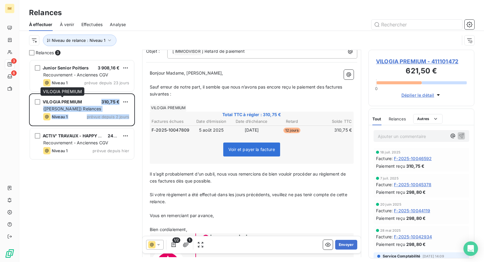
drag, startPoint x: 83, startPoint y: 102, endPoint x: 61, endPoint y: 163, distance: 65.1
click at [58, 154] on div "Junior Senior Poitiers 3 908,16 € Recouvrement - Anciennes CGV Niveau 1 prévue …" at bounding box center [82, 110] width 106 height 102
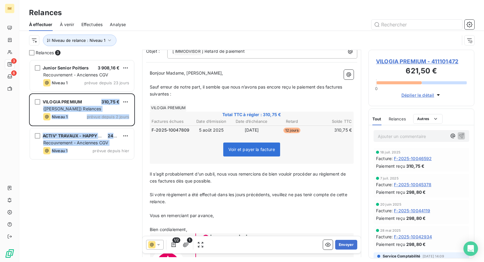
click at [69, 186] on div "Junior Senior Poitiers 3 908,16 € Recouvrement - Anciennes CGV Niveau 1 prévue …" at bounding box center [82, 160] width 106 height 202
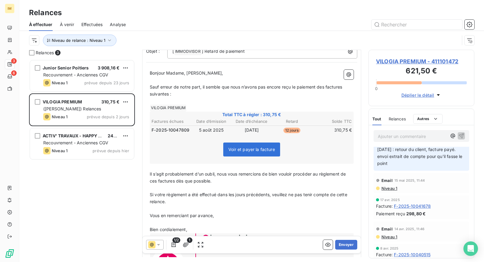
scroll to position [114, 0]
drag, startPoint x: 400, startPoint y: 156, endPoint x: 408, endPoint y: 163, distance: 10.3
click at [408, 163] on p "[DATE] : retour du client, facture payé. envoi extrait de compte pour qu'il fas…" at bounding box center [422, 156] width 88 height 21
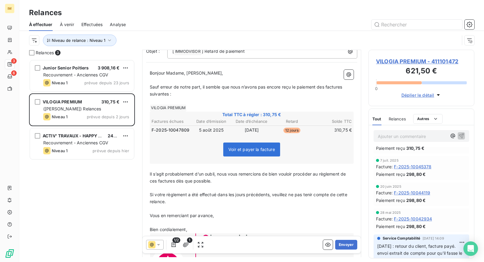
scroll to position [0, 0]
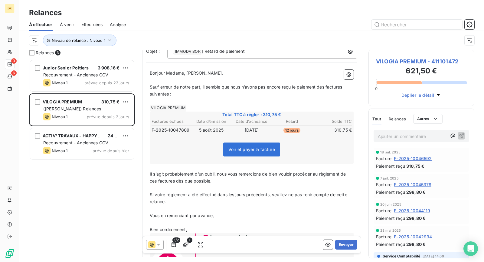
click at [395, 135] on p "Ajouter un commentaire ﻿" at bounding box center [412, 136] width 69 height 8
click at [400, 63] on span "VILOGIA PREMIUM - 411101472" at bounding box center [421, 61] width 91 height 8
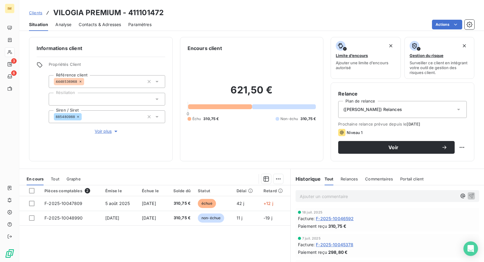
drag, startPoint x: 407, startPoint y: 112, endPoint x: 408, endPoint y: 115, distance: 3.7
click at [407, 112] on div "([PERSON_NAME]) Relances" at bounding box center [403, 109] width 129 height 17
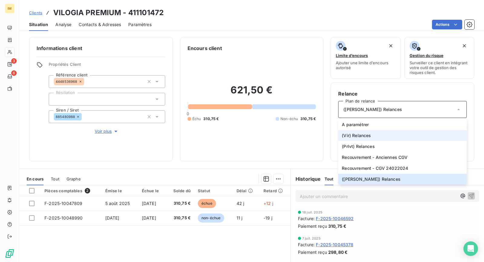
click at [378, 133] on li "(Vir) Relances" at bounding box center [403, 135] width 129 height 11
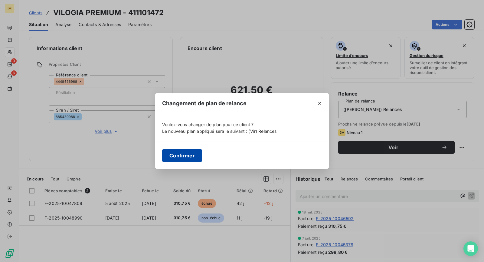
click at [198, 154] on button "Confirmer" at bounding box center [182, 155] width 40 height 13
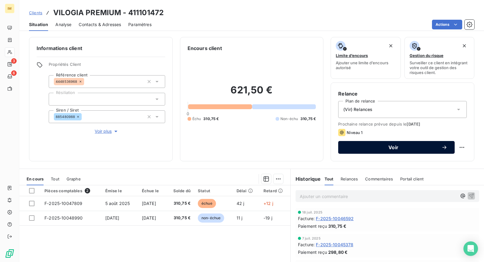
click at [411, 145] on span "Voir" at bounding box center [394, 147] width 96 height 5
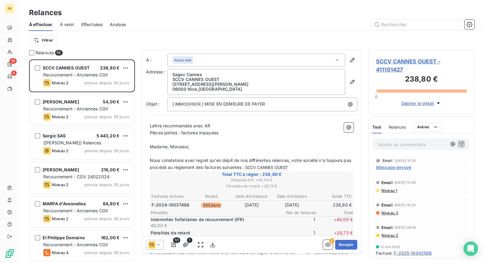
scroll to position [197, 101]
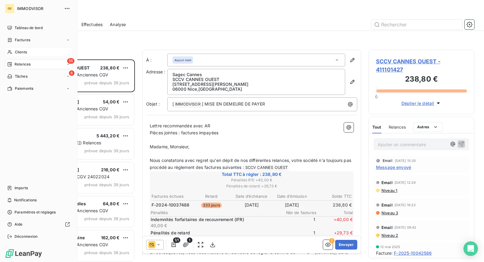
click at [15, 51] on span "Clients" at bounding box center [21, 51] width 12 height 5
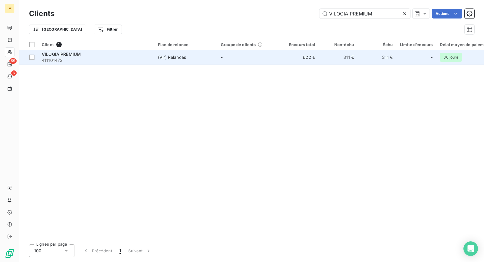
type input "VILOGIA PREMIUM"
click at [170, 61] on td "(Vir) Relances" at bounding box center [185, 57] width 63 height 15
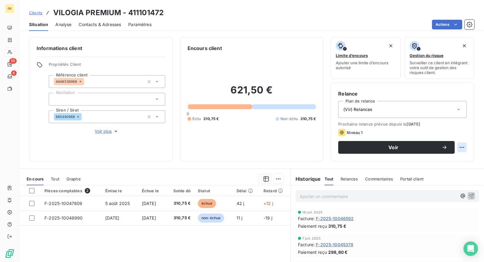
click at [455, 146] on html "IM 55 6 Clients VILOGIA PREMIUM - 411101472 Situation Analyse Contacts & Adress…" at bounding box center [242, 131] width 484 height 262
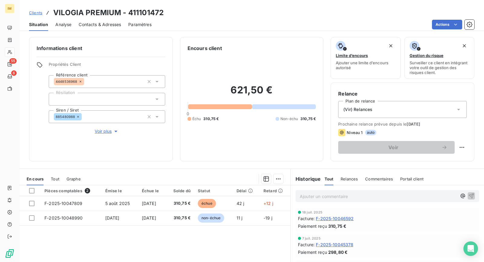
click at [394, 109] on html "IM 55 6 Clients VILOGIA PREMIUM - 411101472 Situation Analyse Contacts & Adress…" at bounding box center [242, 131] width 484 height 262
click at [388, 110] on div "(Vir) Relances" at bounding box center [403, 109] width 129 height 17
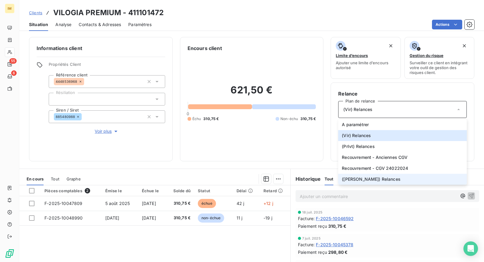
click at [362, 180] on span "([PERSON_NAME]) Relances" at bounding box center [371, 179] width 59 height 6
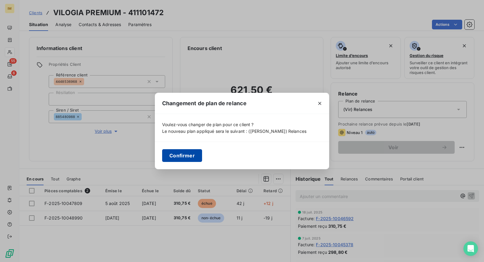
click at [186, 152] on button "Confirmer" at bounding box center [182, 155] width 40 height 13
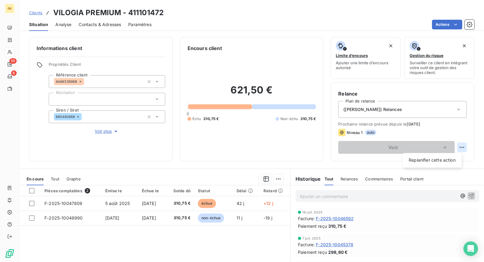
click at [457, 146] on html "IM 55 6 Clients VILOGIA PREMIUM - 411101472 Situation Analyse Contacts & Adress…" at bounding box center [242, 131] width 484 height 262
click at [441, 157] on div "Replanifier cette action" at bounding box center [432, 160] width 54 height 10
select select "8"
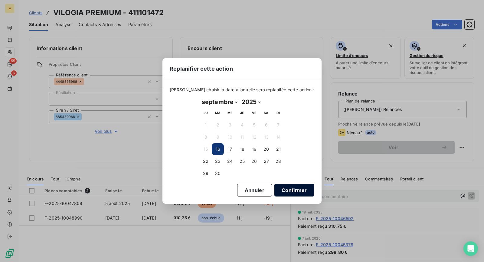
click at [292, 195] on button "Confirmer" at bounding box center [295, 189] width 40 height 13
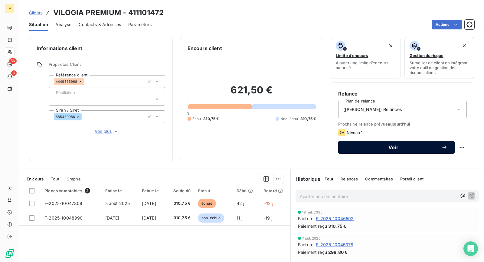
click at [377, 146] on span "Voir" at bounding box center [394, 147] width 96 height 5
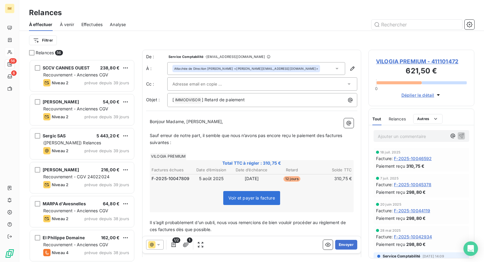
scroll to position [197, 101]
click at [221, 86] on div at bounding box center [260, 83] width 174 height 9
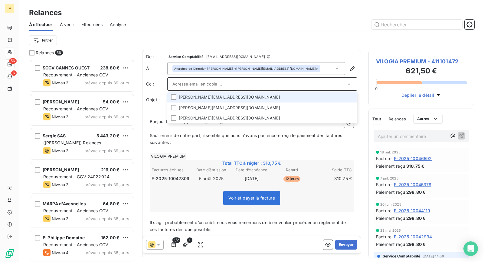
click at [295, 98] on li "[PERSON_NAME][EMAIL_ADDRESS][DOMAIN_NAME]" at bounding box center [262, 97] width 190 height 11
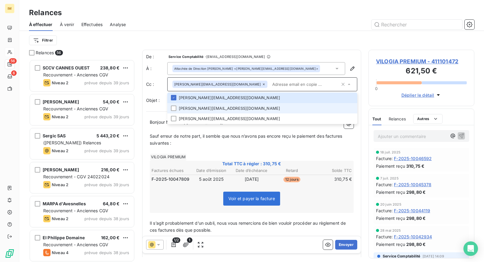
drag, startPoint x: 336, startPoint y: 111, endPoint x: 327, endPoint y: 118, distance: 11.9
click at [336, 112] on li "[PERSON_NAME][EMAIL_ADDRESS][DOMAIN_NAME]" at bounding box center [262, 108] width 190 height 11
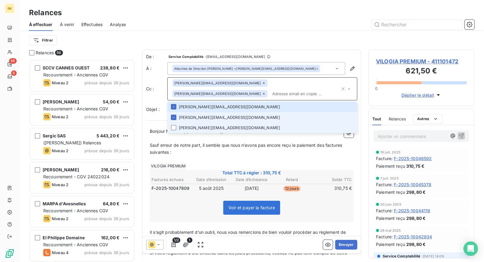
click at [325, 120] on li "[PERSON_NAME][EMAIL_ADDRESS][DOMAIN_NAME]" at bounding box center [262, 117] width 190 height 11
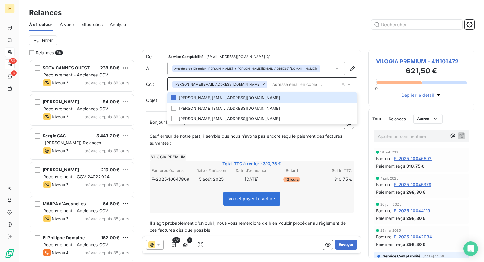
click at [410, 64] on span "VILOGIA PREMIUM - 411101472" at bounding box center [421, 61] width 91 height 8
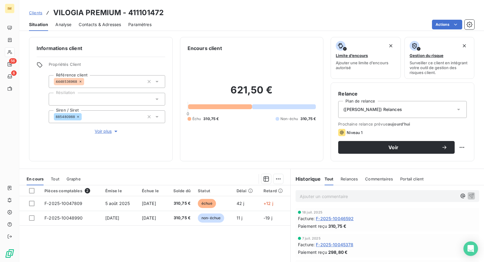
click at [412, 58] on div "Gestion du risque Surveiller ce client en intégrant votre outil de gestion des …" at bounding box center [440, 58] width 60 height 34
click at [88, 26] on span "Contacts & Adresses" at bounding box center [100, 24] width 42 height 6
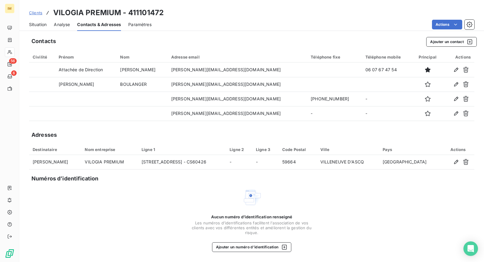
click at [42, 26] on span "Situation" at bounding box center [38, 24] width 18 height 6
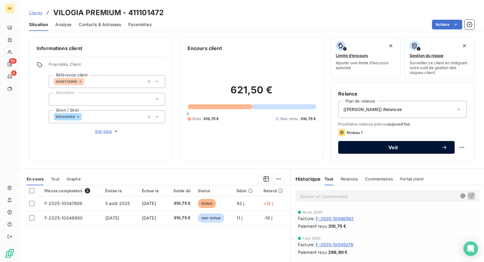
click at [402, 150] on button "Voir" at bounding box center [397, 147] width 117 height 13
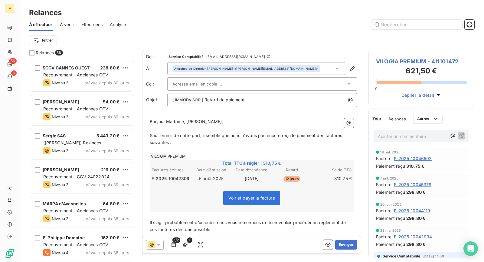
scroll to position [197, 101]
click at [246, 82] on div at bounding box center [260, 83] width 174 height 9
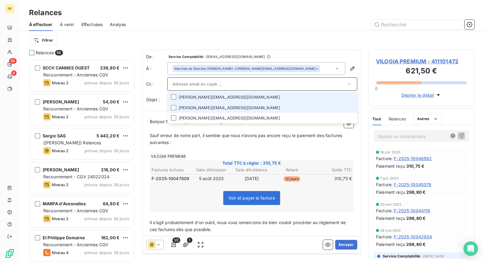
drag, startPoint x: 308, startPoint y: 100, endPoint x: 307, endPoint y: 105, distance: 5.6
click at [308, 100] on li "[PERSON_NAME][EMAIL_ADDRESS][DOMAIN_NAME]" at bounding box center [262, 97] width 190 height 11
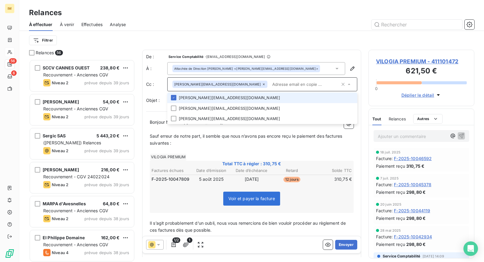
click at [193, 97] on li "[PERSON_NAME][EMAIL_ADDRESS][DOMAIN_NAME]" at bounding box center [262, 97] width 190 height 11
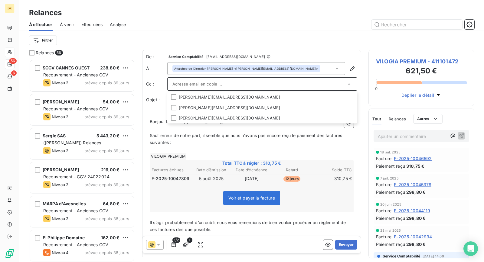
click at [280, 14] on div "Relances" at bounding box center [251, 12] width 465 height 11
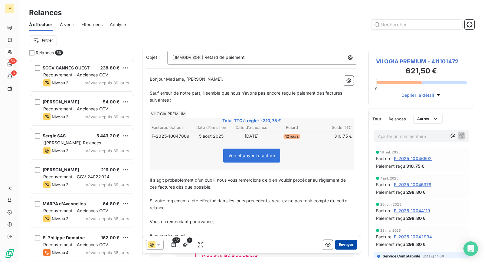
scroll to position [122, 0]
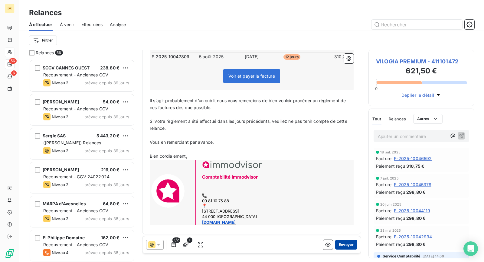
click at [340, 243] on button "Envoyer" at bounding box center [346, 244] width 22 height 10
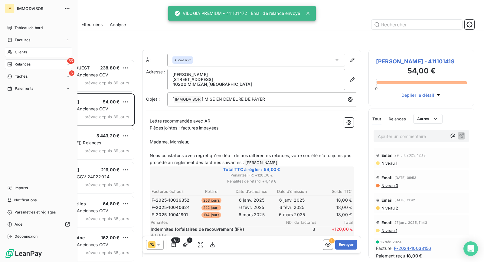
click at [12, 53] on icon at bounding box center [10, 52] width 4 height 4
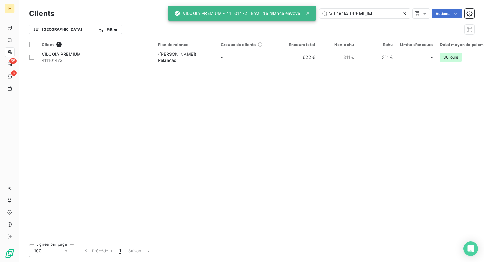
drag, startPoint x: 131, startPoint y: 59, endPoint x: 179, endPoint y: 67, distance: 48.5
click at [132, 59] on span "411101472" at bounding box center [96, 60] width 109 height 6
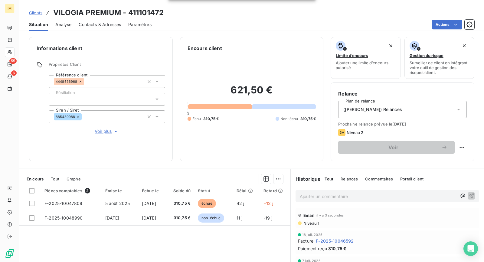
click at [403, 113] on div "([PERSON_NAME]) Relances" at bounding box center [403, 109] width 129 height 17
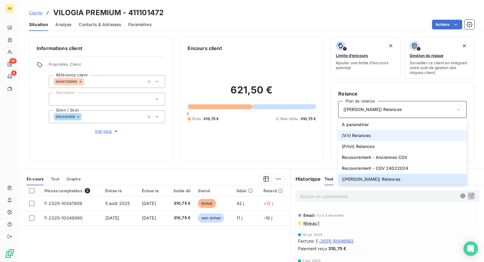
click at [374, 135] on li "(Vir) Relances" at bounding box center [403, 135] width 129 height 11
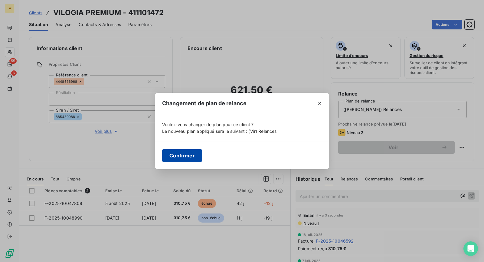
click at [190, 157] on button "Confirmer" at bounding box center [182, 155] width 40 height 13
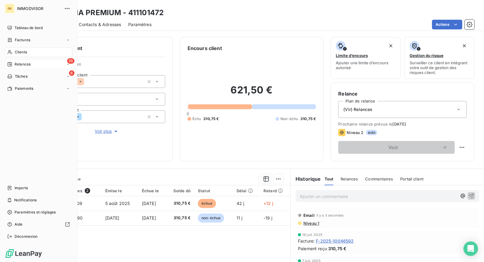
click at [12, 59] on div "55 Relances" at bounding box center [39, 64] width 68 height 10
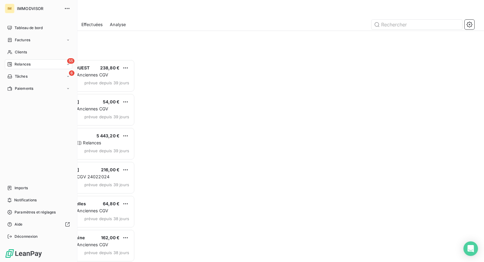
scroll to position [197, 101]
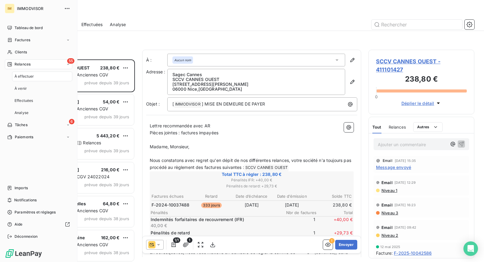
drag, startPoint x: 38, startPoint y: 64, endPoint x: 51, endPoint y: 65, distance: 12.4
click at [39, 64] on div "55 Relances" at bounding box center [39, 64] width 68 height 10
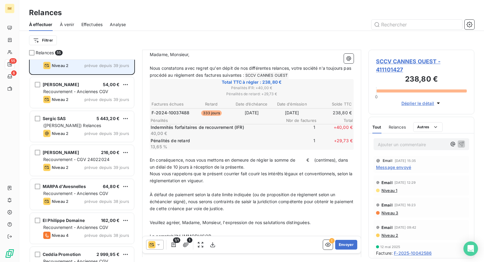
scroll to position [0, 0]
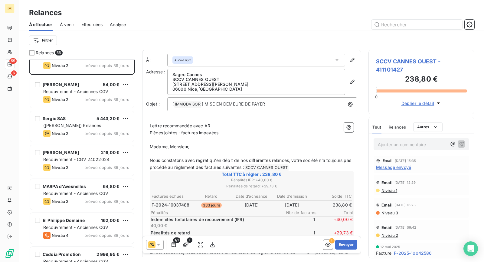
click at [49, 41] on html "IM 55 6 Relances À effectuer À venir Effectuées Analyse Filtrer Relances 55 SCC…" at bounding box center [242, 131] width 484 height 262
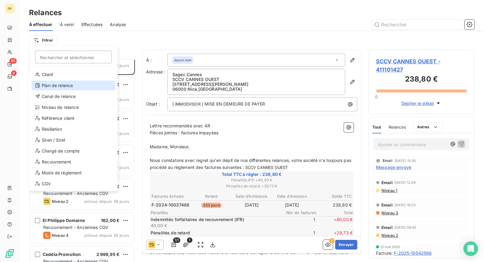
click at [74, 88] on div "Plan de relance" at bounding box center [73, 86] width 84 height 10
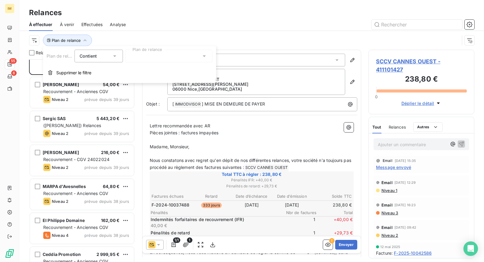
drag, startPoint x: 148, startPoint y: 55, endPoint x: 155, endPoint y: 63, distance: 10.7
click at [149, 55] on div at bounding box center [168, 56] width 87 height 13
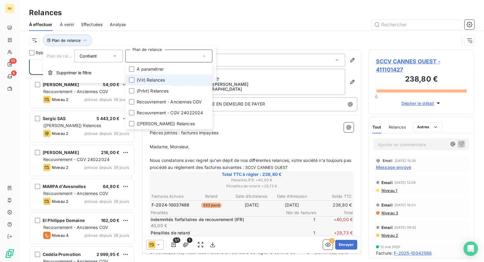
click at [159, 82] on span "(Vir) Relances" at bounding box center [151, 80] width 28 height 6
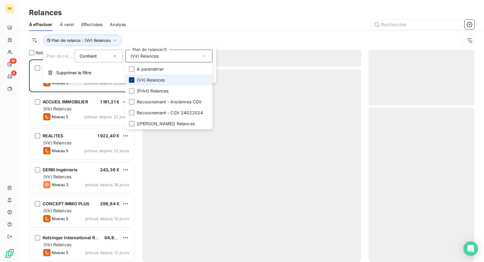
scroll to position [197, 101]
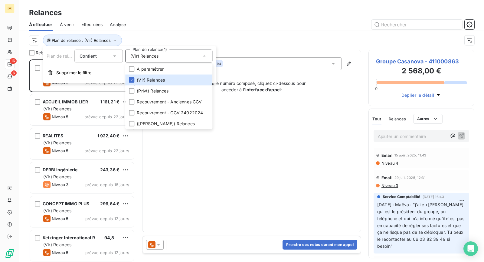
click at [159, 6] on div "Relances À effectuer À venir Effectuées Analyse Plan de relance : (Vir) Relances" at bounding box center [251, 25] width 465 height 50
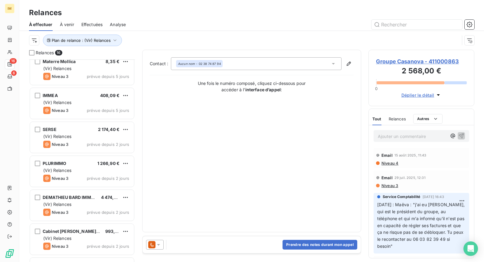
scroll to position [341, 0]
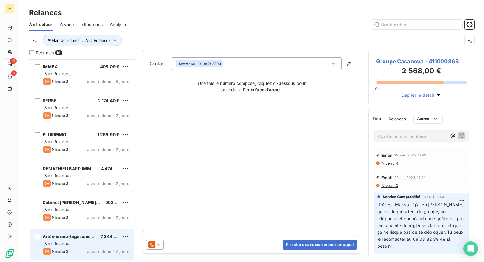
drag, startPoint x: 94, startPoint y: 242, endPoint x: 94, endPoint y: 245, distance: 3.1
click at [94, 242] on div "(Vir) Relances" at bounding box center [86, 243] width 86 height 6
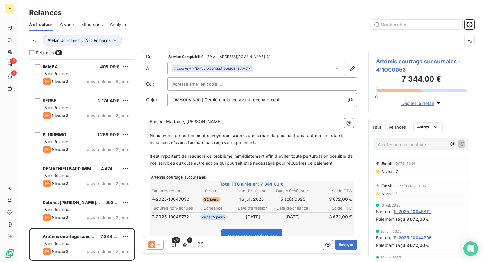
click at [220, 80] on div at bounding box center [263, 83] width 180 height 9
click at [249, 24] on div at bounding box center [304, 25] width 342 height 10
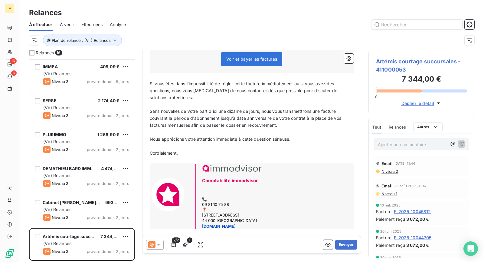
scroll to position [181, 0]
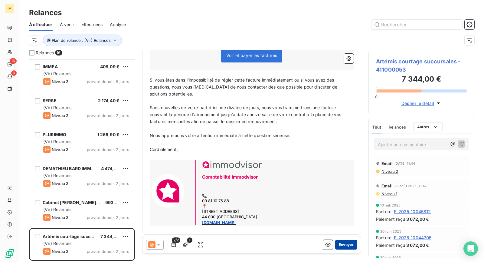
click at [346, 246] on button "Envoyer" at bounding box center [346, 244] width 22 height 10
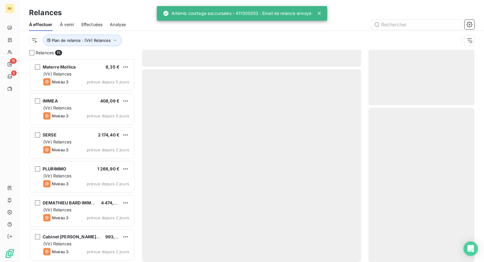
scroll to position [306, 0]
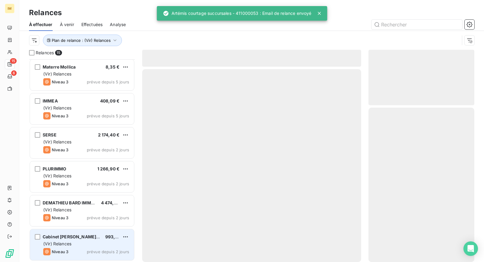
click at [82, 250] on div "Niveau 3 prévue depuis 2 jours" at bounding box center [86, 251] width 86 height 7
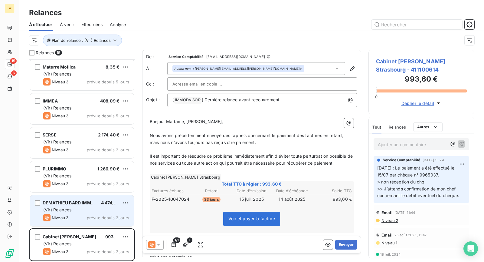
click at [87, 213] on div "DEMATHIEU BARD IMMOBILIER 4 474,08 € (Vir) Relances Niveau 3 prévue depuis 2 jo…" at bounding box center [82, 210] width 104 height 31
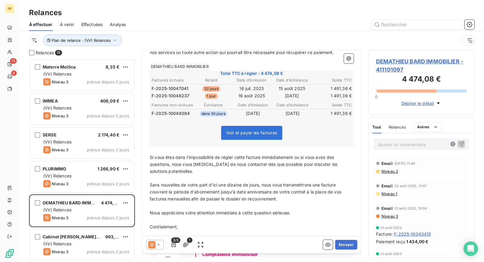
scroll to position [188, 0]
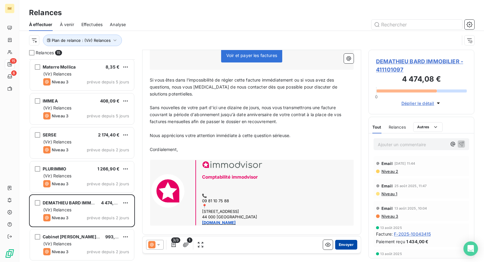
click at [345, 248] on button "Envoyer" at bounding box center [346, 244] width 22 height 10
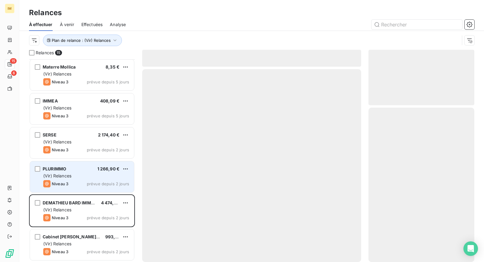
click at [65, 177] on div "VALLOUISE IMMOBILIER 8,09 € (Vir) Relances Niveau 3 prévue depuis 5 jours Mater…" at bounding box center [82, 7] width 106 height 509
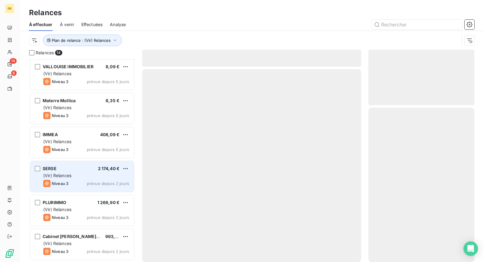
scroll to position [272, 0]
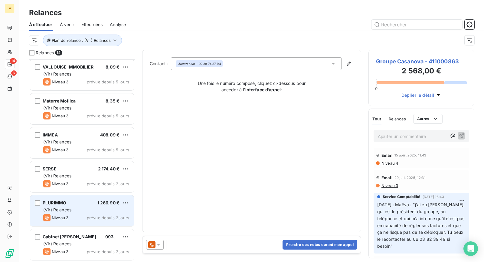
click at [73, 209] on div "(Vir) Relances" at bounding box center [86, 209] width 86 height 6
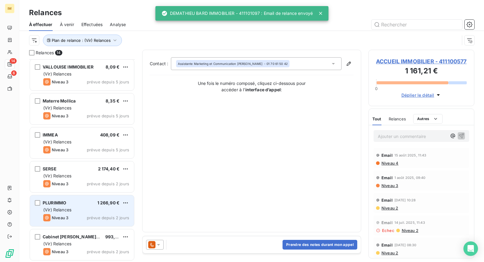
click at [73, 206] on div "(Vir) Relances" at bounding box center [86, 209] width 86 height 6
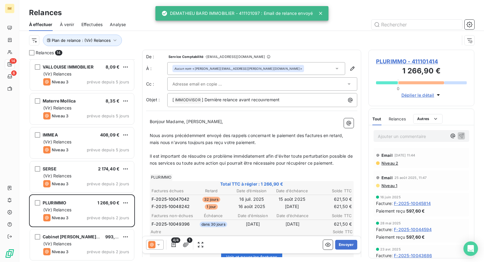
click at [223, 83] on div at bounding box center [260, 83] width 174 height 9
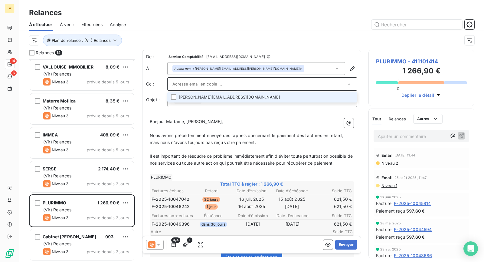
click at [282, 96] on li "[PERSON_NAME][EMAIL_ADDRESS][DOMAIN_NAME]" at bounding box center [262, 97] width 190 height 11
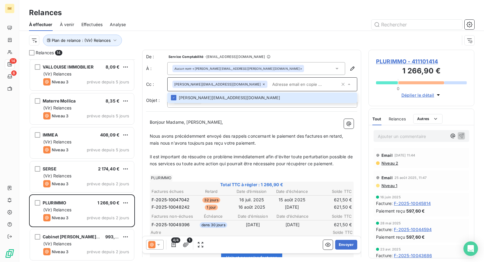
click at [251, 23] on div at bounding box center [304, 25] width 342 height 10
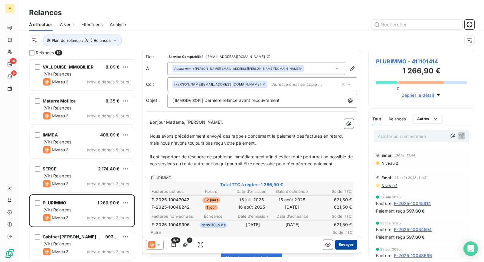
click at [342, 243] on button "Envoyer" at bounding box center [346, 244] width 22 height 10
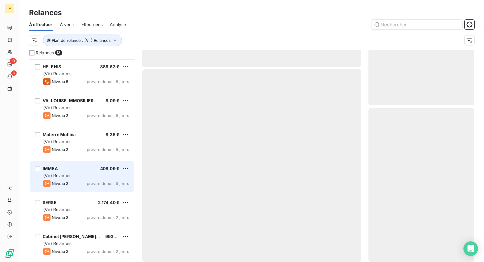
scroll to position [238, 0]
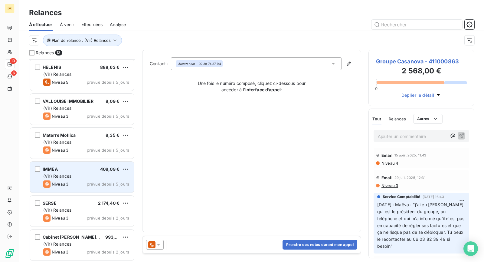
click at [70, 181] on div "Niveau 3 prévue depuis 5 jours" at bounding box center [86, 183] width 86 height 7
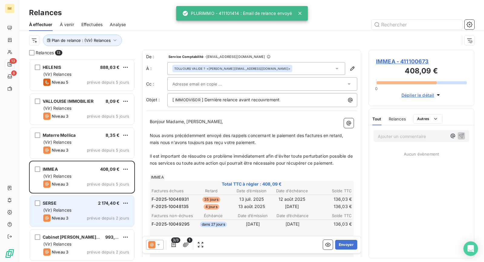
click at [69, 207] on span "(Vir) Relances" at bounding box center [57, 209] width 28 height 5
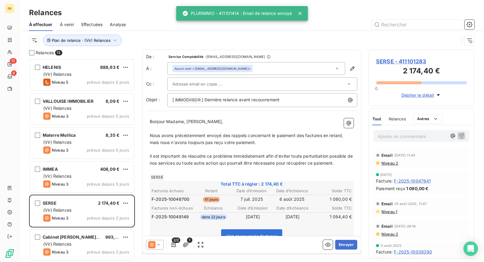
click at [252, 81] on div at bounding box center [260, 83] width 174 height 9
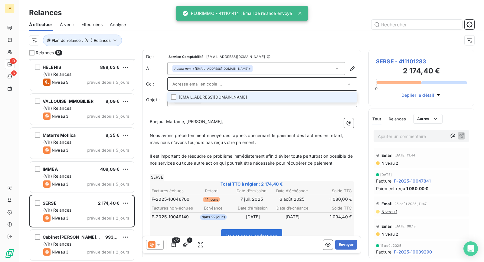
click at [283, 96] on li "[EMAIL_ADDRESS][DOMAIN_NAME]" at bounding box center [262, 97] width 190 height 11
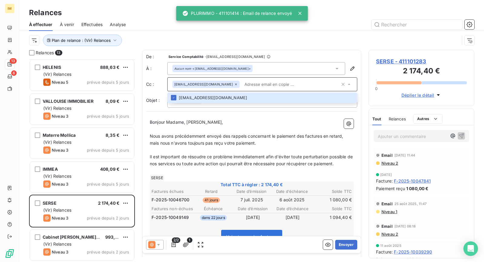
click at [289, 25] on div at bounding box center [304, 25] width 342 height 10
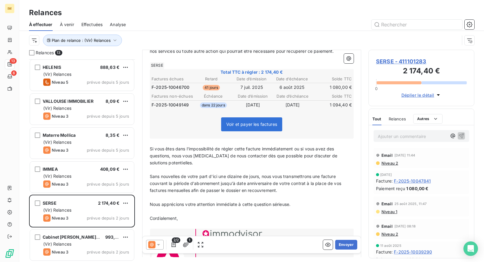
scroll to position [181, 0]
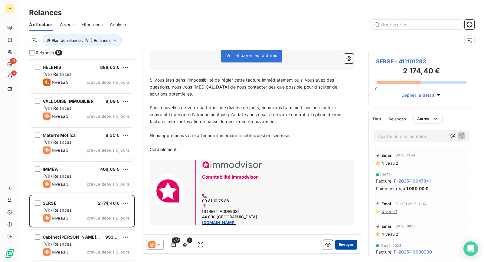
click at [344, 243] on button "Envoyer" at bounding box center [346, 244] width 22 height 10
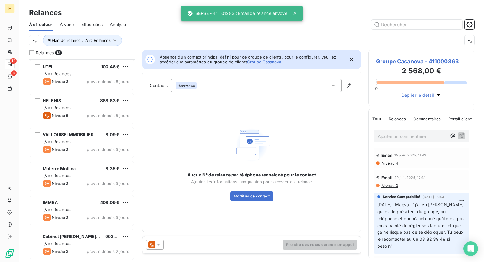
scroll to position [205, 0]
click at [88, 175] on div "(Vir) Relances" at bounding box center [86, 176] width 86 height 6
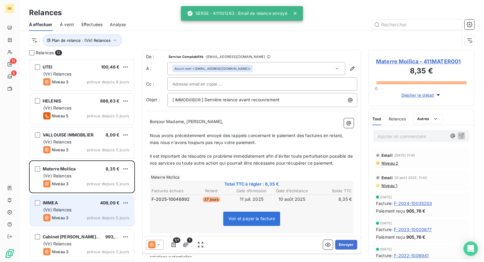
drag, startPoint x: 75, startPoint y: 206, endPoint x: 89, endPoint y: 202, distance: 14.4
click at [75, 206] on div "(Vir) Relances" at bounding box center [86, 209] width 86 height 6
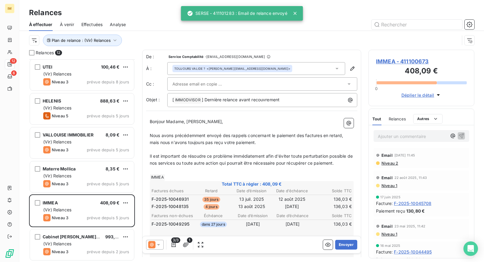
click at [226, 84] on div at bounding box center [260, 83] width 174 height 9
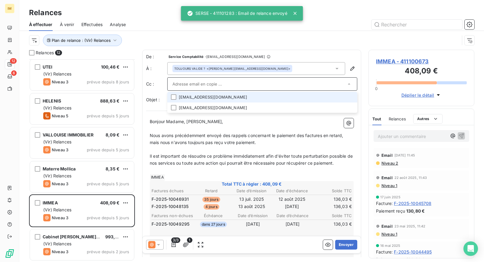
click at [292, 96] on li "[EMAIL_ADDRESS][DOMAIN_NAME]" at bounding box center [262, 97] width 190 height 11
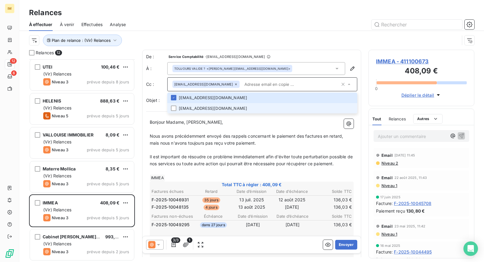
click at [329, 110] on li "[EMAIL_ADDRESS][DOMAIN_NAME]" at bounding box center [262, 108] width 190 height 11
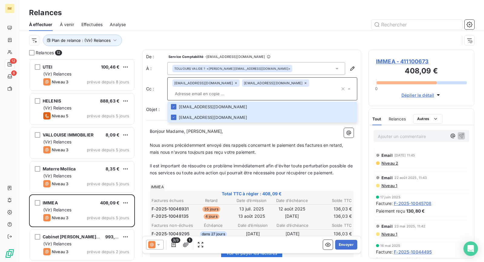
click at [273, 23] on div at bounding box center [304, 25] width 342 height 10
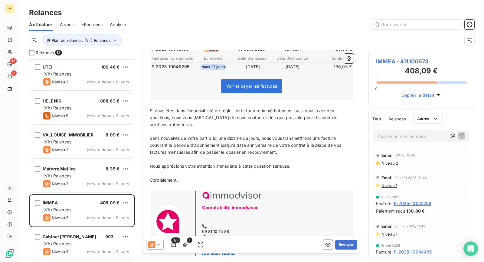
scroll to position [188, 0]
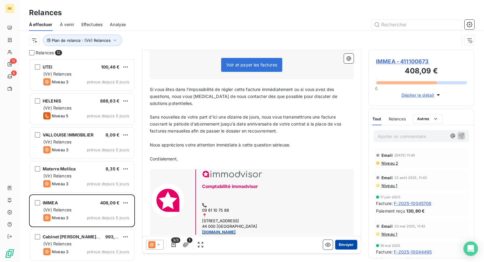
click at [342, 248] on button "Envoyer" at bounding box center [346, 244] width 22 height 10
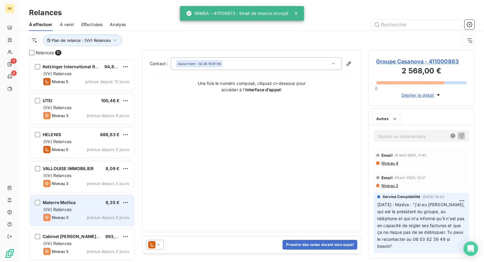
scroll to position [170, 0]
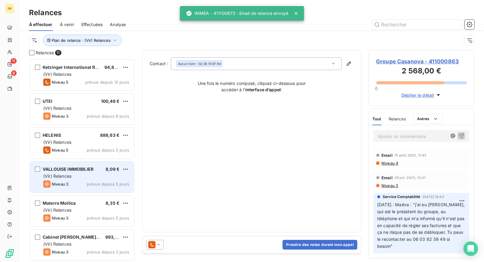
click at [84, 182] on div "Niveau 3 prévue depuis 5 jours" at bounding box center [86, 183] width 86 height 7
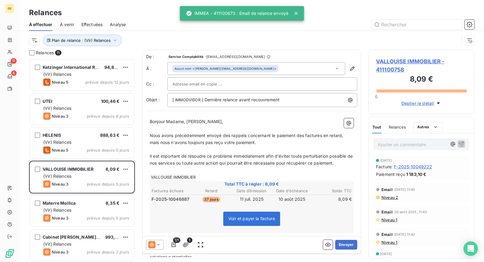
click at [235, 85] on div at bounding box center [263, 83] width 180 height 9
click at [305, 98] on p "[ IMMODVISOR ﻿ ] Dernière relance avant recouvrement" at bounding box center [264, 99] width 183 height 7
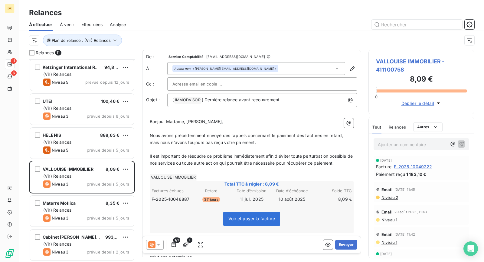
drag, startPoint x: 306, startPoint y: 82, endPoint x: 289, endPoint y: 88, distance: 18.2
click at [306, 82] on div at bounding box center [263, 83] width 180 height 9
drag, startPoint x: 276, startPoint y: 34, endPoint x: 317, endPoint y: 44, distance: 42.4
click at [276, 33] on div "Plan de relance : (Vir) Relances" at bounding box center [252, 40] width 446 height 19
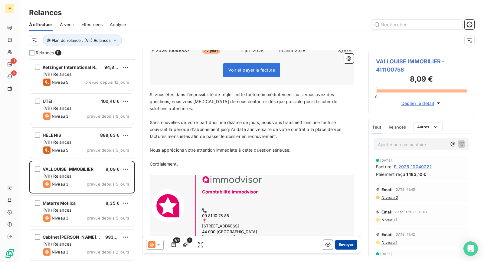
scroll to position [164, 0]
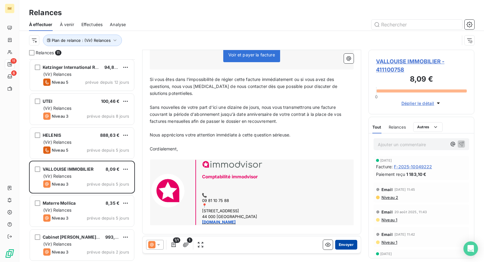
click at [341, 244] on button "Envoyer" at bounding box center [346, 244] width 22 height 10
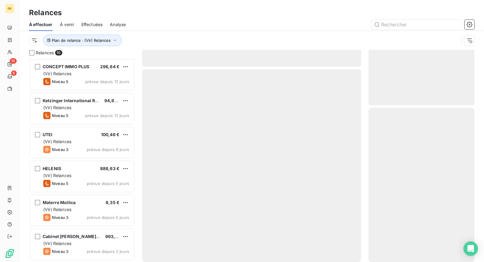
scroll to position [137, 0]
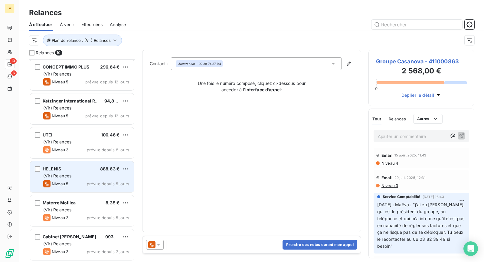
click at [81, 174] on div "(Vir) Relances" at bounding box center [86, 176] width 86 height 6
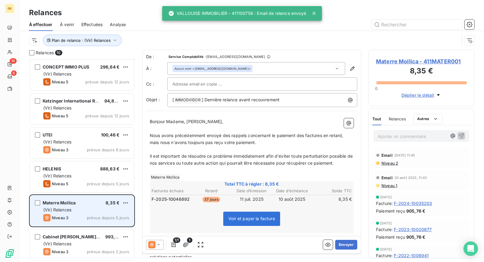
scroll to position [137, 0]
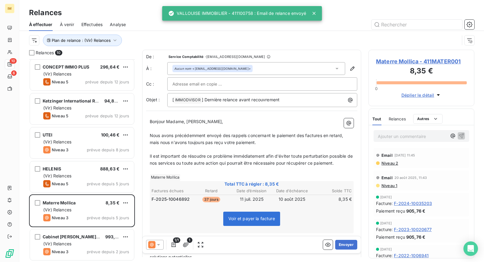
click at [156, 245] on icon at bounding box center [159, 244] width 6 height 6
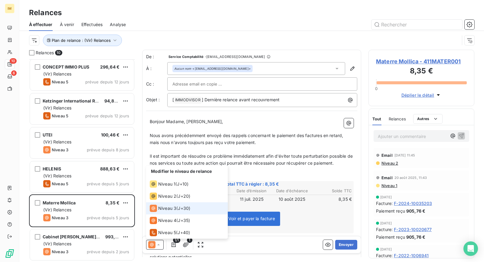
click at [183, 208] on span "J+30 )" at bounding box center [184, 208] width 12 height 6
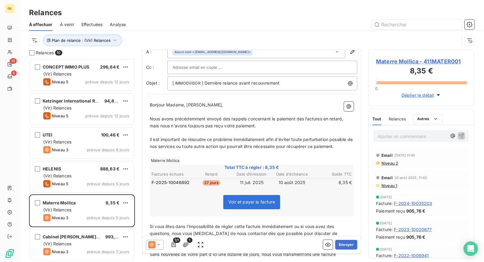
scroll to position [0, 0]
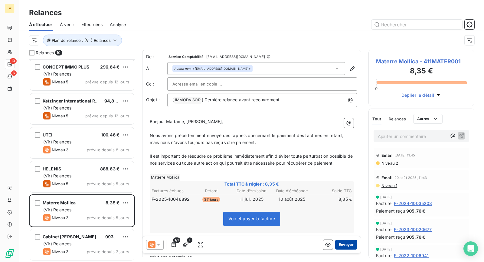
click at [336, 243] on button "Envoyer" at bounding box center [346, 244] width 22 height 10
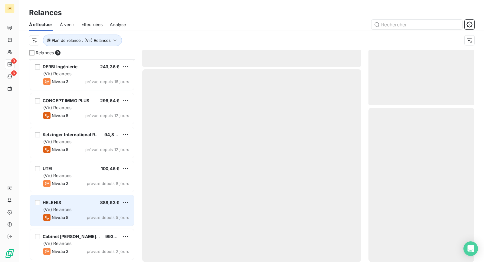
scroll to position [103, 0]
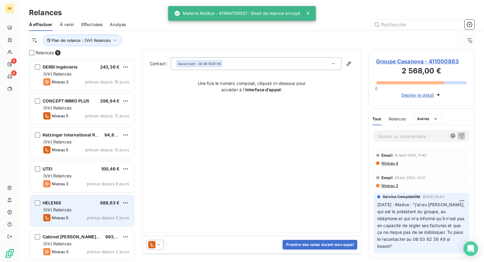
click at [74, 213] on div "HELENIS 888,63 € (Vir) Relances Niveau 5 prévue depuis 5 jours" at bounding box center [82, 210] width 104 height 31
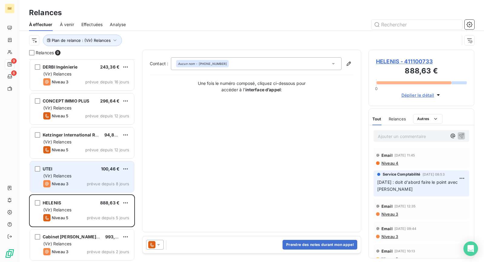
click at [80, 182] on div "Niveau 3 prévue depuis 8 jours" at bounding box center [86, 183] width 86 height 7
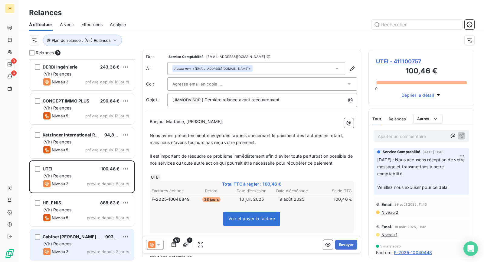
scroll to position [103, 0]
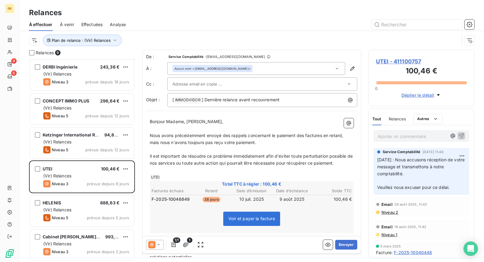
click at [197, 89] on div at bounding box center [262, 83] width 190 height 13
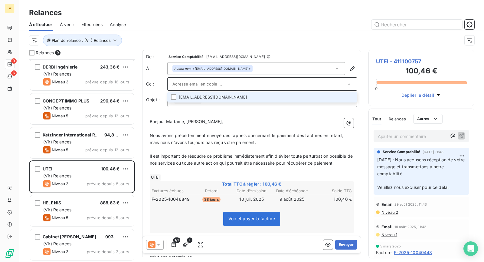
click at [288, 96] on li "[EMAIL_ADDRESS][DOMAIN_NAME]" at bounding box center [262, 97] width 190 height 11
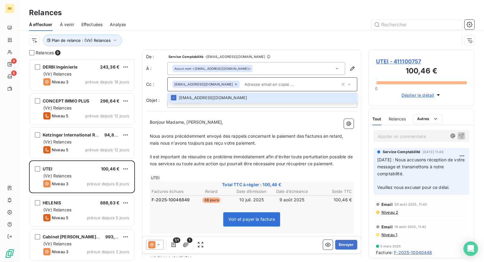
click at [249, 32] on div "Plan de relance : (Vir) Relances" at bounding box center [252, 40] width 446 height 19
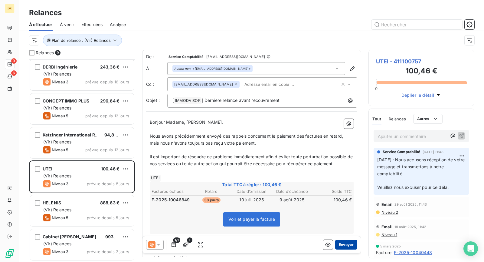
click at [340, 246] on button "Envoyer" at bounding box center [346, 244] width 22 height 10
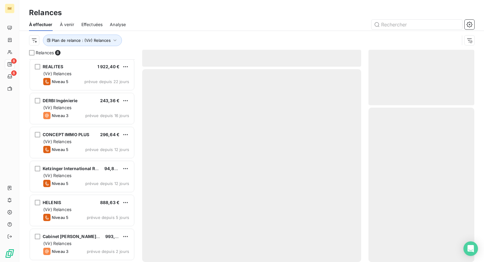
scroll to position [69, 0]
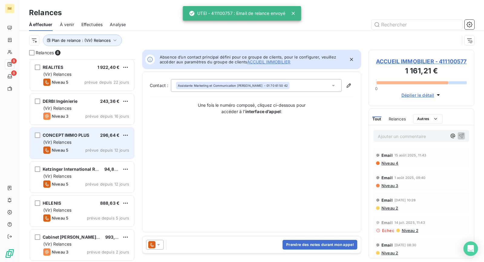
click at [78, 142] on div "(Vir) Relances" at bounding box center [86, 142] width 86 height 6
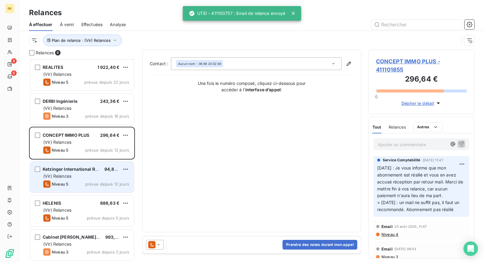
click at [78, 171] on div "Ketzinger International Realty 94,80 € (Vir) Relances Niveau 5 prévue depuis 12…" at bounding box center [82, 176] width 104 height 31
